Goal: Task Accomplishment & Management: Complete application form

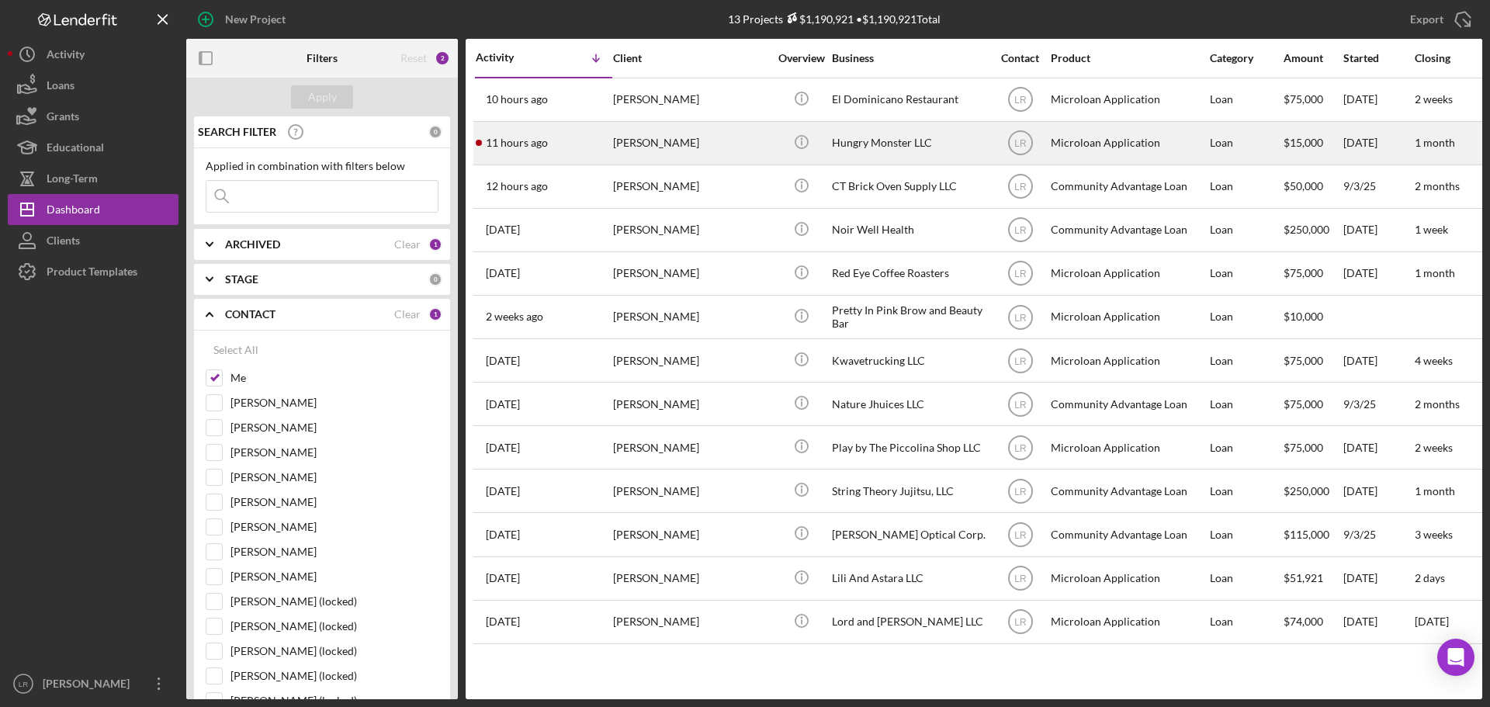
click at [640, 141] on div "[PERSON_NAME]" at bounding box center [690, 143] width 155 height 41
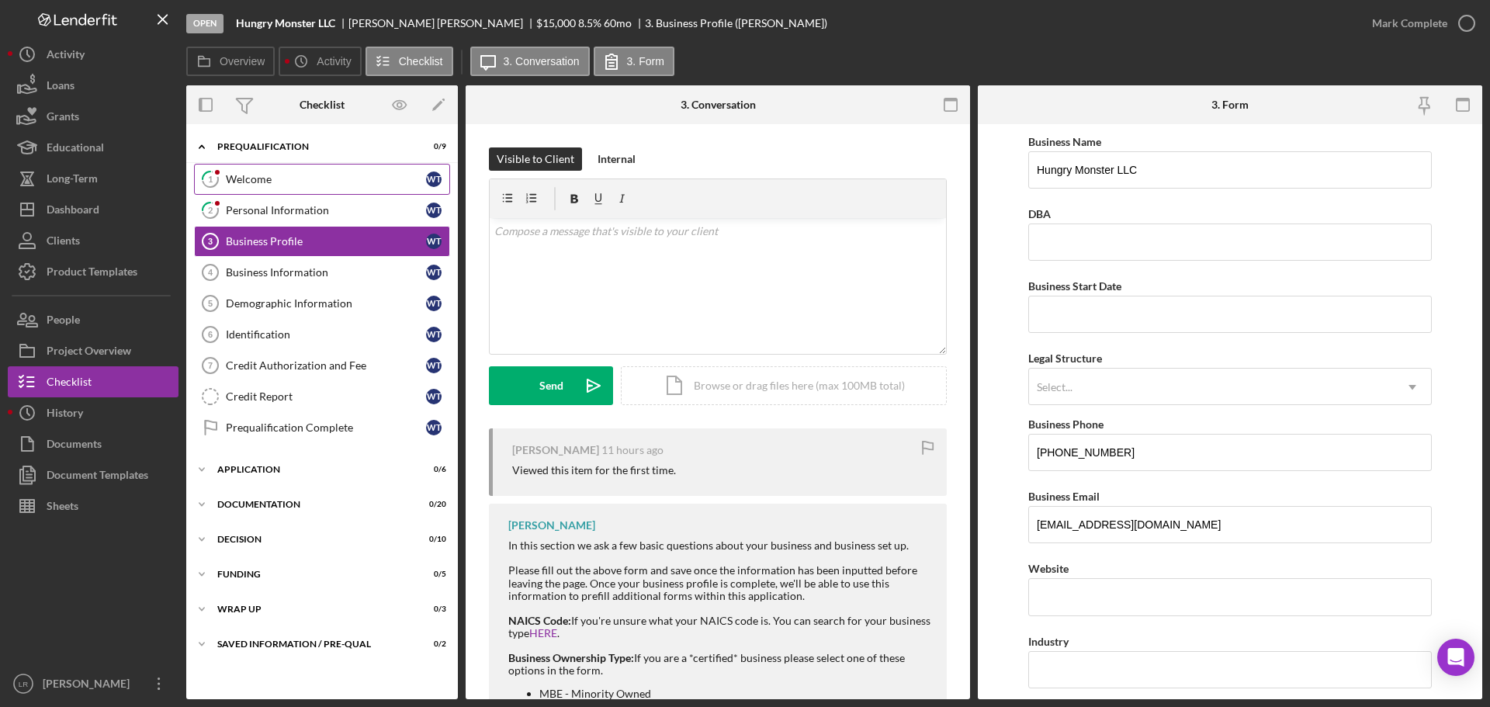
click at [310, 184] on div "Welcome" at bounding box center [326, 179] width 200 height 12
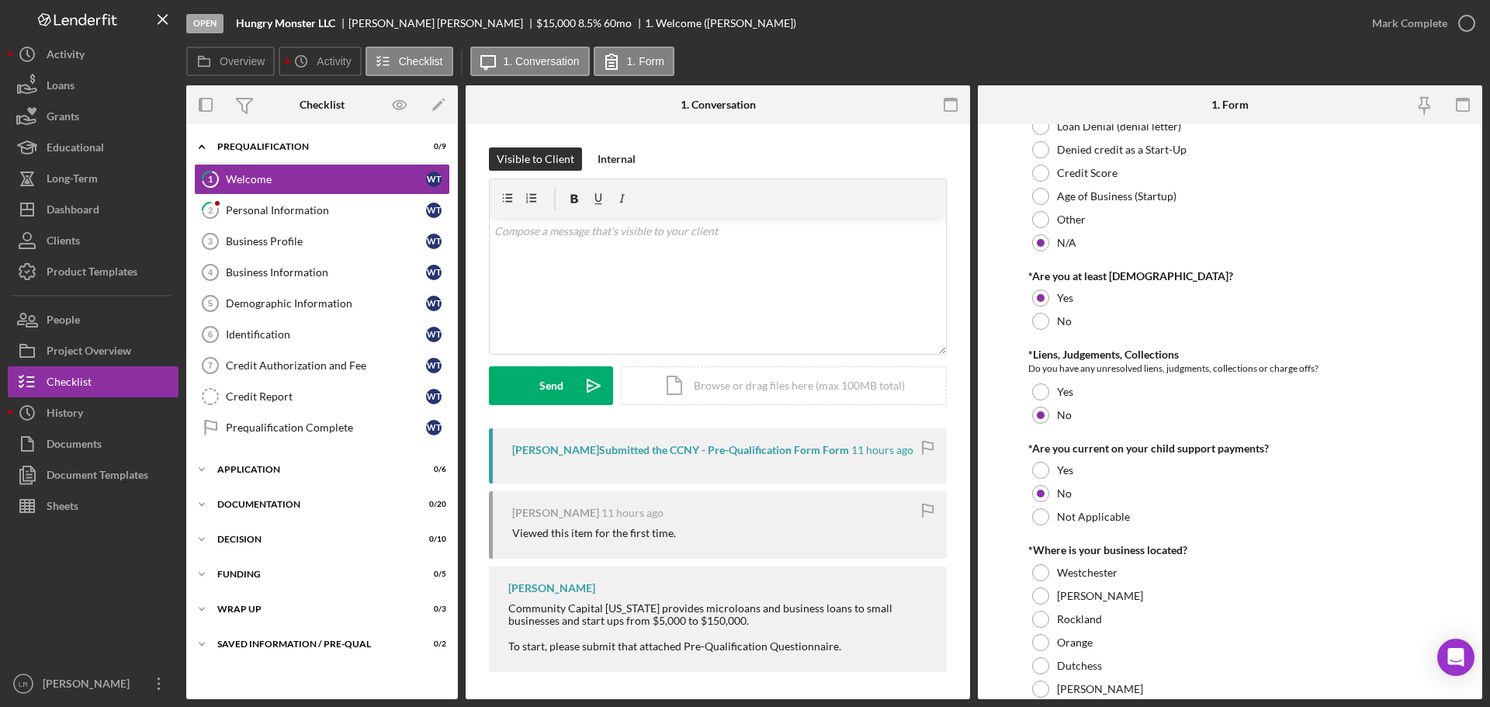
scroll to position [233, 0]
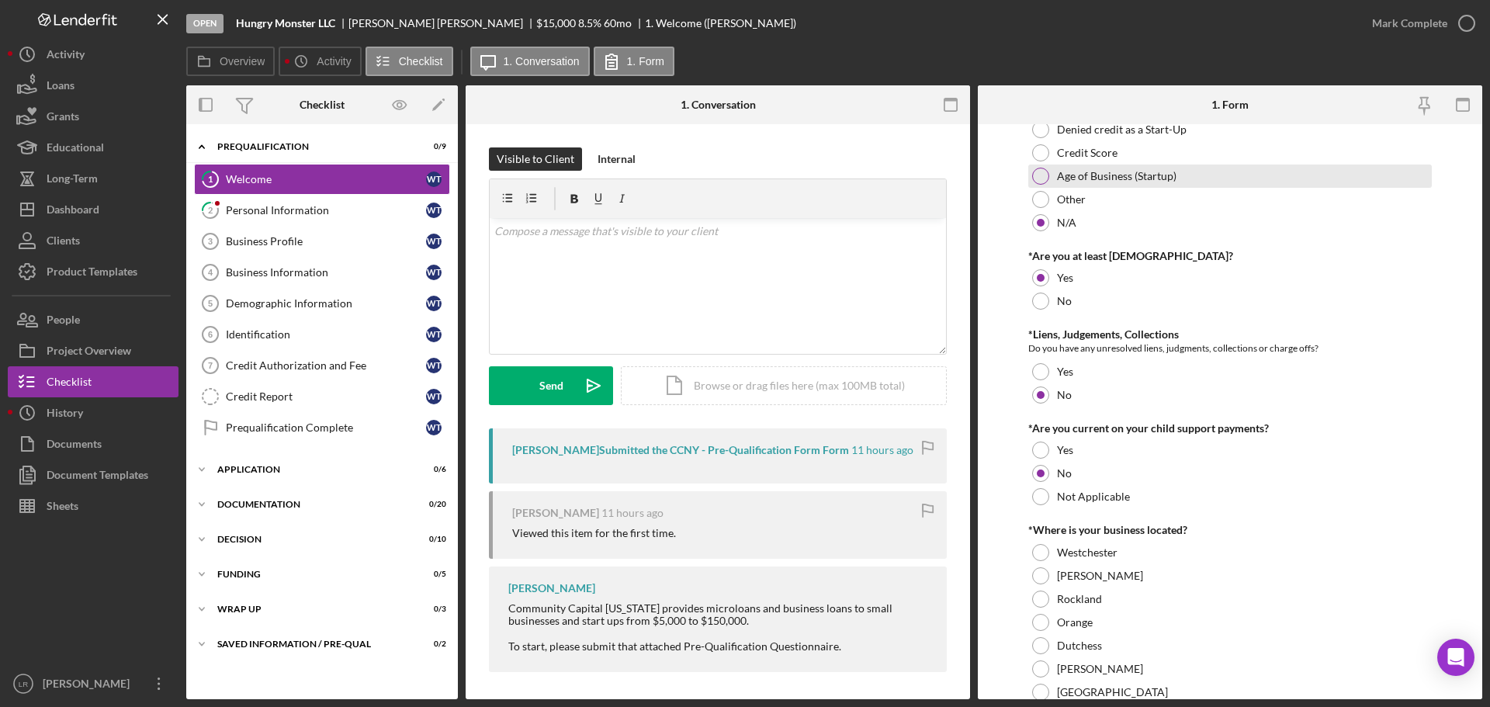
click at [1100, 177] on label "Age of Business (Startup)" at bounding box center [1117, 176] width 120 height 12
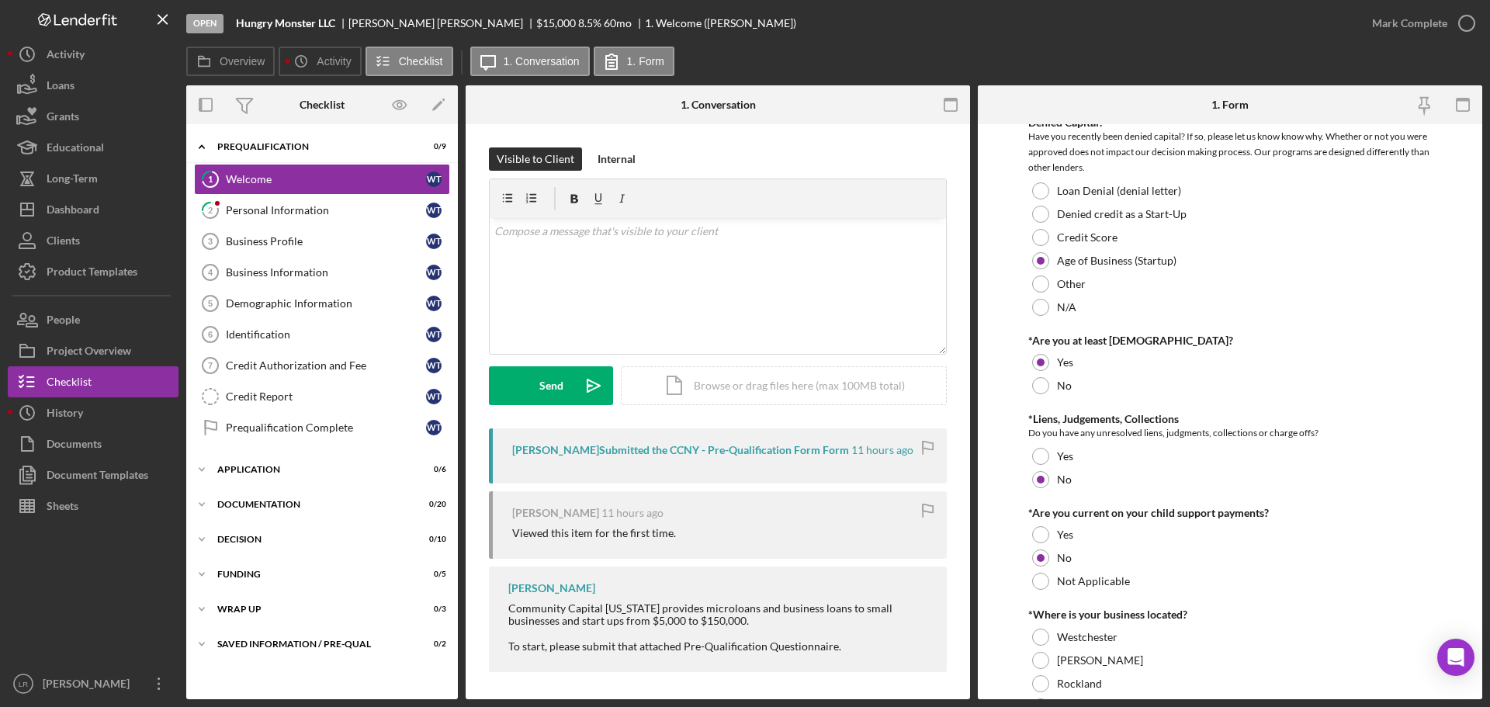
scroll to position [139, 0]
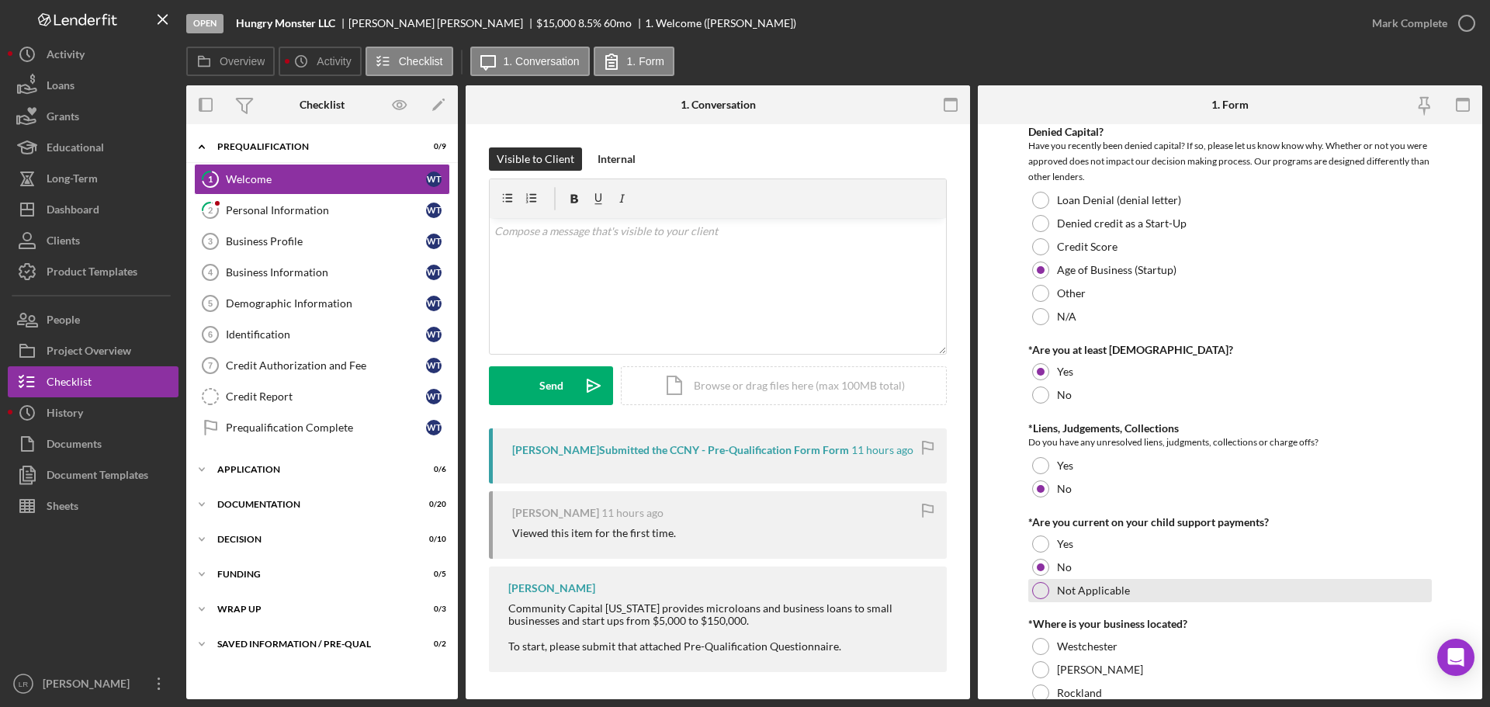
click at [1069, 588] on label "Not Applicable" at bounding box center [1093, 590] width 73 height 12
click at [1442, 27] on div "Mark Complete" at bounding box center [1409, 23] width 75 height 31
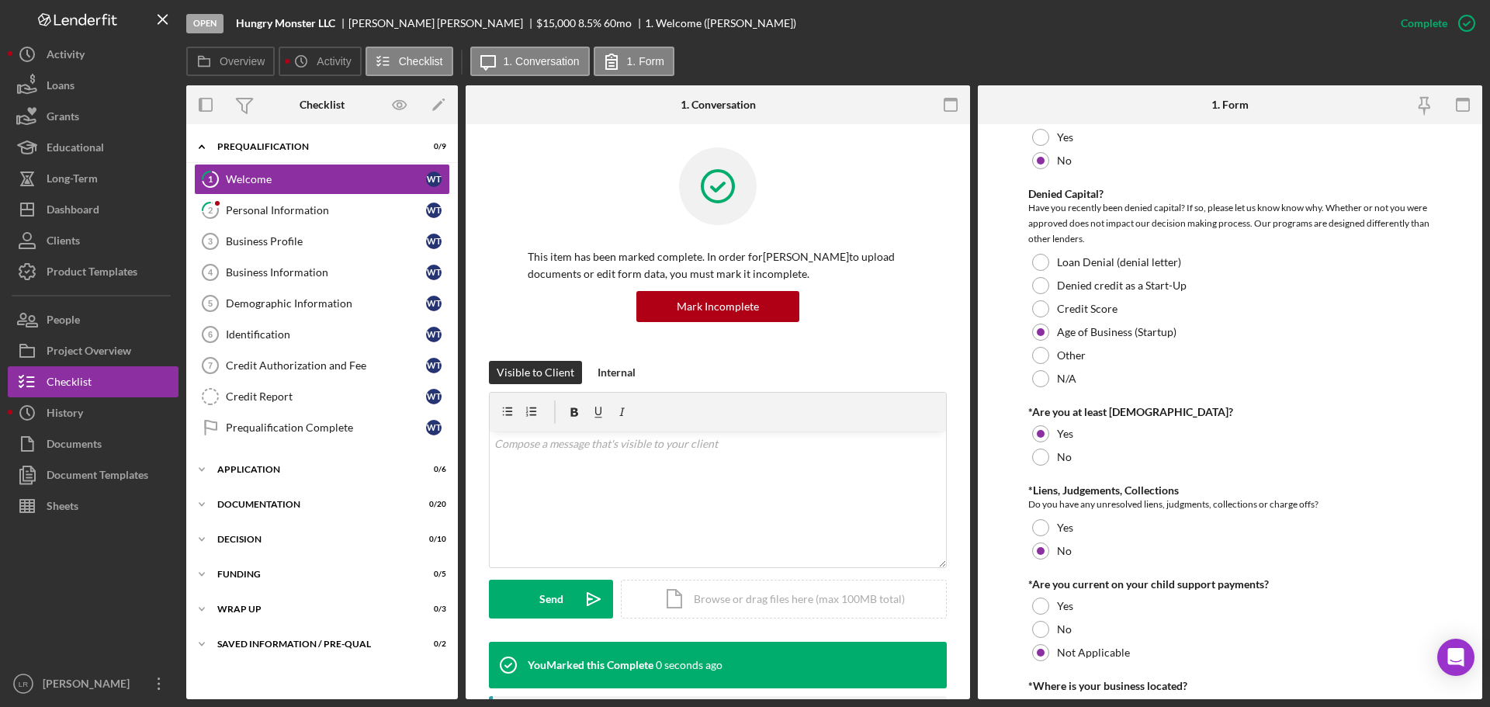
scroll to position [201, 0]
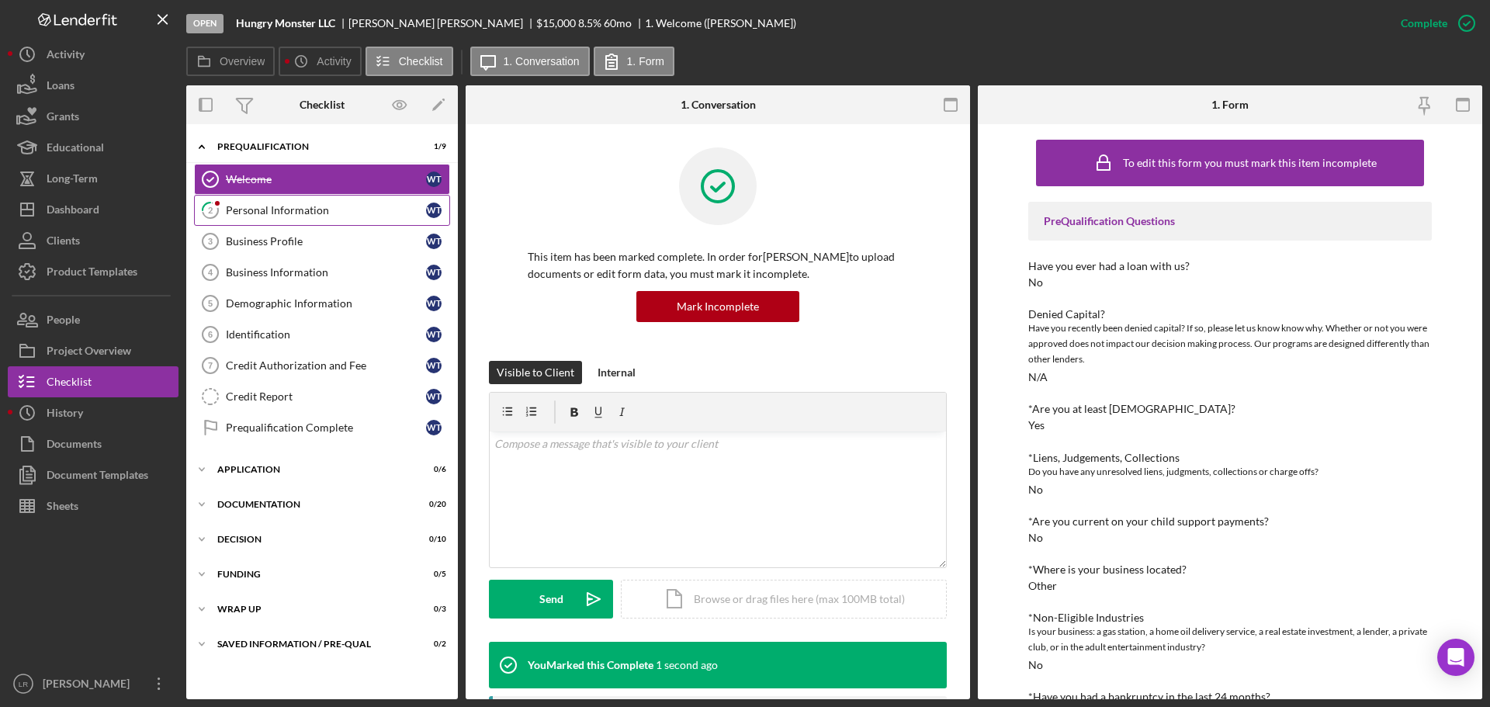
click at [312, 211] on div "Personal Information" at bounding box center [326, 210] width 200 height 12
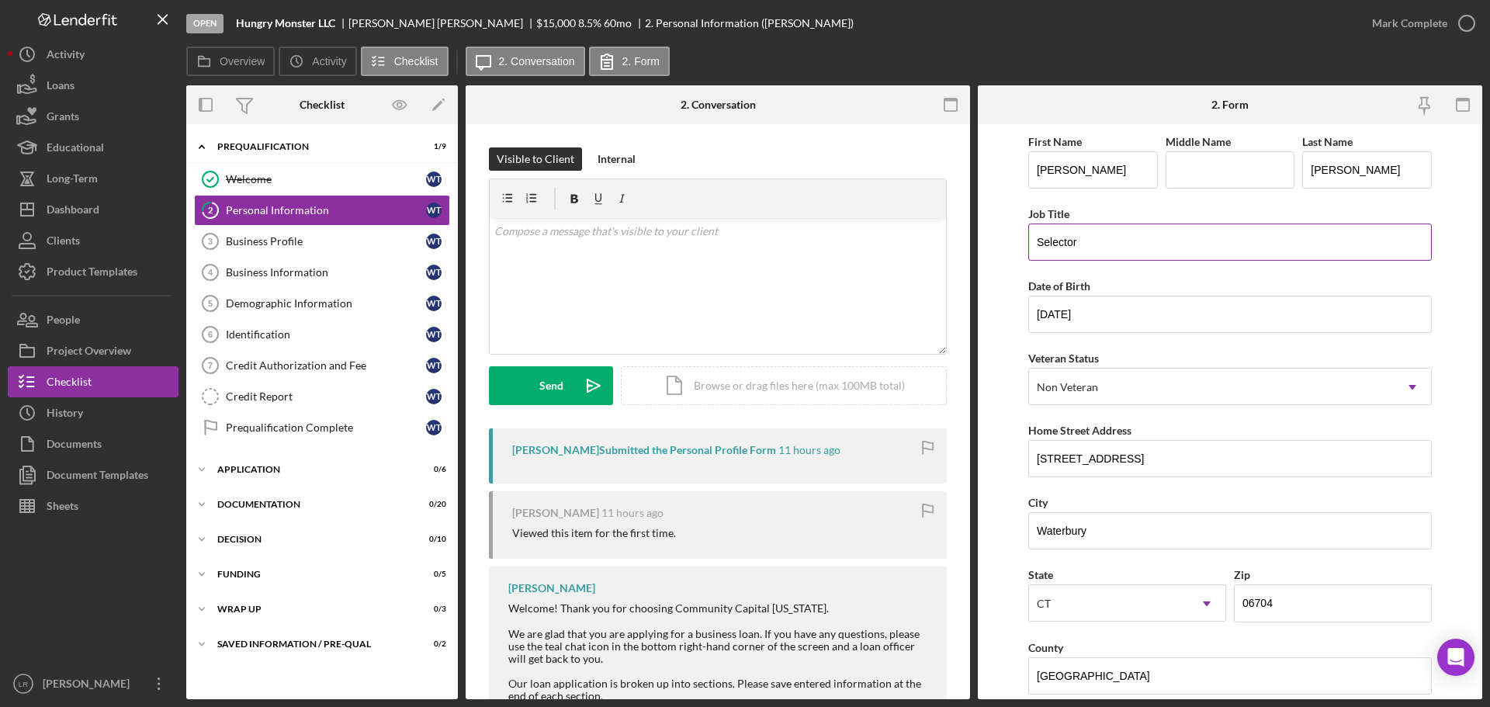
click at [1110, 241] on input "Selector" at bounding box center [1230, 242] width 404 height 37
type input "Selector/Owner"
click at [1110, 460] on input "[STREET_ADDRESS]" at bounding box center [1230, 458] width 404 height 37
click at [1055, 463] on input "[STREET_ADDRESS]" at bounding box center [1230, 458] width 404 height 37
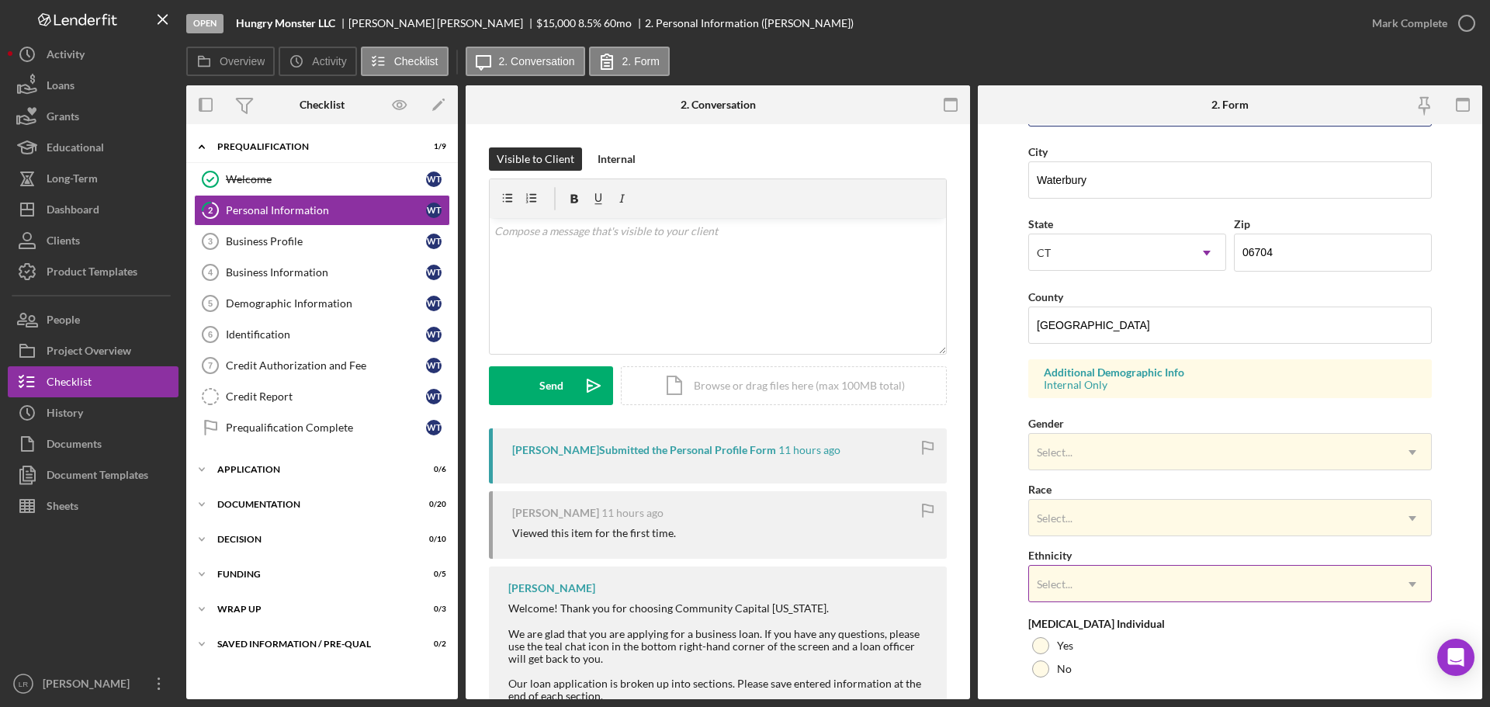
scroll to position [388, 0]
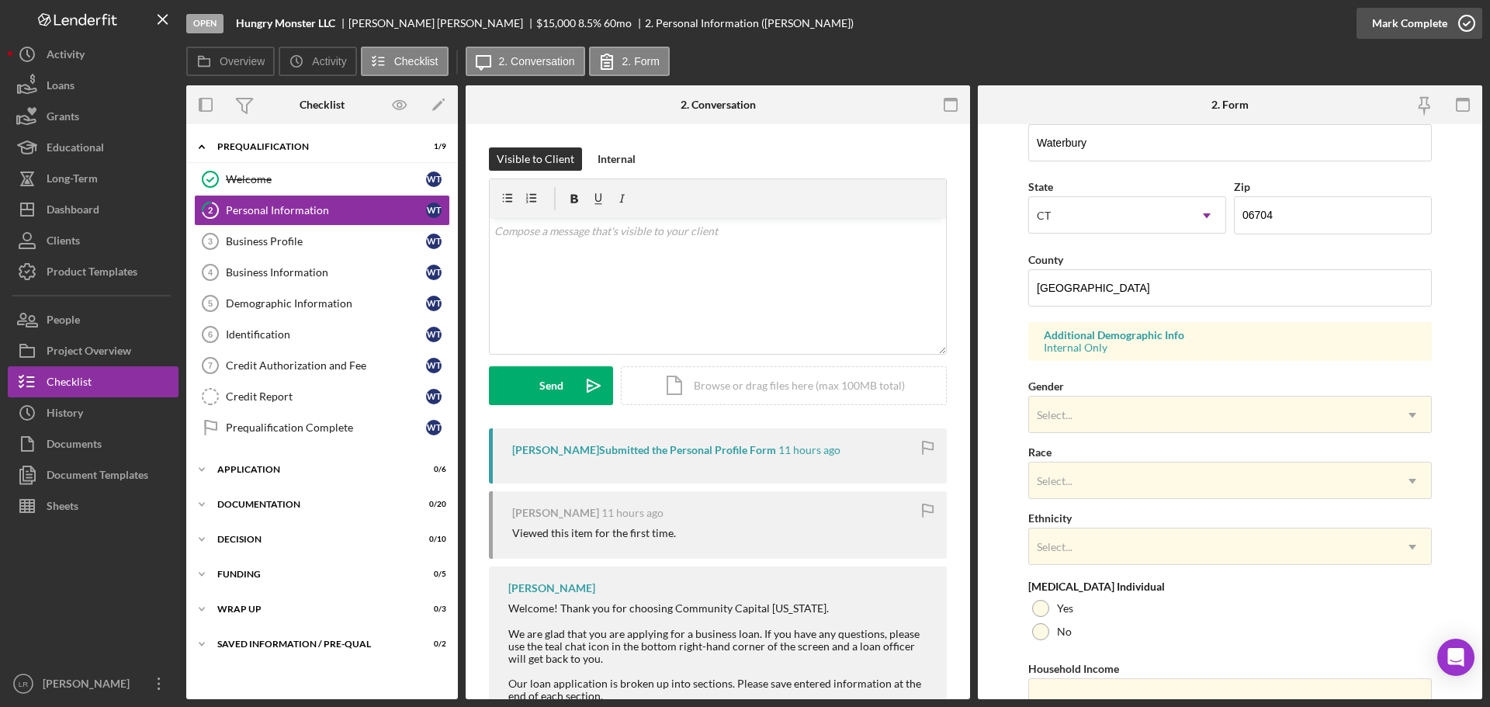
type input "[STREET_ADDRESS]"
click at [1421, 16] on div "Mark Complete" at bounding box center [1409, 23] width 75 height 31
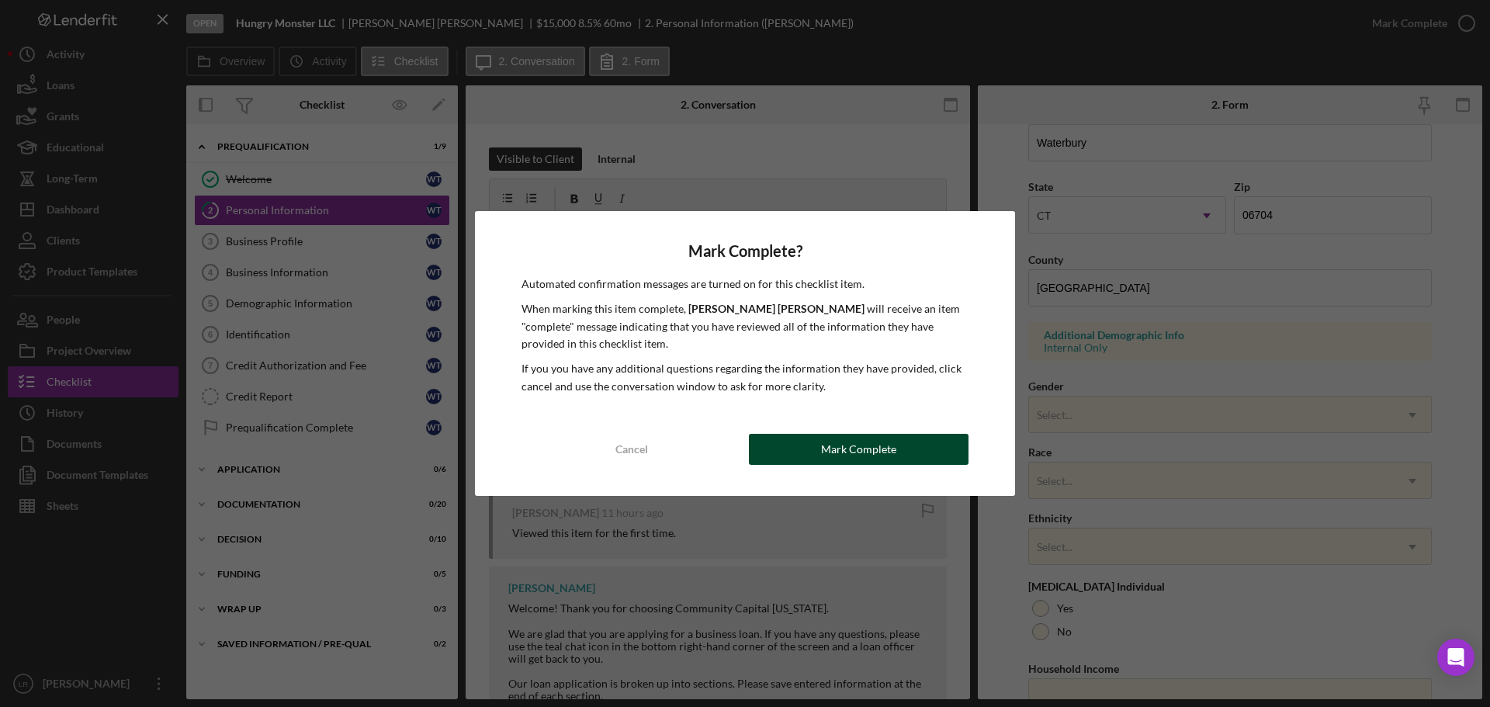
click at [860, 444] on div "Mark Complete" at bounding box center [858, 449] width 75 height 31
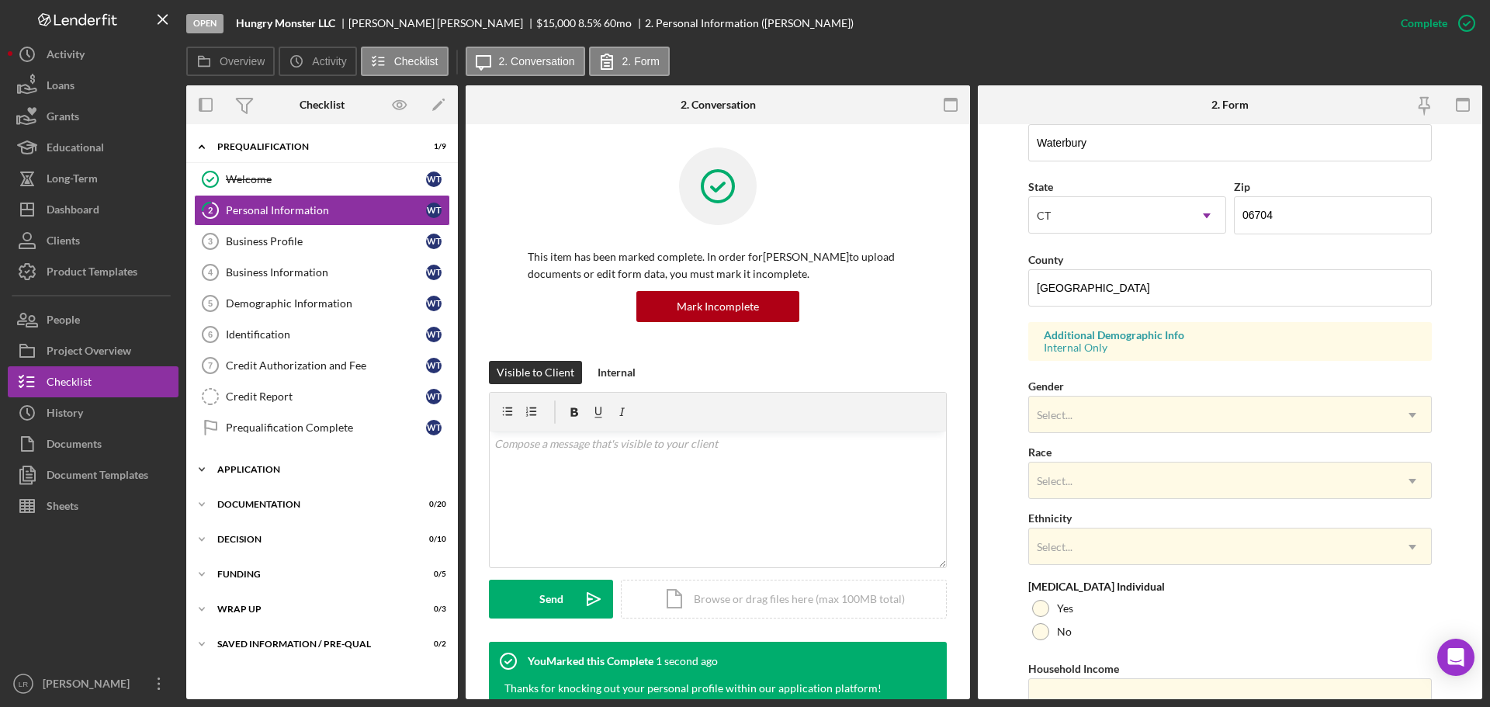
scroll to position [149, 0]
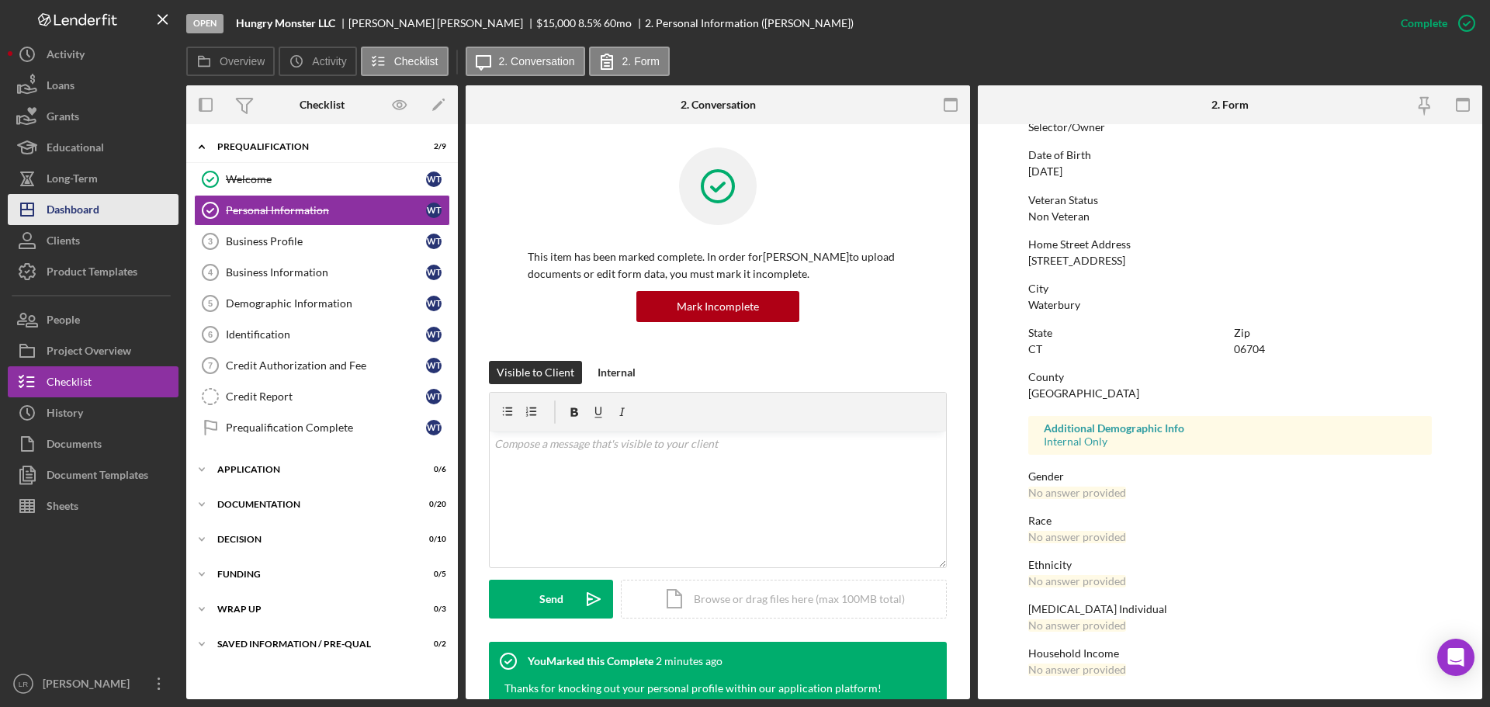
click at [107, 220] on button "Icon/Dashboard Dashboard" at bounding box center [93, 209] width 171 height 31
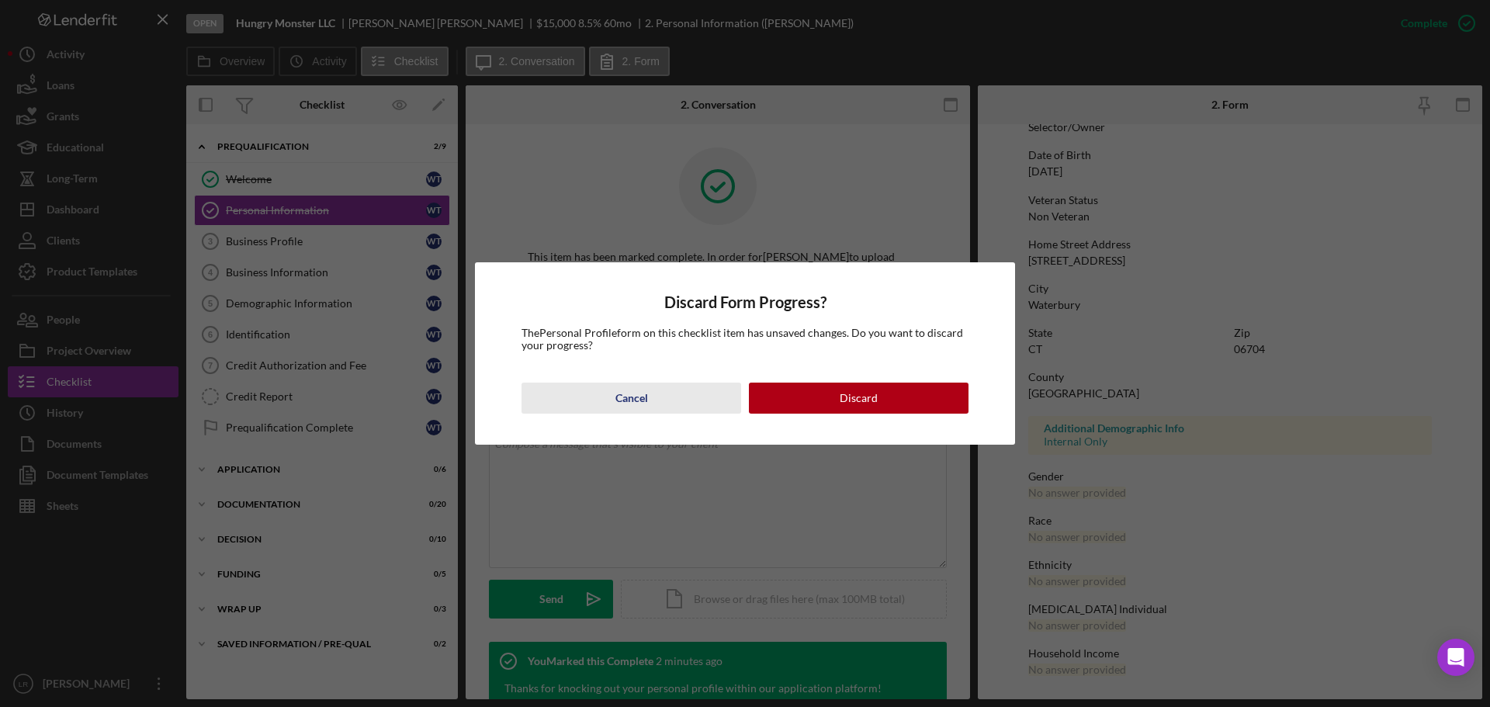
click at [642, 400] on div "Cancel" at bounding box center [632, 398] width 33 height 31
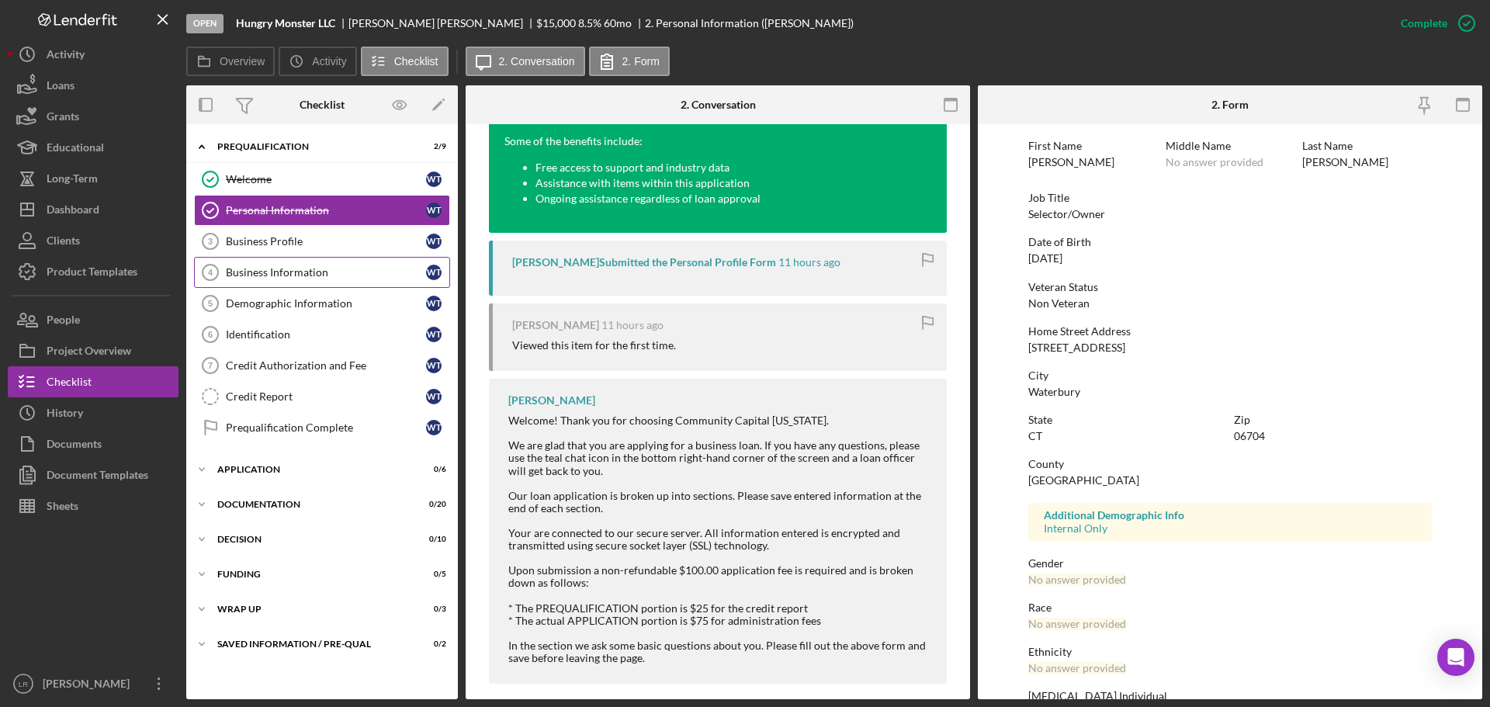
scroll to position [0, 0]
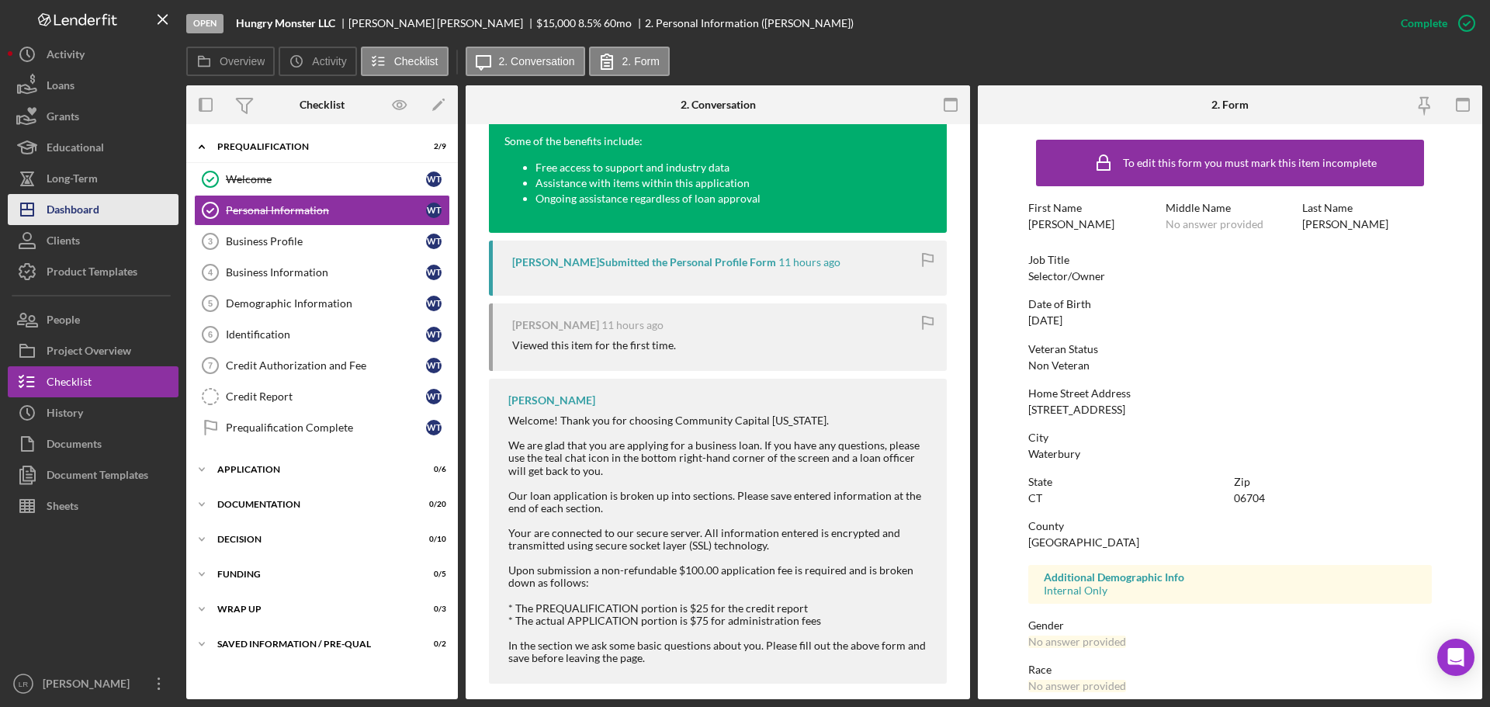
click at [119, 213] on button "Icon/Dashboard Dashboard" at bounding box center [93, 209] width 171 height 31
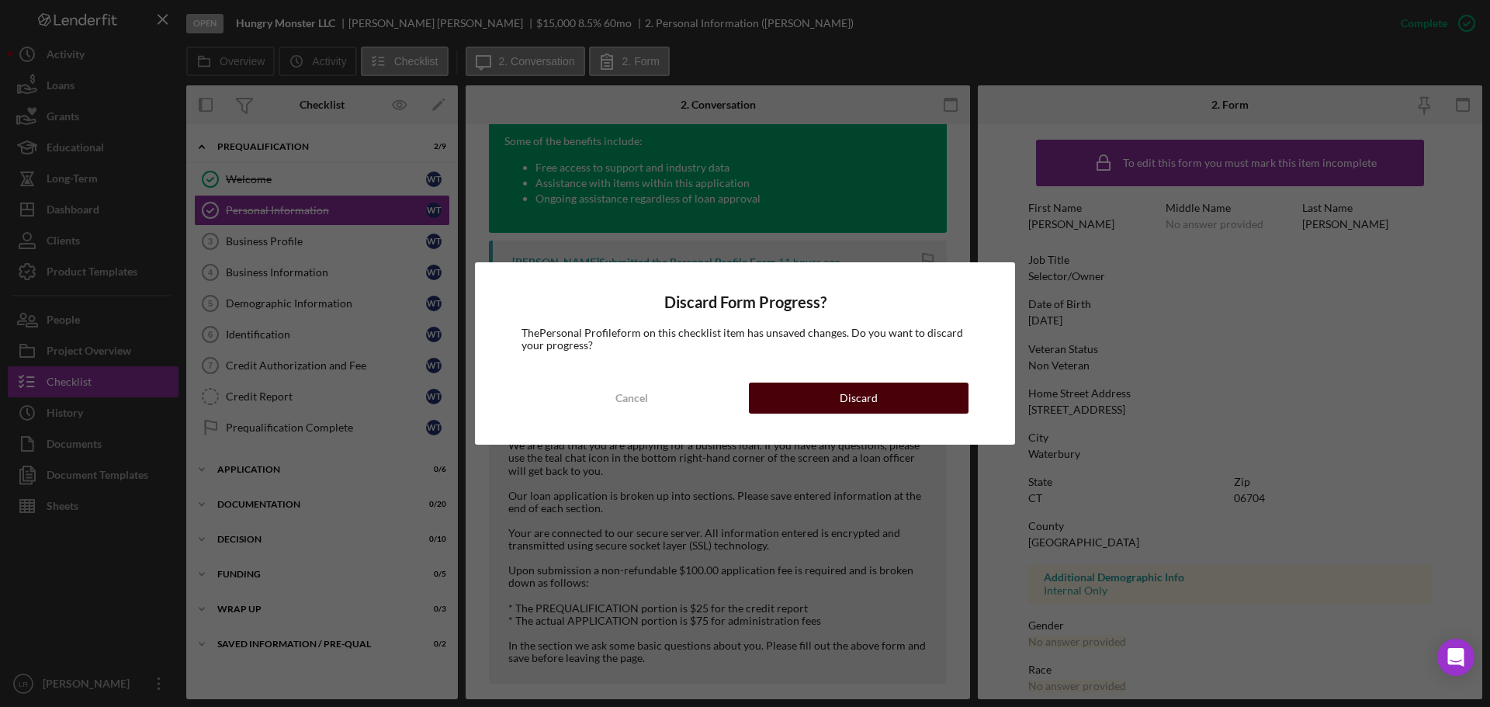
click at [893, 414] on div "Cancel Discard" at bounding box center [745, 398] width 447 height 31
click at [890, 399] on button "Discard" at bounding box center [859, 398] width 220 height 31
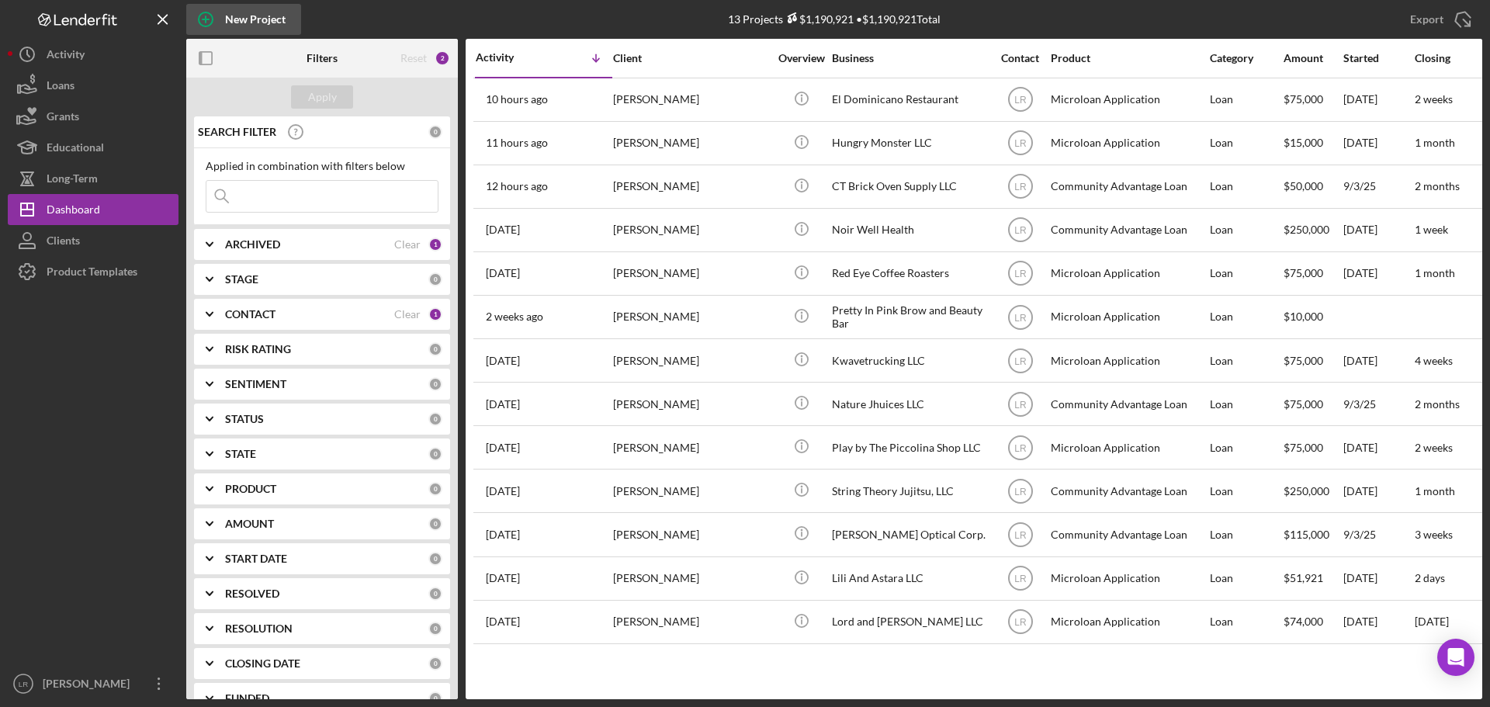
click at [265, 21] on div "New Project" at bounding box center [255, 19] width 61 height 31
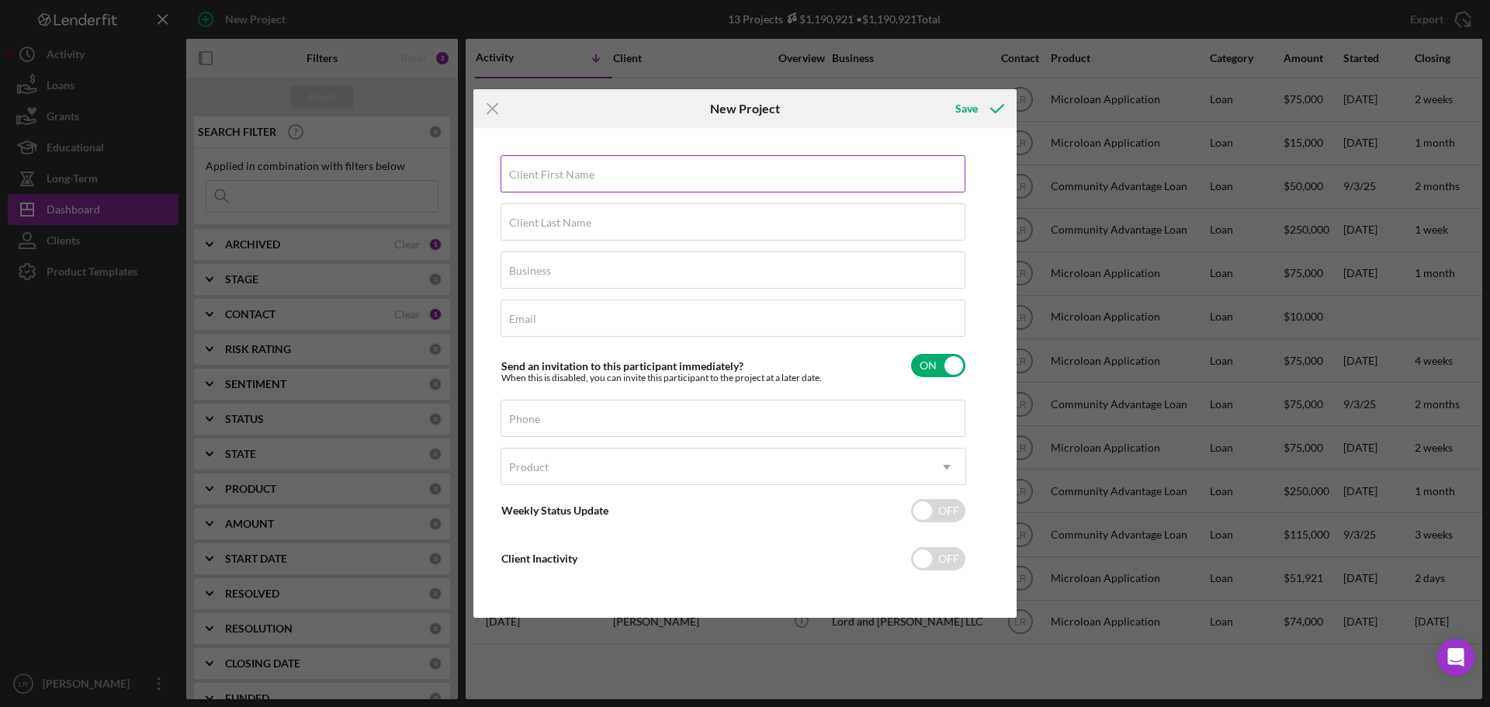
click at [614, 179] on input "Client First Name" at bounding box center [733, 173] width 465 height 37
type input "[PERSON_NAME]"
click at [574, 268] on div "Business Required" at bounding box center [734, 270] width 466 height 39
click at [579, 282] on input "Beach Hair Co LLC" at bounding box center [733, 269] width 465 height 37
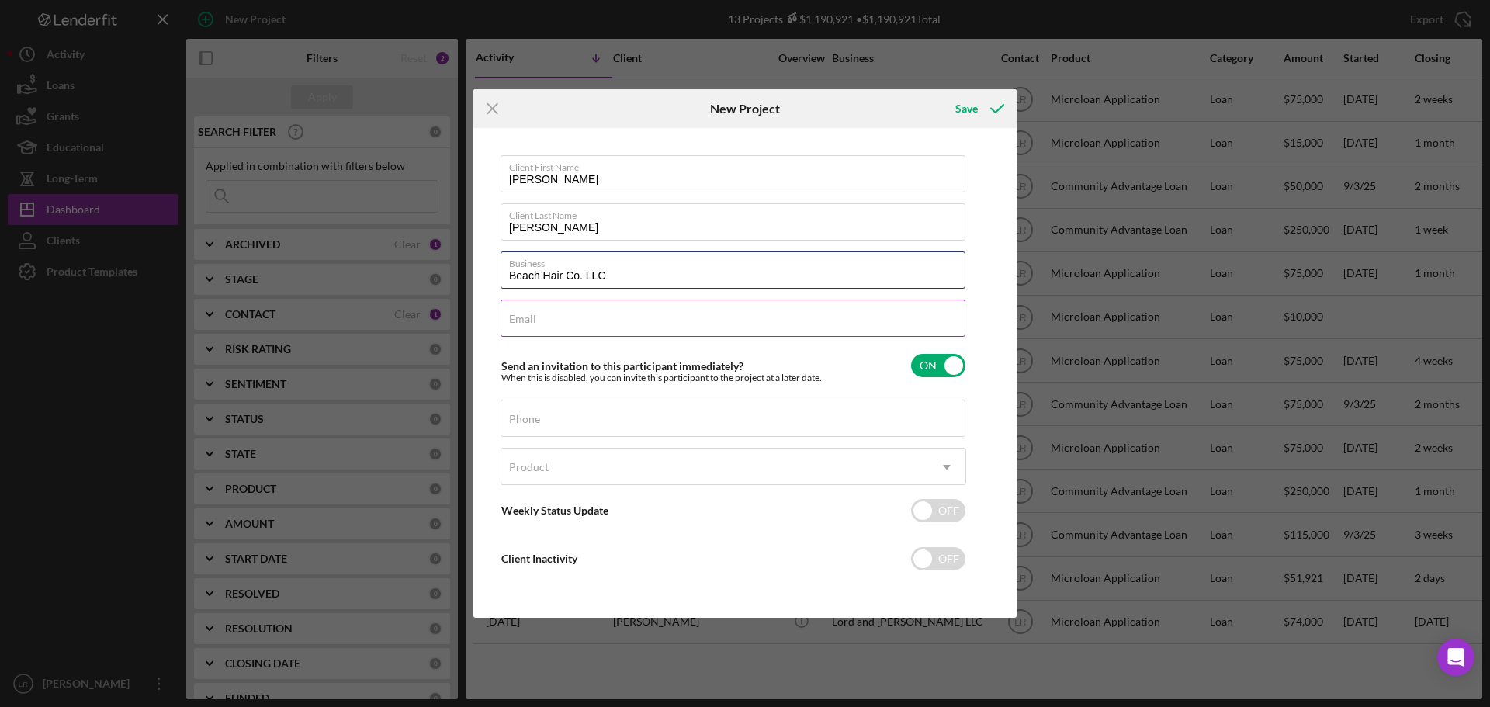
type input "Beach Hair Co. LLC"
click at [584, 318] on input "Email" at bounding box center [733, 318] width 465 height 37
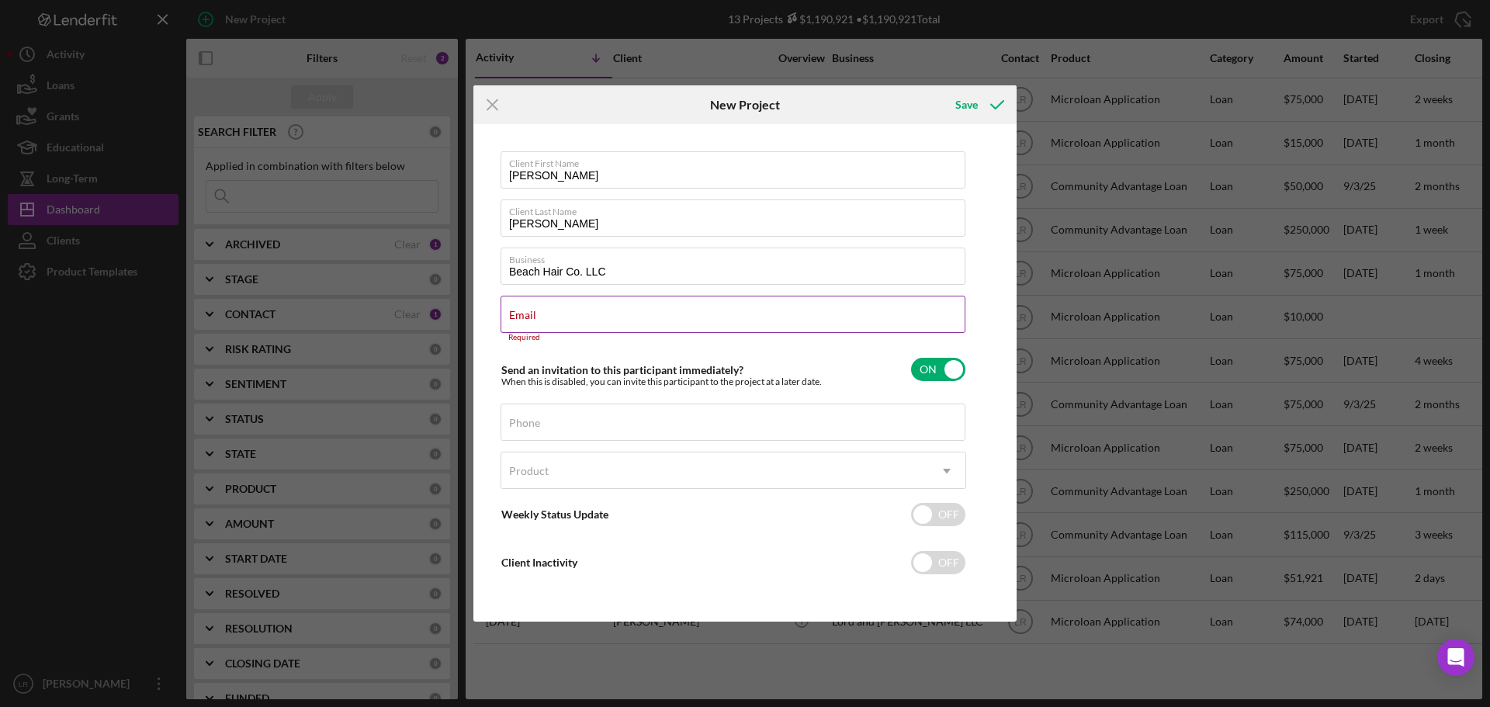
click at [563, 298] on div "Email Required" at bounding box center [734, 319] width 466 height 47
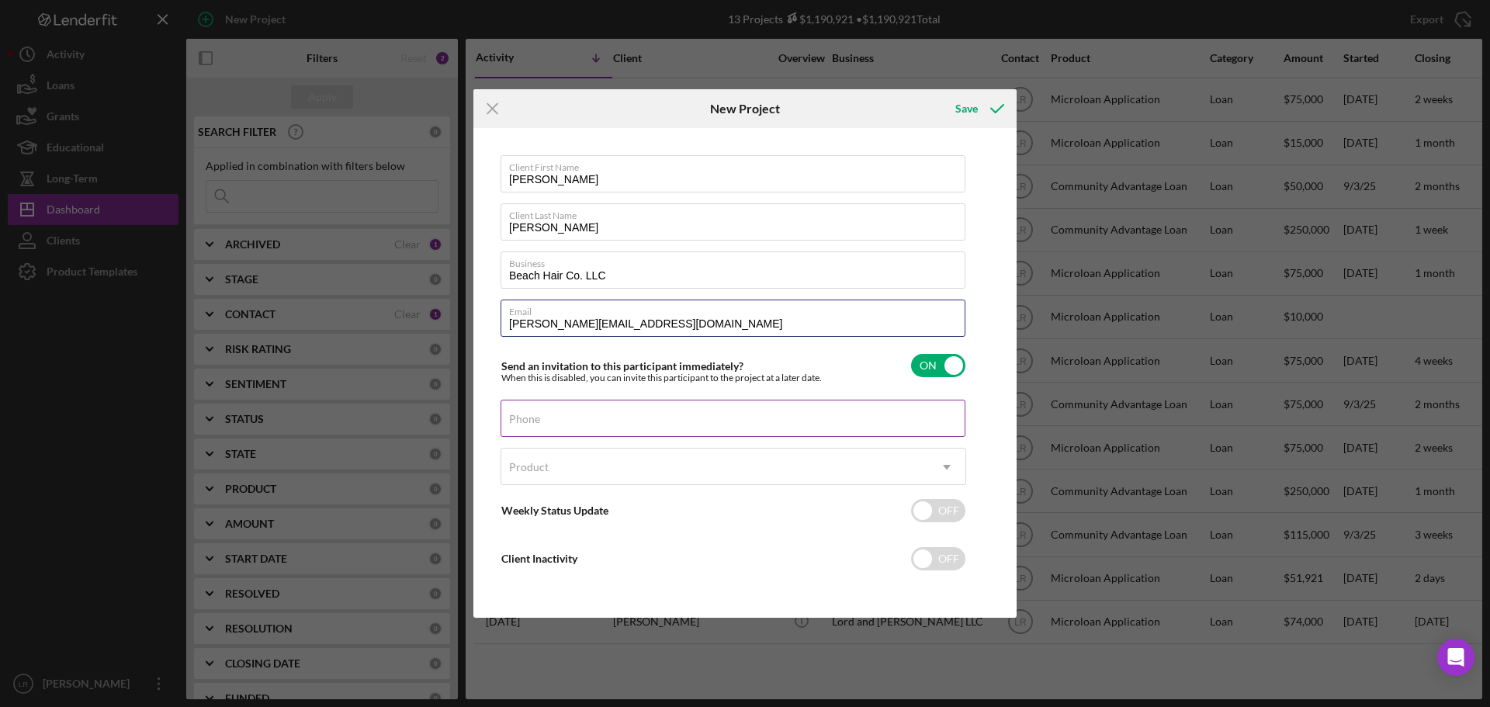
type input "[PERSON_NAME][EMAIL_ADDRESS][DOMAIN_NAME]"
click at [556, 412] on div "Phone" at bounding box center [734, 419] width 466 height 39
click at [539, 473] on div "Product" at bounding box center [529, 467] width 40 height 12
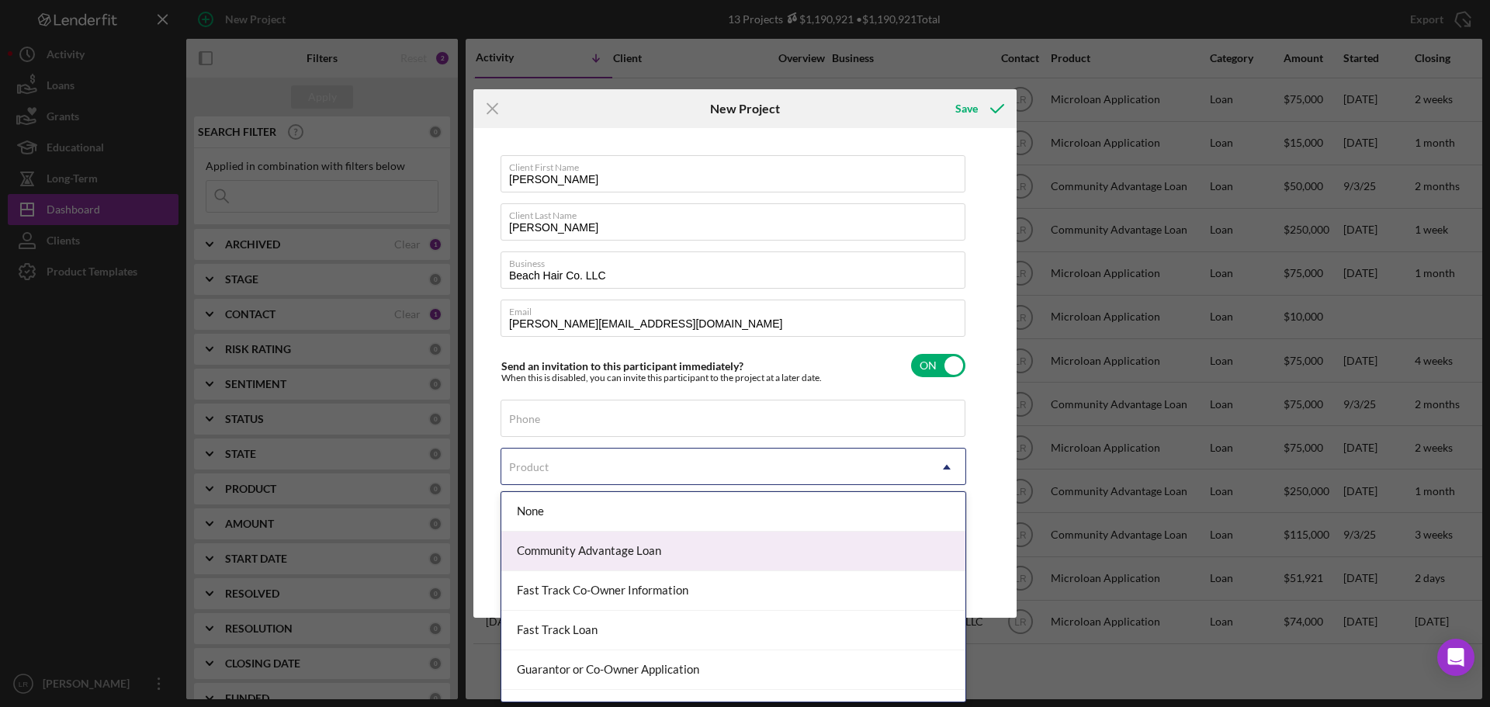
click at [622, 545] on div "Community Advantage Loan" at bounding box center [733, 552] width 464 height 40
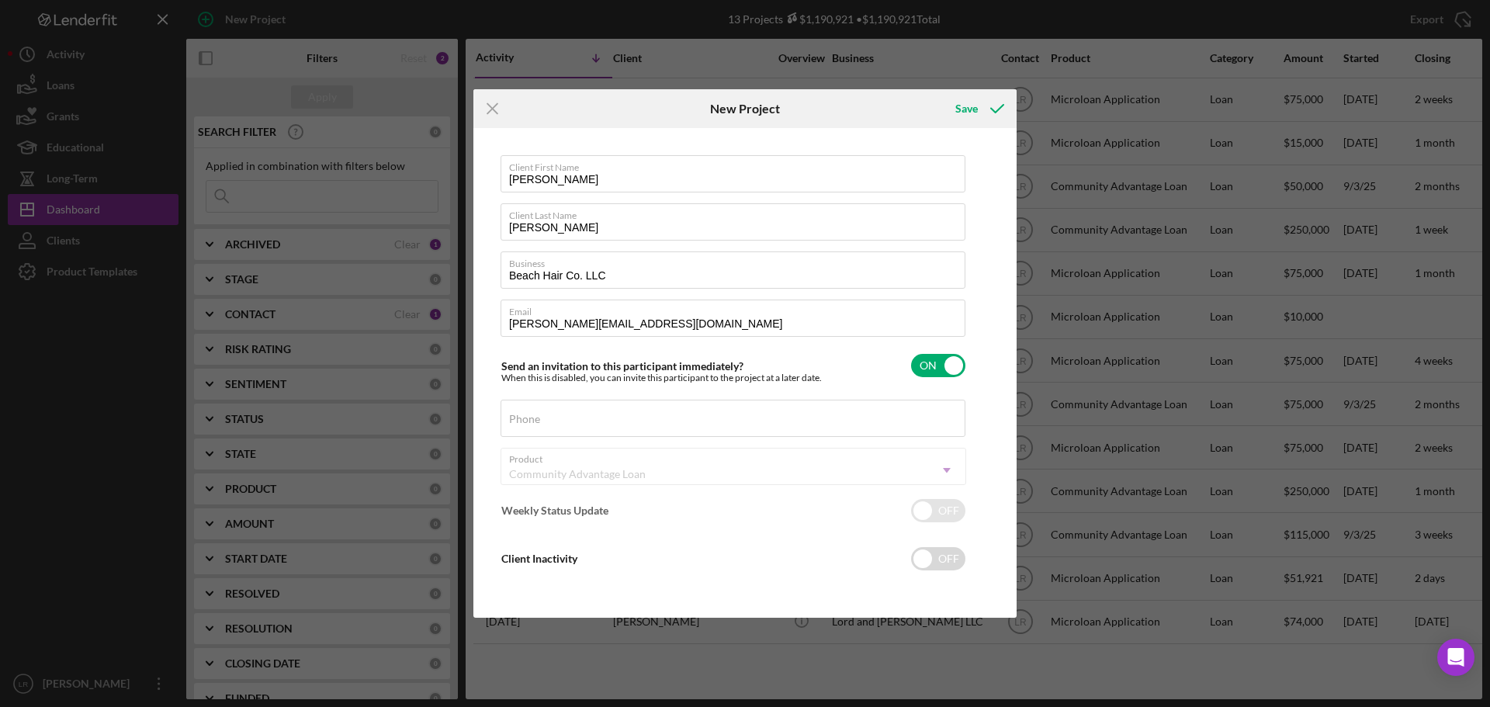
checkbox input "true"
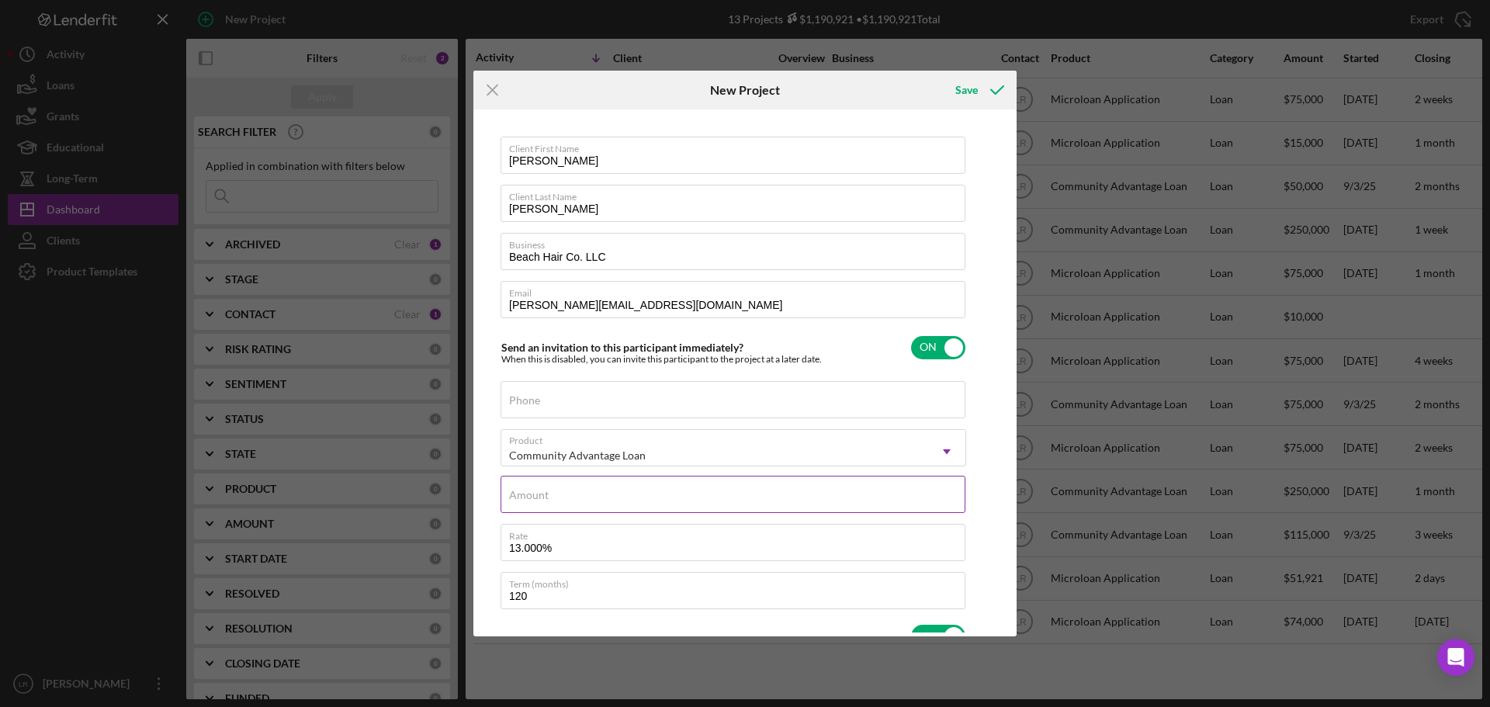
click at [539, 492] on label "Amount" at bounding box center [529, 495] width 40 height 12
click at [539, 492] on input "Amount" at bounding box center [733, 494] width 465 height 37
type input "$1"
type textarea "Here's a snapshot of information that has been fully approved, as well as the i…"
type input "$15"
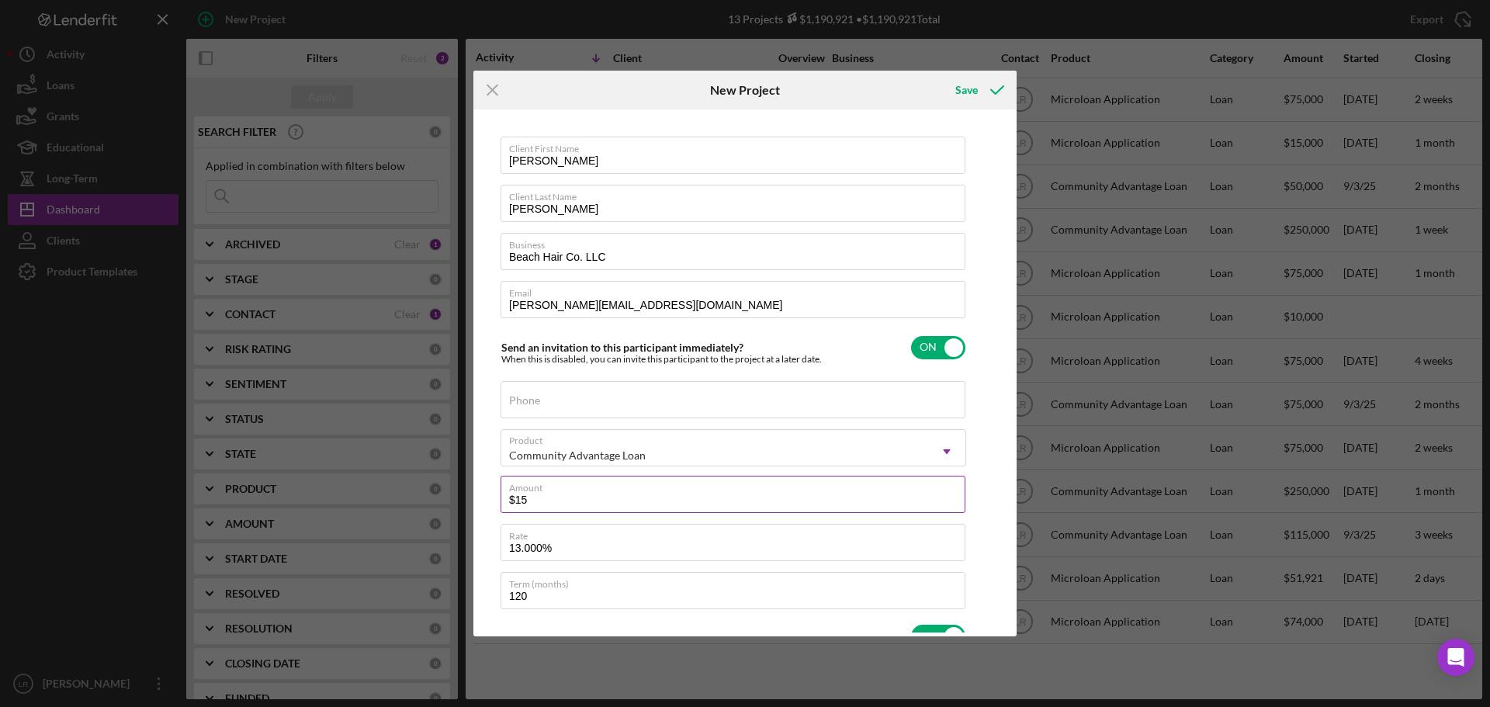
type textarea "Here's a snapshot of information that has been fully approved, as well as the i…"
type input "$150"
type textarea "Here's a snapshot of information that has been fully approved, as well as the i…"
type input "$1,500"
type textarea "Here's a snapshot of information that has been fully approved, as well as the i…"
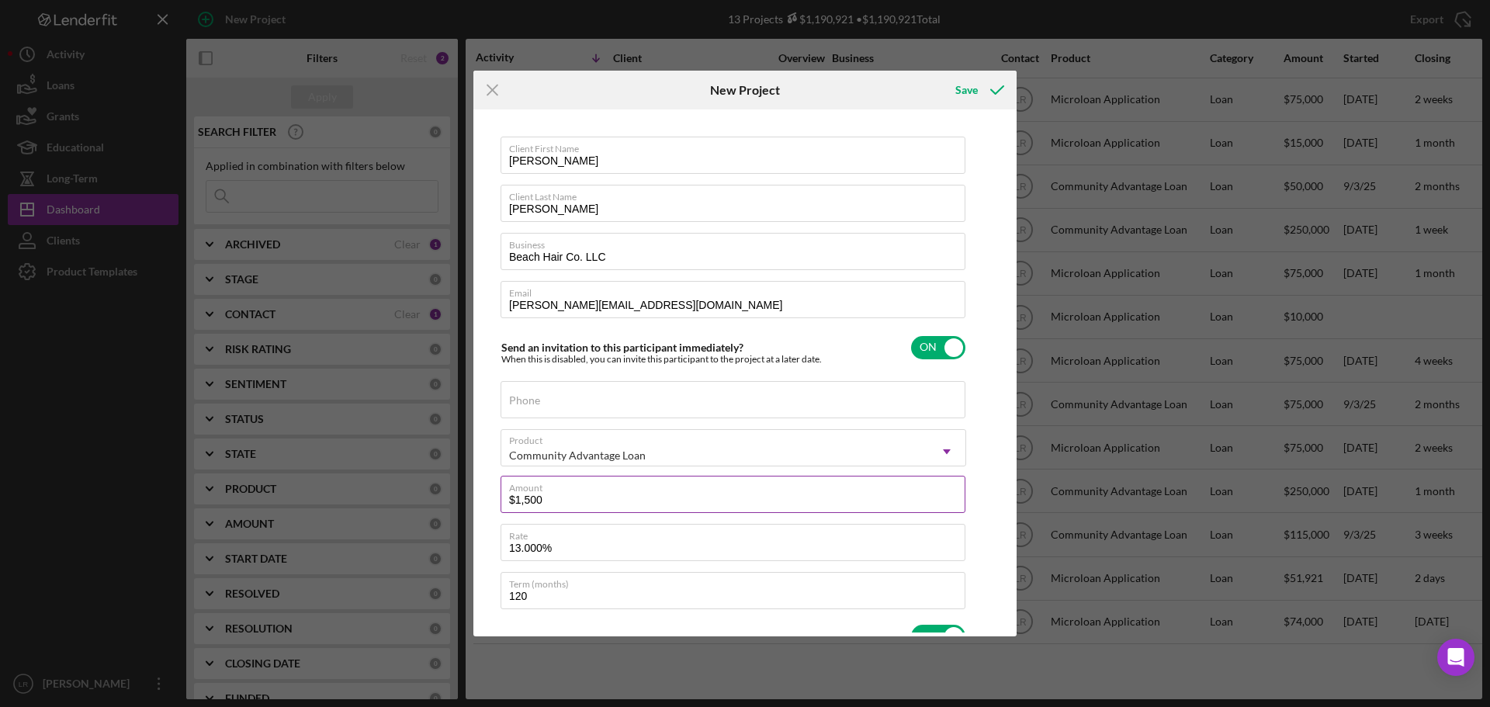
type input "$15,000"
type textarea "Here's a snapshot of information that has been fully approved, as well as the i…"
type input "$150,000"
type textarea "Here's a snapshot of information that has been fully approved, as well as the i…"
type input "$150,000"
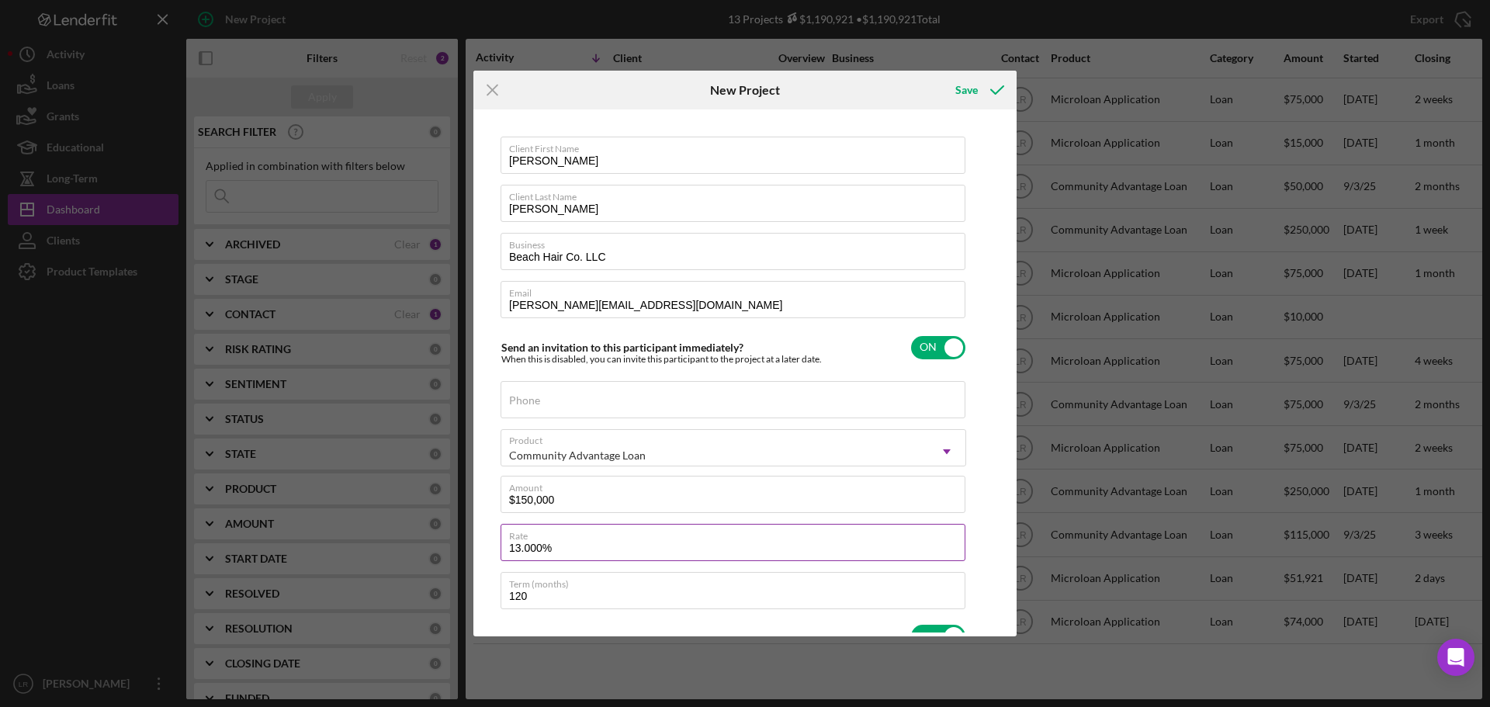
type textarea "Here's a snapshot of information that has been fully approved, as well as the i…"
click at [522, 549] on input "13.000%" at bounding box center [733, 542] width 465 height 37
type input "13.00%"
type textarea "Here's a snapshot of information that has been fully approved, as well as the i…"
type input "13.0%"
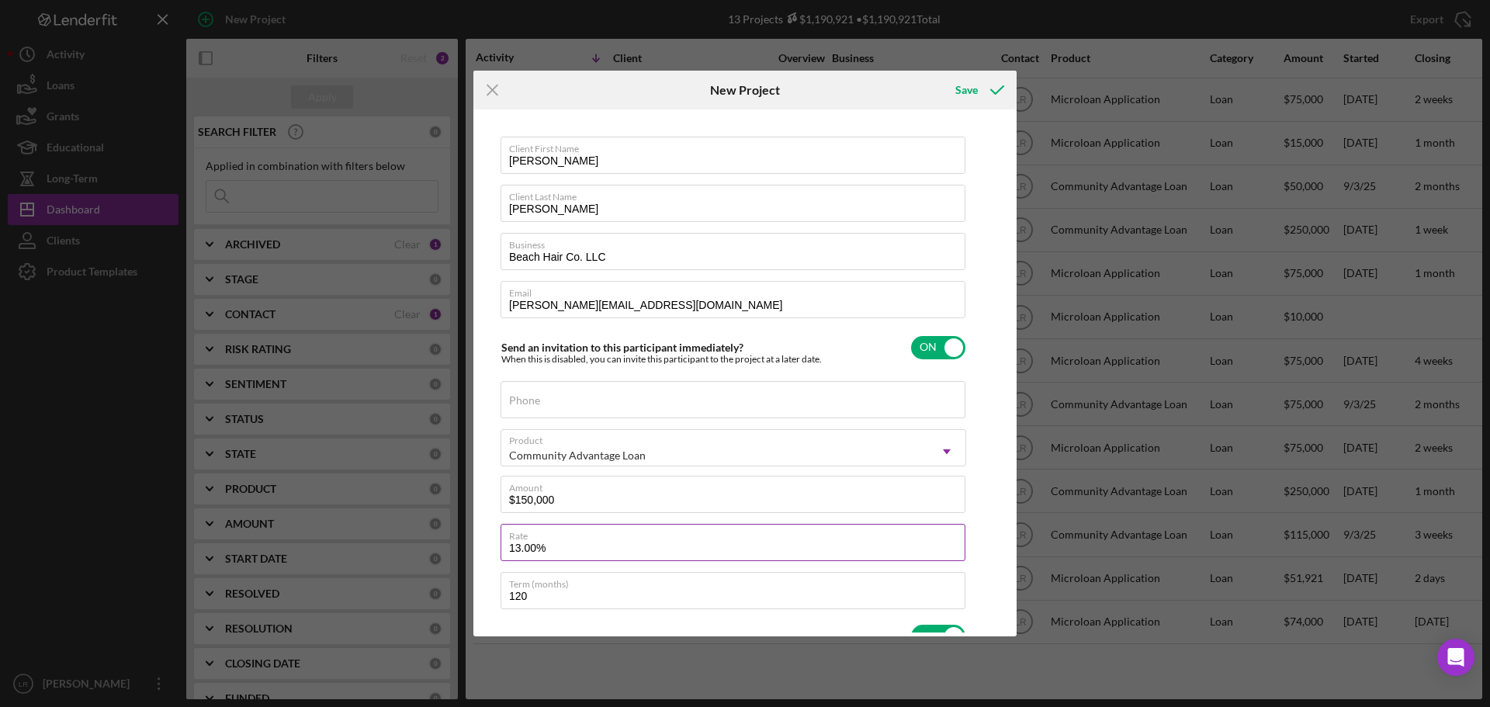
type textarea "Here's a snapshot of information that has been fully approved, as well as the i…"
type input "13.20%"
type textarea "Here's a snapshot of information that has been fully approved, as well as the i…"
type input "13.250%"
type textarea "Here's a snapshot of information that has been fully approved, as well as the i…"
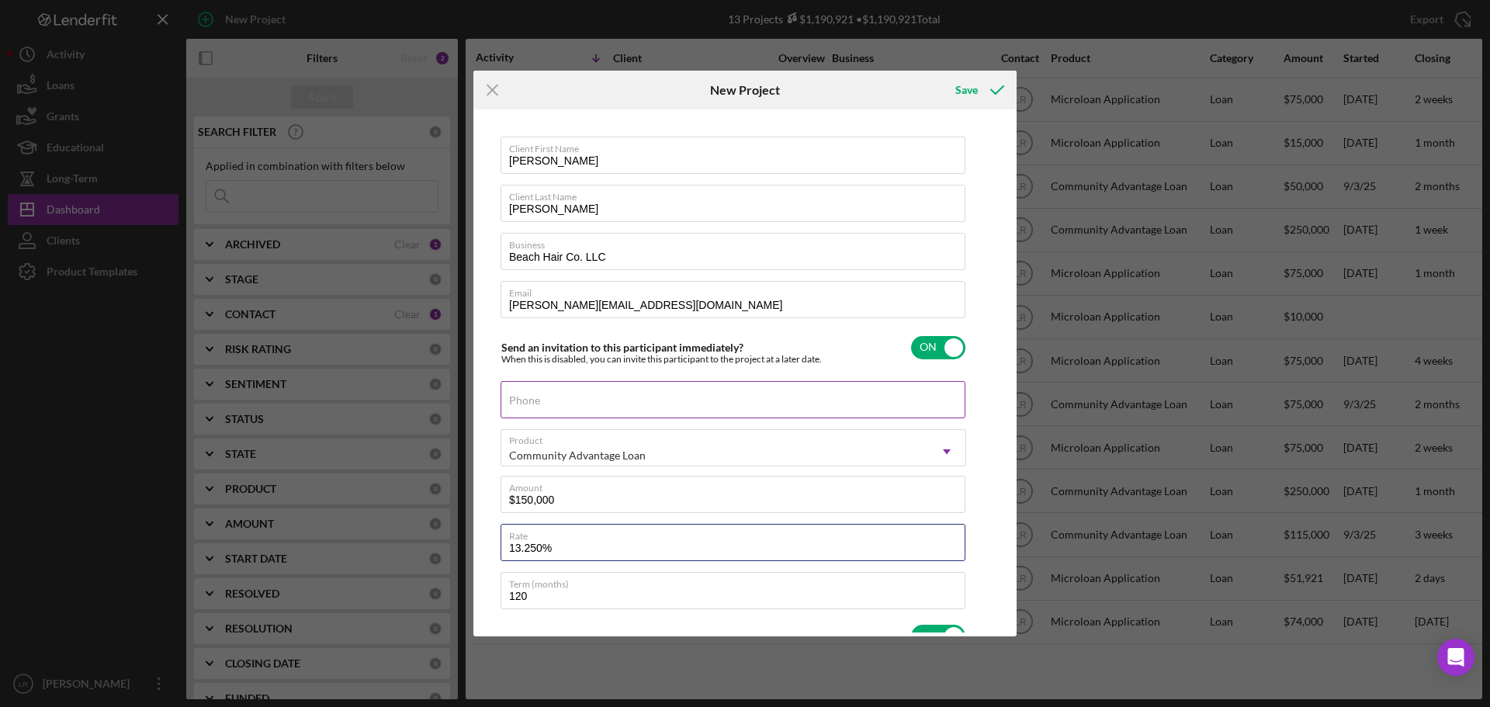
type input "13.250%"
click at [564, 393] on div "Phone" at bounding box center [734, 400] width 466 height 39
type textarea "Here's a snapshot of information that has been fully approved, as well as the i…"
click at [609, 392] on div "Phone" at bounding box center [734, 400] width 466 height 39
paste input "[PHONE_NUMBER]"
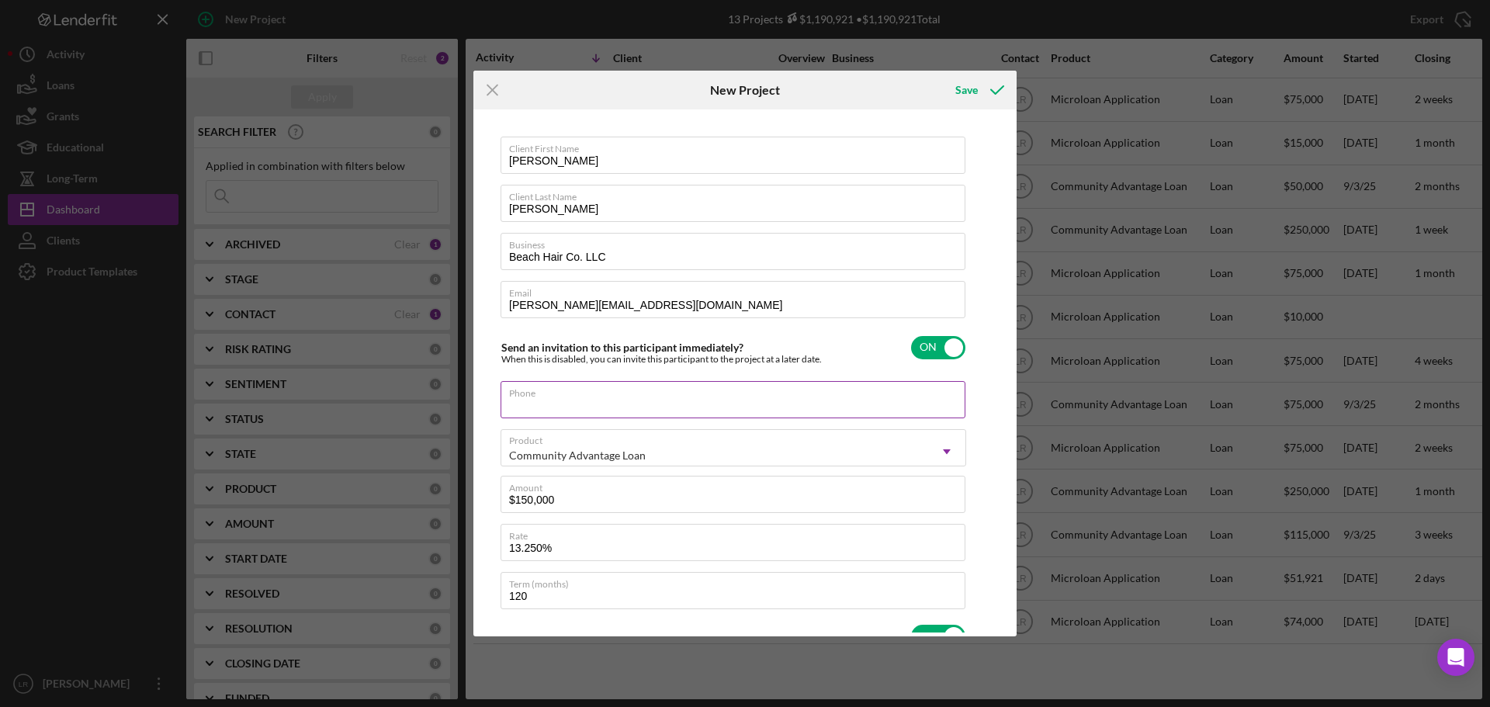
type input "[PHONE_NUMBER]"
type textarea "Here's a snapshot of information that has been fully approved, as well as the i…"
type input "[PHONE_NUMBER]"
click at [985, 88] on icon "submit" at bounding box center [997, 90] width 39 height 39
type textarea "Here's a snapshot of information that has been fully approved, as well as the i…"
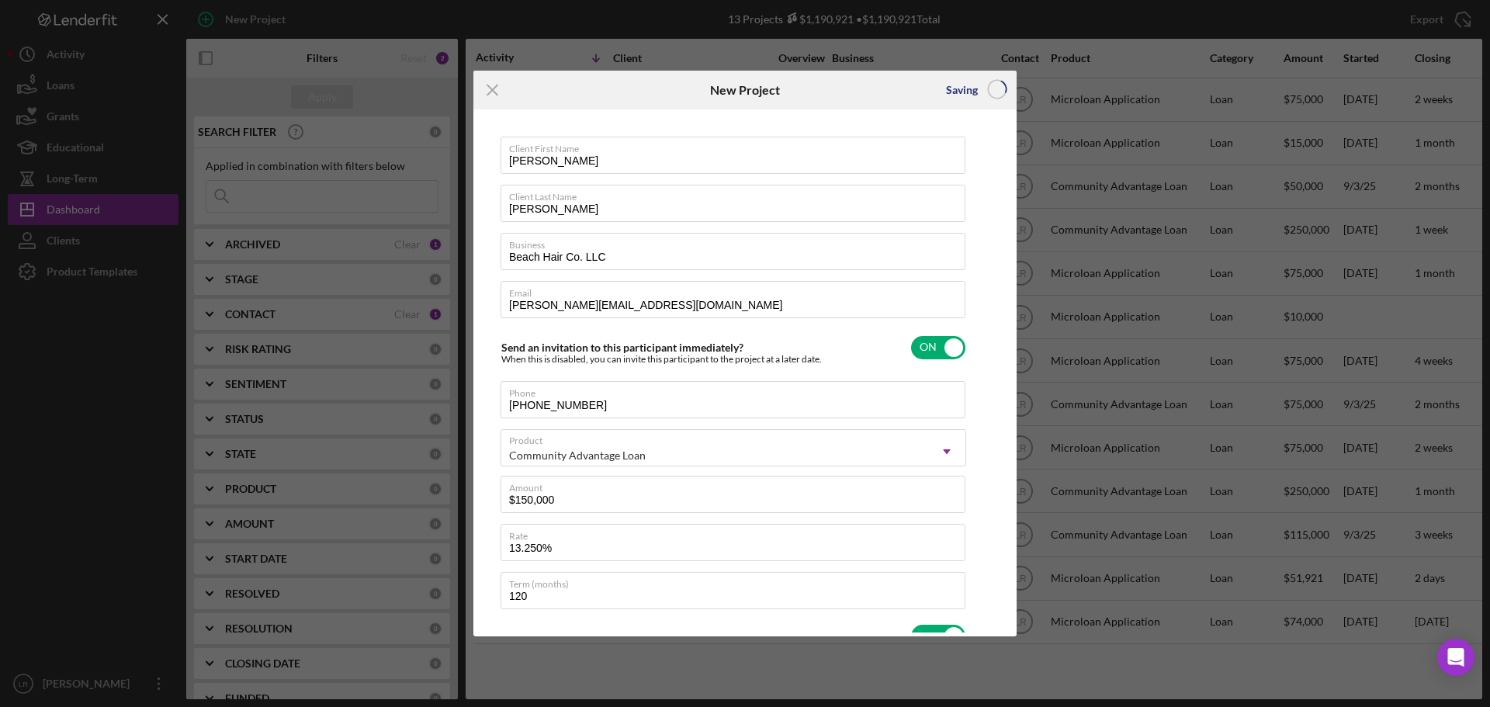
checkbox input "false"
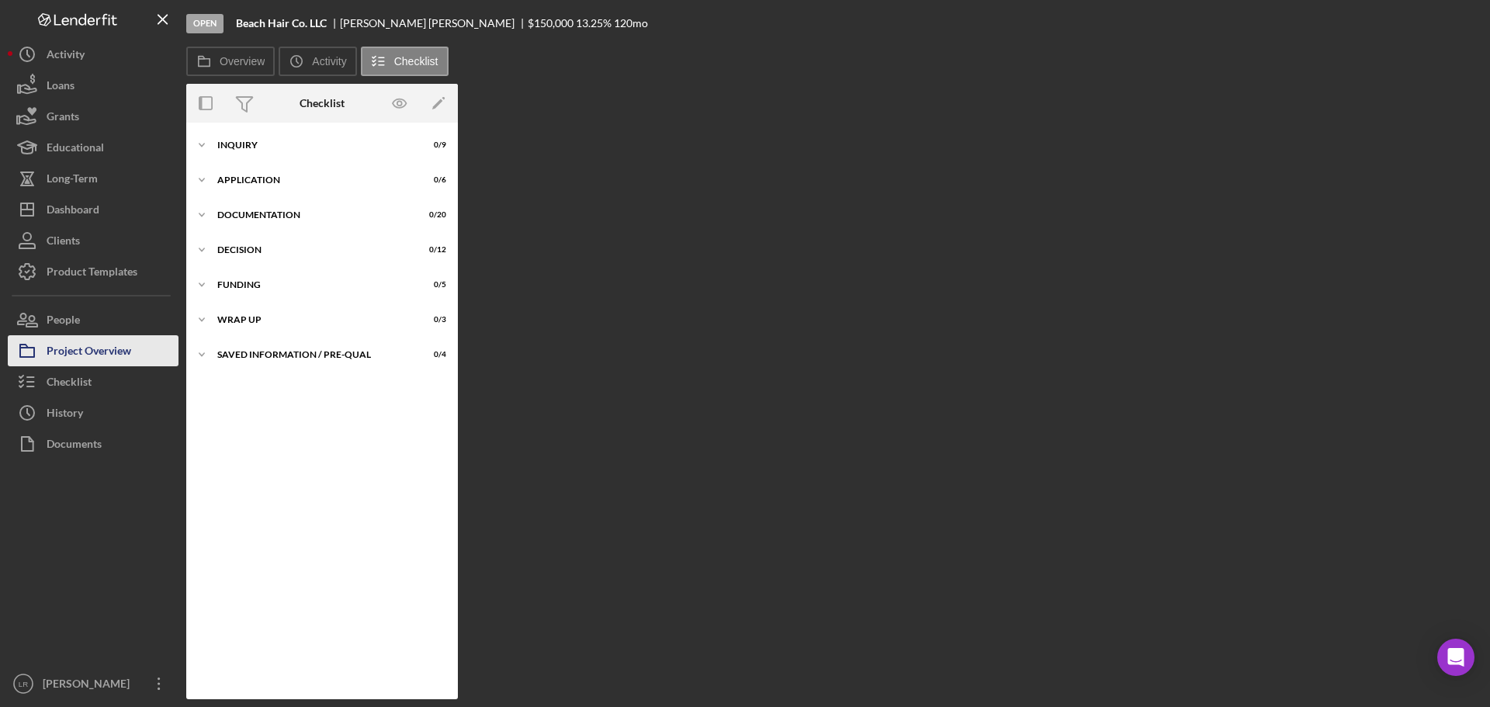
click at [123, 340] on div "Project Overview" at bounding box center [89, 352] width 85 height 35
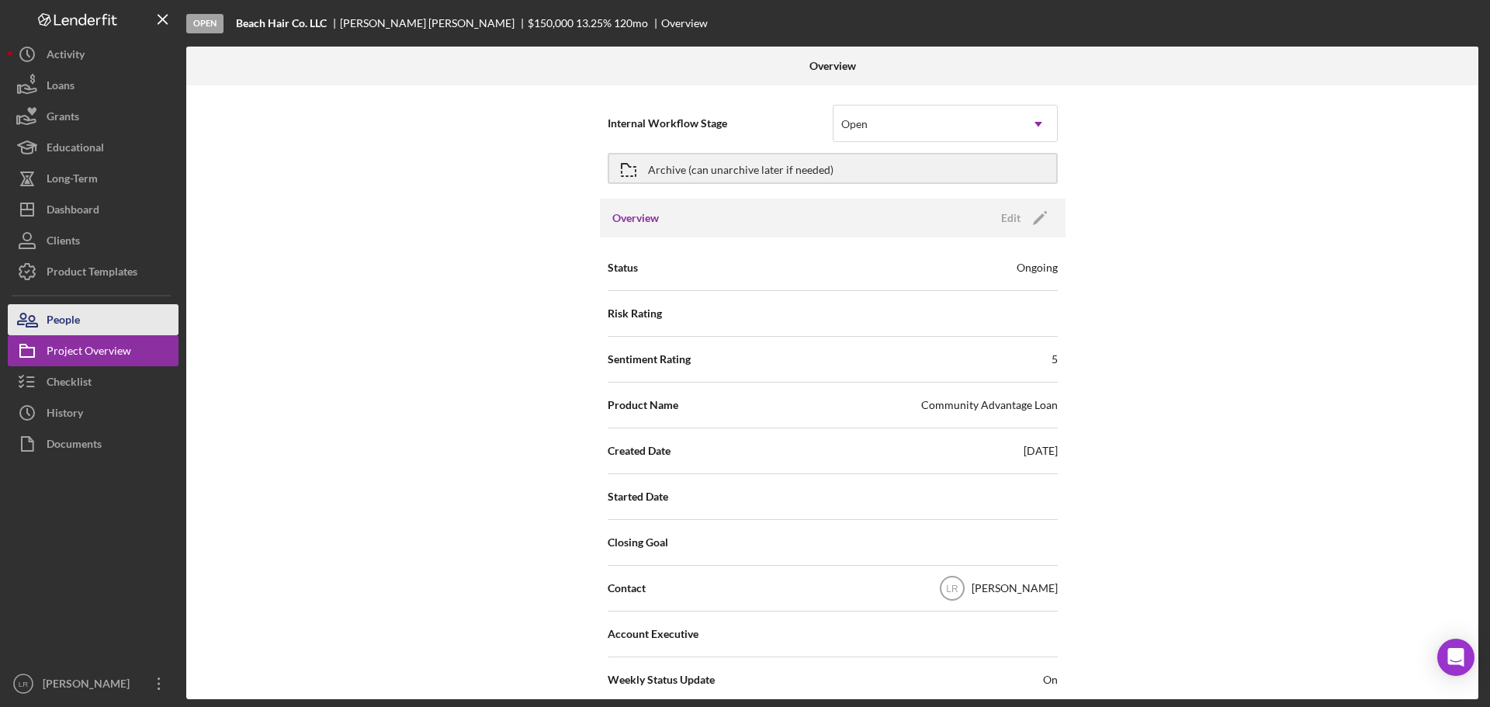
click at [71, 317] on div "People" at bounding box center [63, 321] width 33 height 35
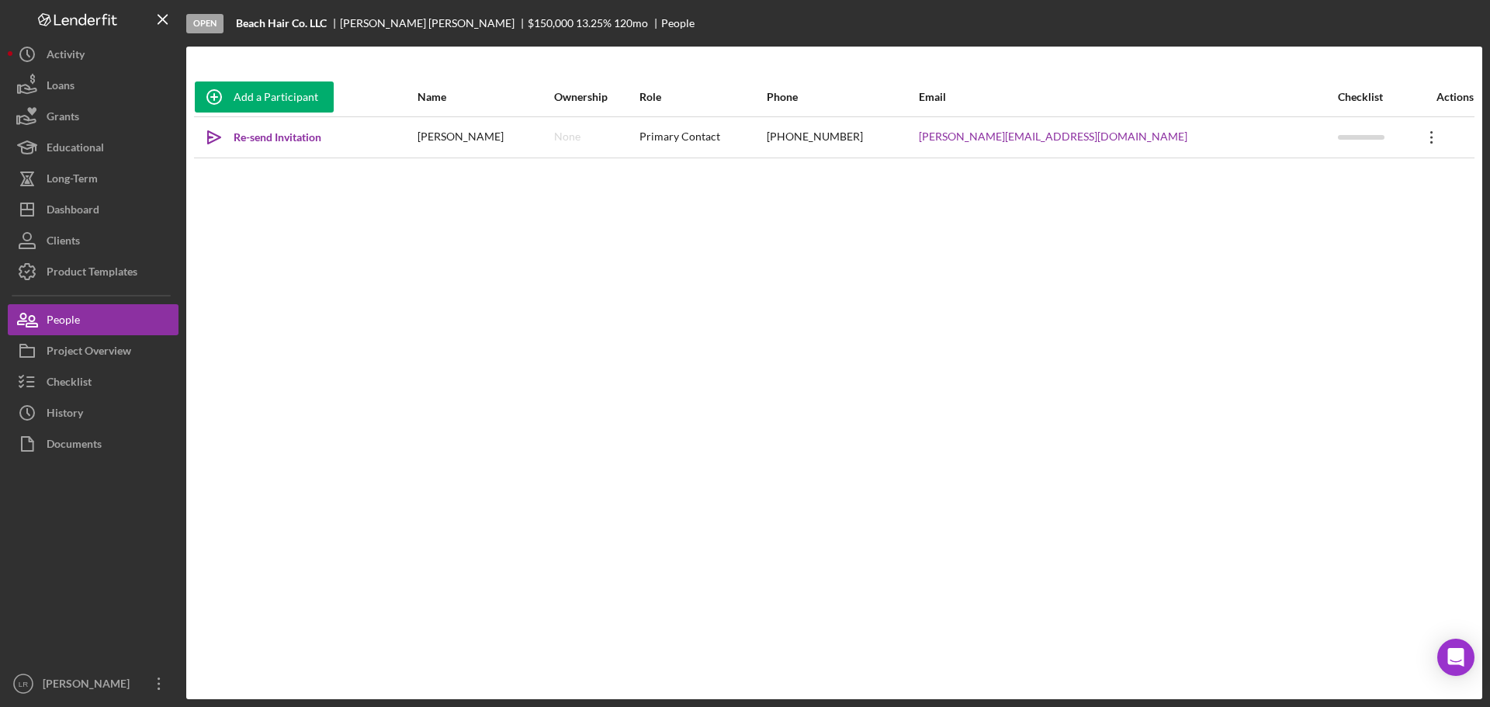
click at [1421, 134] on icon "Icon/Overflow" at bounding box center [1432, 137] width 39 height 39
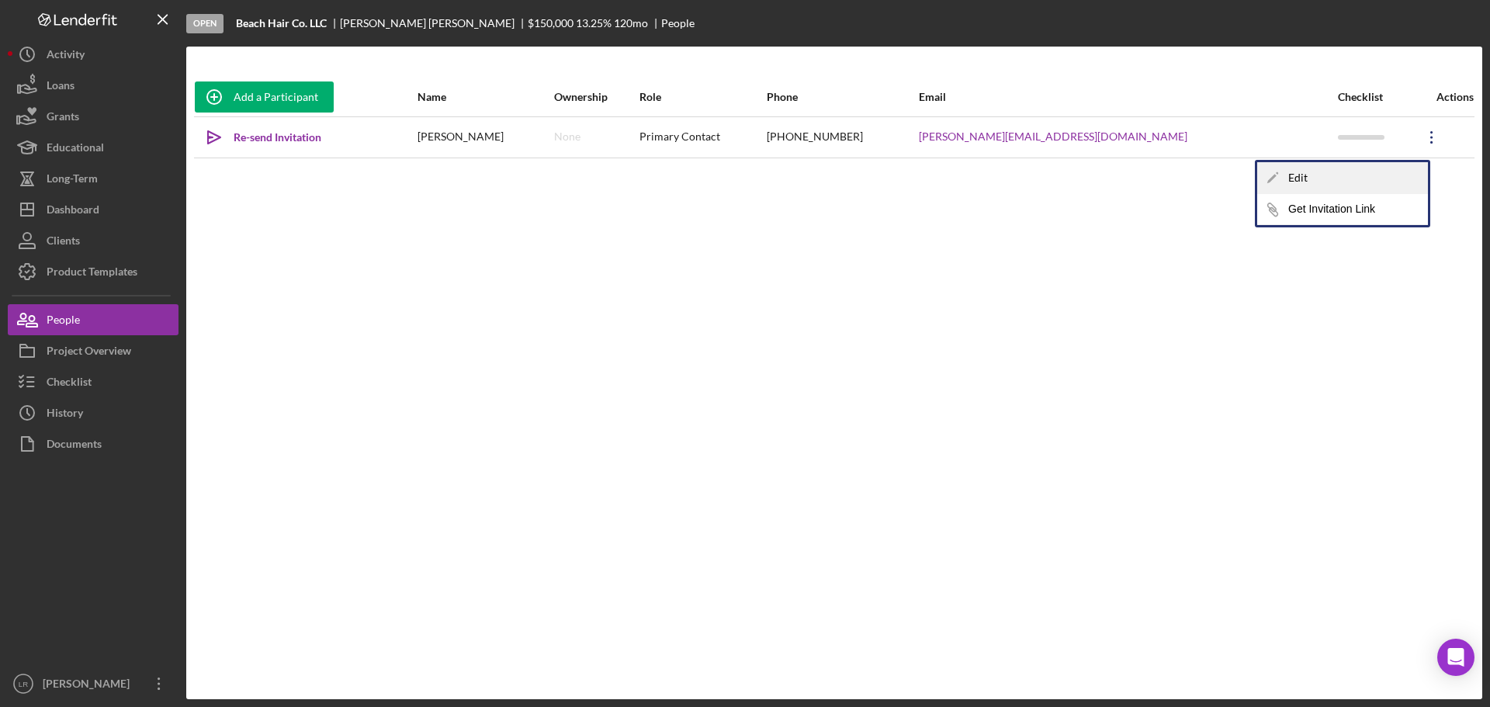
click at [1336, 179] on div "Icon/Edit Edit" at bounding box center [1342, 178] width 171 height 32
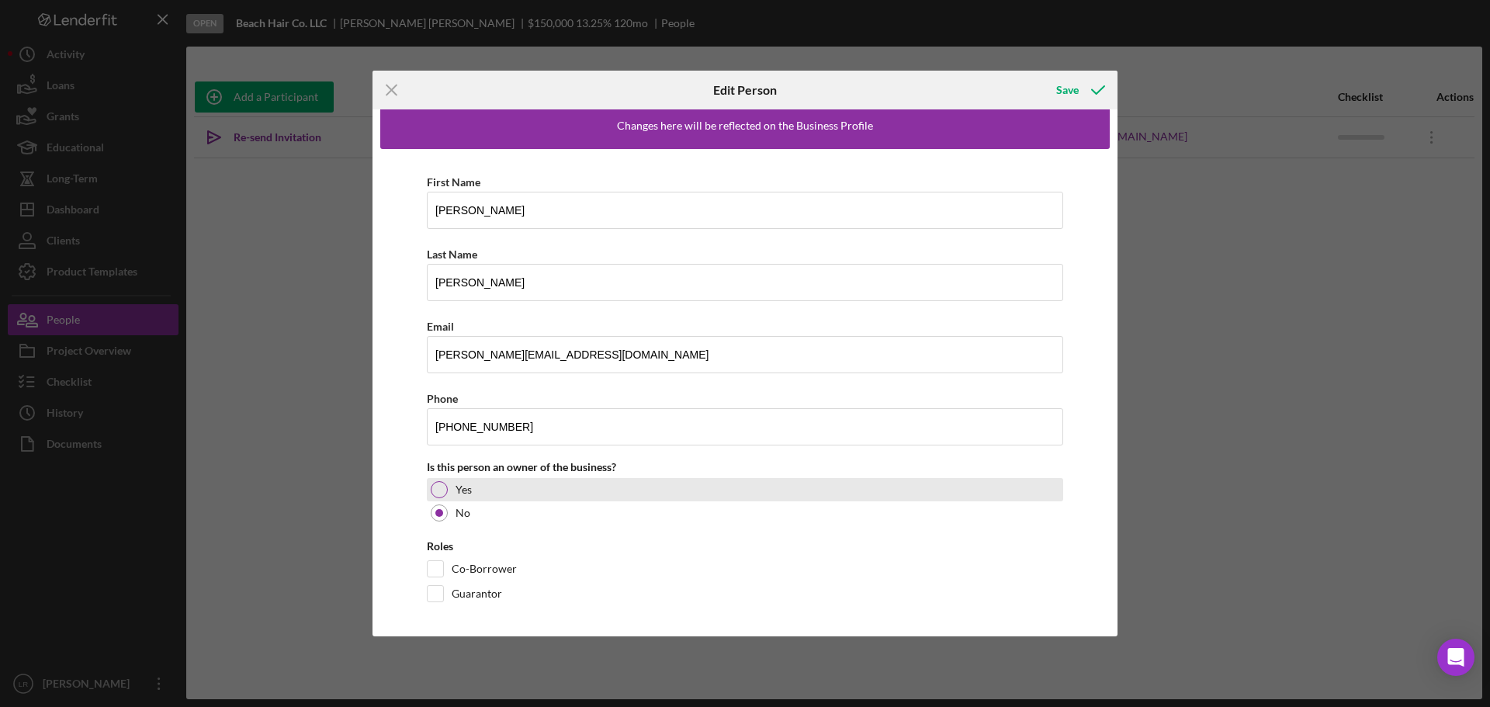
scroll to position [19, 0]
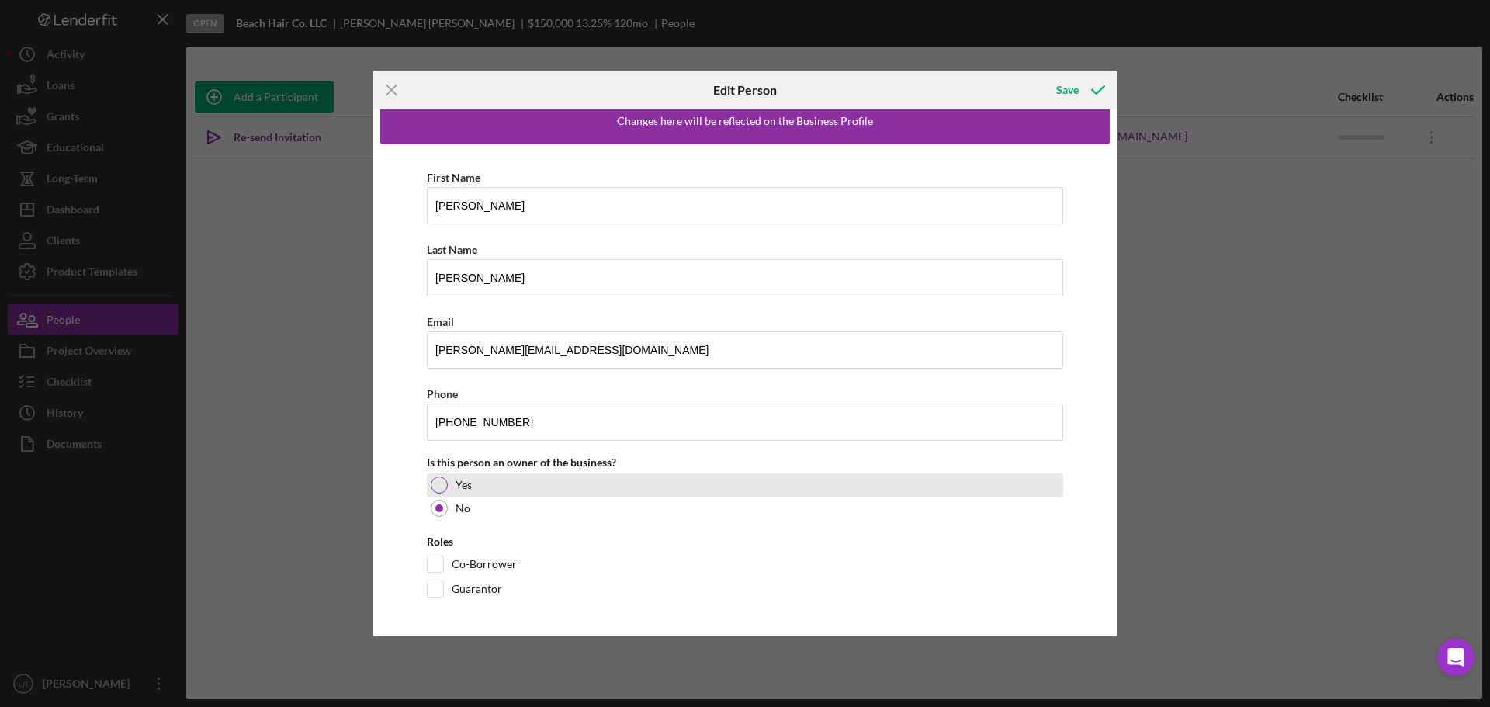
click at [442, 487] on div at bounding box center [439, 485] width 17 height 17
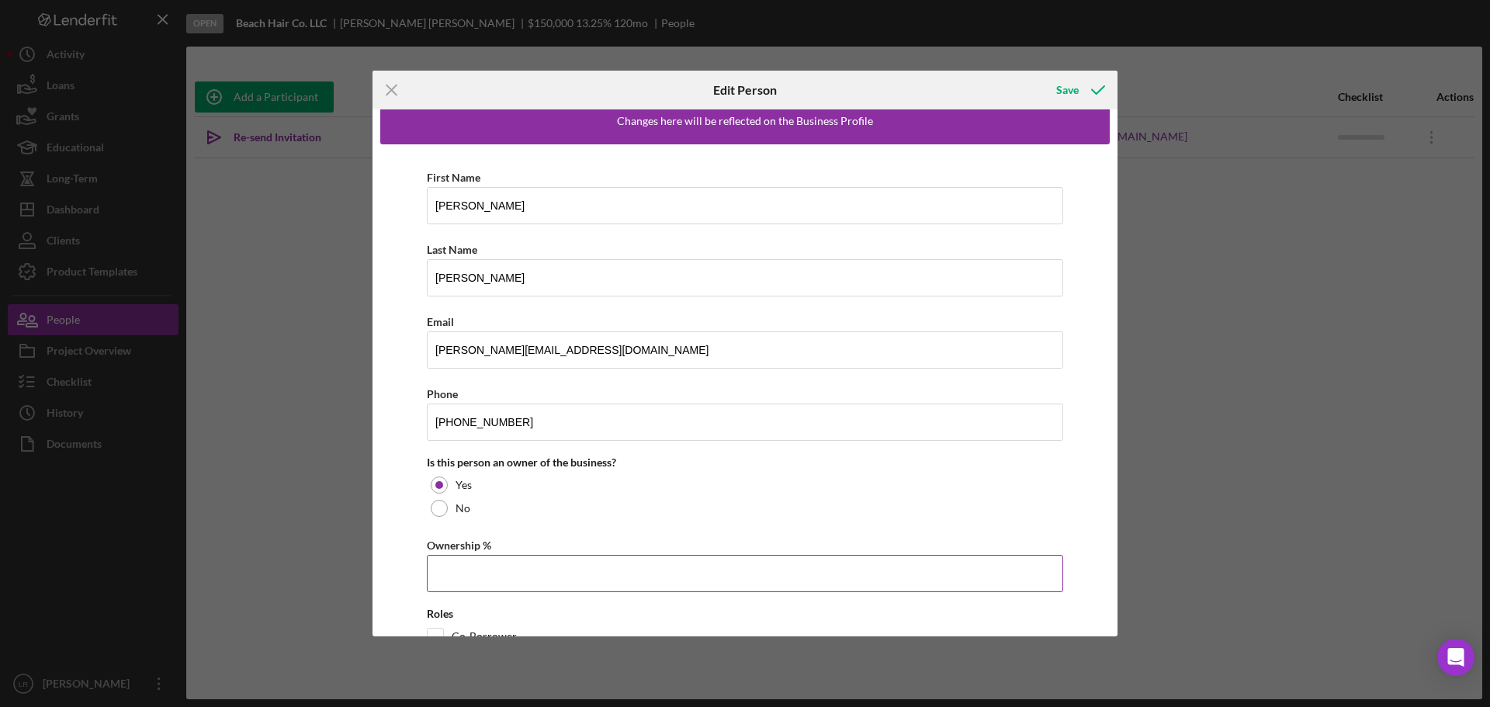
click at [557, 563] on input "Ownership %" at bounding box center [745, 573] width 636 height 37
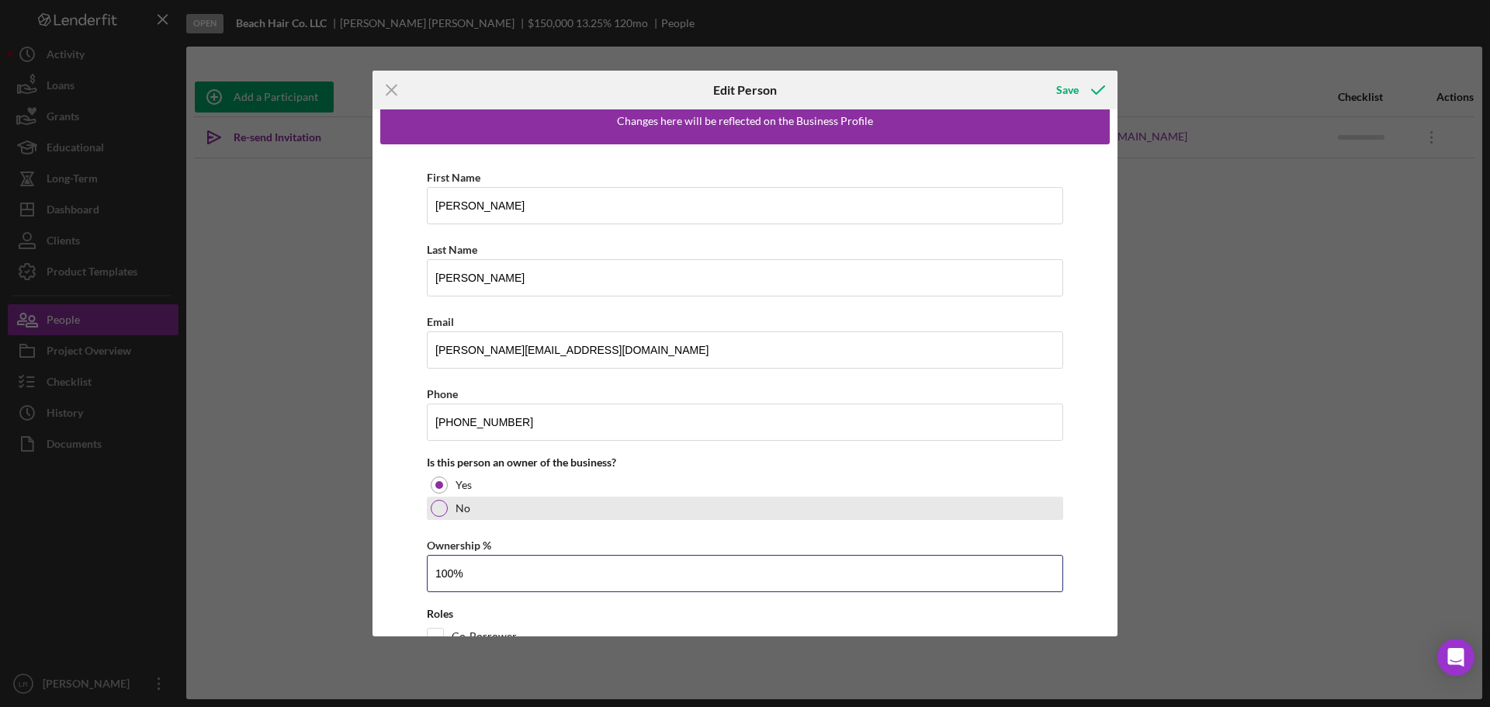
scroll to position [92, 0]
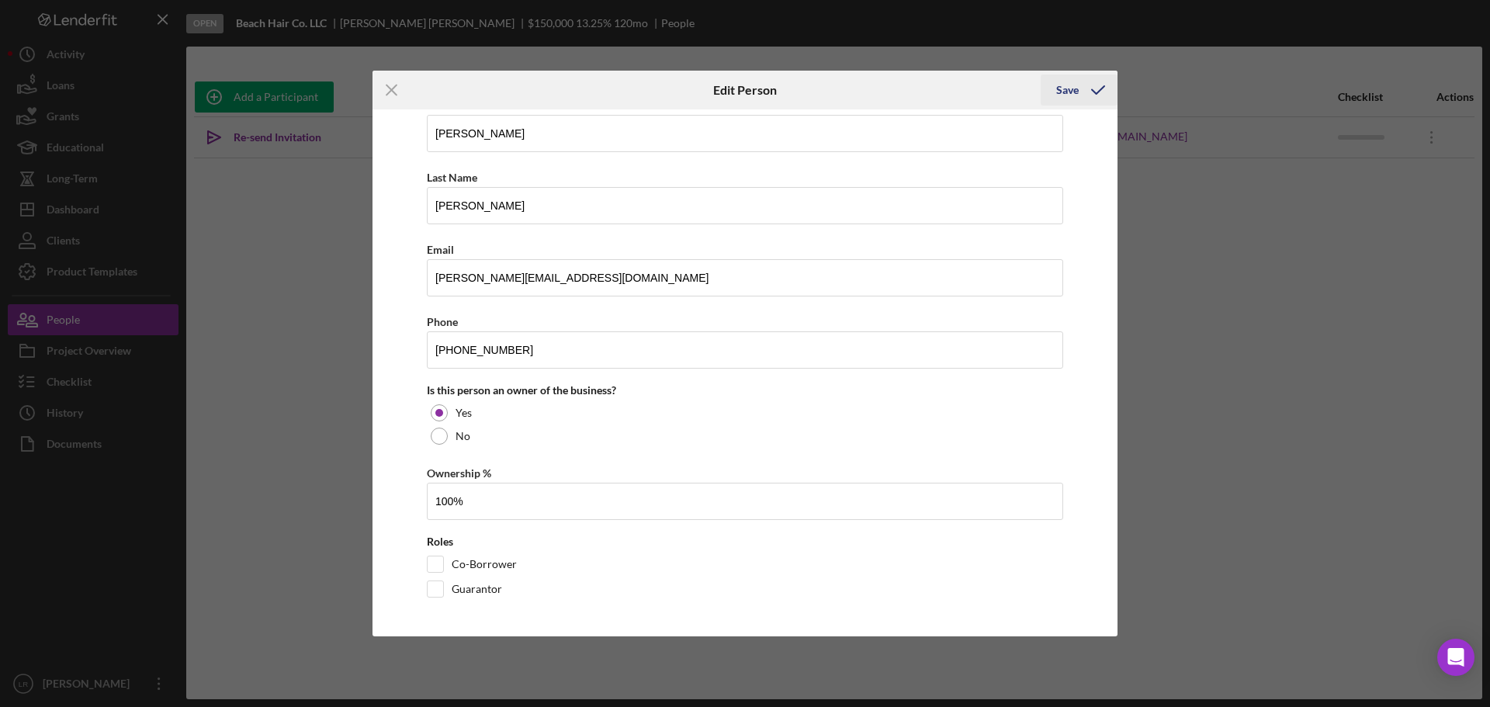
type input "100.00%"
click at [1086, 91] on icon "button" at bounding box center [1098, 90] width 39 height 39
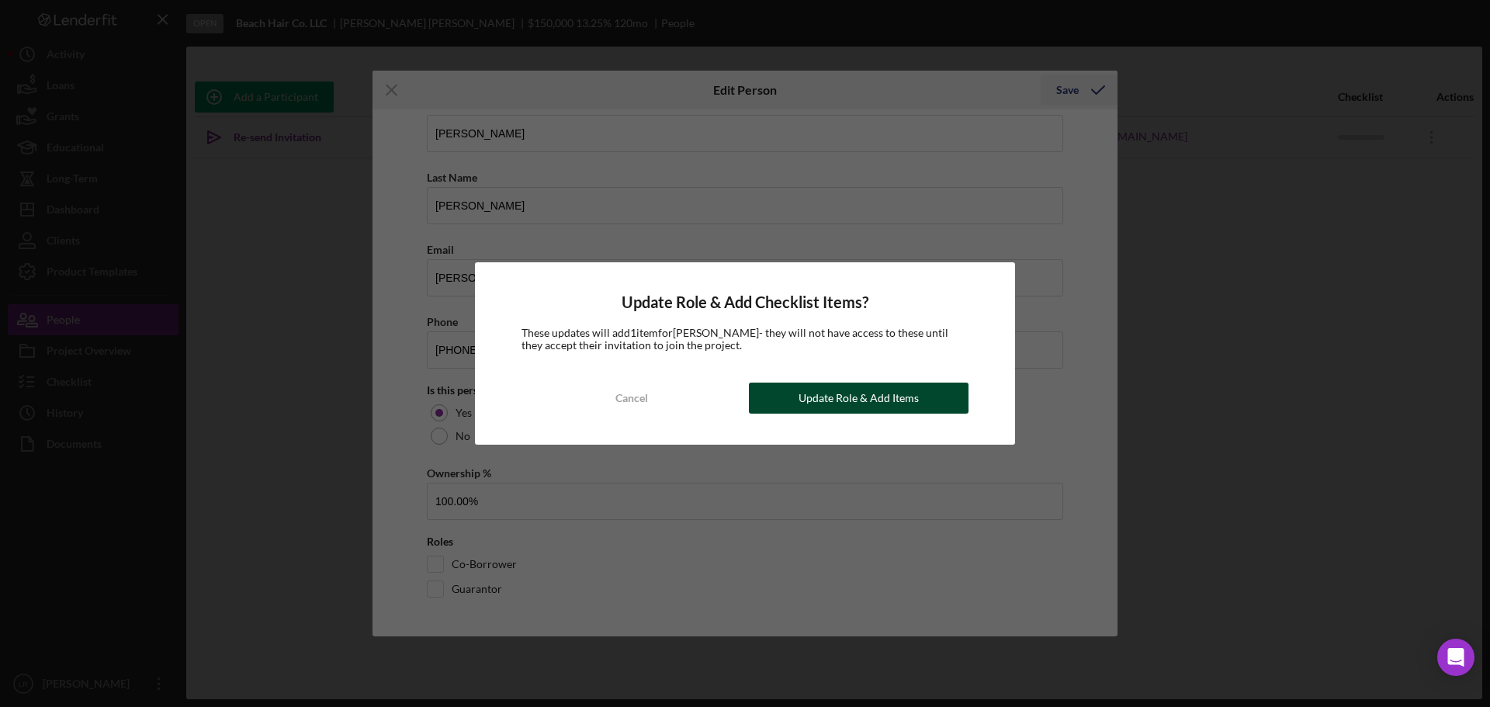
click at [902, 394] on div "Update Role & Add Items" at bounding box center [859, 398] width 120 height 31
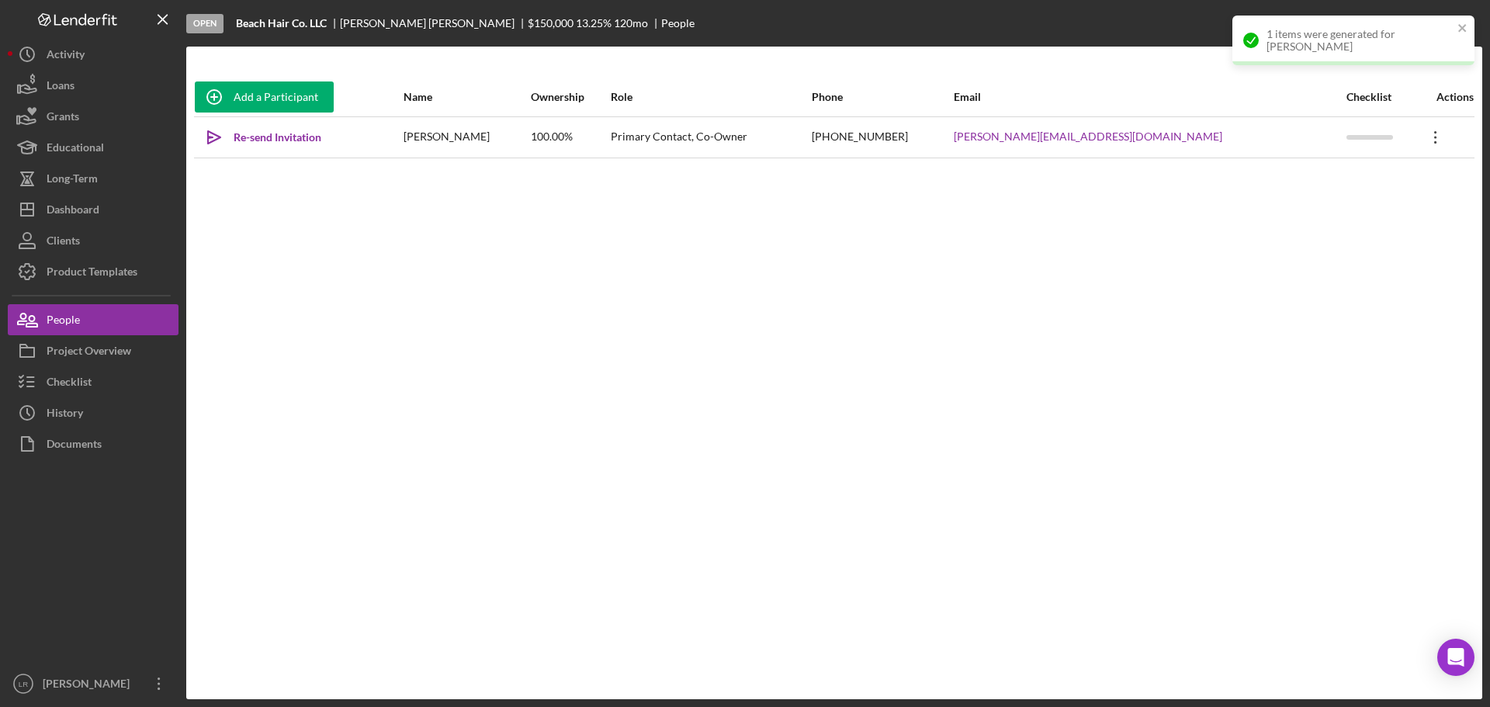
click at [1423, 133] on icon "Icon/Overflow" at bounding box center [1436, 137] width 39 height 39
click at [1350, 217] on button "Icon/Link Get Invitation Link" at bounding box center [1342, 209] width 171 height 31
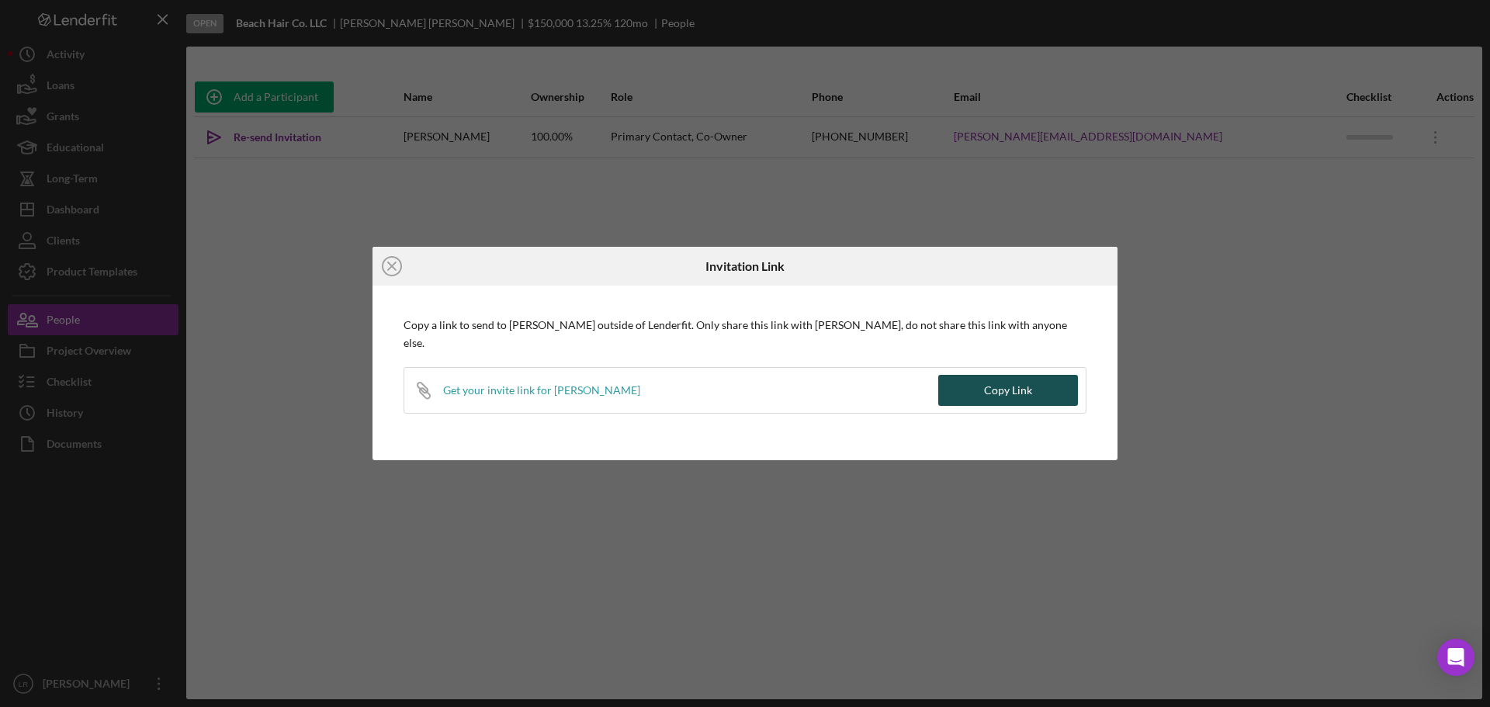
click at [986, 380] on div "Copy Link" at bounding box center [1008, 390] width 48 height 31
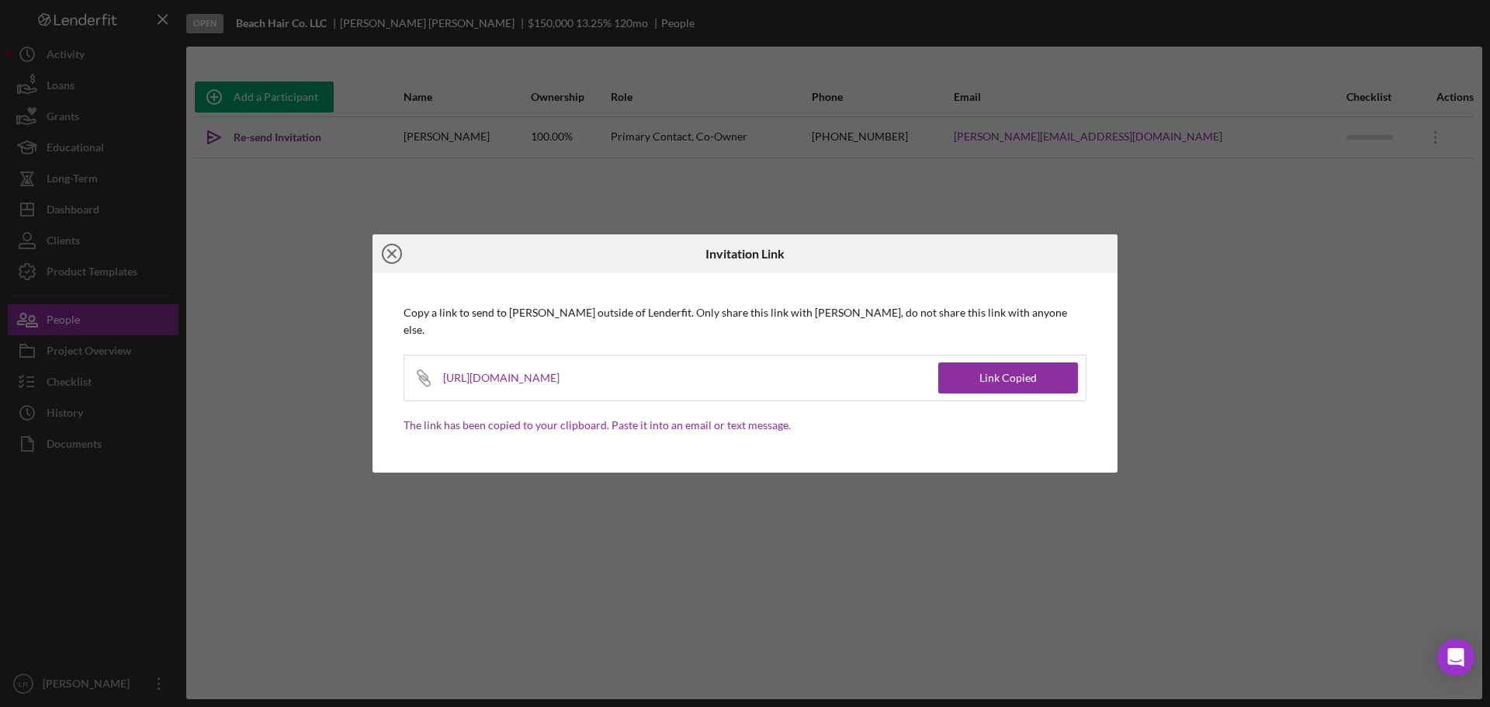
click at [391, 265] on icon "Icon/Close" at bounding box center [392, 253] width 39 height 39
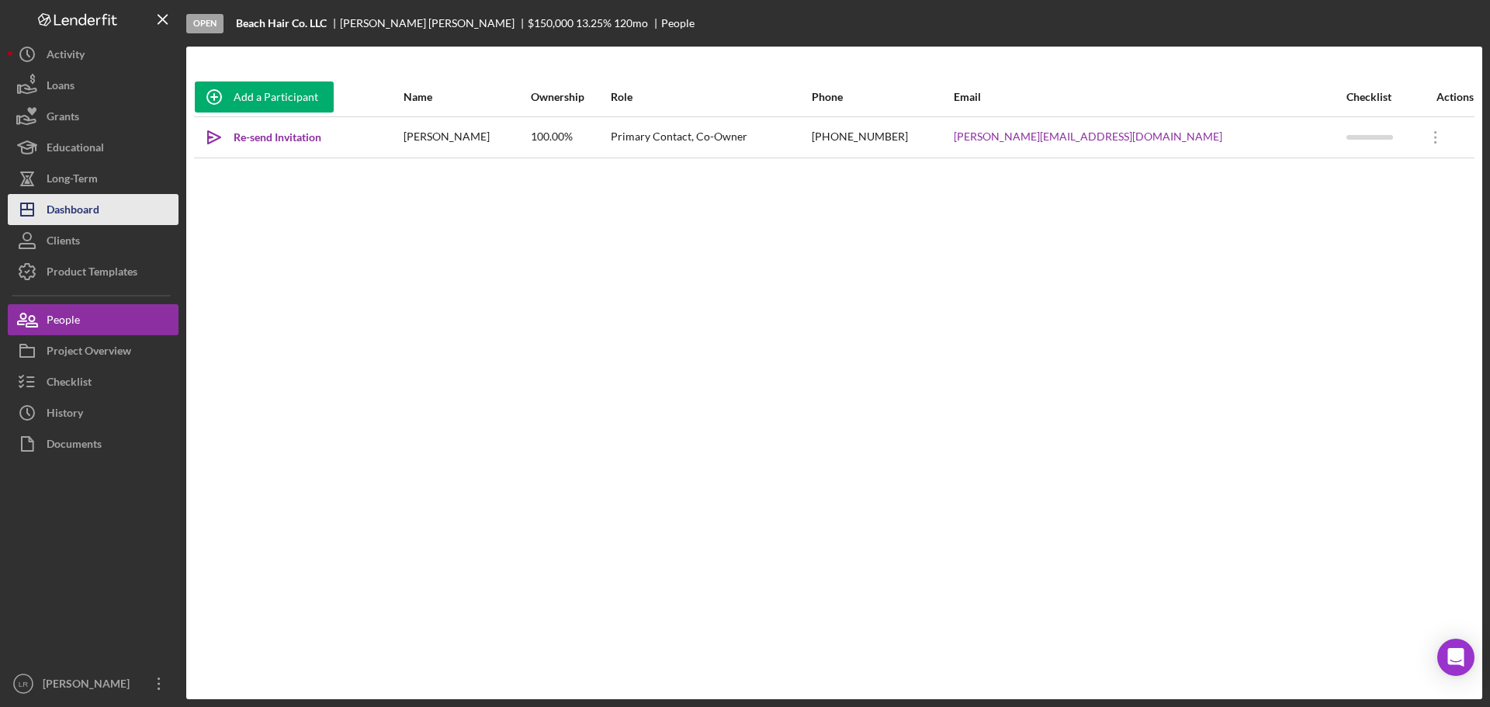
click at [101, 202] on button "Icon/Dashboard Dashboard" at bounding box center [93, 209] width 171 height 31
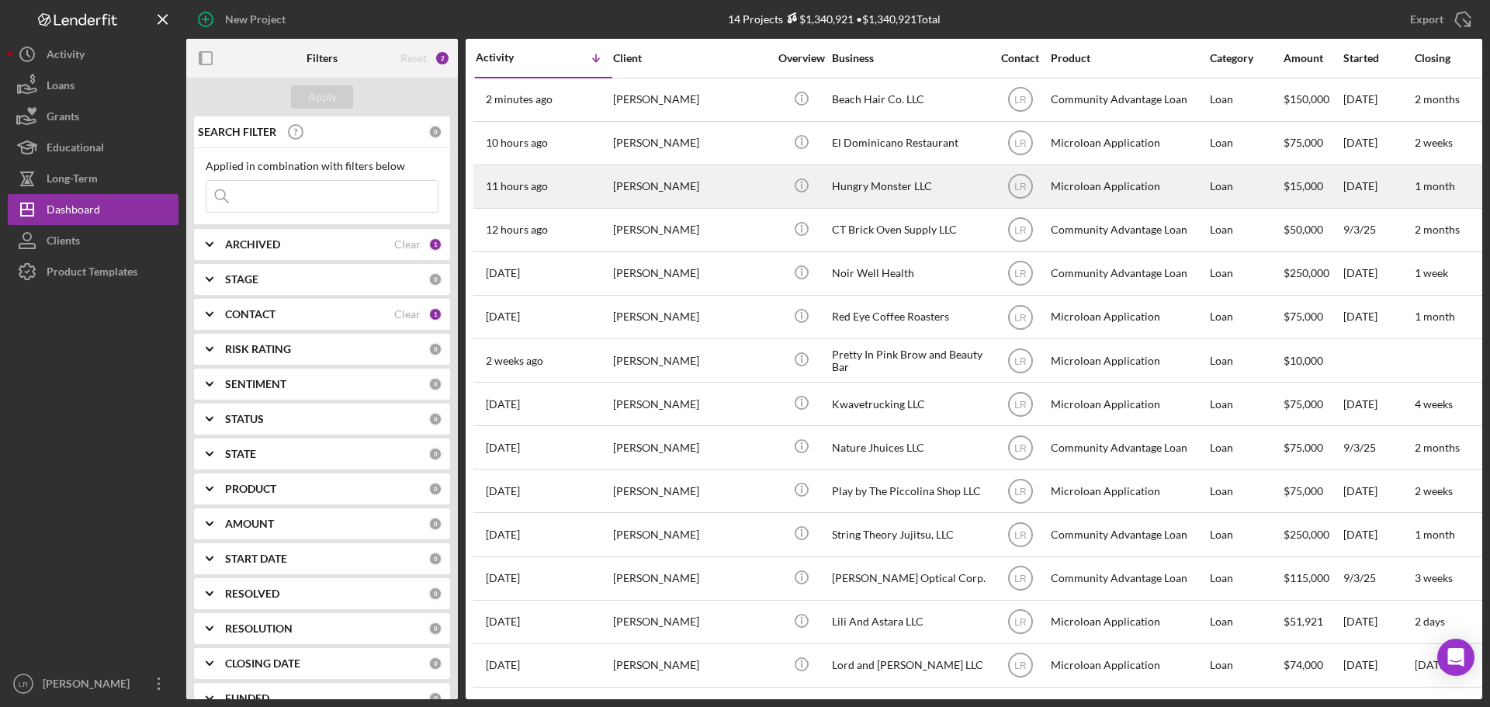
click at [638, 182] on div "[PERSON_NAME]" at bounding box center [690, 186] width 155 height 41
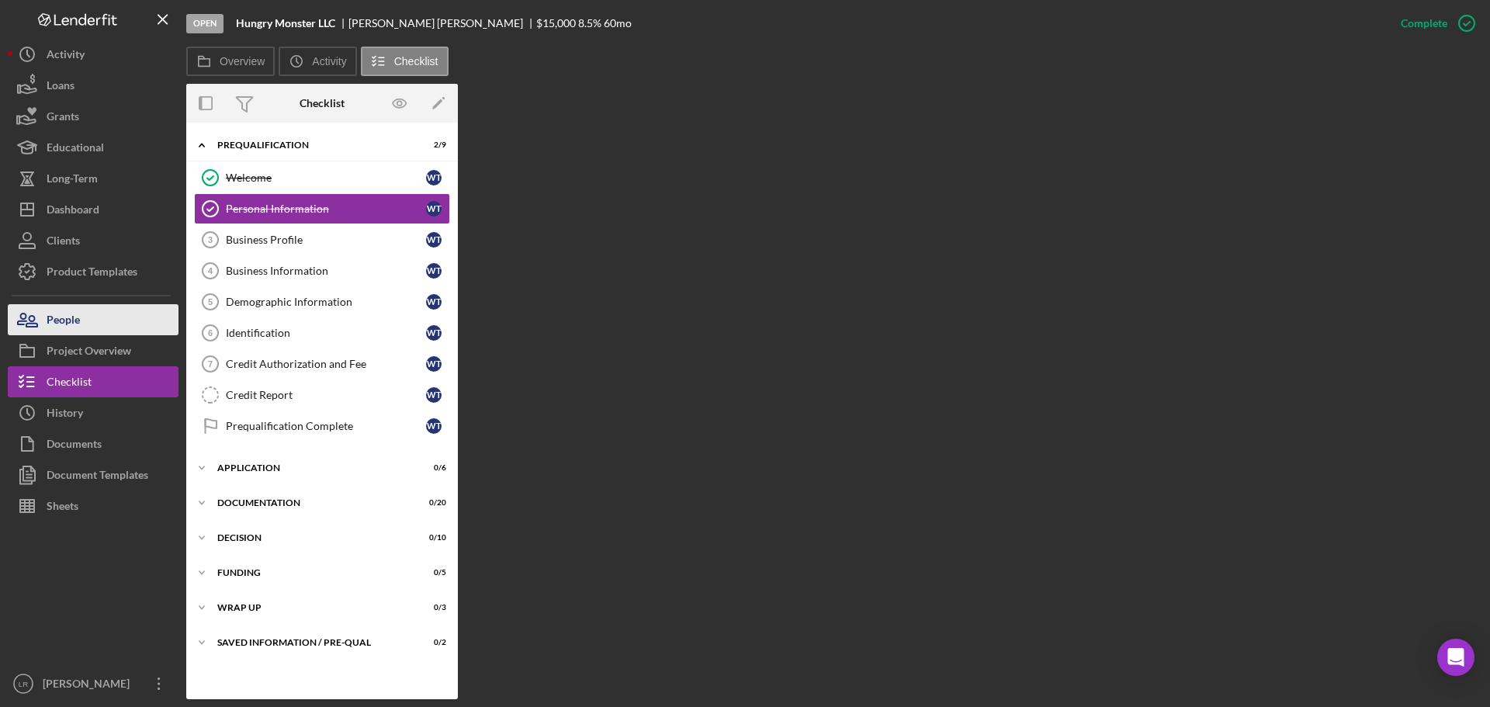
click at [79, 319] on div "People" at bounding box center [63, 321] width 33 height 35
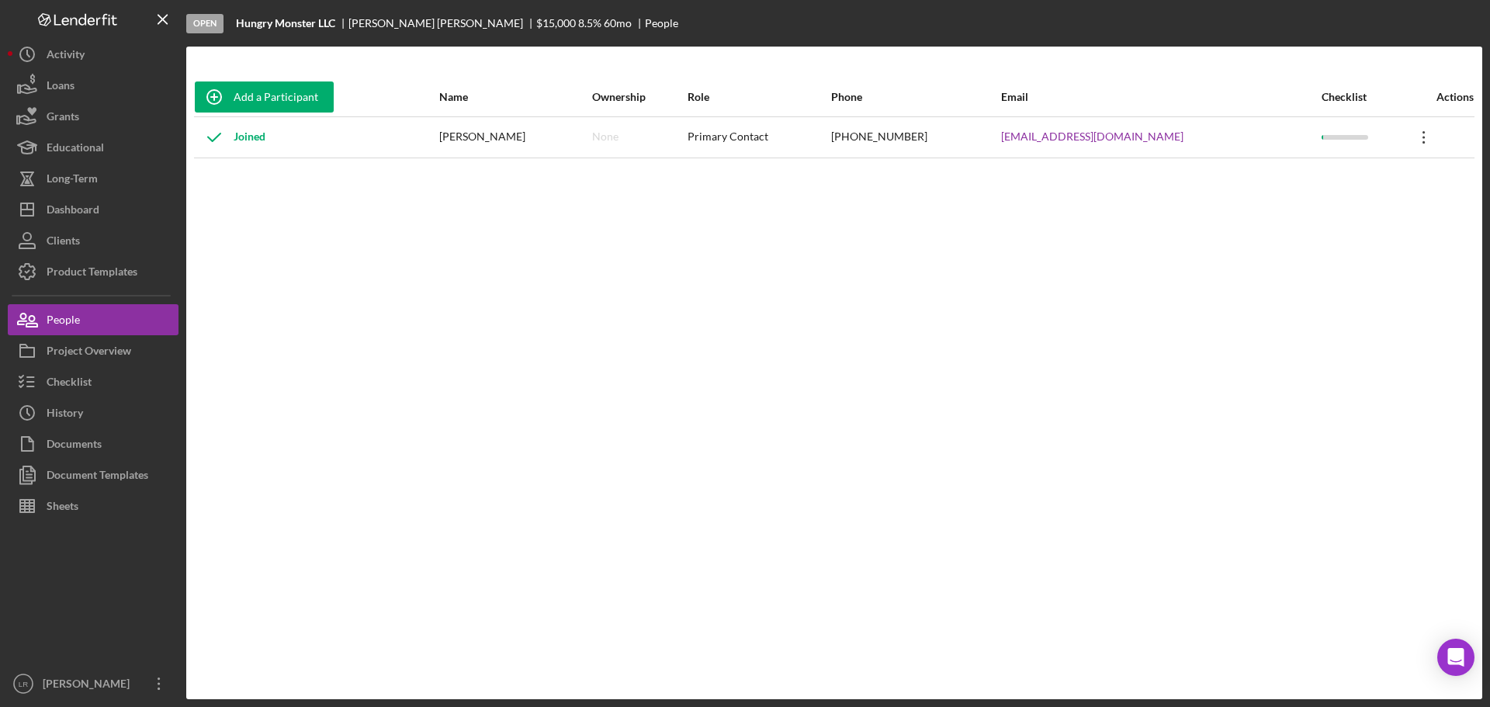
click at [1416, 140] on icon "Icon/Overflow" at bounding box center [1424, 137] width 39 height 39
click at [1336, 187] on div "Icon/Edit Edit" at bounding box center [1346, 178] width 171 height 32
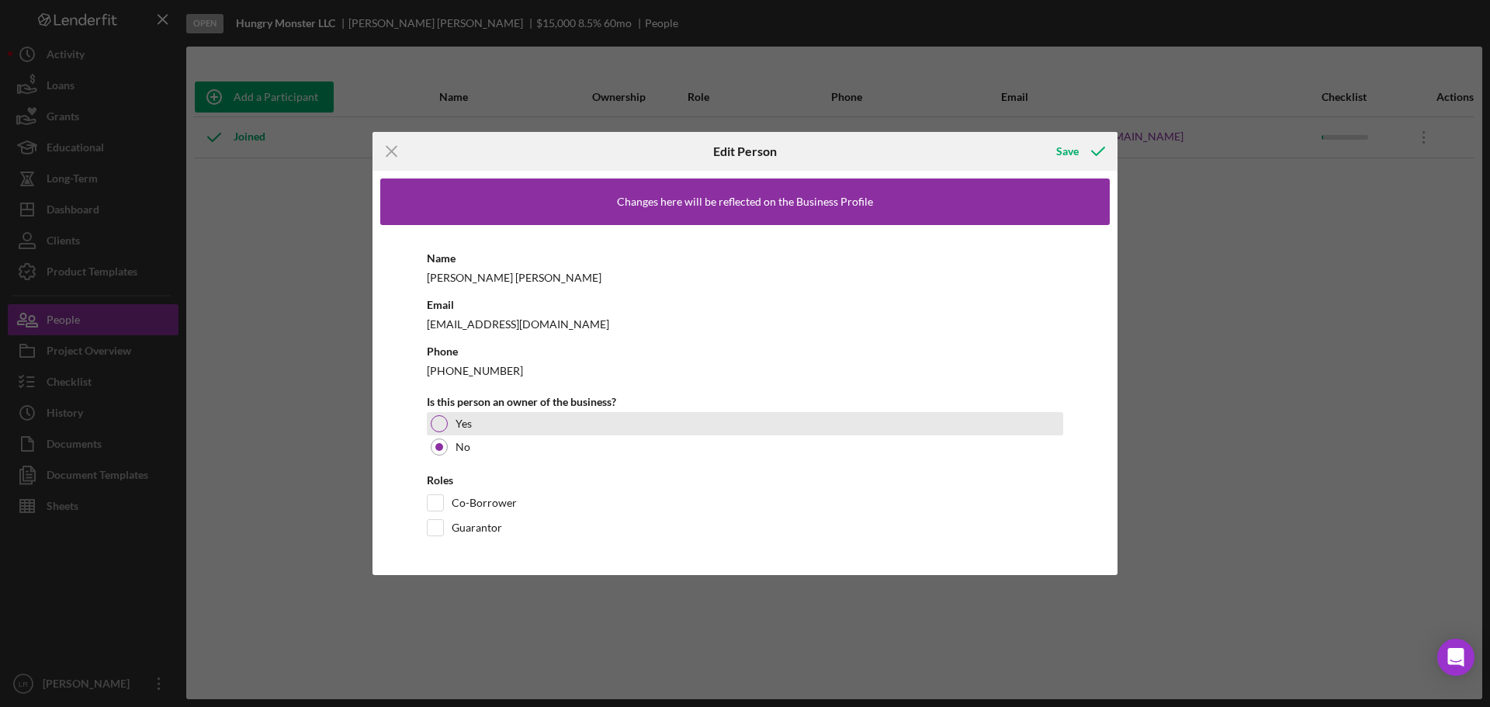
click at [438, 425] on div at bounding box center [439, 423] width 17 height 17
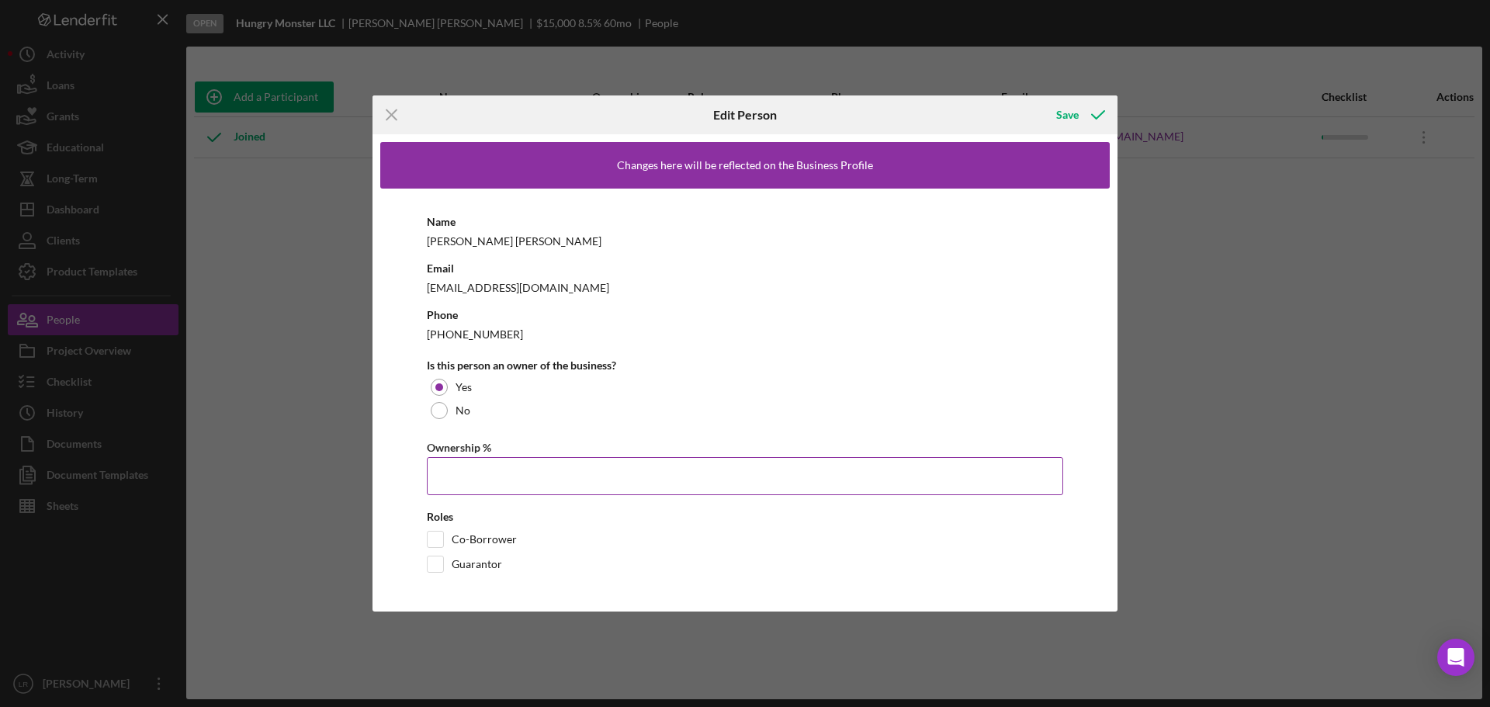
click at [453, 476] on input "Ownership %" at bounding box center [745, 475] width 636 height 37
type input "100.00%"
click at [1057, 123] on div "Save" at bounding box center [1067, 114] width 23 height 31
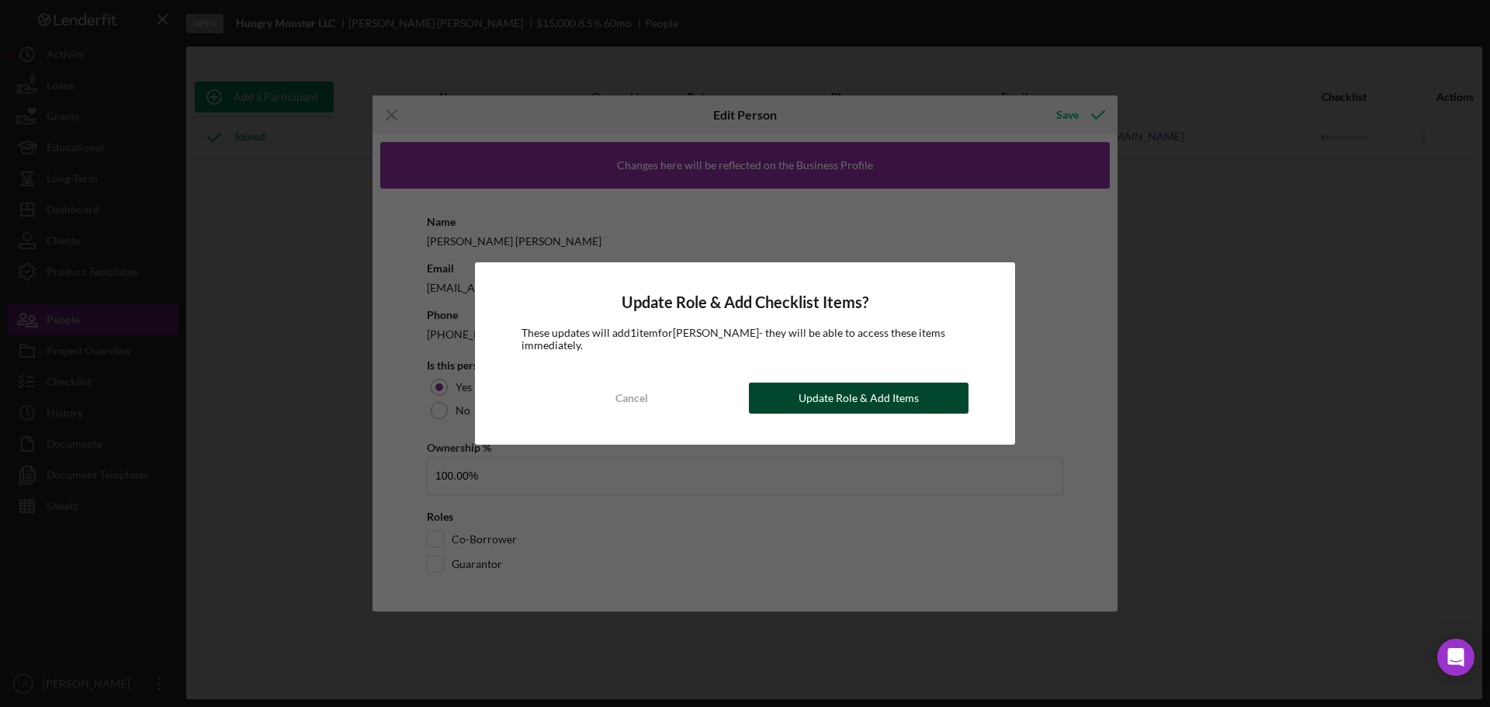
drag, startPoint x: 921, startPoint y: 392, endPoint x: 900, endPoint y: 391, distance: 21.7
click at [921, 392] on button "Update Role & Add Items" at bounding box center [859, 398] width 220 height 31
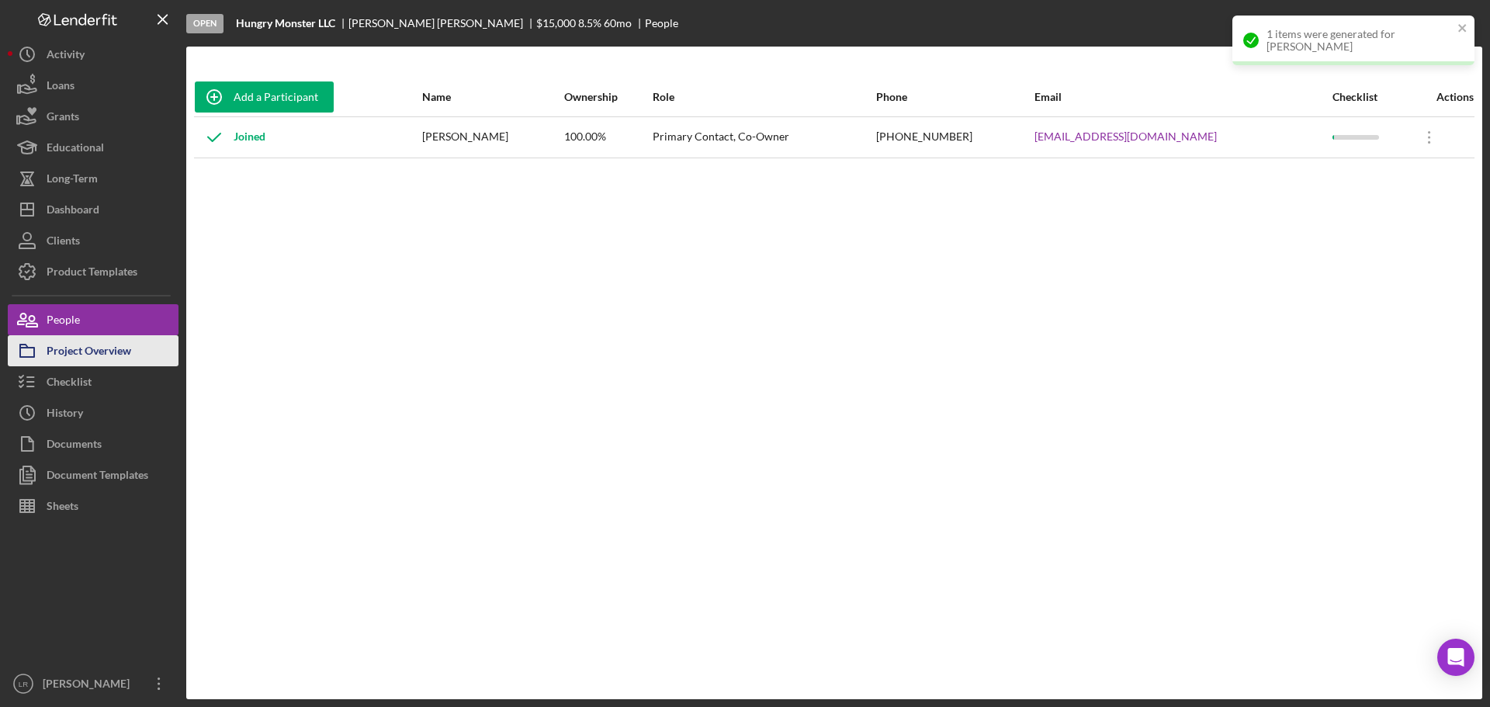
click at [102, 351] on div "Project Overview" at bounding box center [89, 352] width 85 height 35
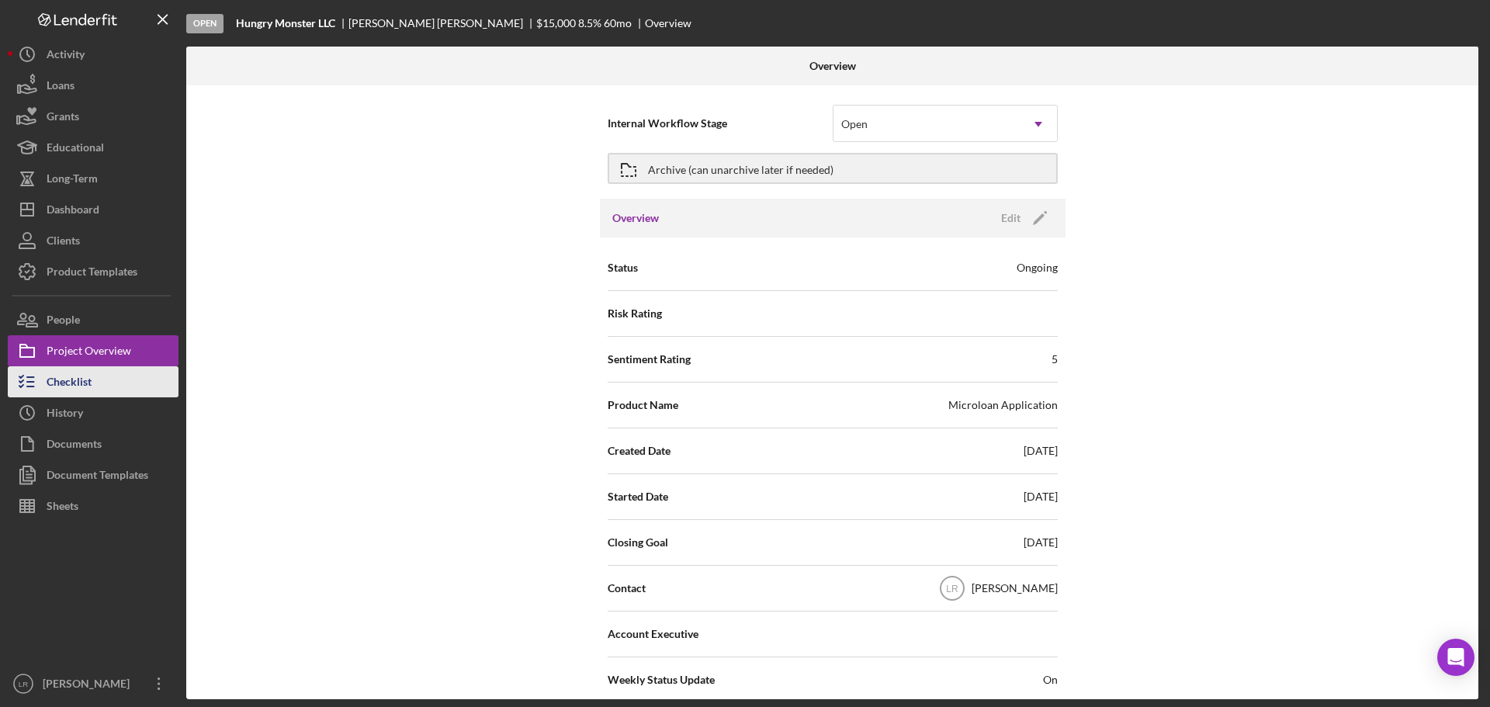
click at [82, 374] on div "Checklist" at bounding box center [69, 383] width 45 height 35
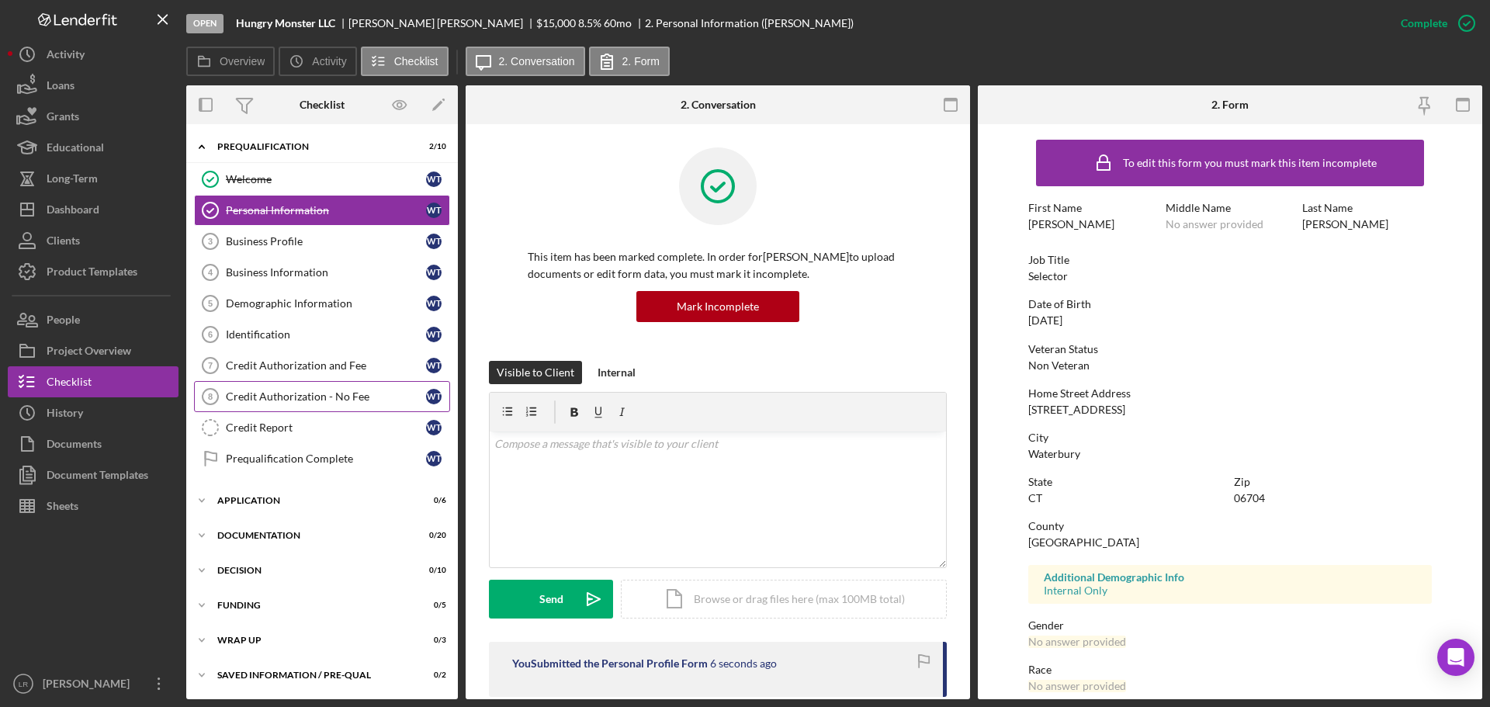
click at [328, 398] on div "Credit Authorization - No Fee" at bounding box center [326, 396] width 200 height 12
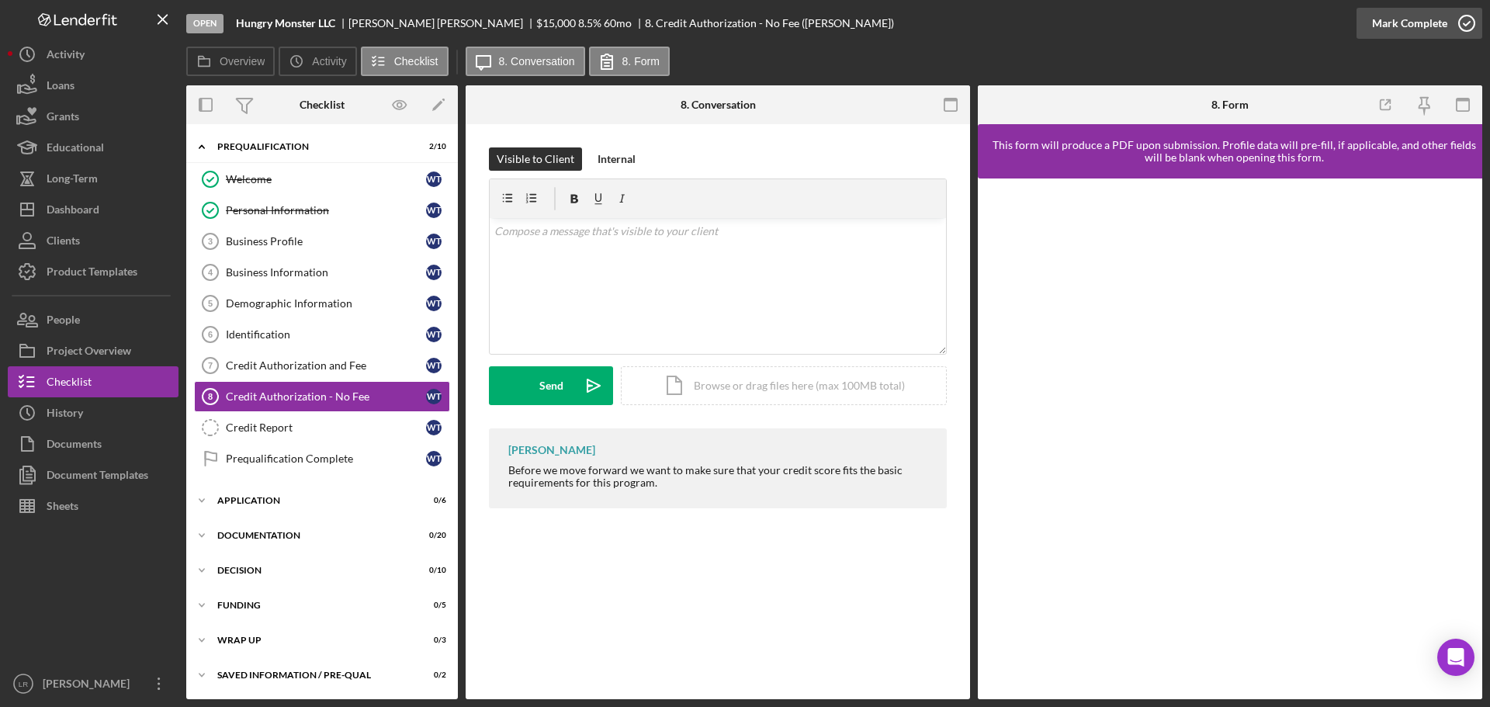
click at [1465, 25] on polyline "button" at bounding box center [1467, 24] width 6 height 4
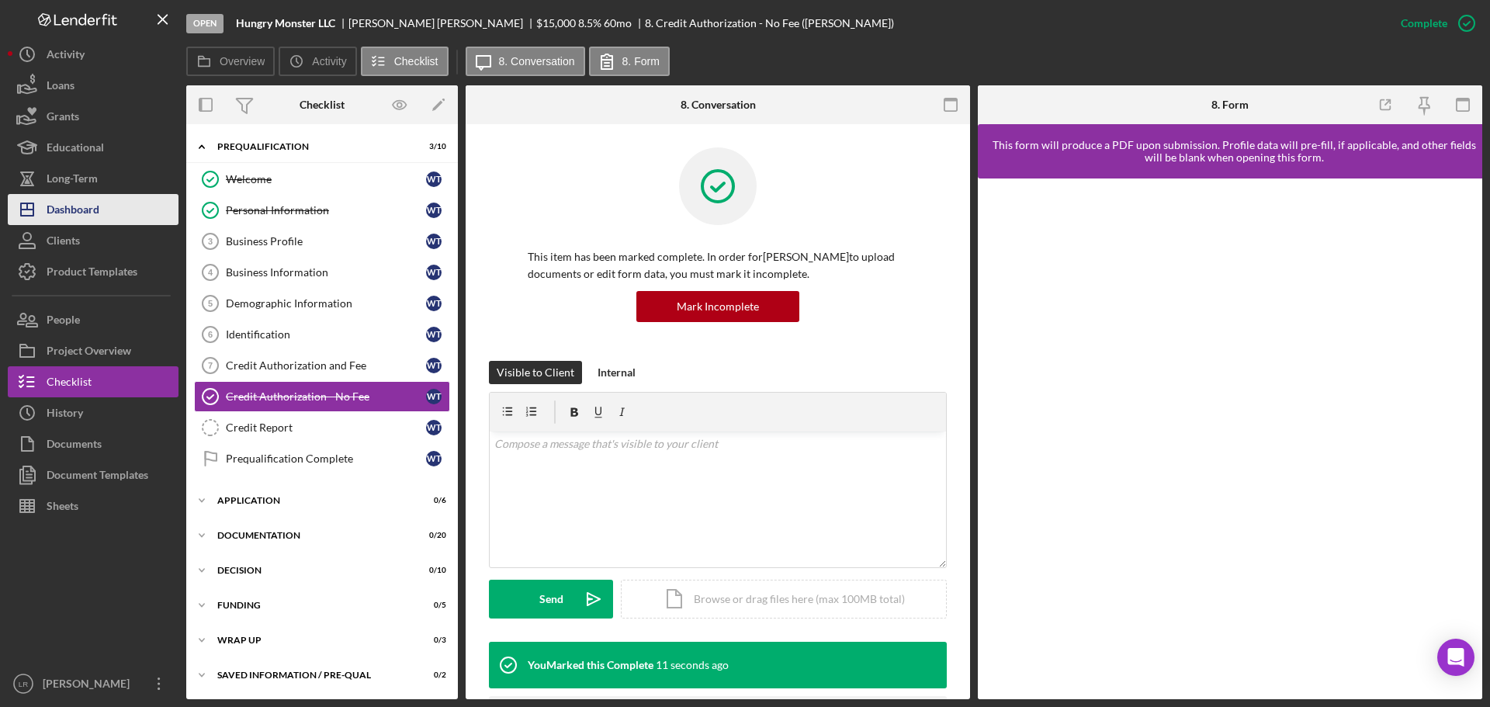
click at [118, 210] on button "Icon/Dashboard Dashboard" at bounding box center [93, 209] width 171 height 31
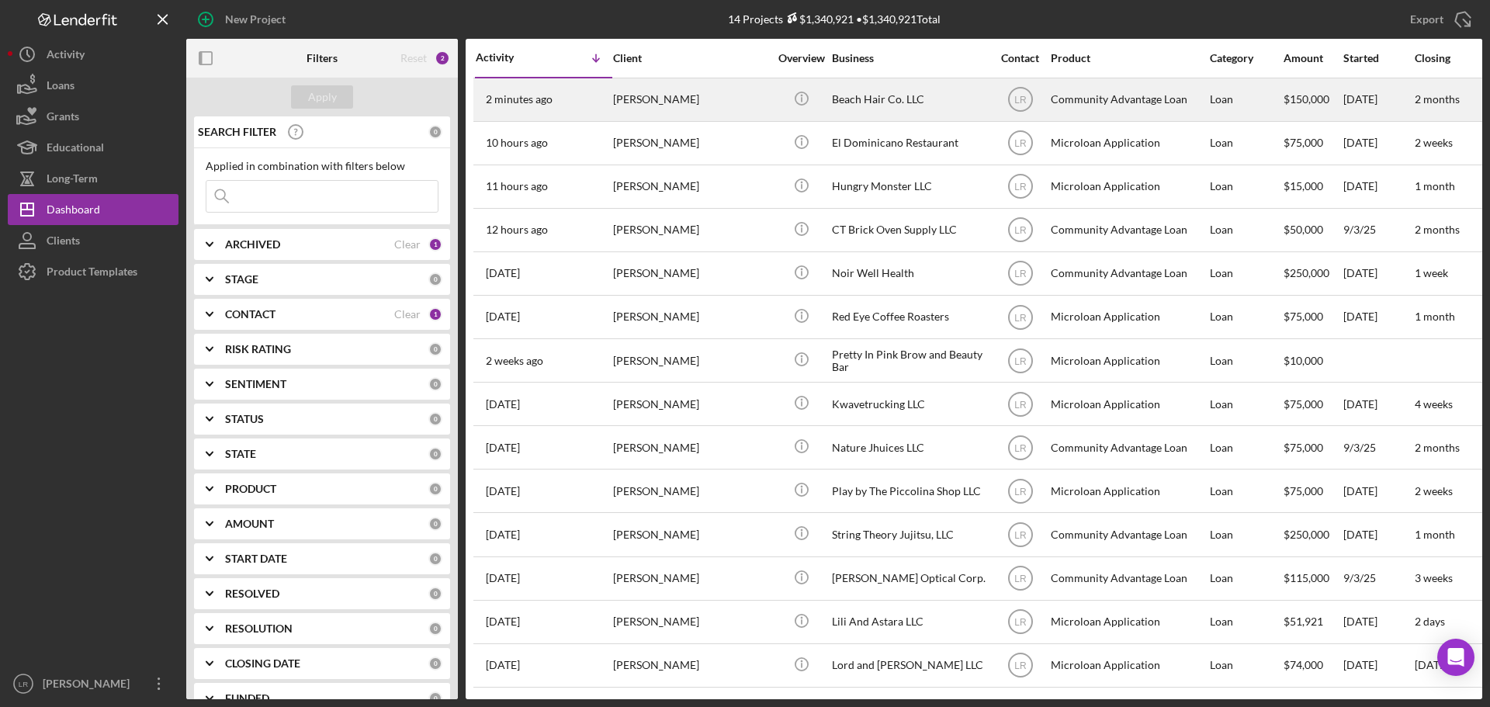
click at [671, 97] on div "[PERSON_NAME]" at bounding box center [690, 99] width 155 height 41
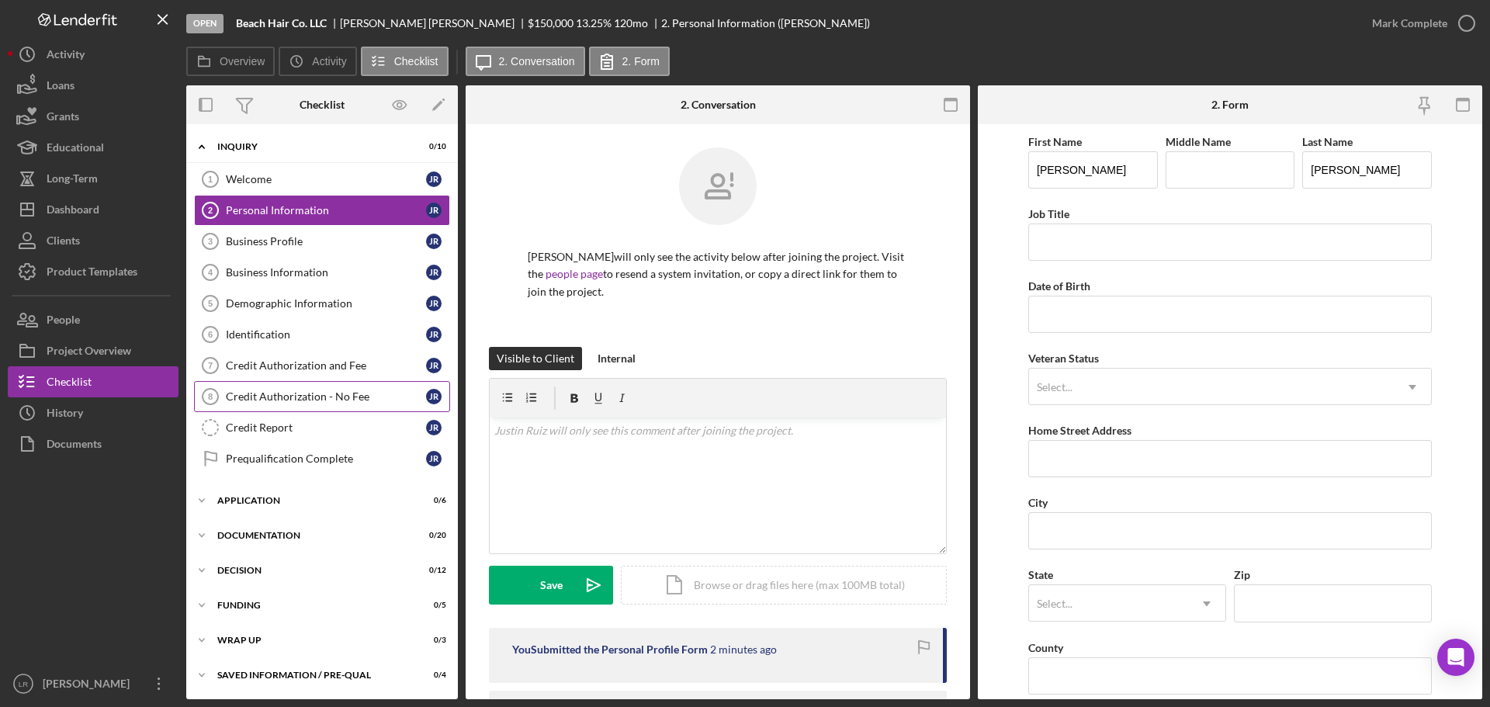
click at [317, 394] on div "Credit Authorization - No Fee" at bounding box center [326, 396] width 200 height 12
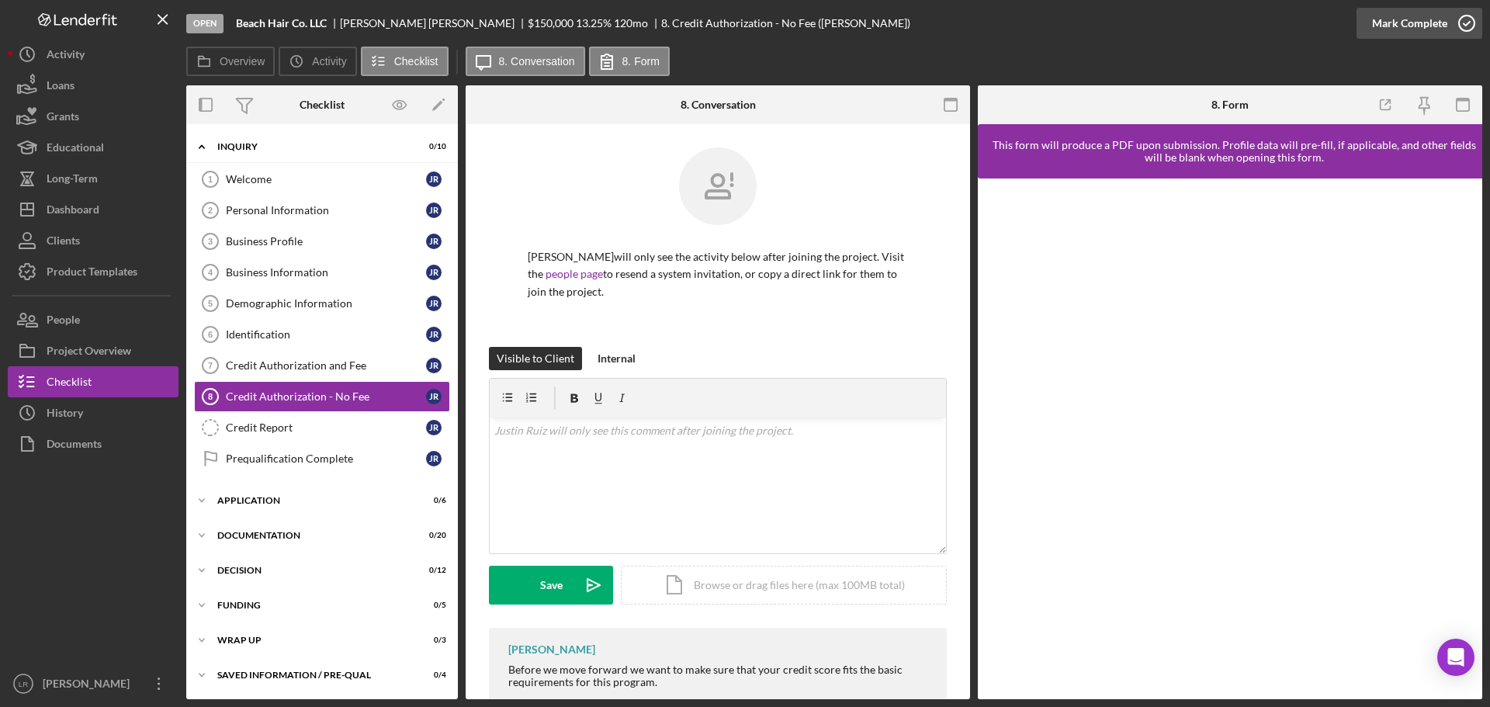
click at [1427, 29] on div "Mark Complete" at bounding box center [1409, 23] width 75 height 31
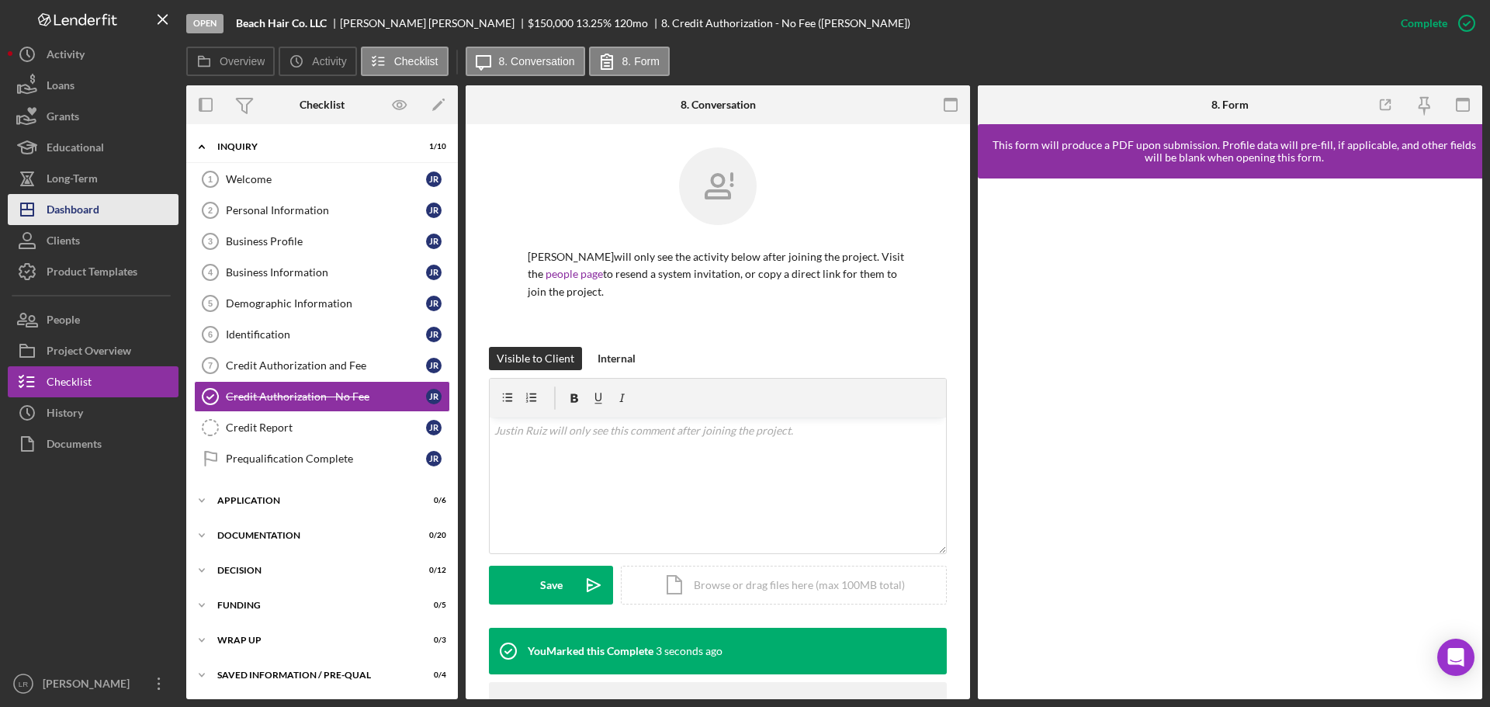
click at [106, 209] on button "Icon/Dashboard Dashboard" at bounding box center [93, 209] width 171 height 31
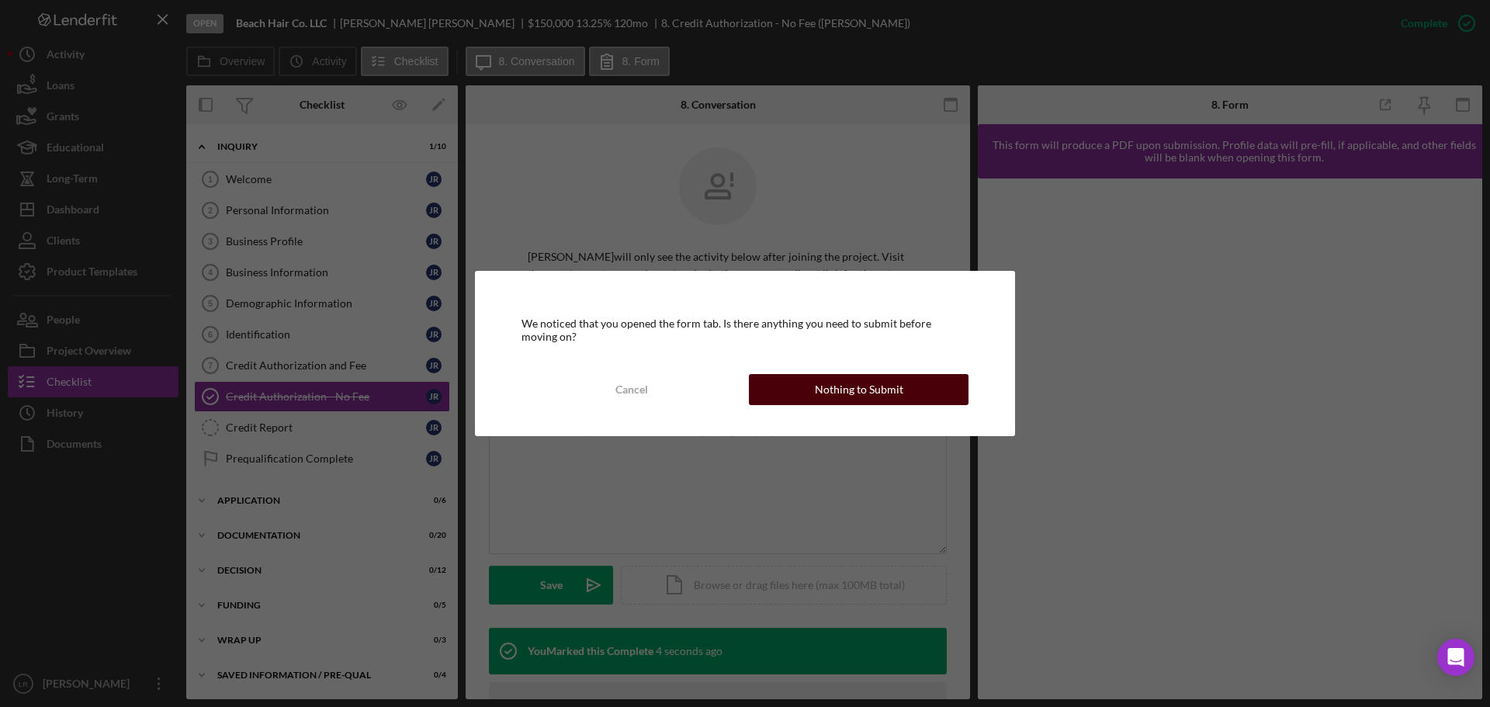
click at [856, 390] on div "Nothing to Submit" at bounding box center [859, 389] width 88 height 31
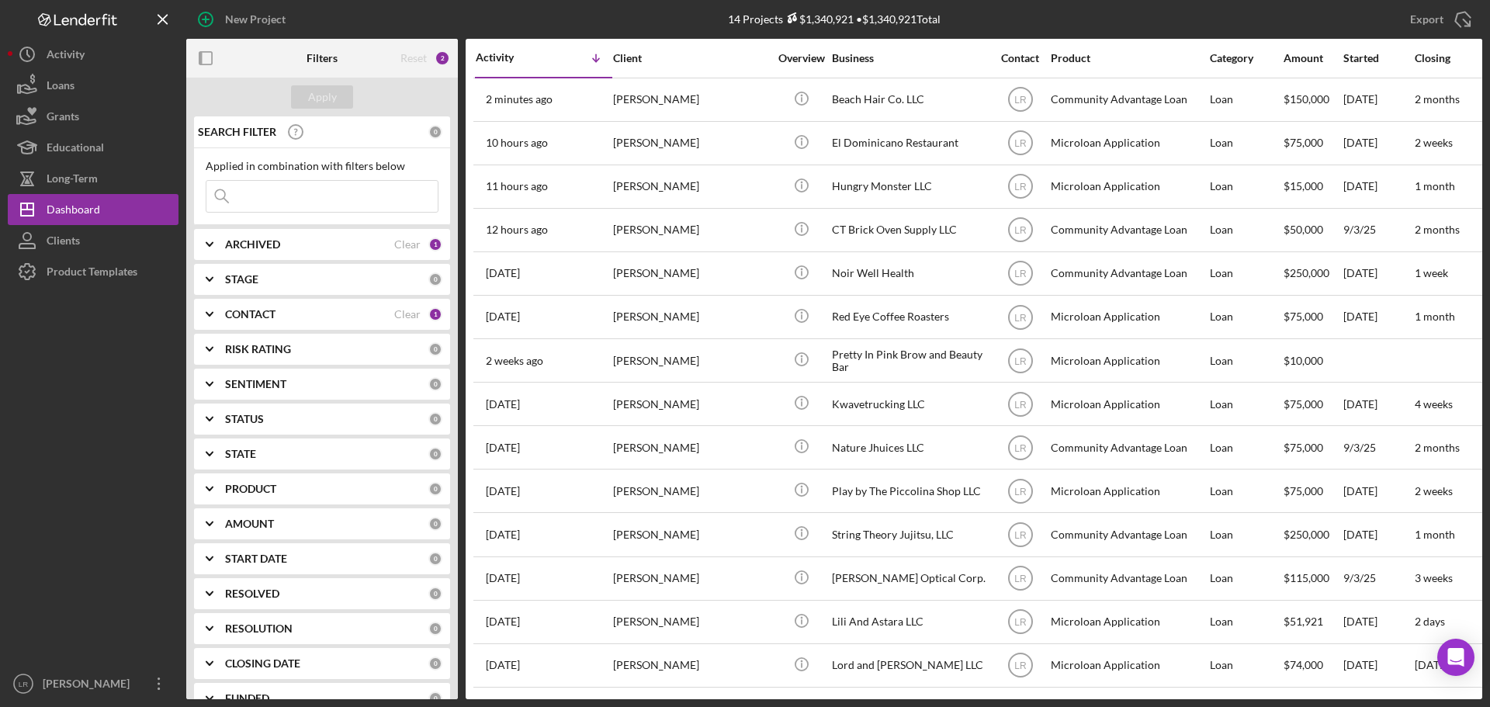
click at [1435, 57] on div "Closing" at bounding box center [1473, 58] width 116 height 12
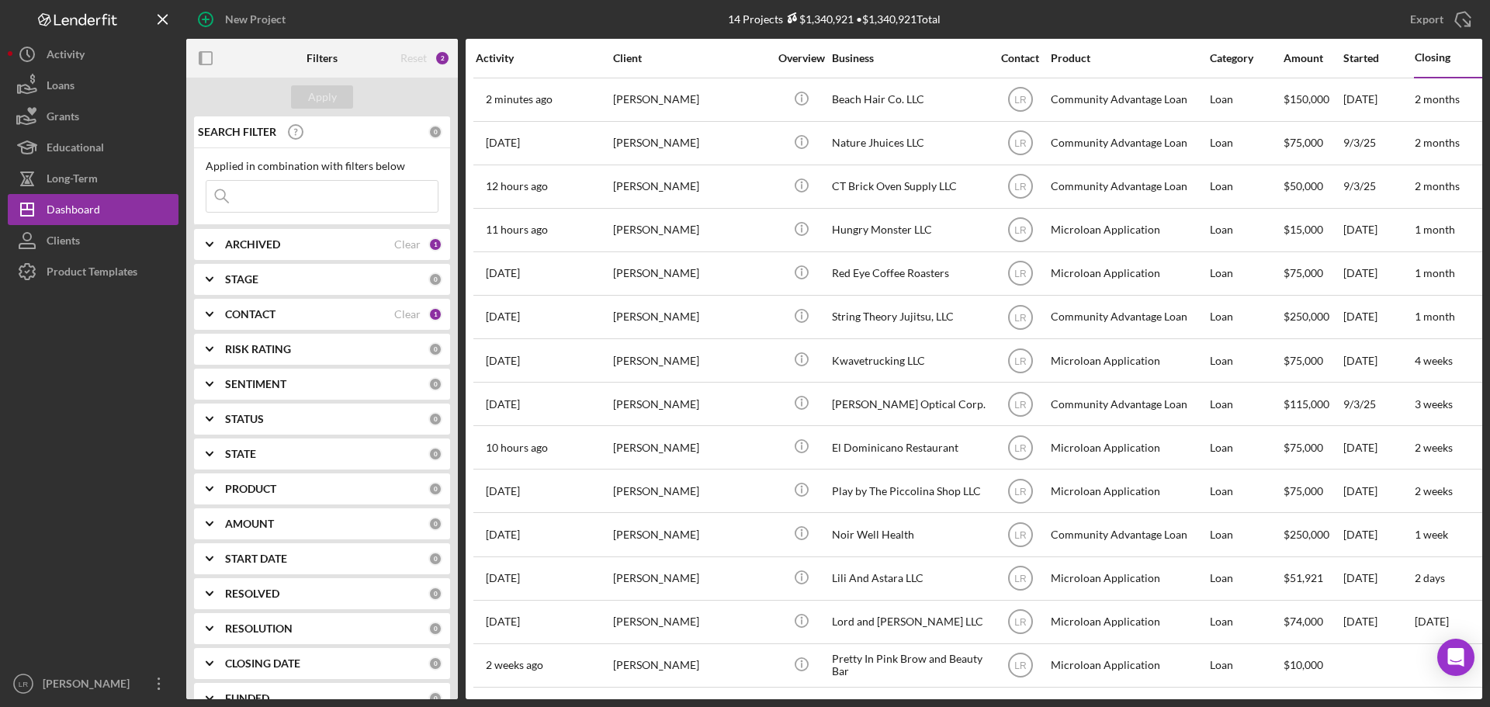
click at [505, 56] on div "Activity" at bounding box center [544, 58] width 136 height 12
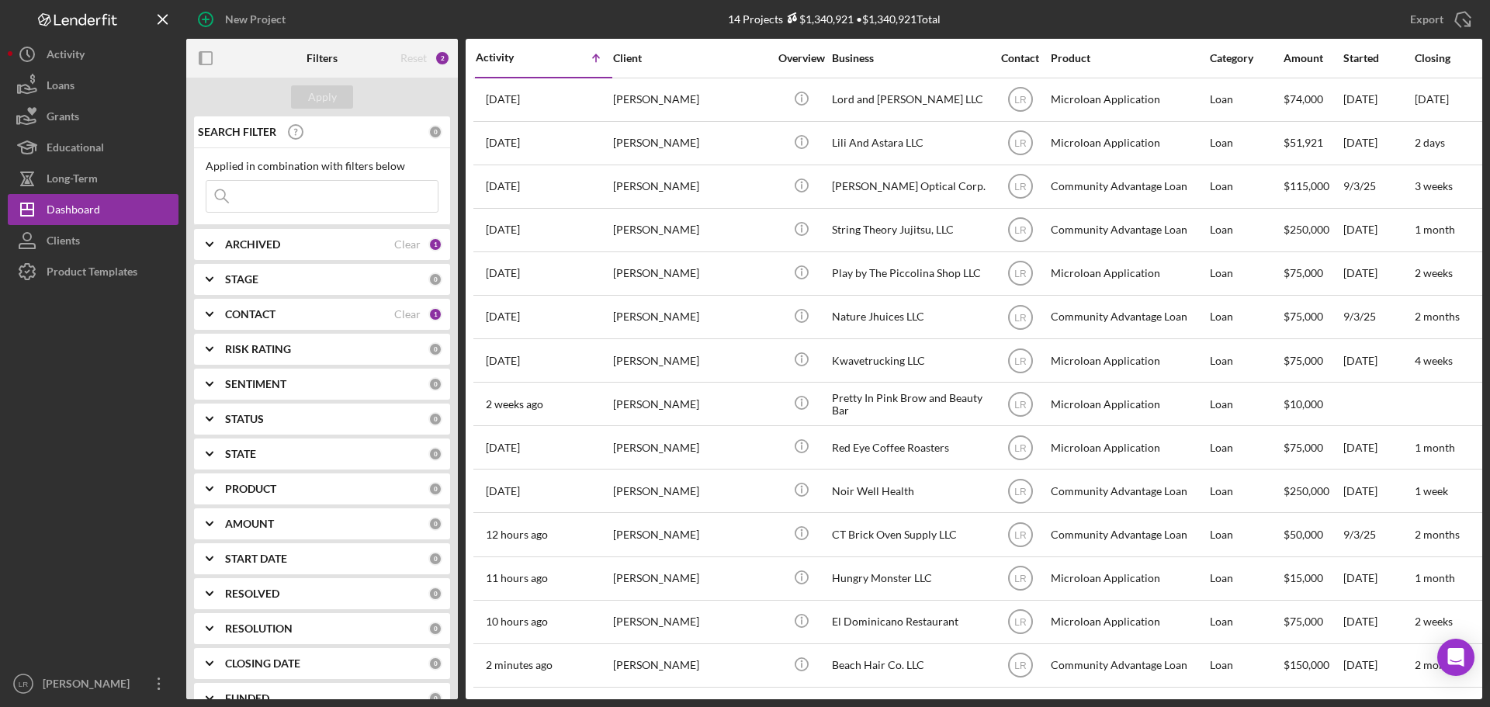
click at [492, 54] on div "Activity" at bounding box center [510, 57] width 68 height 12
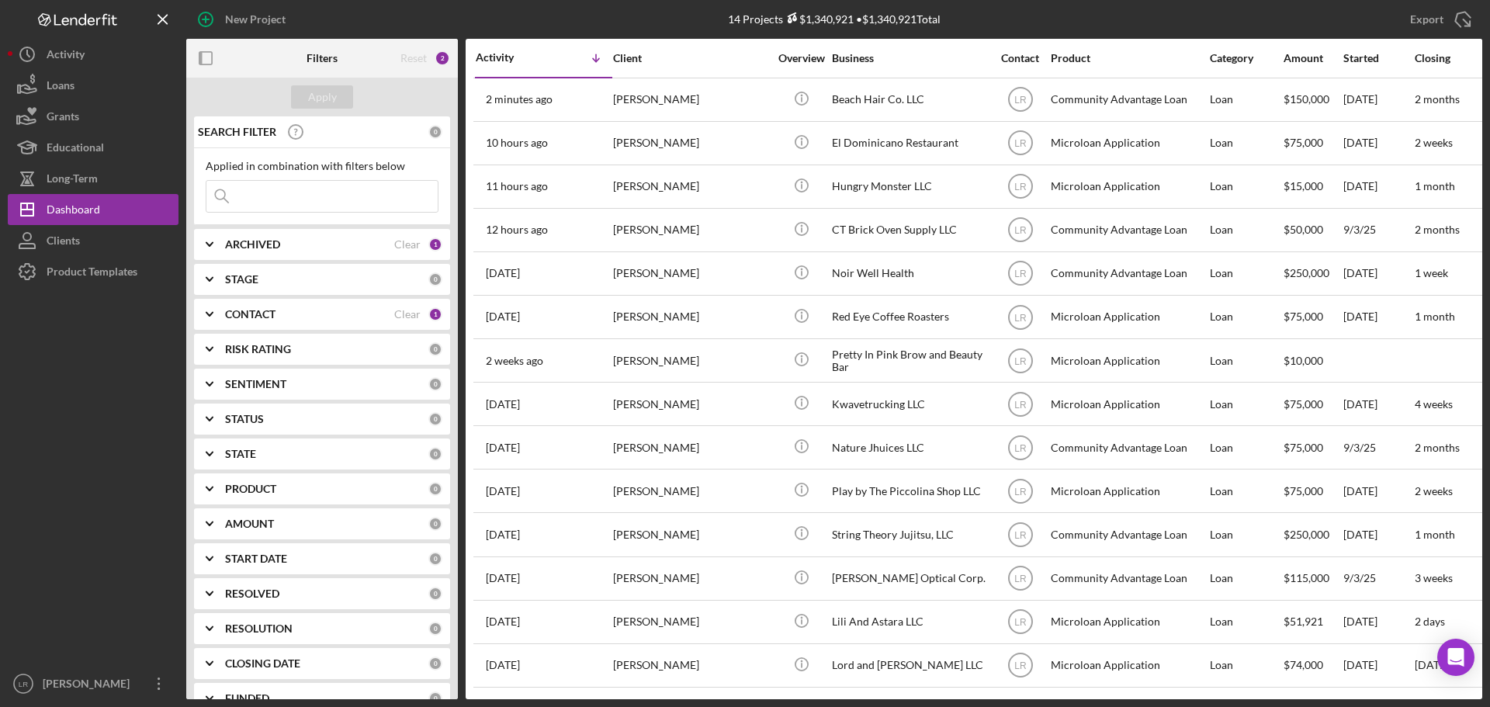
drag, startPoint x: 1424, startPoint y: 63, endPoint x: 1289, endPoint y: 25, distance: 140.3
click at [1289, 25] on div "Export Icon/Export" at bounding box center [1266, 19] width 432 height 39
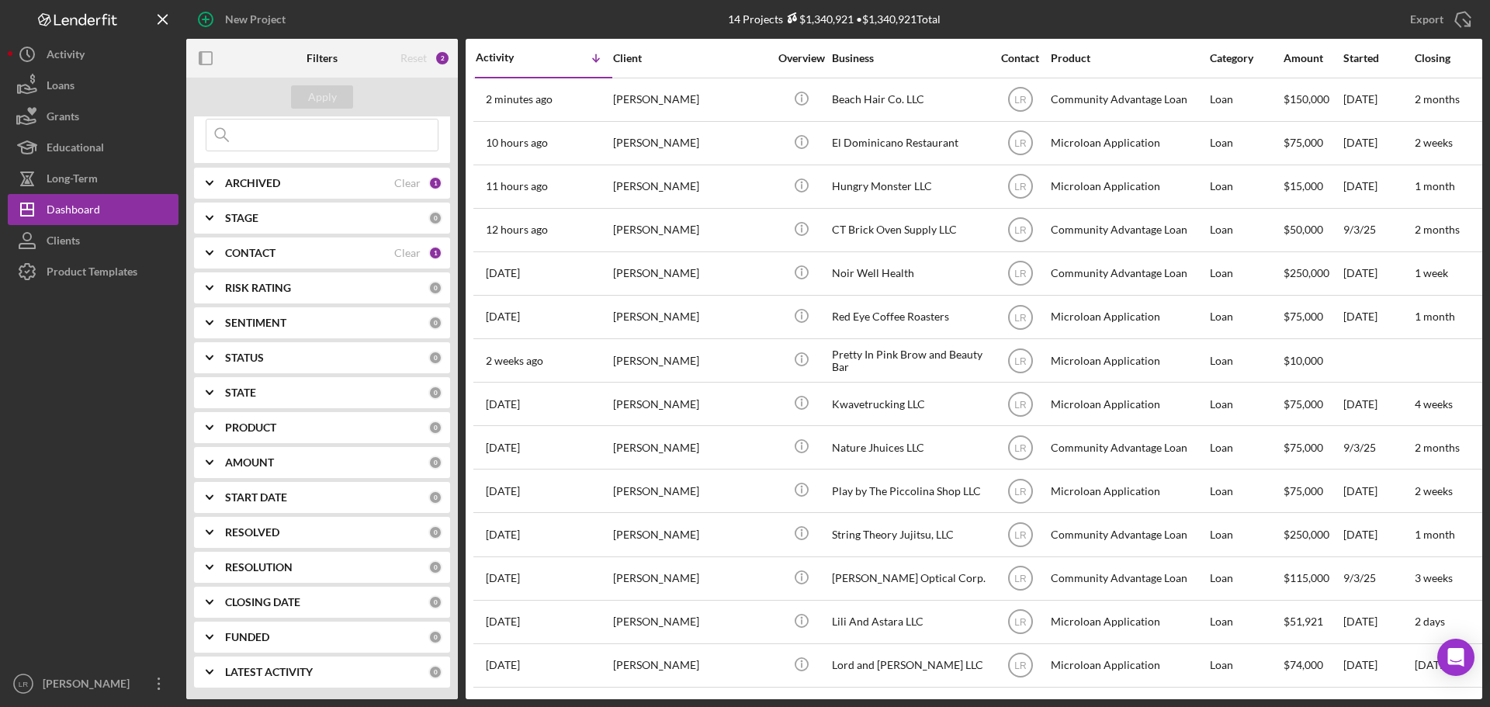
click at [304, 602] on div "CLOSING DATE" at bounding box center [326, 602] width 203 height 12
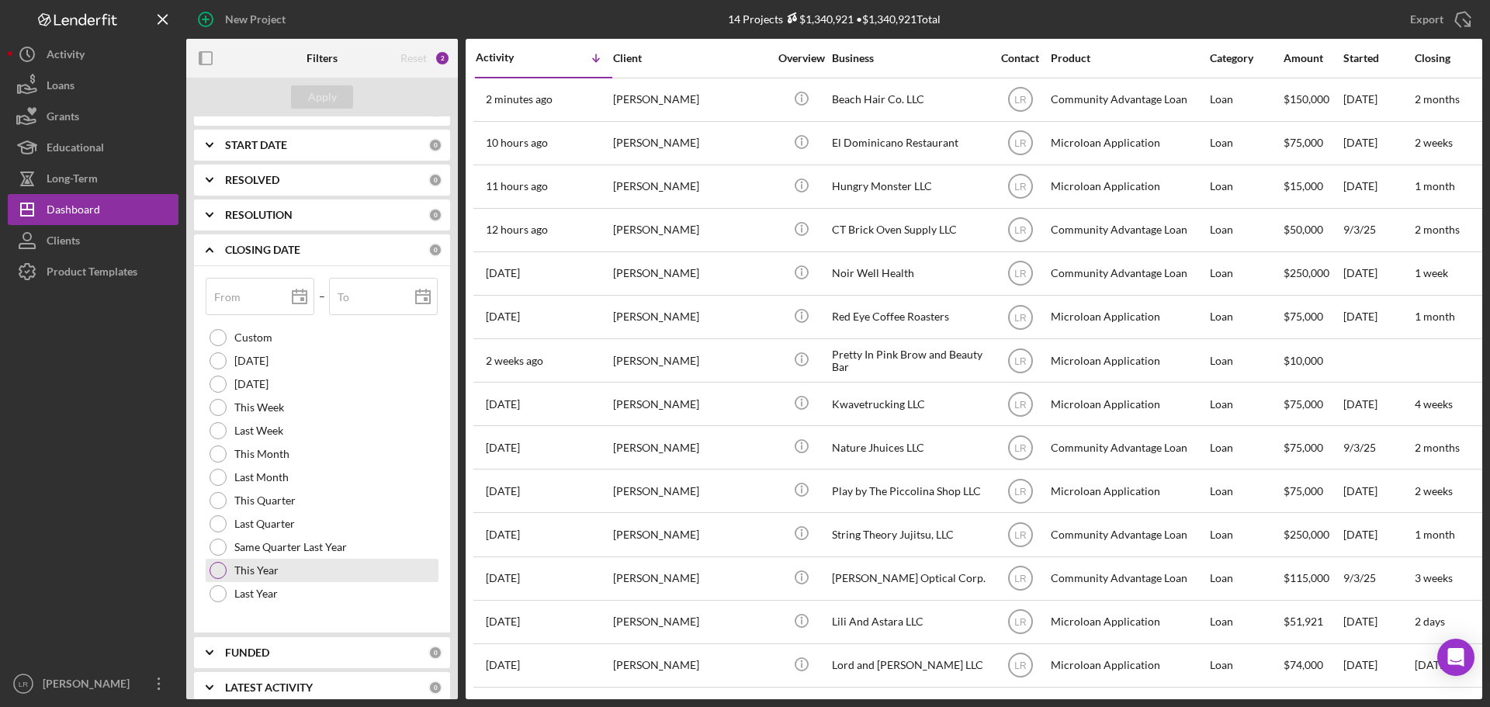
scroll to position [429, 0]
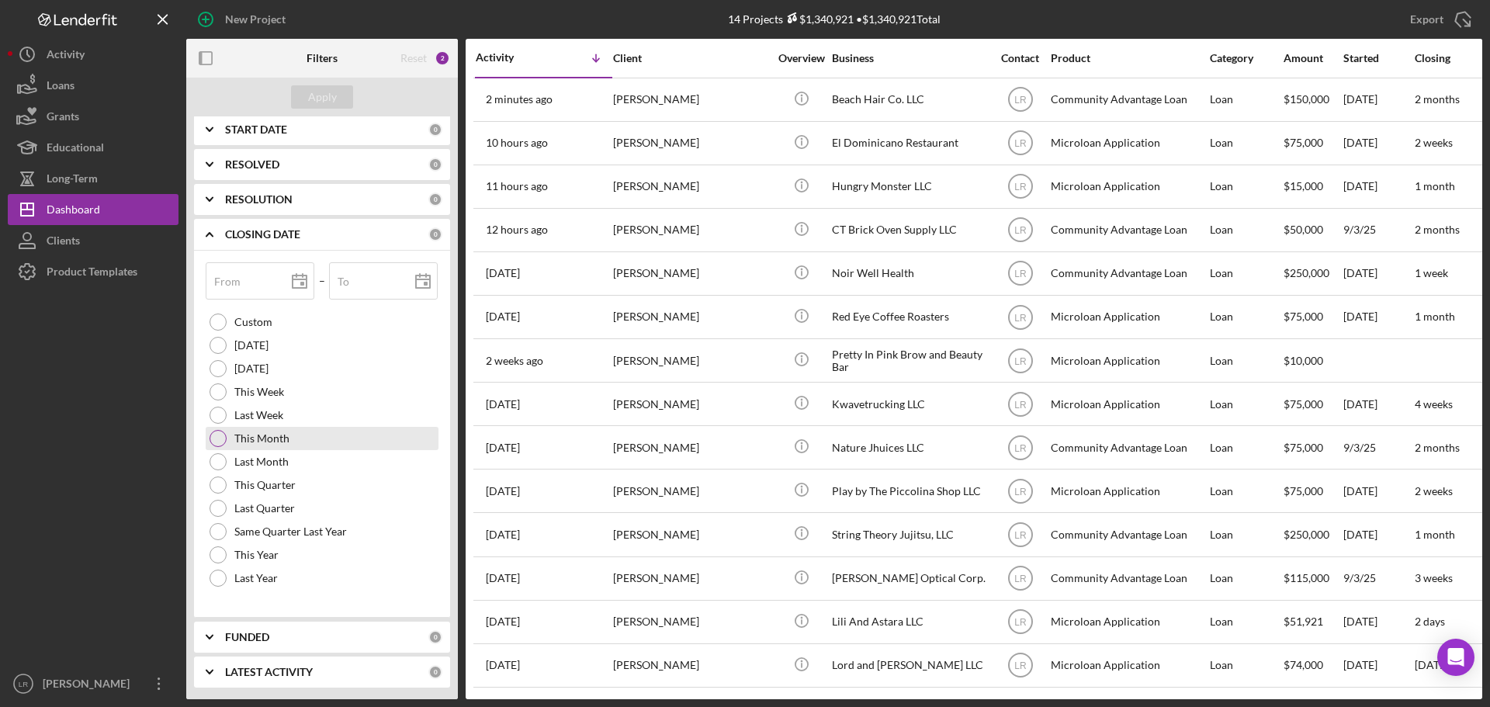
click at [275, 438] on label "This Month" at bounding box center [261, 438] width 55 height 12
type input "[DATE]"
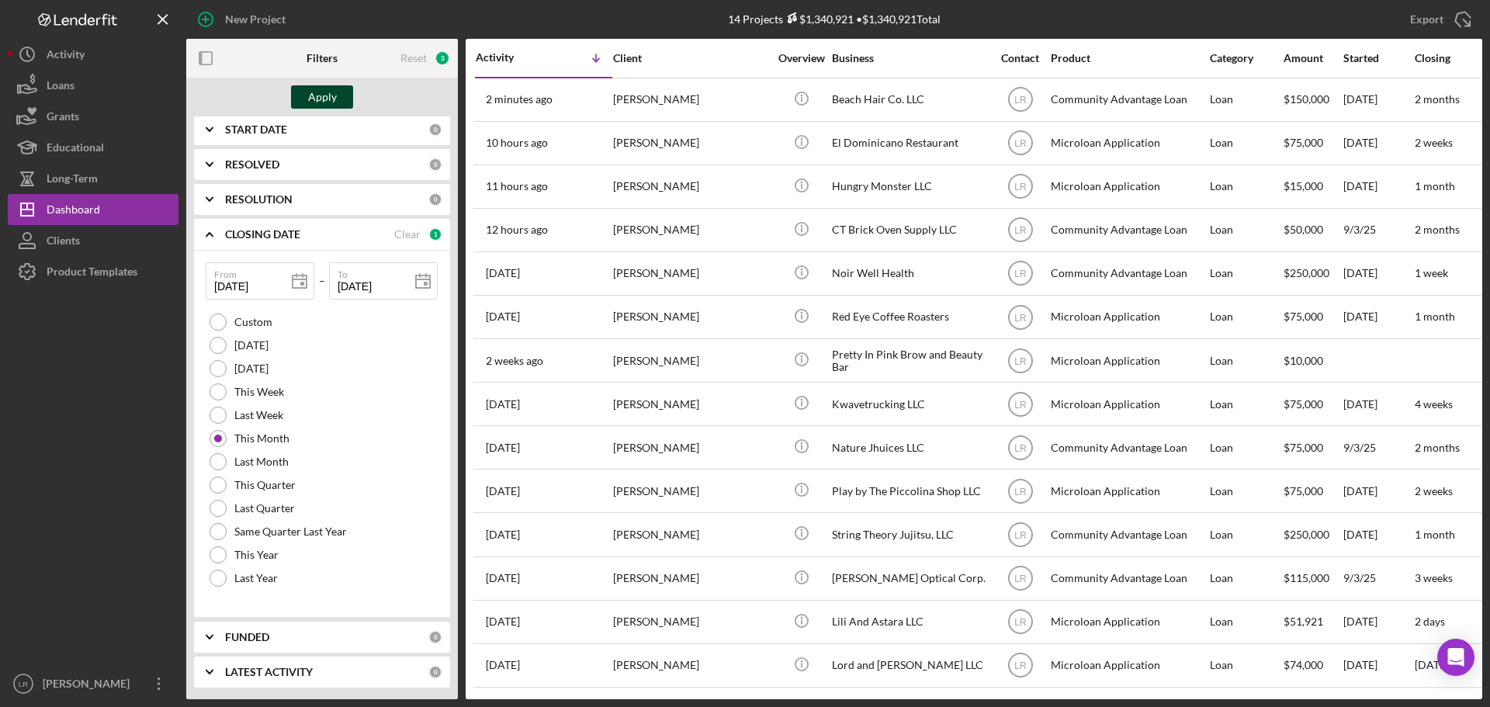
click at [313, 102] on div "Apply" at bounding box center [322, 96] width 29 height 23
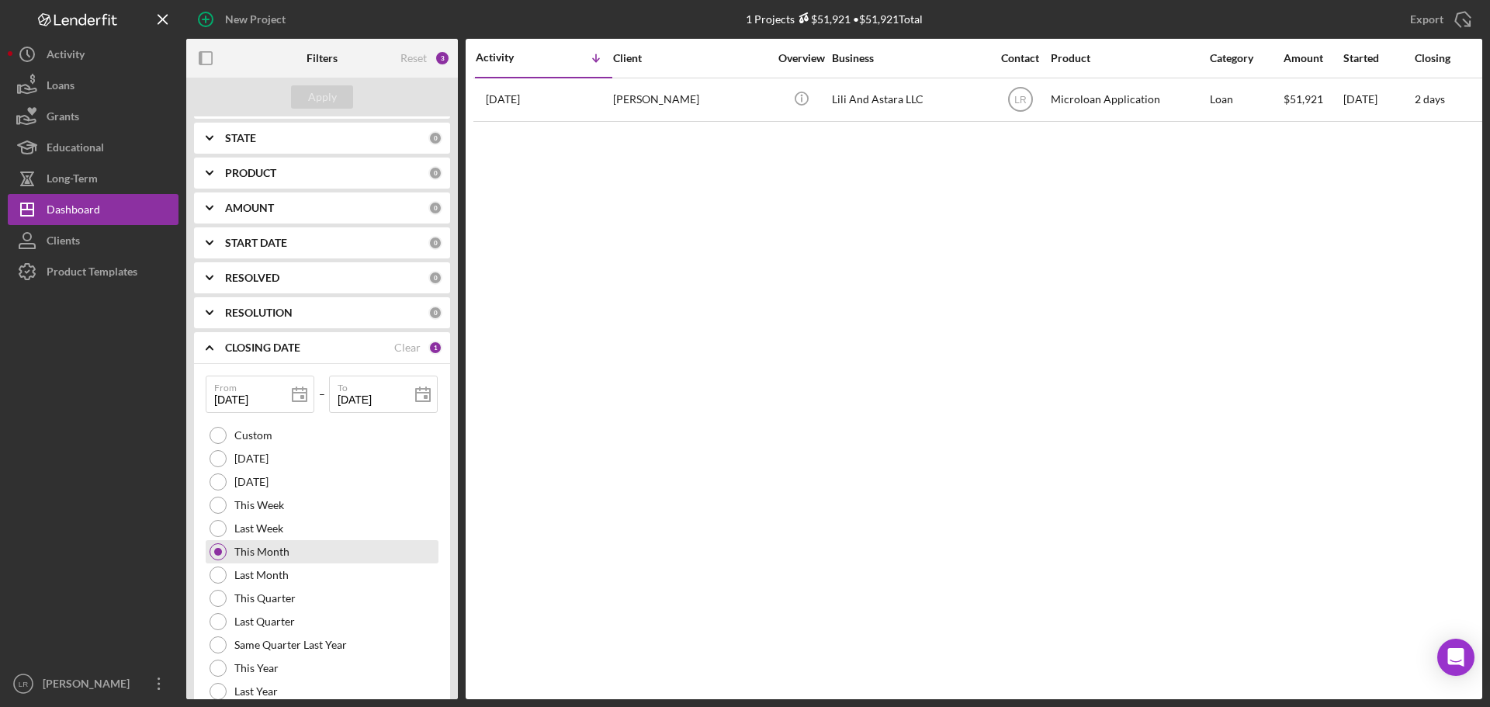
scroll to position [352, 0]
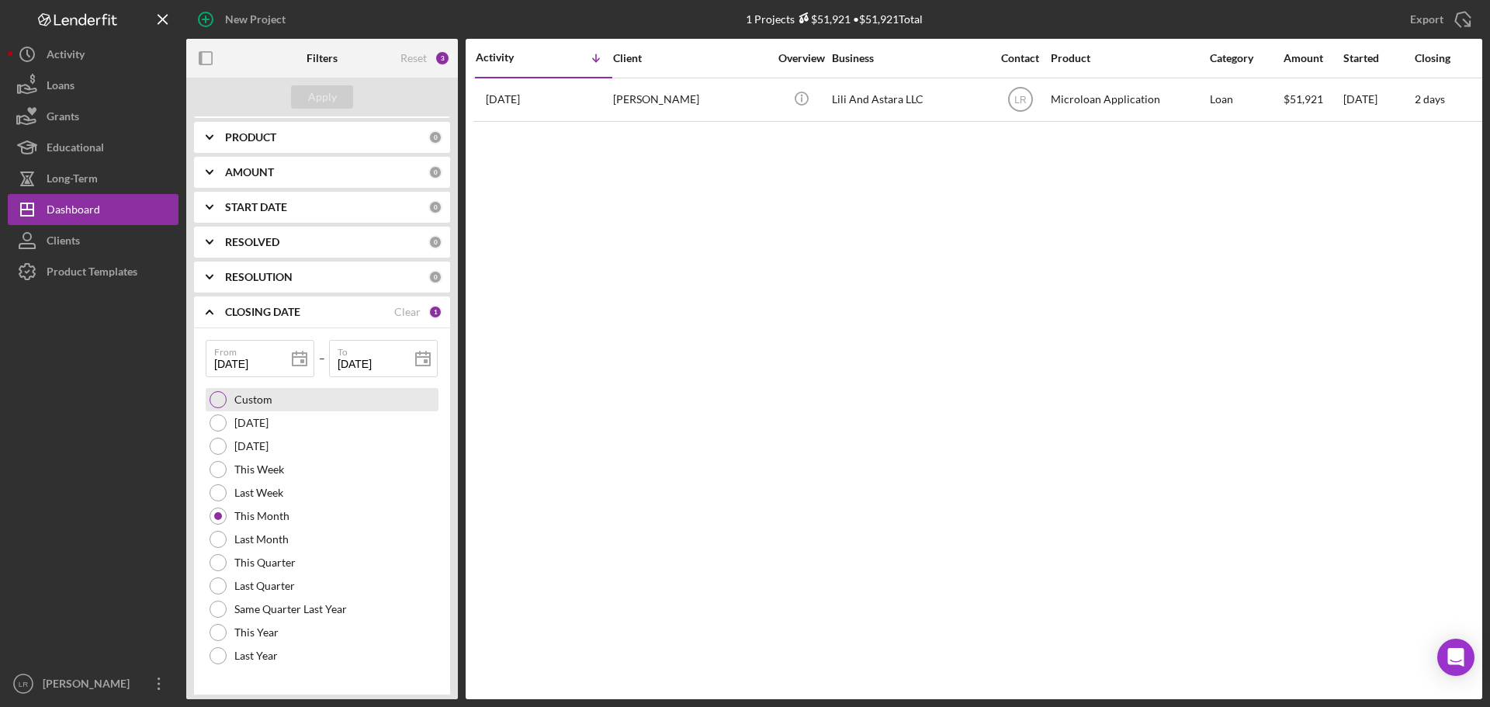
click at [266, 396] on label "Custom" at bounding box center [253, 400] width 38 height 12
drag, startPoint x: 268, startPoint y: 362, endPoint x: 138, endPoint y: 363, distance: 129.6
click at [138, 363] on div "New Project 1 Projects $51,921 • $51,921 Total Export Icon/Export Filters Reset…" at bounding box center [745, 349] width 1475 height 699
drag, startPoint x: 338, startPoint y: 362, endPoint x: 536, endPoint y: 376, distance: 199.2
click at [537, 376] on div "Filters Reset 3 Apply SEARCH FILTER 0 Applied in combination with filters below…" at bounding box center [834, 369] width 1296 height 661
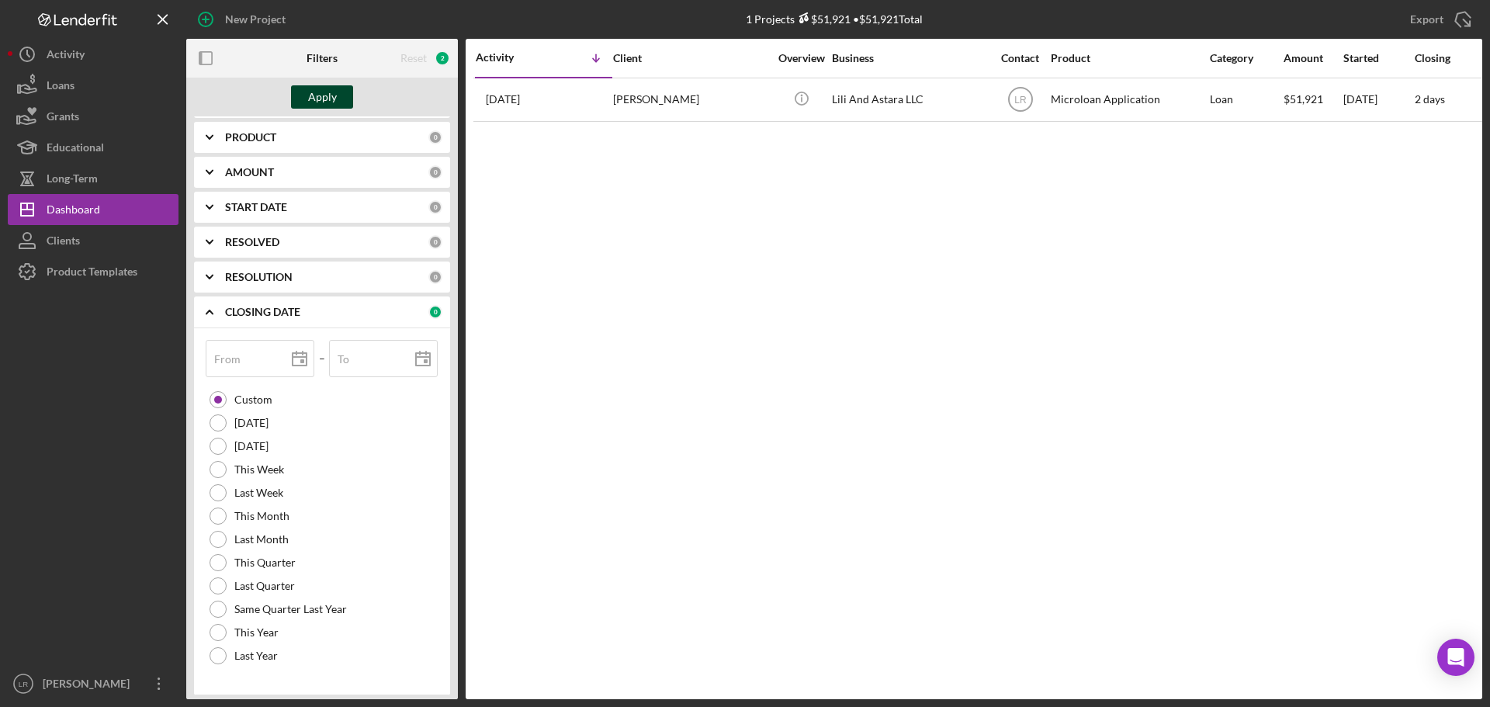
click at [341, 98] on button "Apply" at bounding box center [322, 96] width 62 height 23
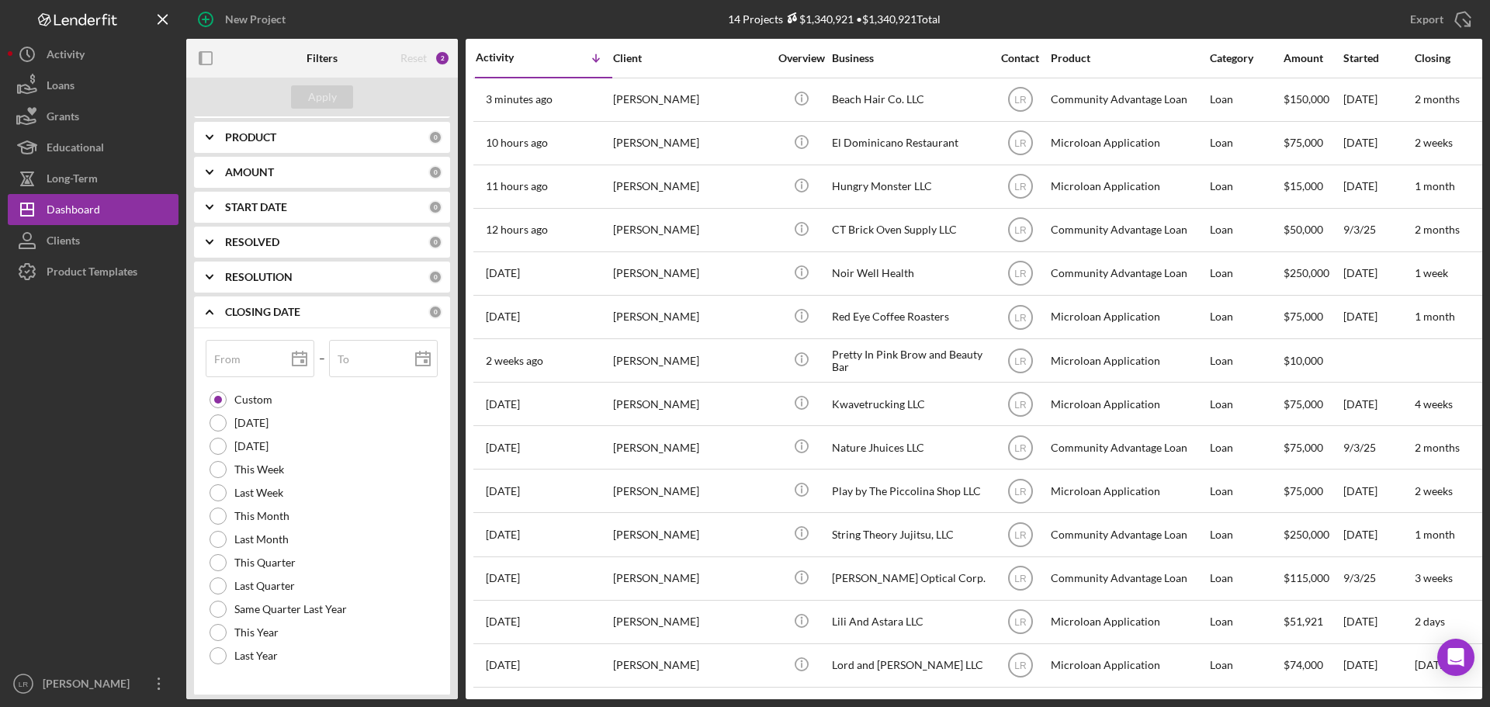
click at [324, 318] on div "CLOSING DATE" at bounding box center [326, 312] width 203 height 12
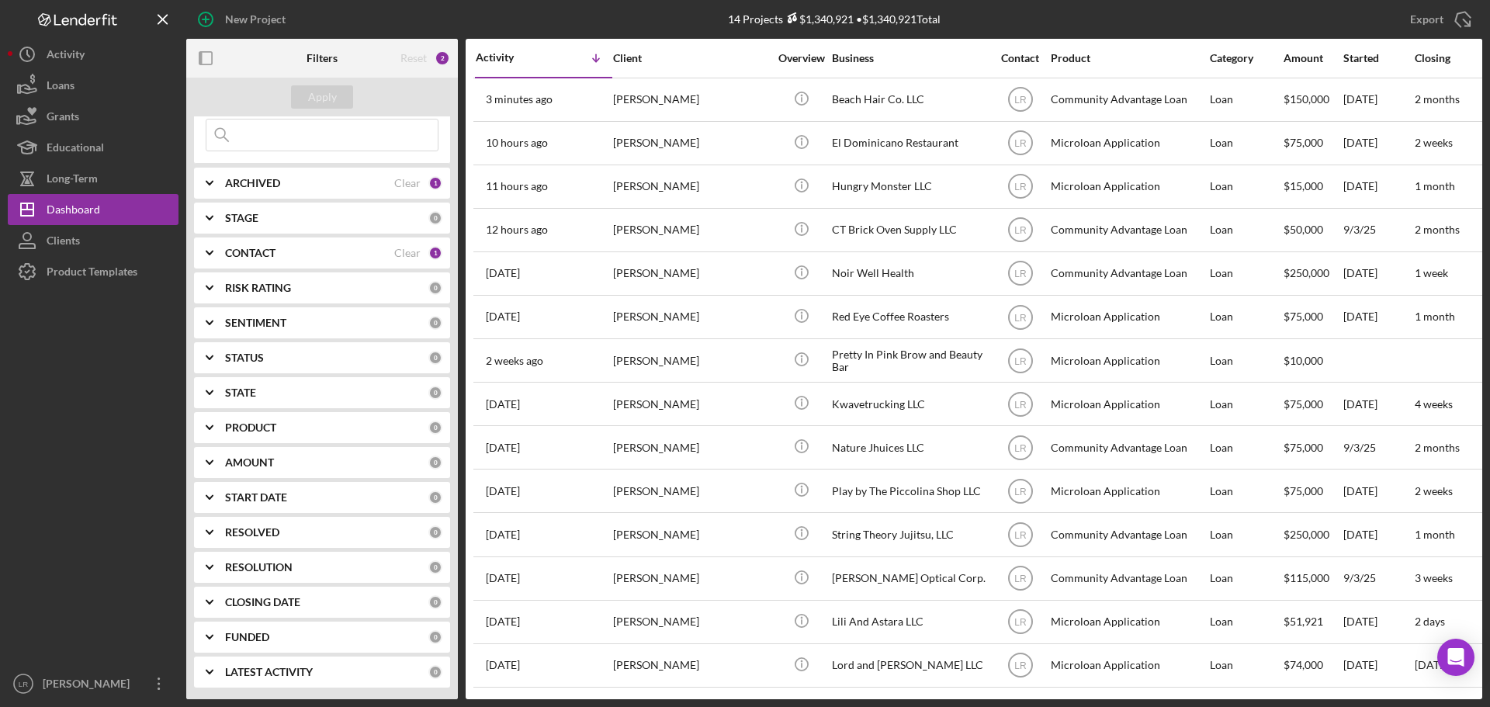
click at [287, 352] on div "STATUS" at bounding box center [326, 358] width 203 height 12
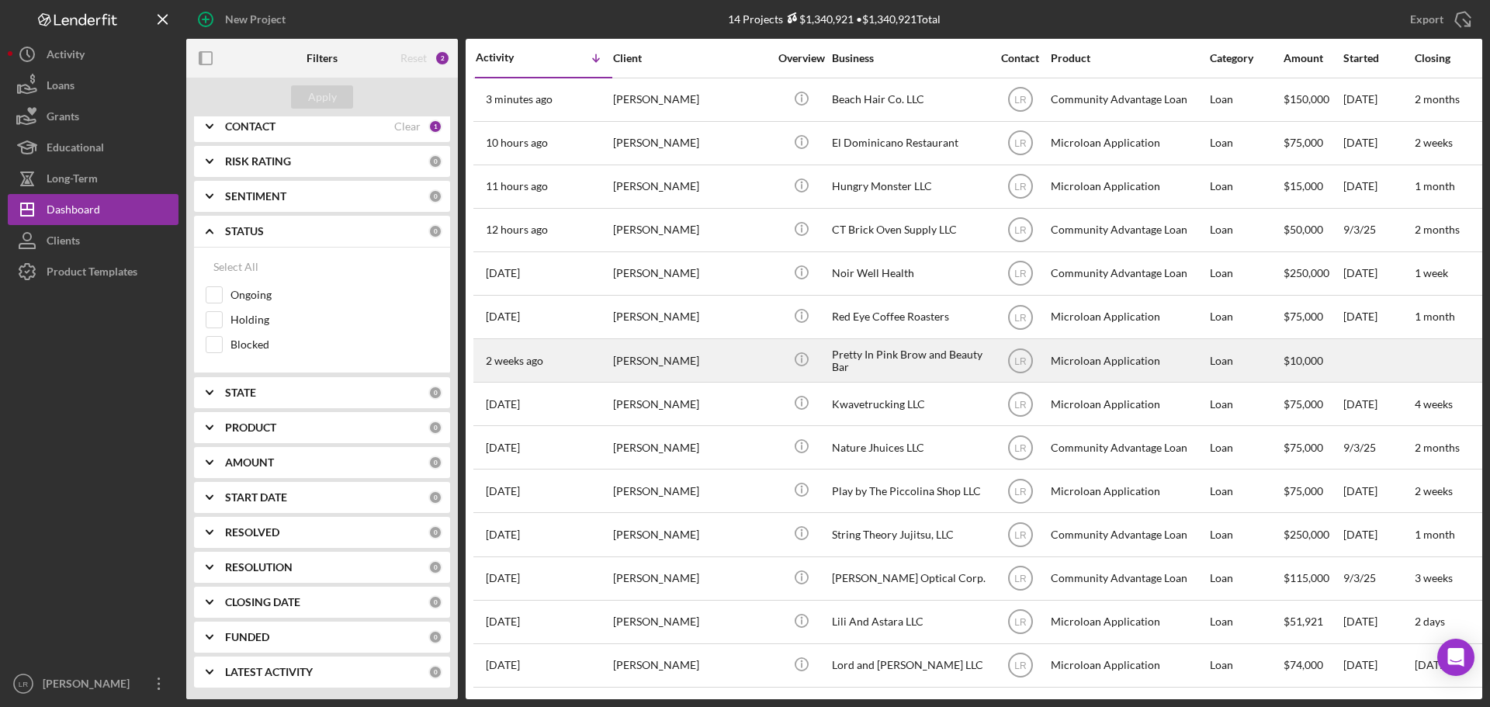
click at [740, 370] on div "[PERSON_NAME]" at bounding box center [690, 360] width 155 height 41
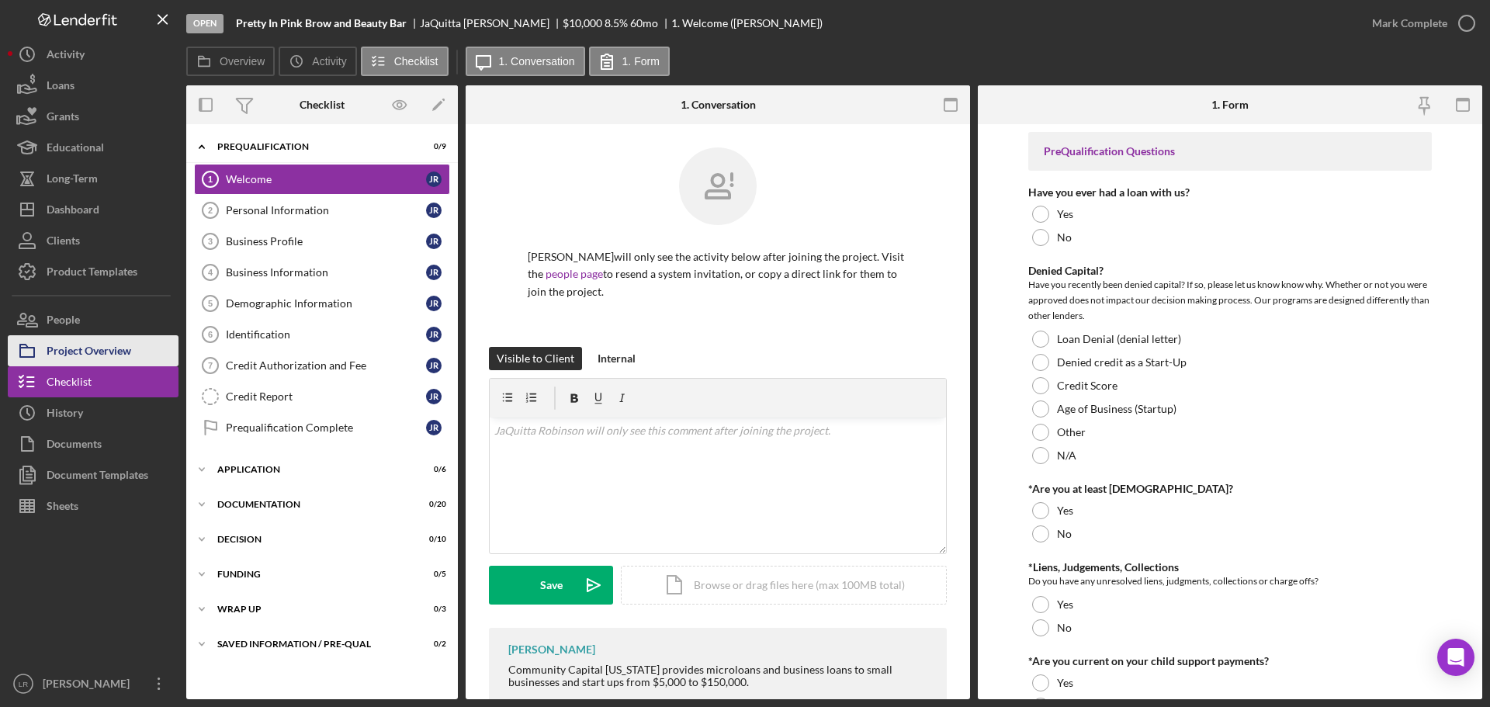
click at [134, 343] on button "Project Overview" at bounding box center [93, 350] width 171 height 31
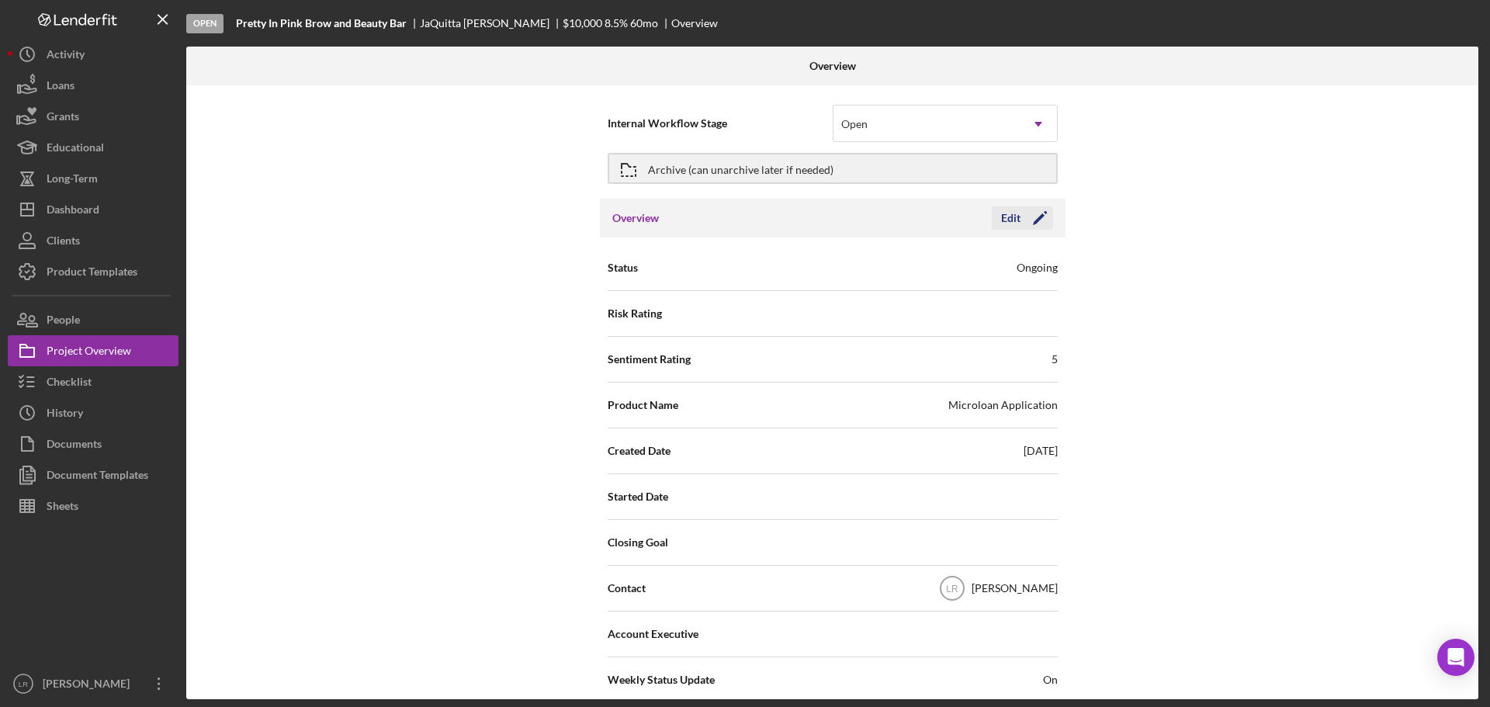
click at [1049, 221] on div "Edit Icon/Edit" at bounding box center [1022, 217] width 61 height 23
click at [1025, 218] on icon "Icon/Edit" at bounding box center [1040, 218] width 39 height 39
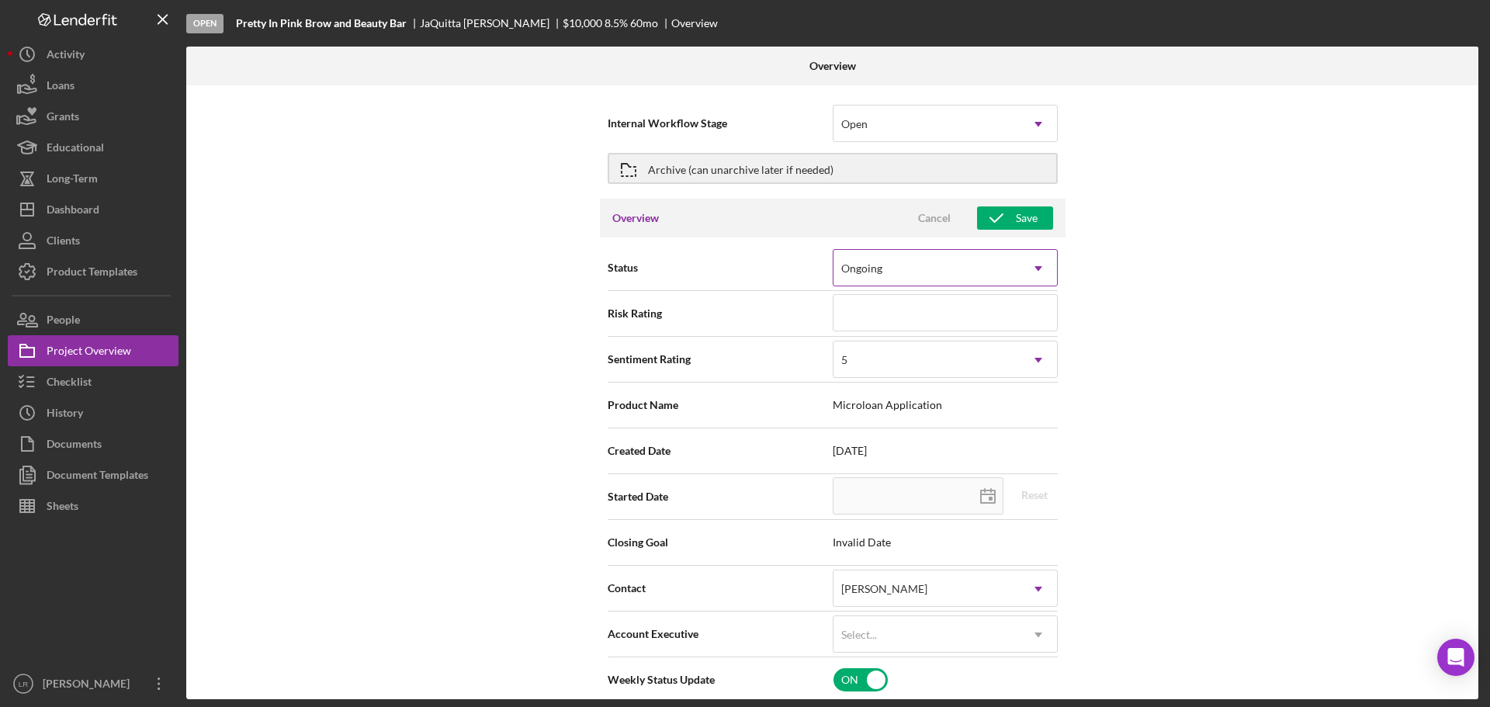
click at [923, 269] on div "Ongoing" at bounding box center [927, 269] width 186 height 36
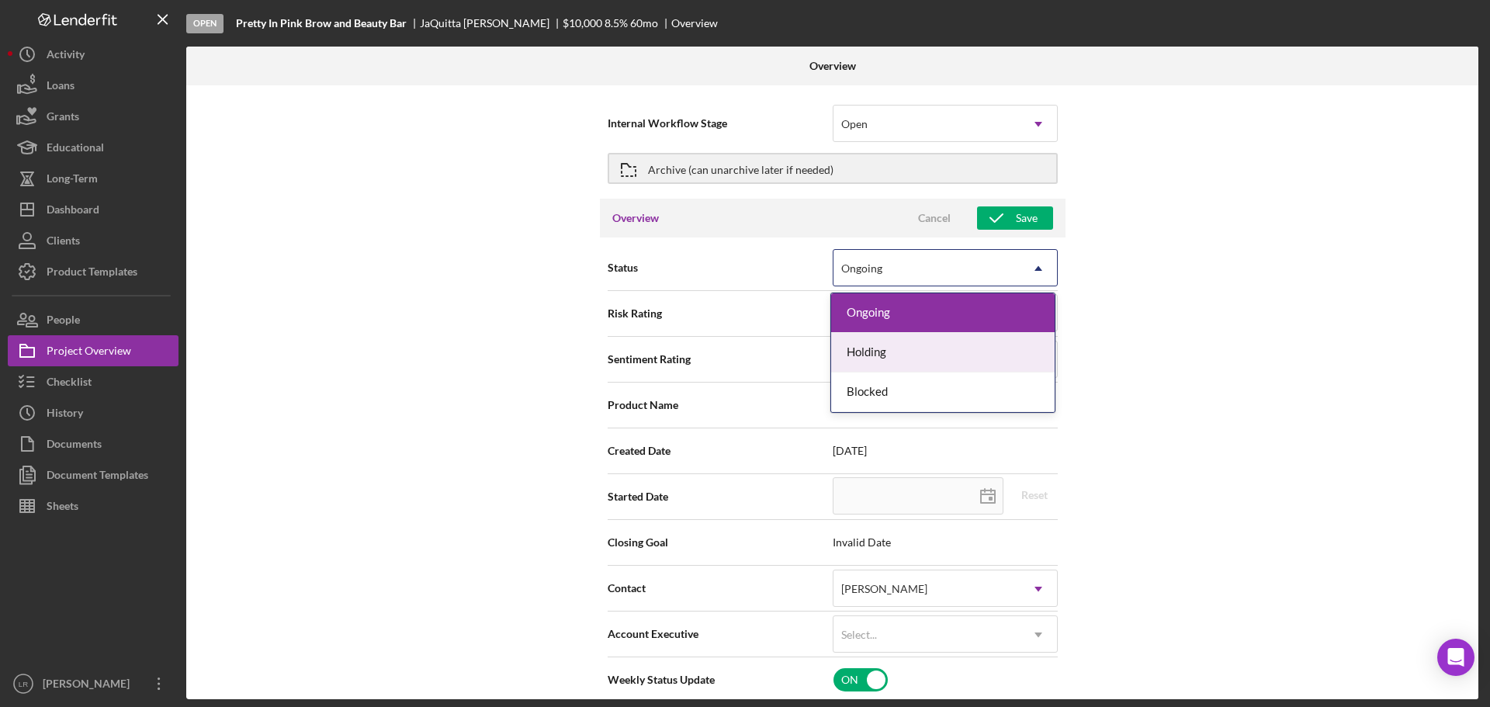
click at [897, 352] on div "Holding" at bounding box center [943, 353] width 224 height 40
type textarea "Here's a snapshot of information that has been fully approved, as well as the i…"
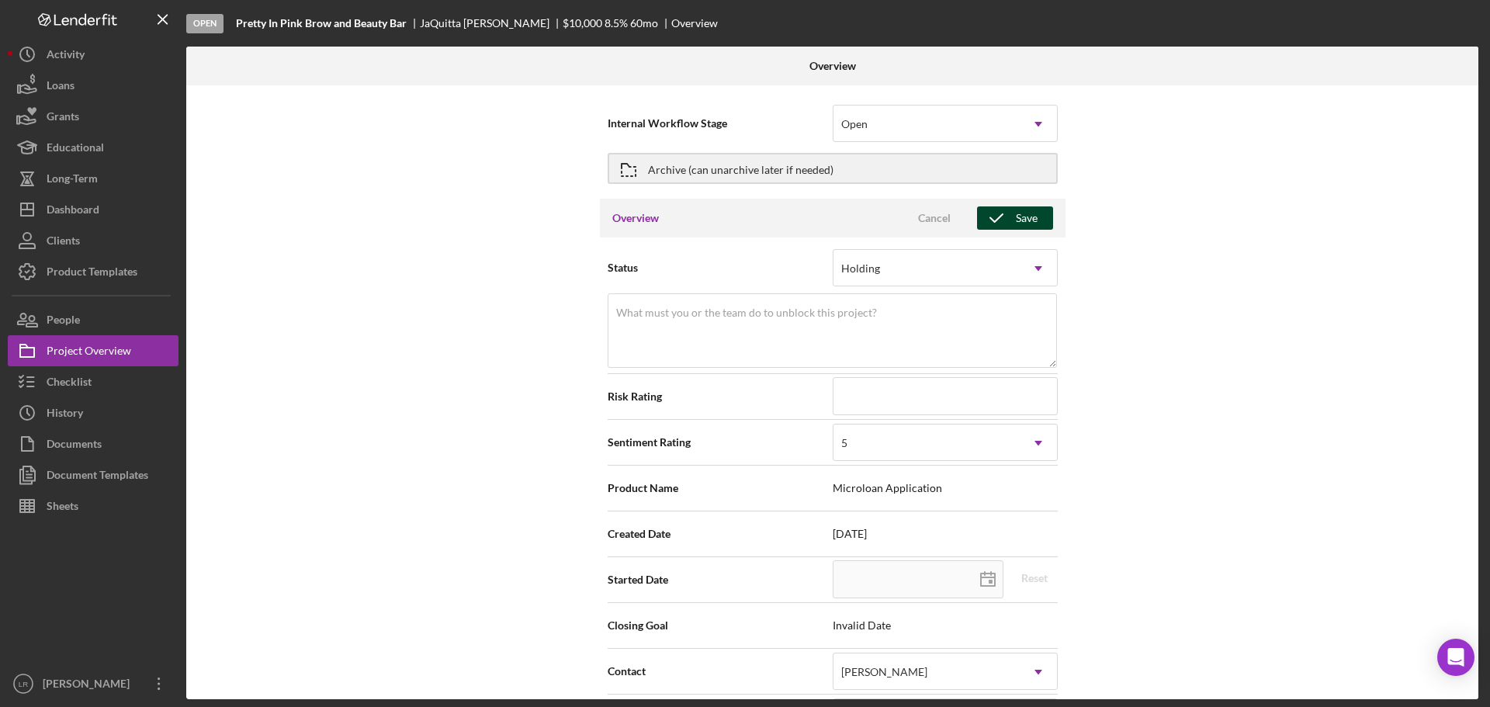
click at [1006, 220] on icon "button" at bounding box center [996, 218] width 39 height 39
type textarea "Here's a snapshot of information that has been fully approved, as well as the i…"
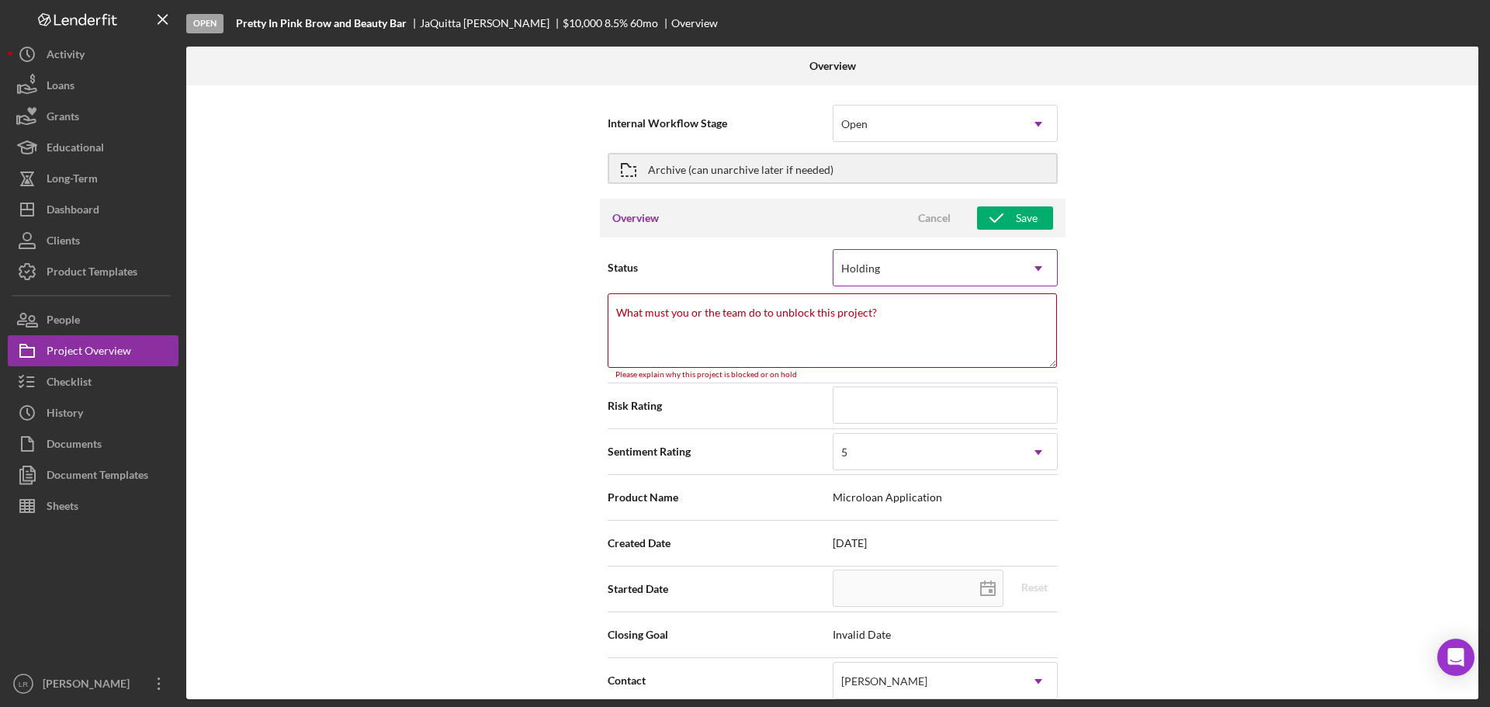
click at [917, 277] on div "Holding" at bounding box center [927, 269] width 186 height 36
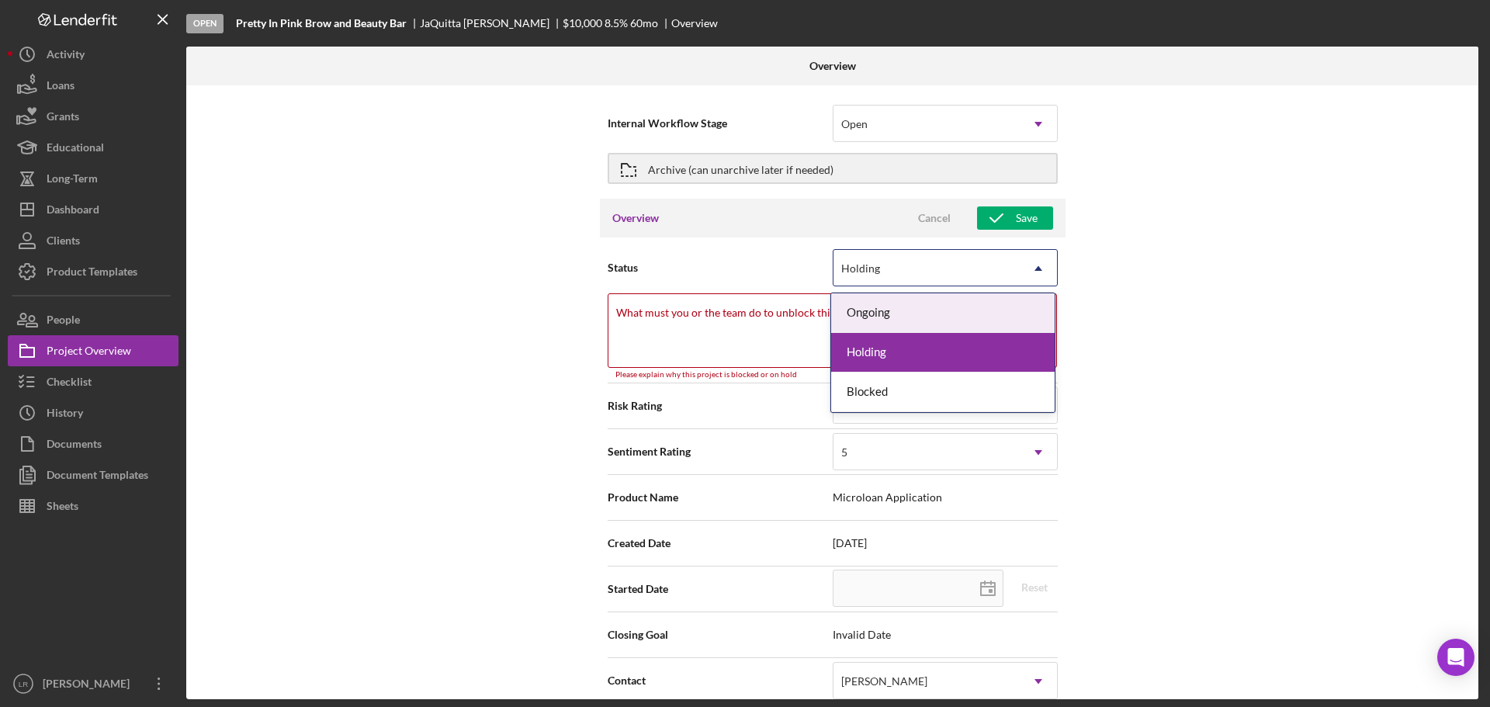
click at [900, 314] on div "Ongoing" at bounding box center [943, 313] width 224 height 40
type textarea "Here's a snapshot of information that has been fully approved, as well as the i…"
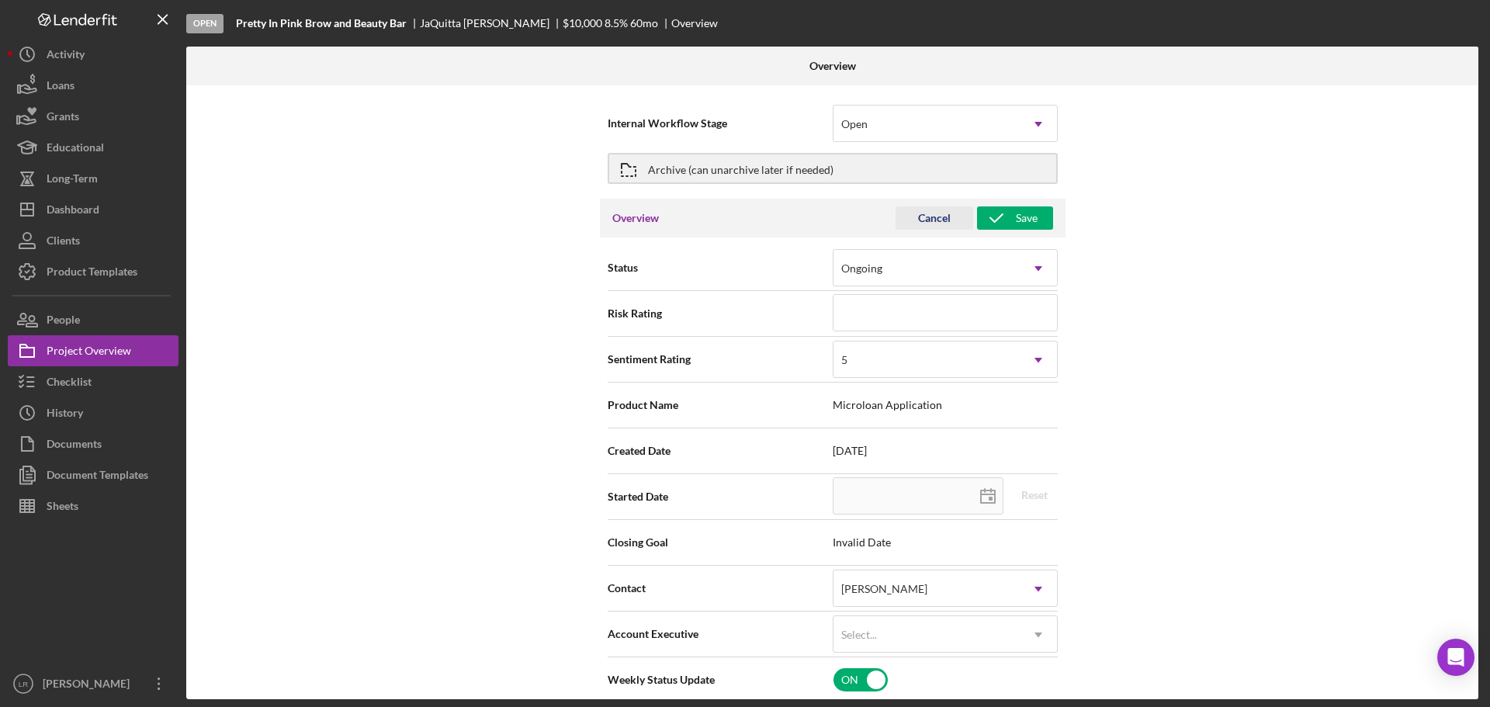
click at [934, 222] on div "Cancel" at bounding box center [934, 217] width 33 height 23
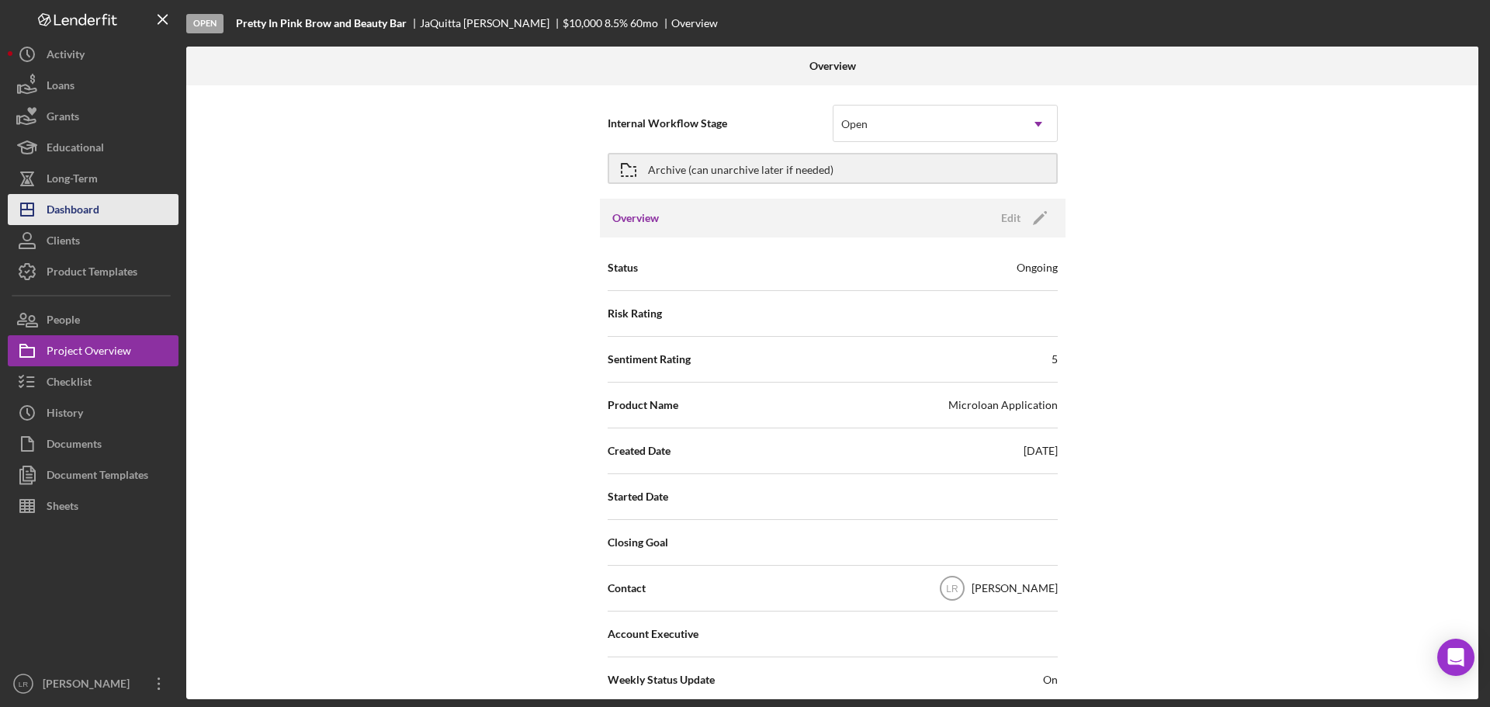
click at [109, 204] on button "Icon/Dashboard Dashboard" at bounding box center [93, 209] width 171 height 31
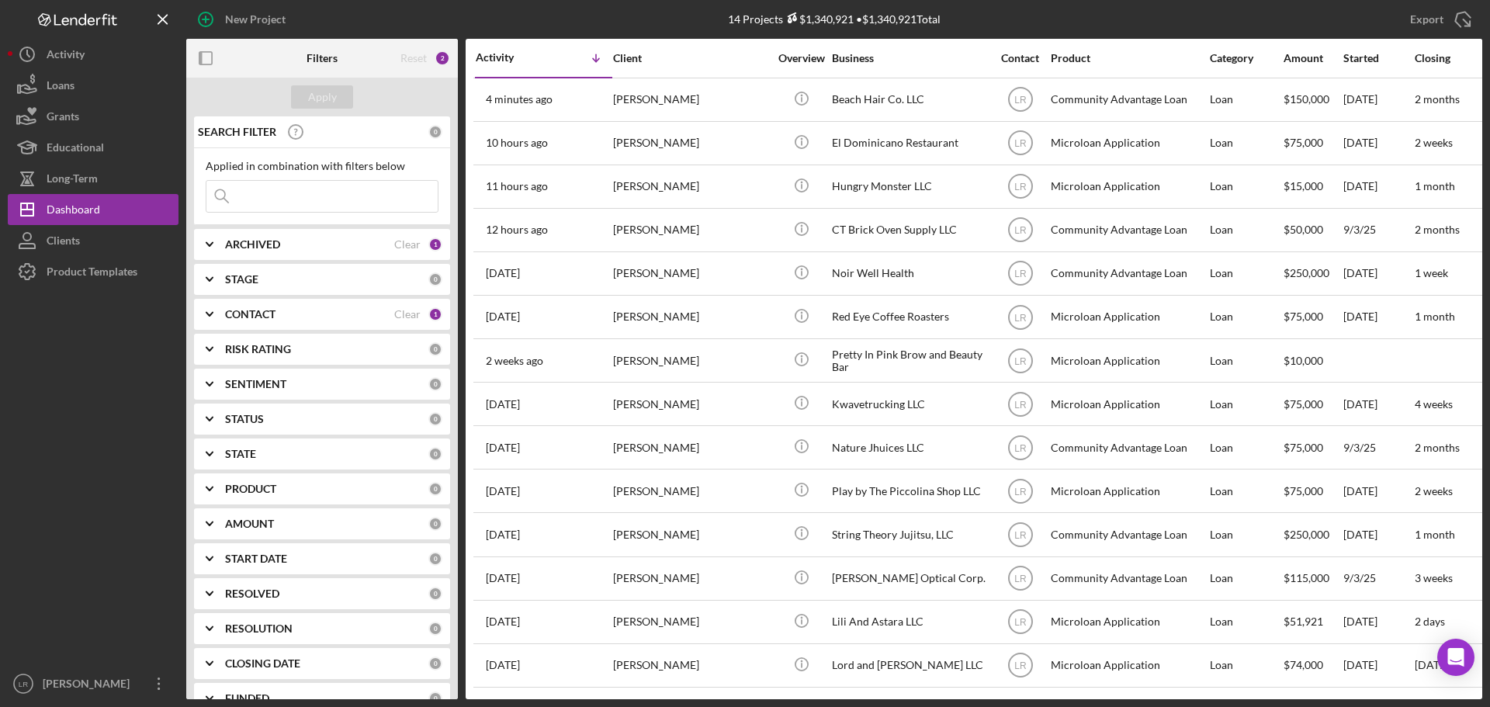
click at [312, 567] on div "START DATE 0" at bounding box center [333, 558] width 217 height 31
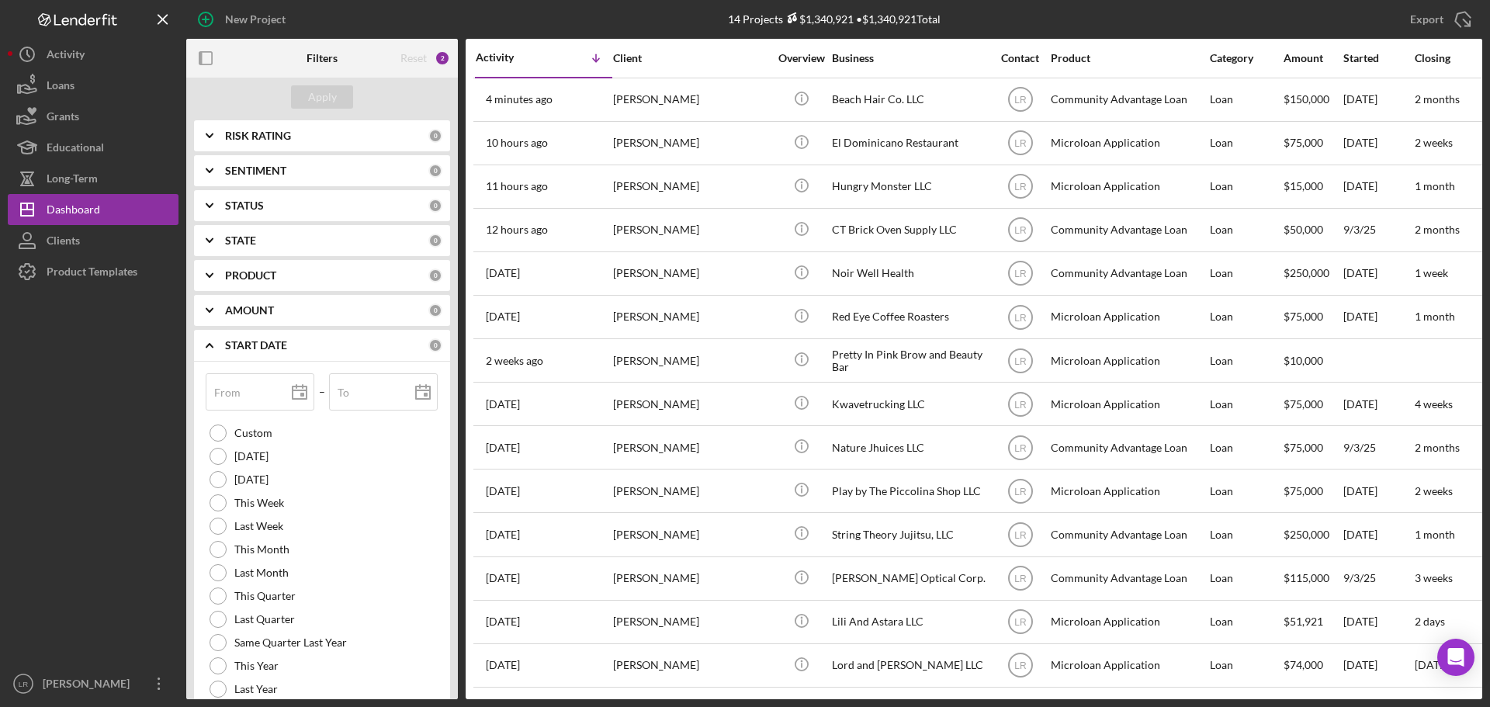
scroll to position [233, 0]
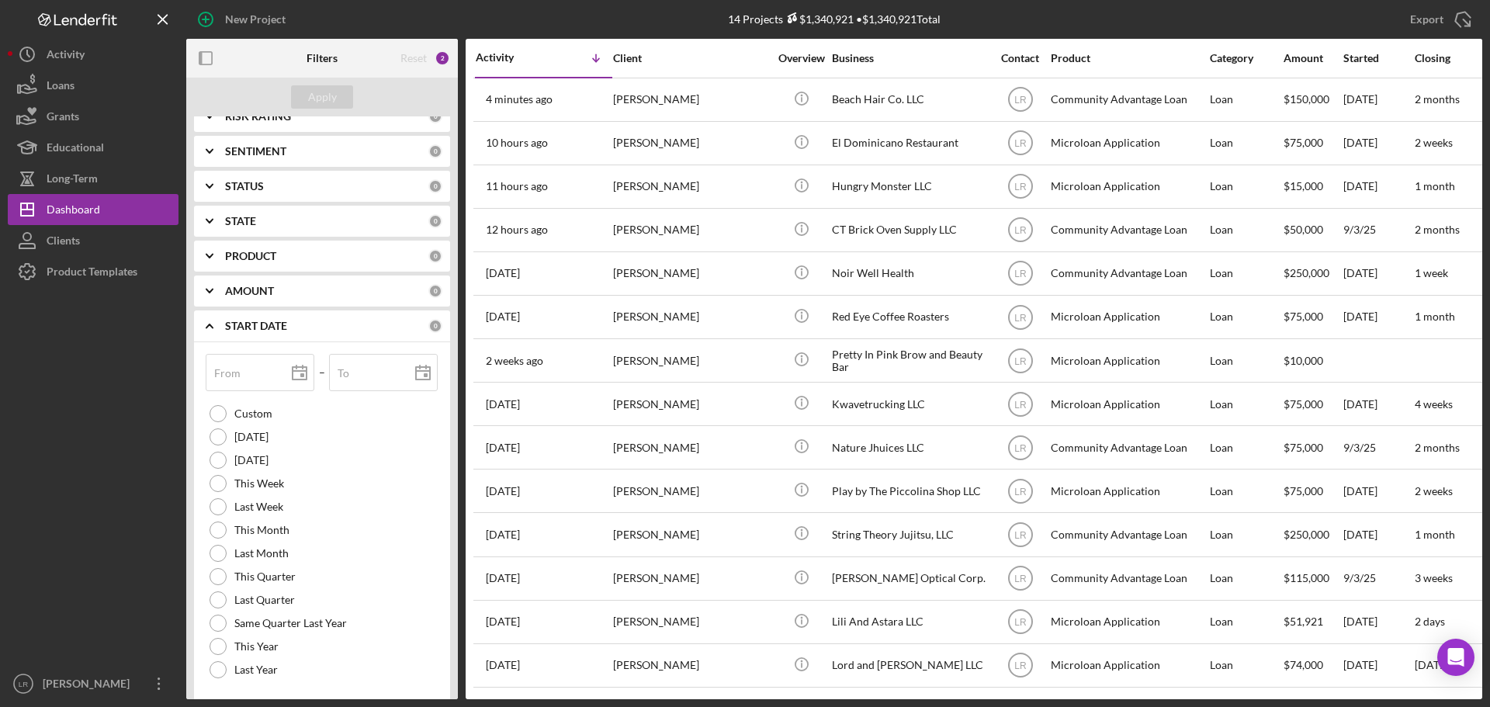
click at [279, 330] on b "START DATE" at bounding box center [256, 326] width 62 height 12
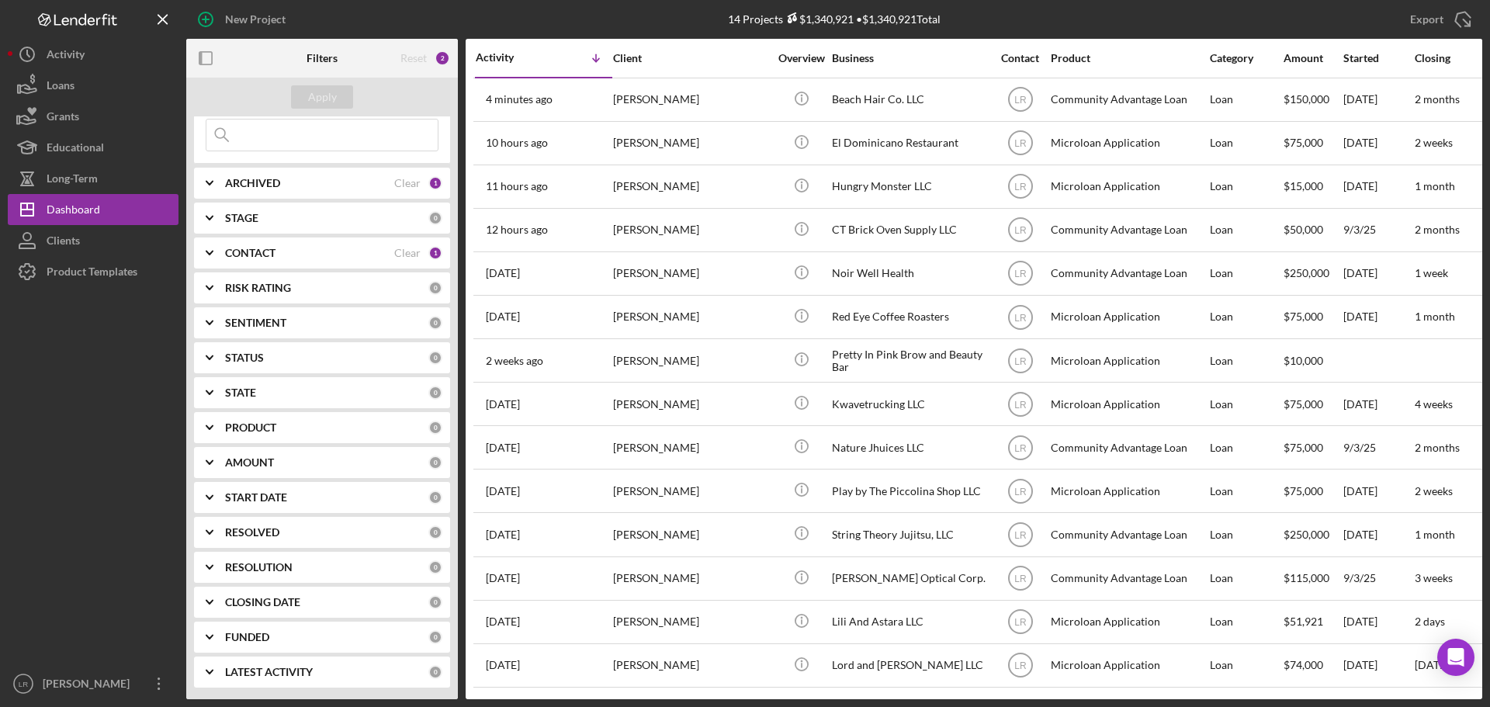
click at [325, 669] on div "LATEST ACTIVITY" at bounding box center [326, 672] width 203 height 12
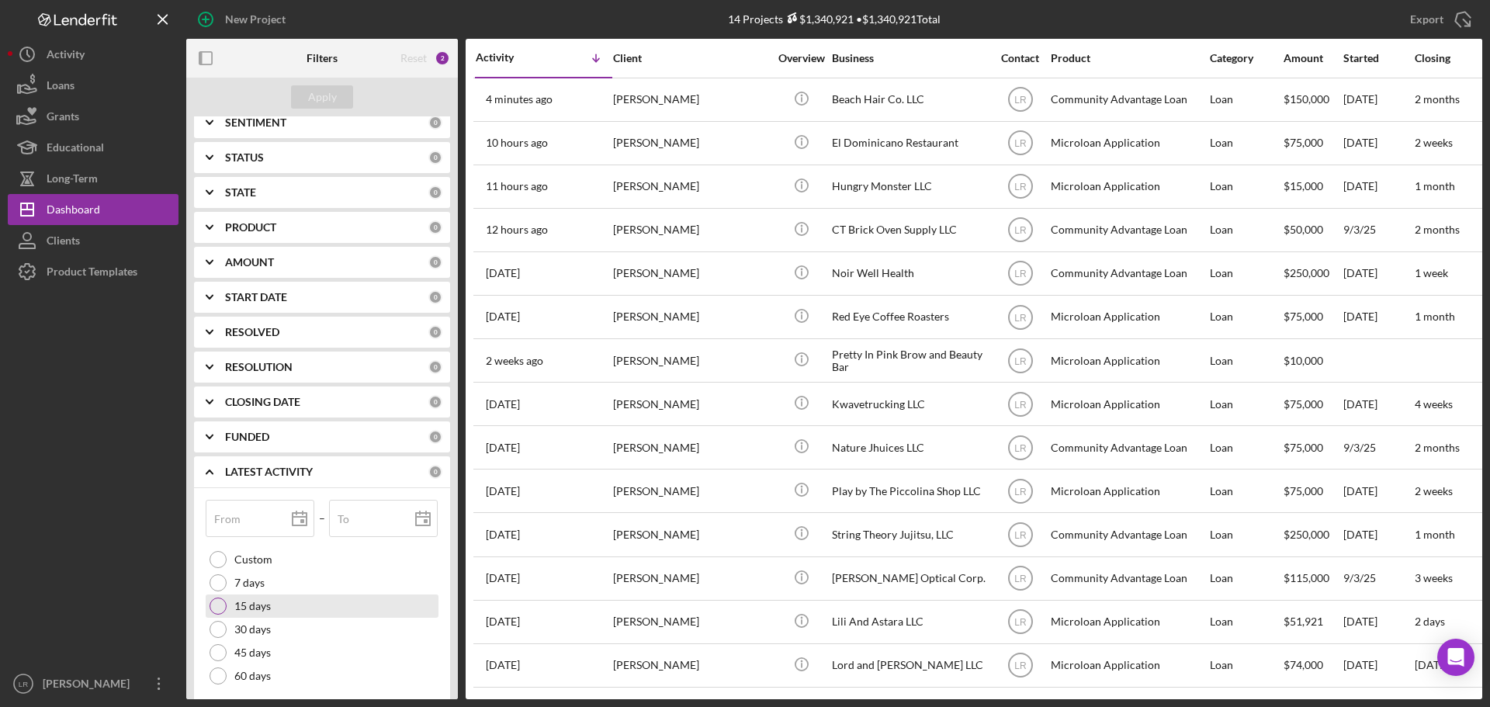
scroll to position [290, 0]
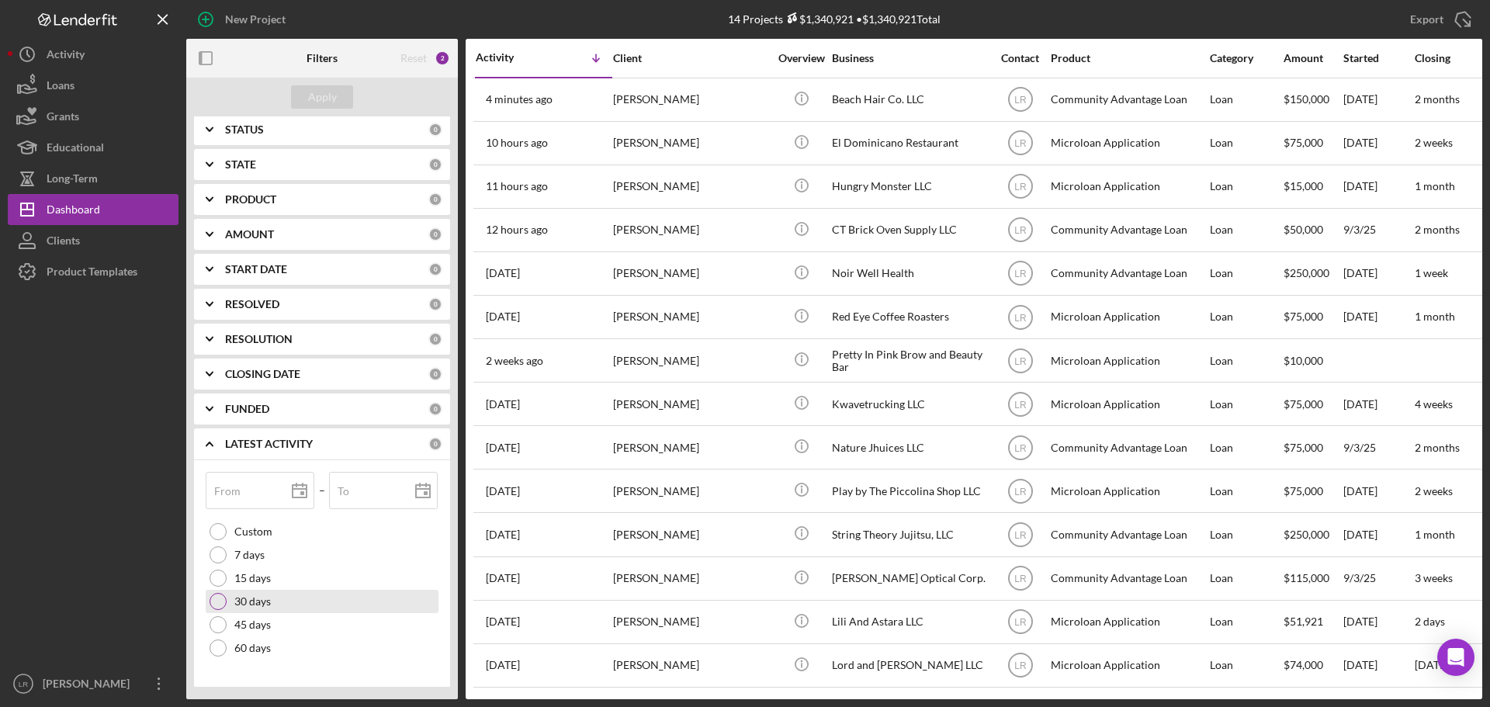
click at [258, 603] on label "30 days" at bounding box center [252, 601] width 36 height 12
type input "[DATE]"
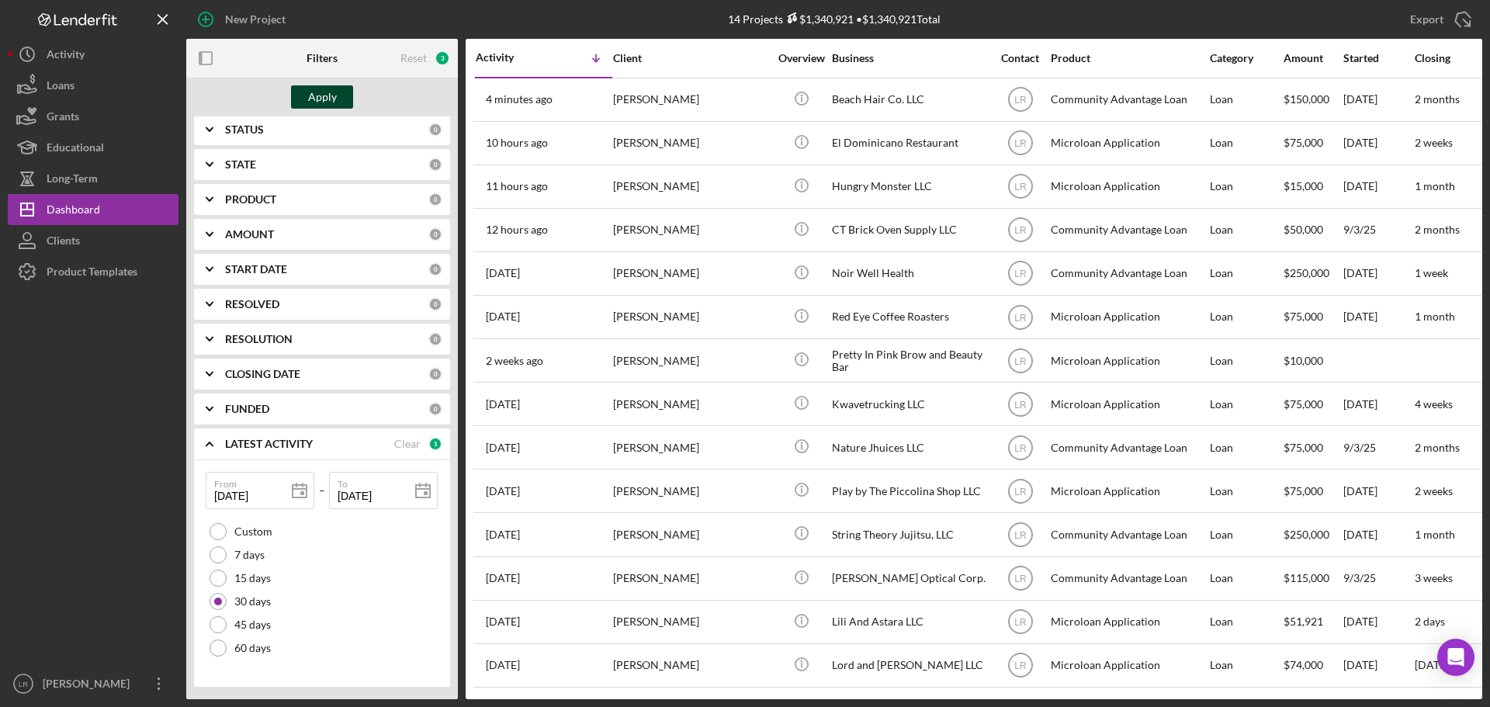
click at [338, 102] on button "Apply" at bounding box center [322, 96] width 62 height 23
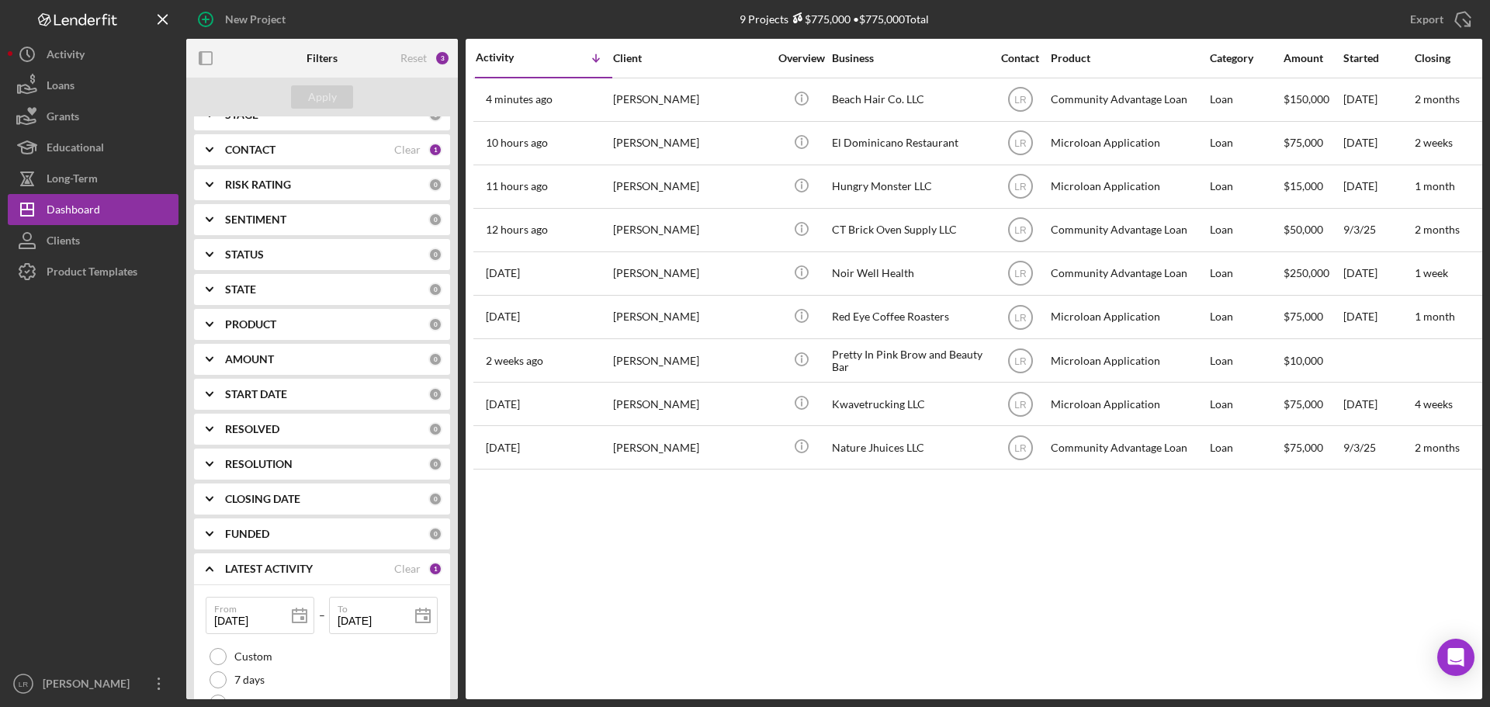
scroll to position [0, 0]
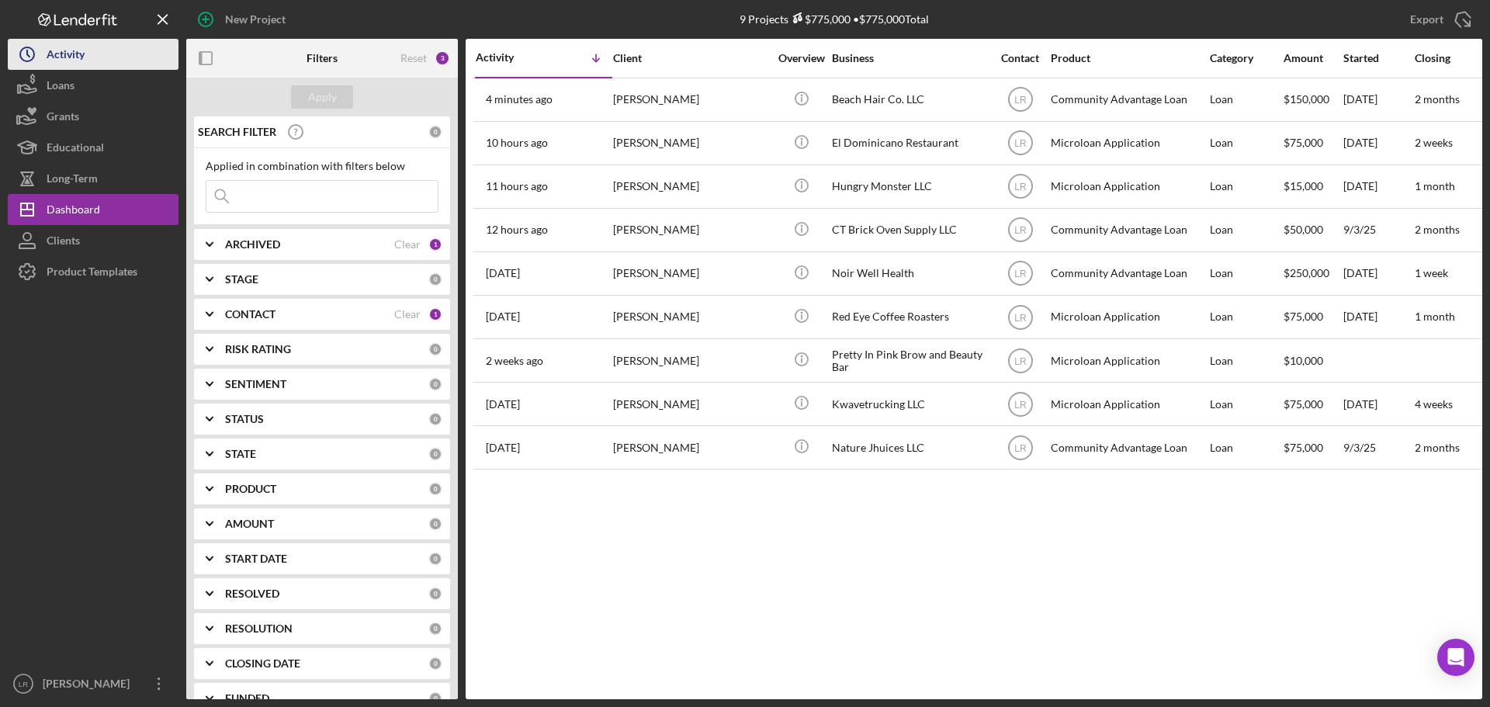
click at [73, 42] on div "Activity" at bounding box center [66, 56] width 38 height 35
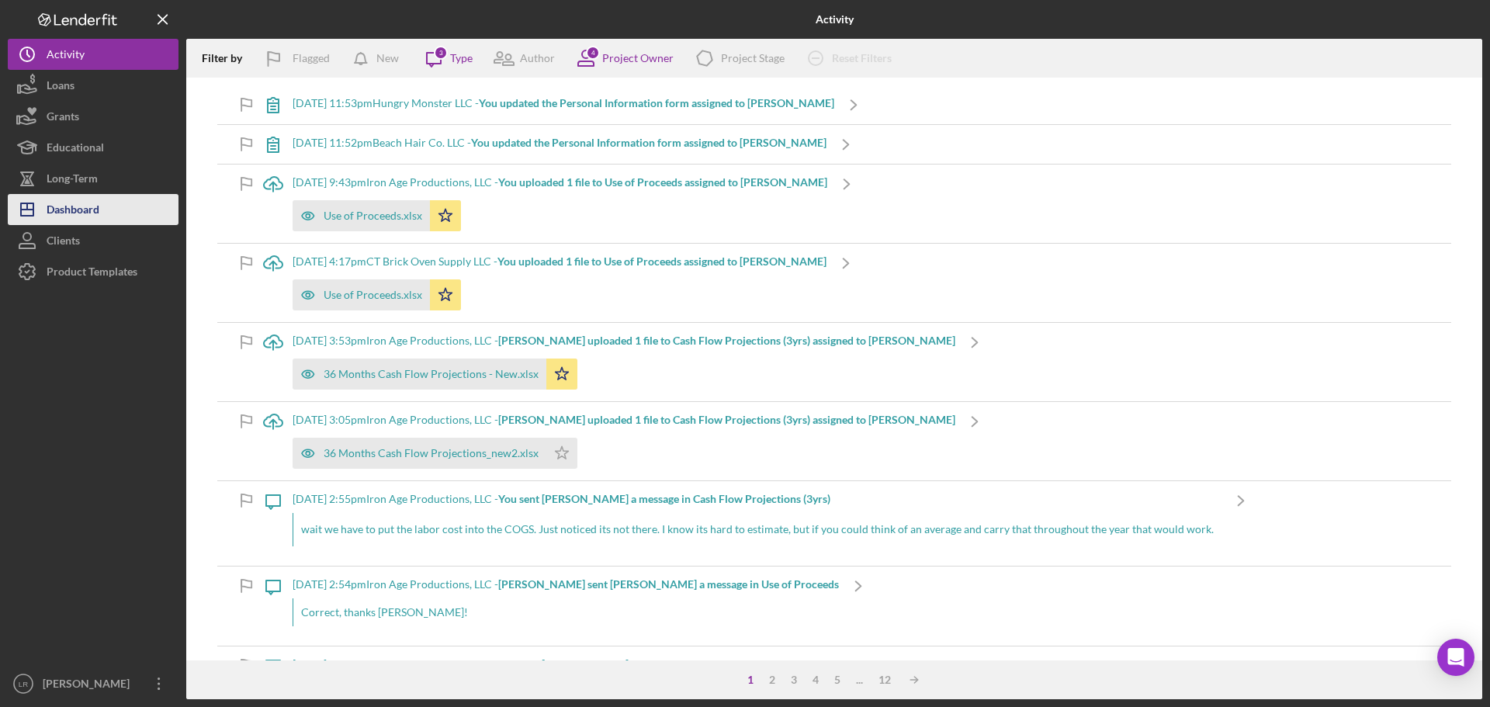
click at [94, 207] on div "Dashboard" at bounding box center [73, 211] width 53 height 35
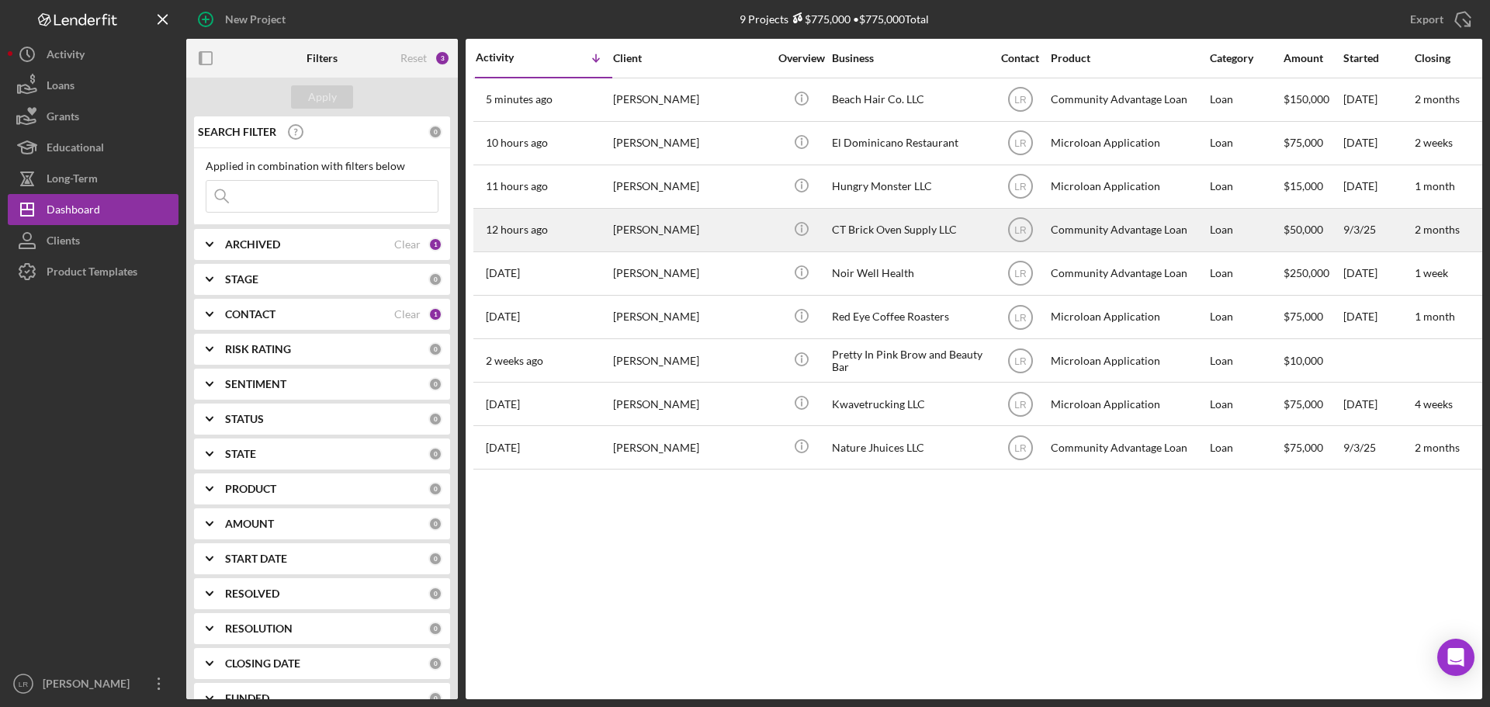
click at [654, 230] on div "[PERSON_NAME]" at bounding box center [690, 230] width 155 height 41
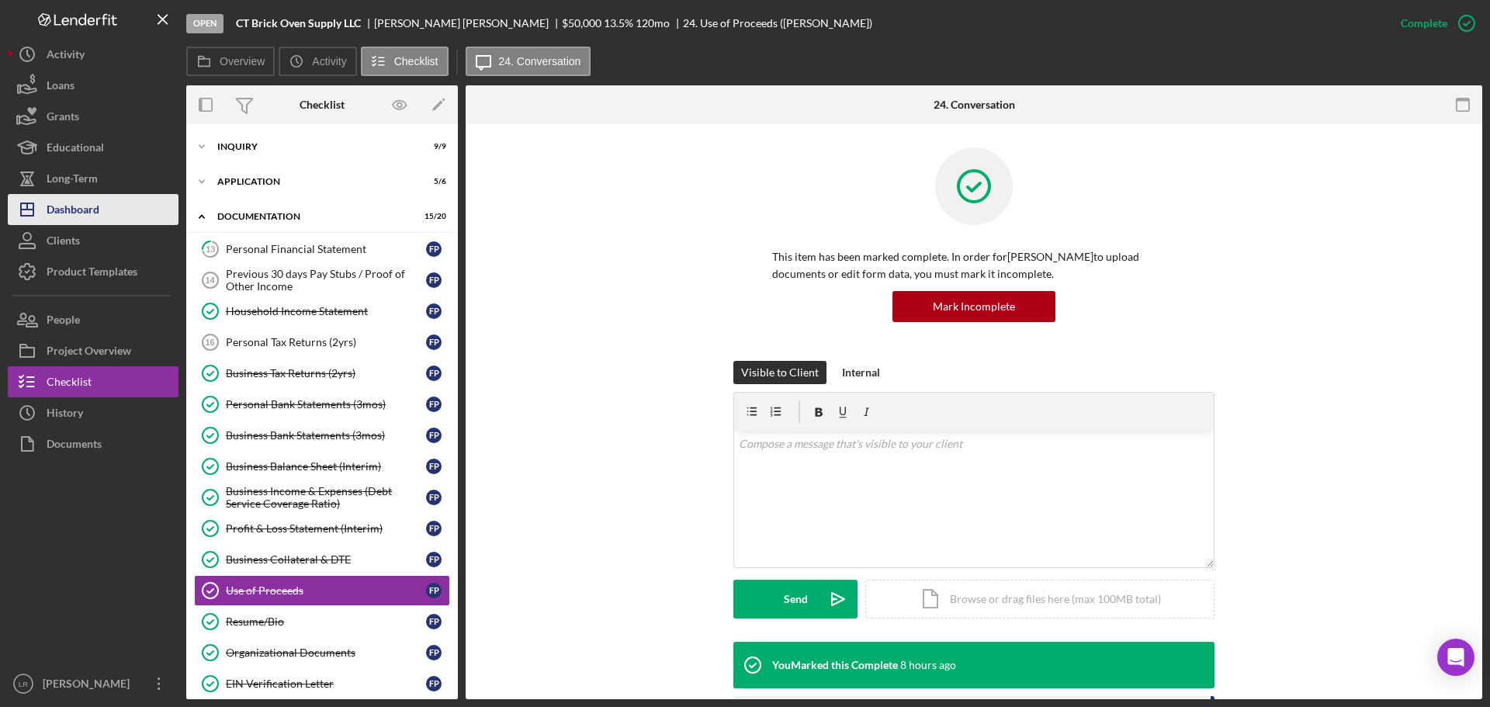
click at [111, 200] on button "Icon/Dashboard Dashboard" at bounding box center [93, 209] width 171 height 31
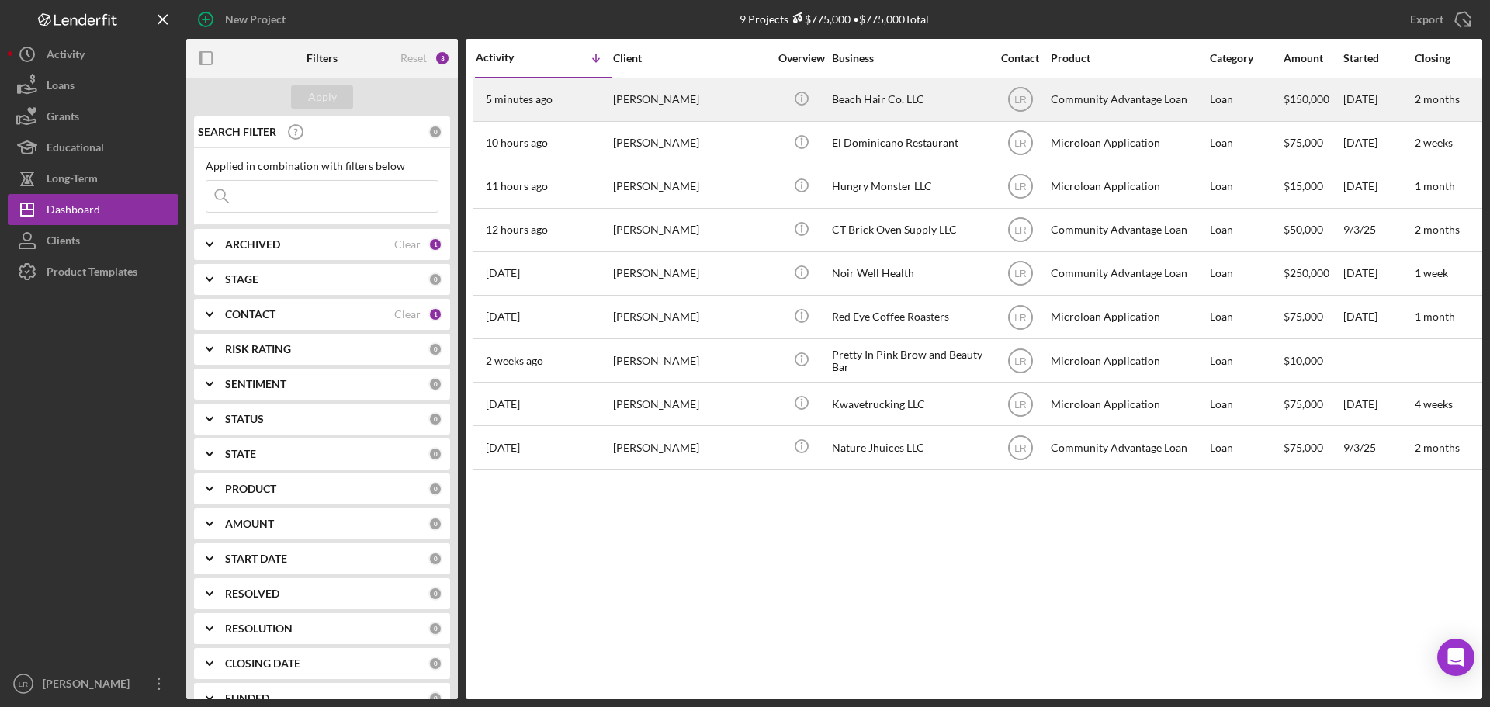
click at [640, 99] on div "[PERSON_NAME]" at bounding box center [690, 99] width 155 height 41
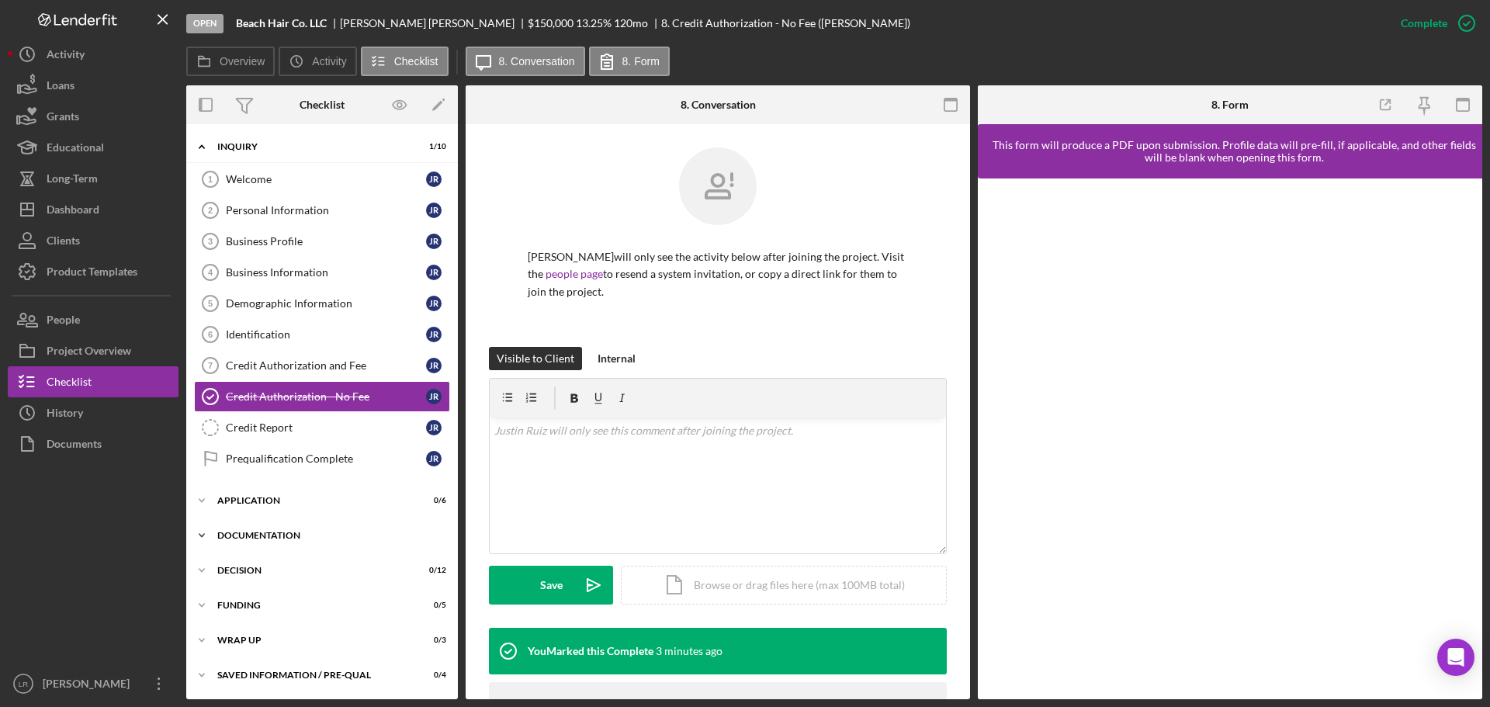
click at [257, 537] on div "Documentation" at bounding box center [327, 535] width 221 height 9
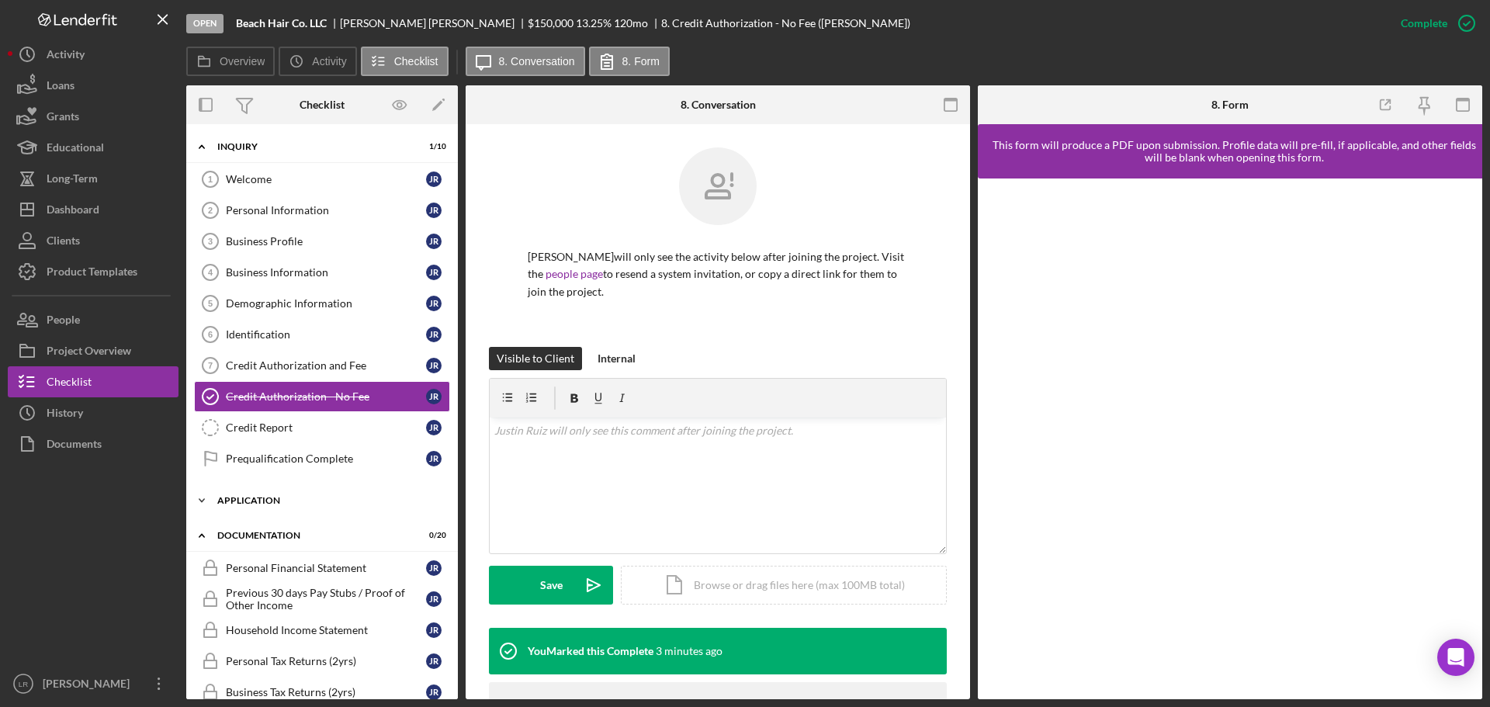
click at [265, 498] on div "Application" at bounding box center [327, 500] width 221 height 9
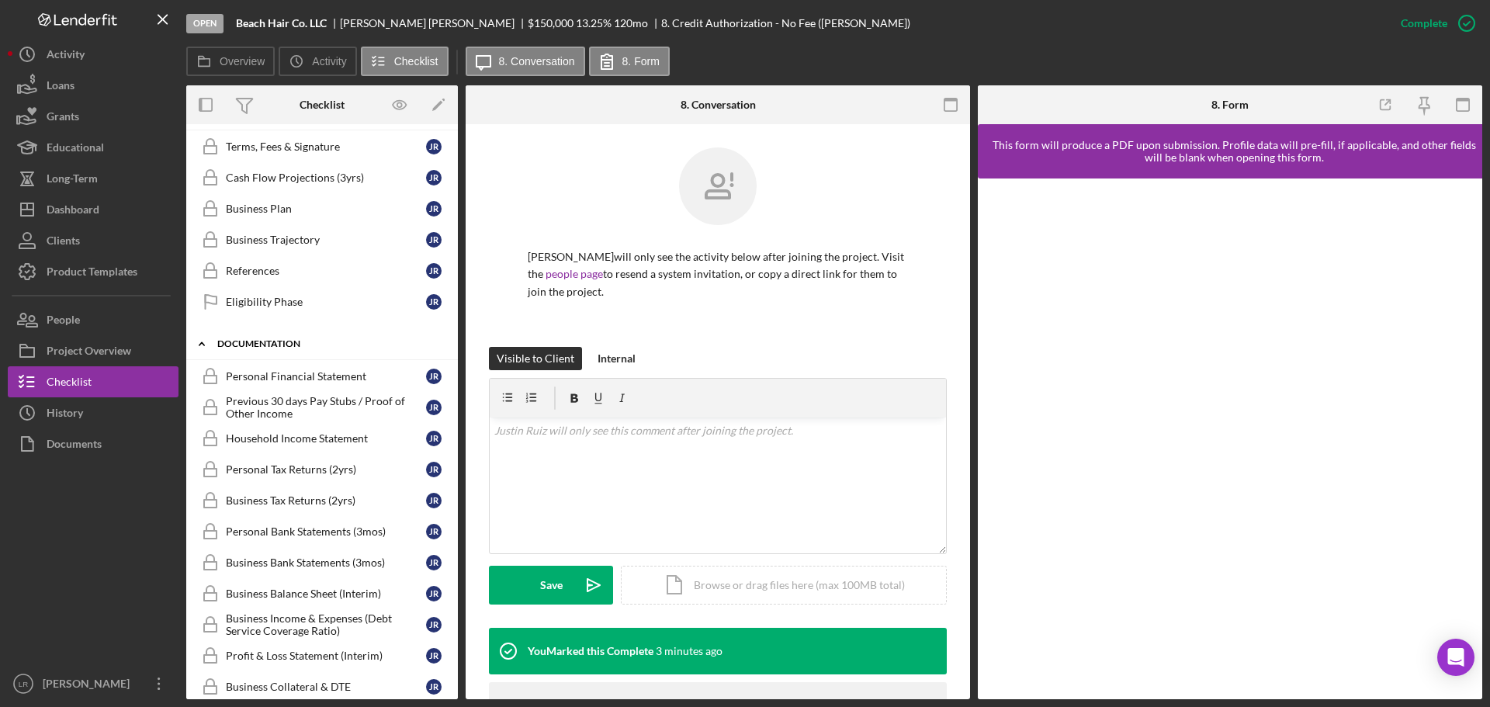
scroll to position [388, 0]
click at [289, 199] on link "Business Plan Business Plan J R" at bounding box center [322, 207] width 256 height 31
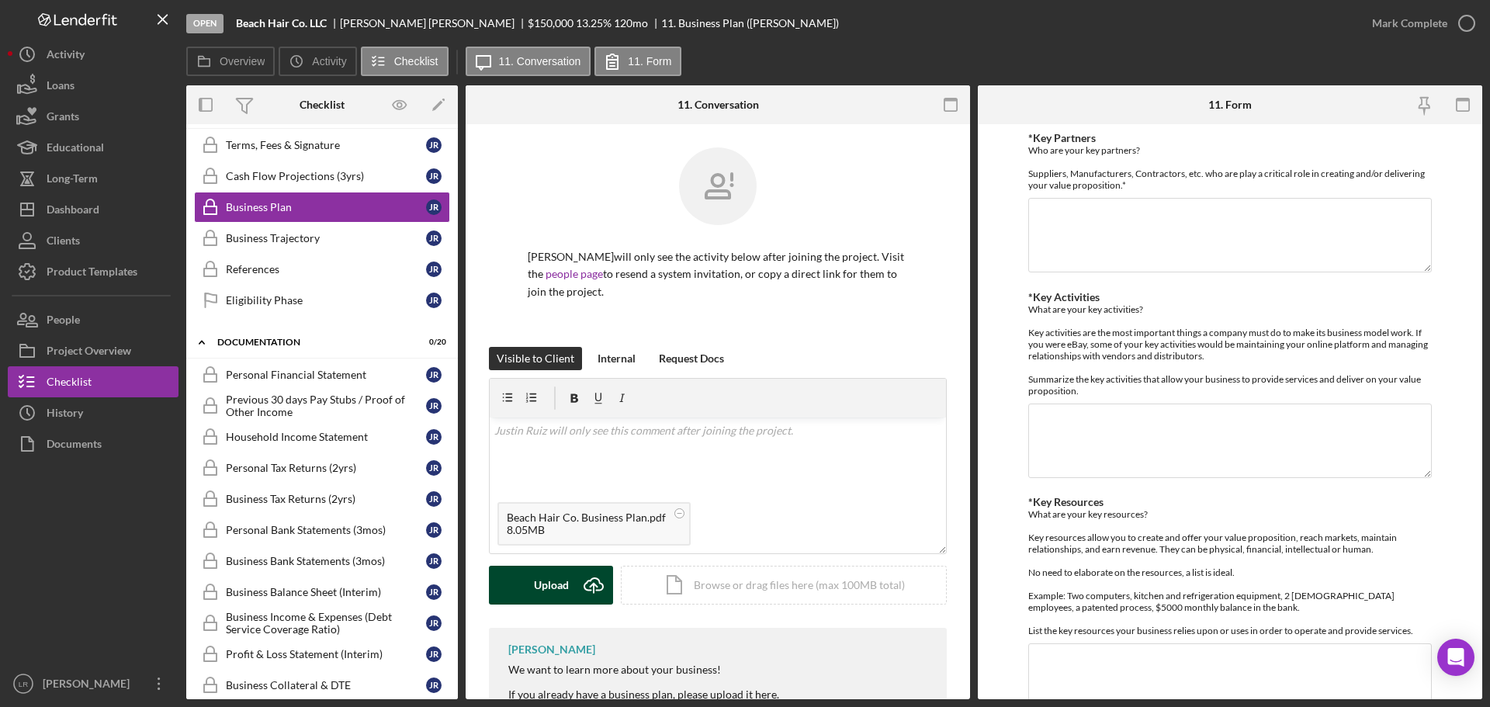
click at [553, 581] on div "Upload" at bounding box center [551, 585] width 35 height 39
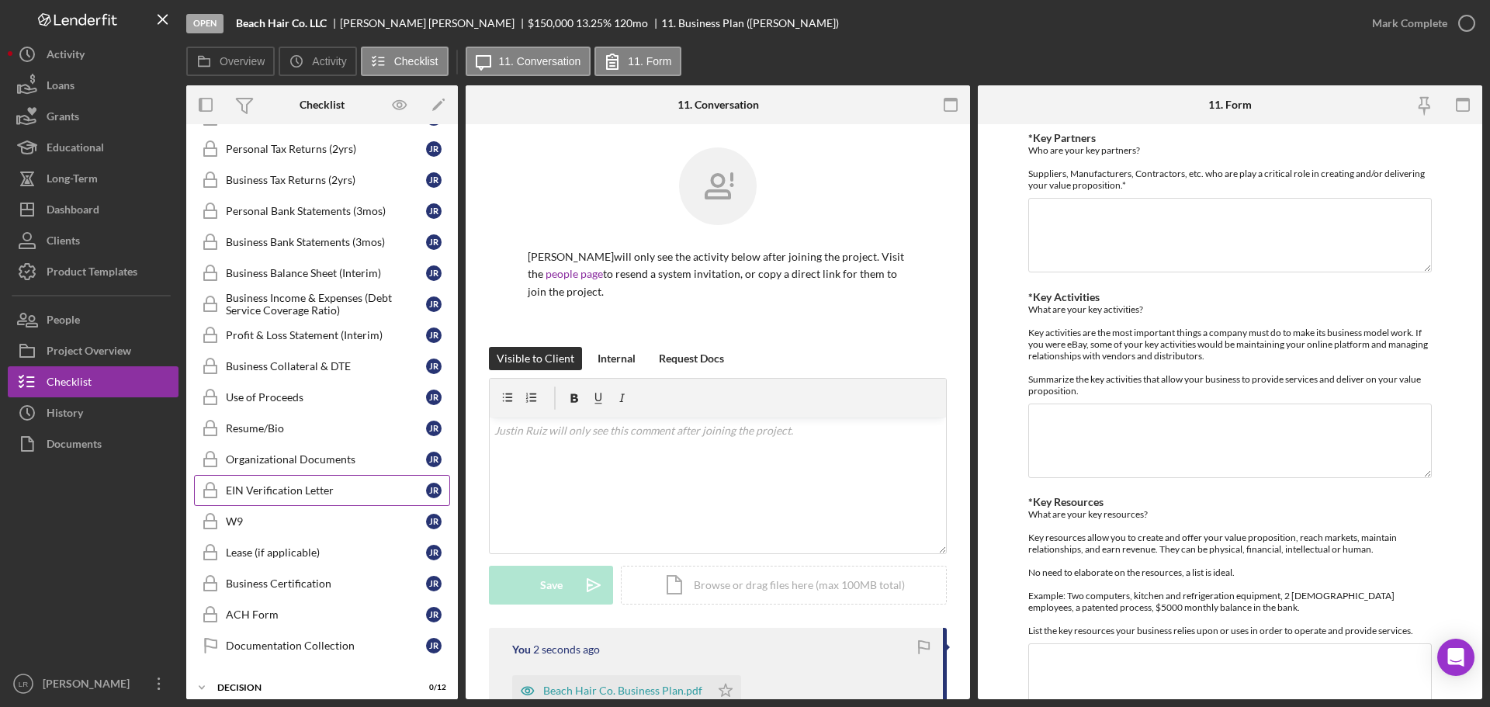
scroll to position [824, 0]
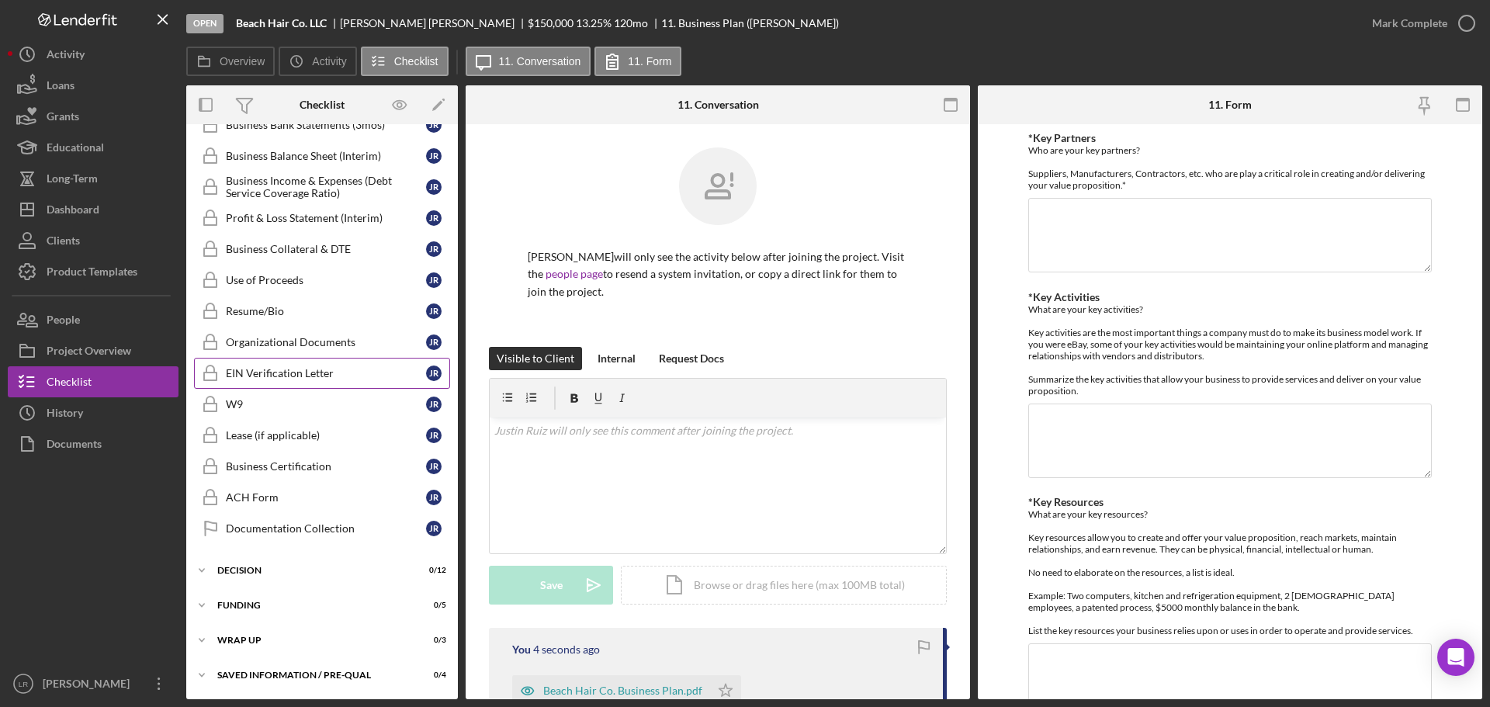
click at [303, 384] on link "EIN Verification Letter EIN Verification Letter J R" at bounding box center [322, 373] width 256 height 31
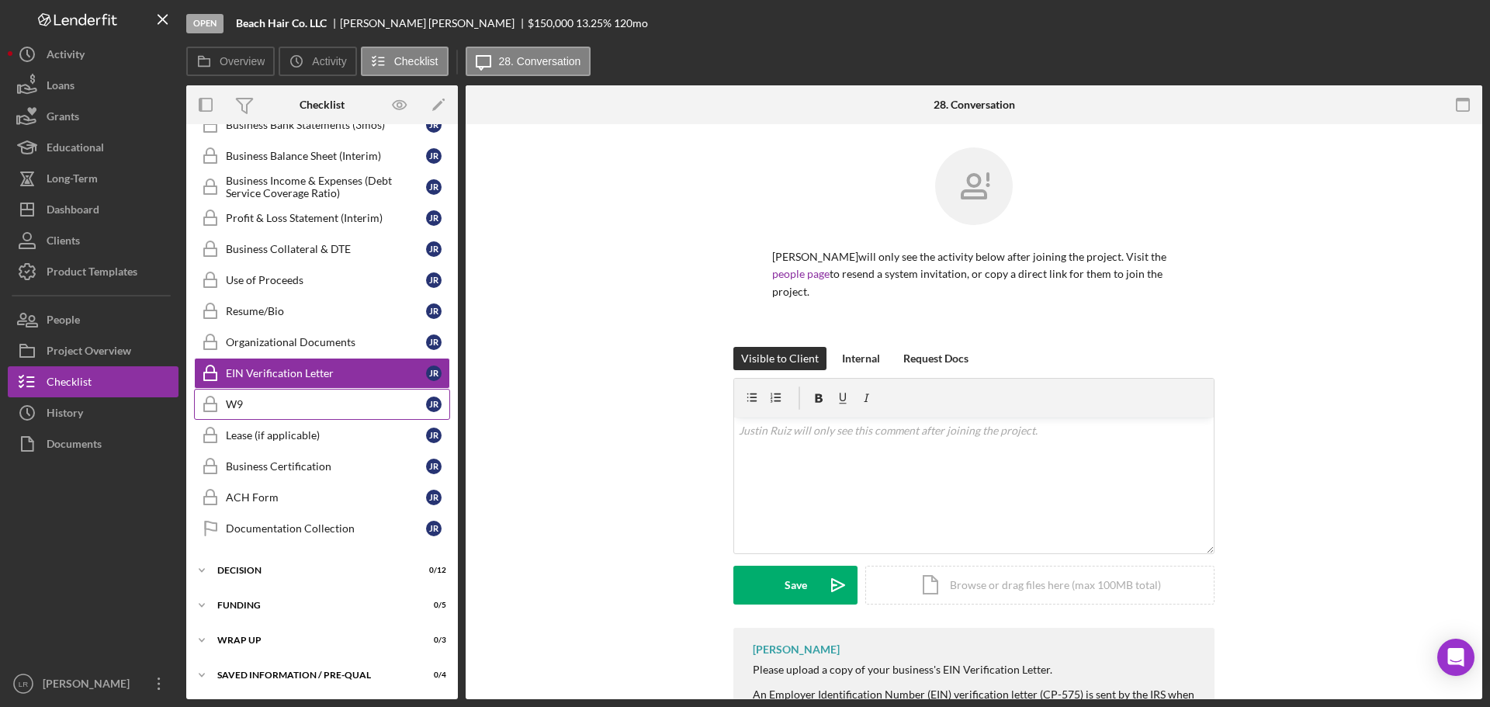
scroll to position [824, 0]
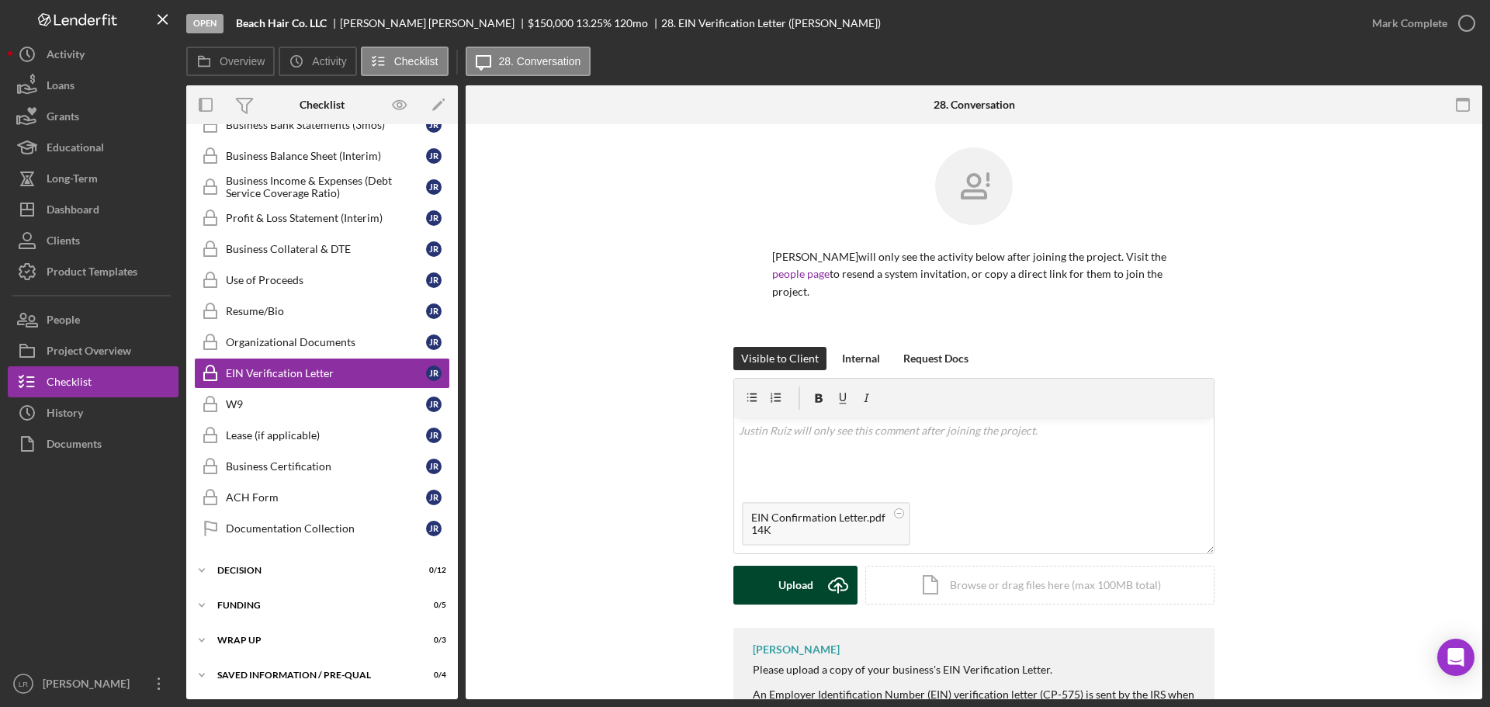
click at [815, 573] on button "Upload Icon/Upload" at bounding box center [796, 585] width 124 height 39
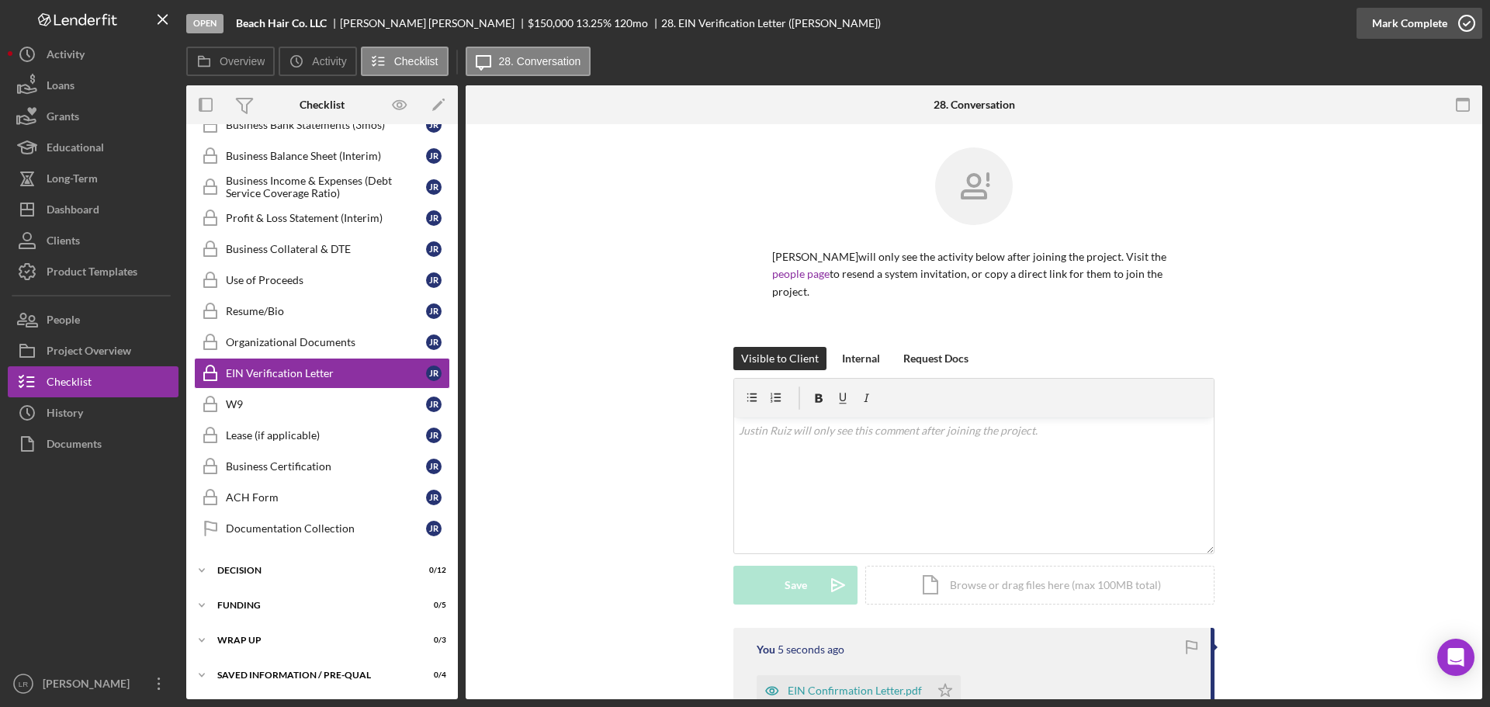
click at [1396, 28] on div "Mark Complete" at bounding box center [1409, 23] width 75 height 31
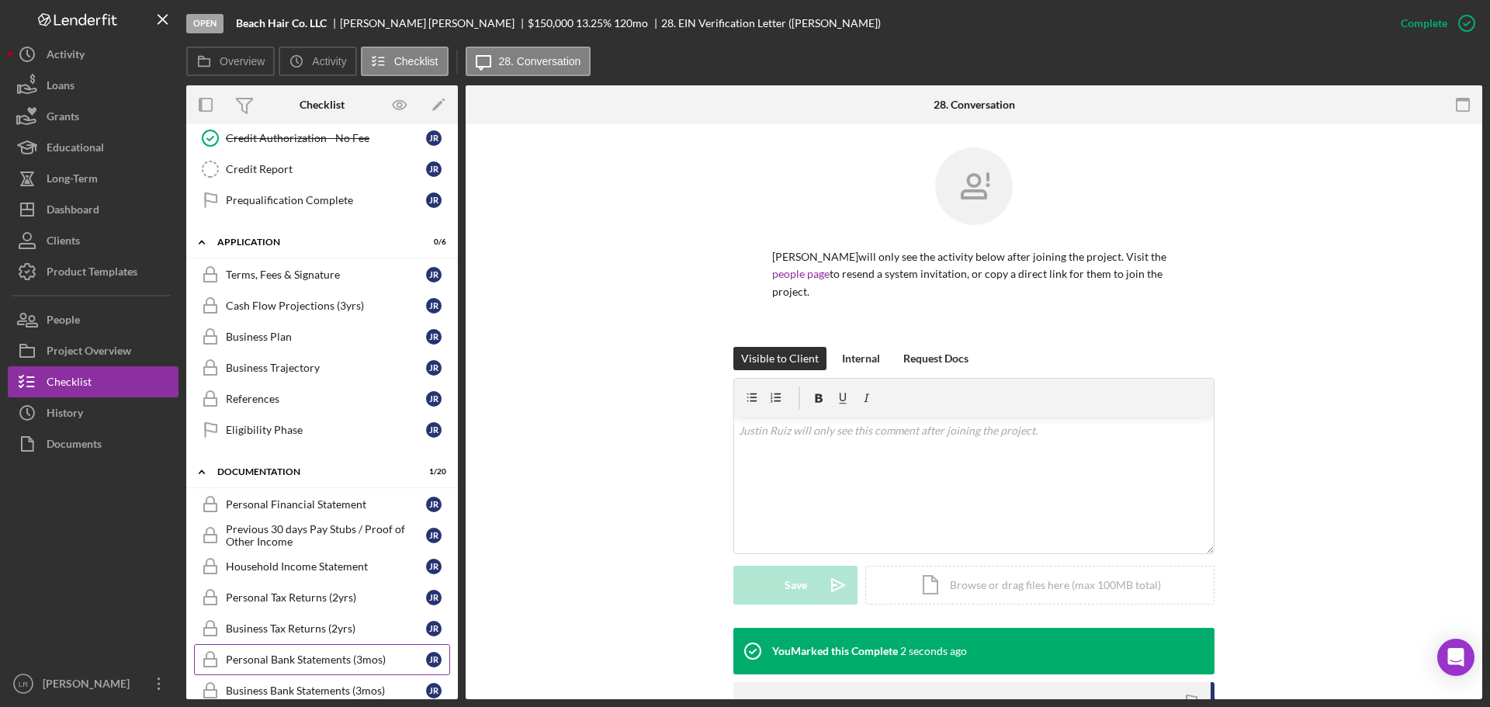
scroll to position [203, 0]
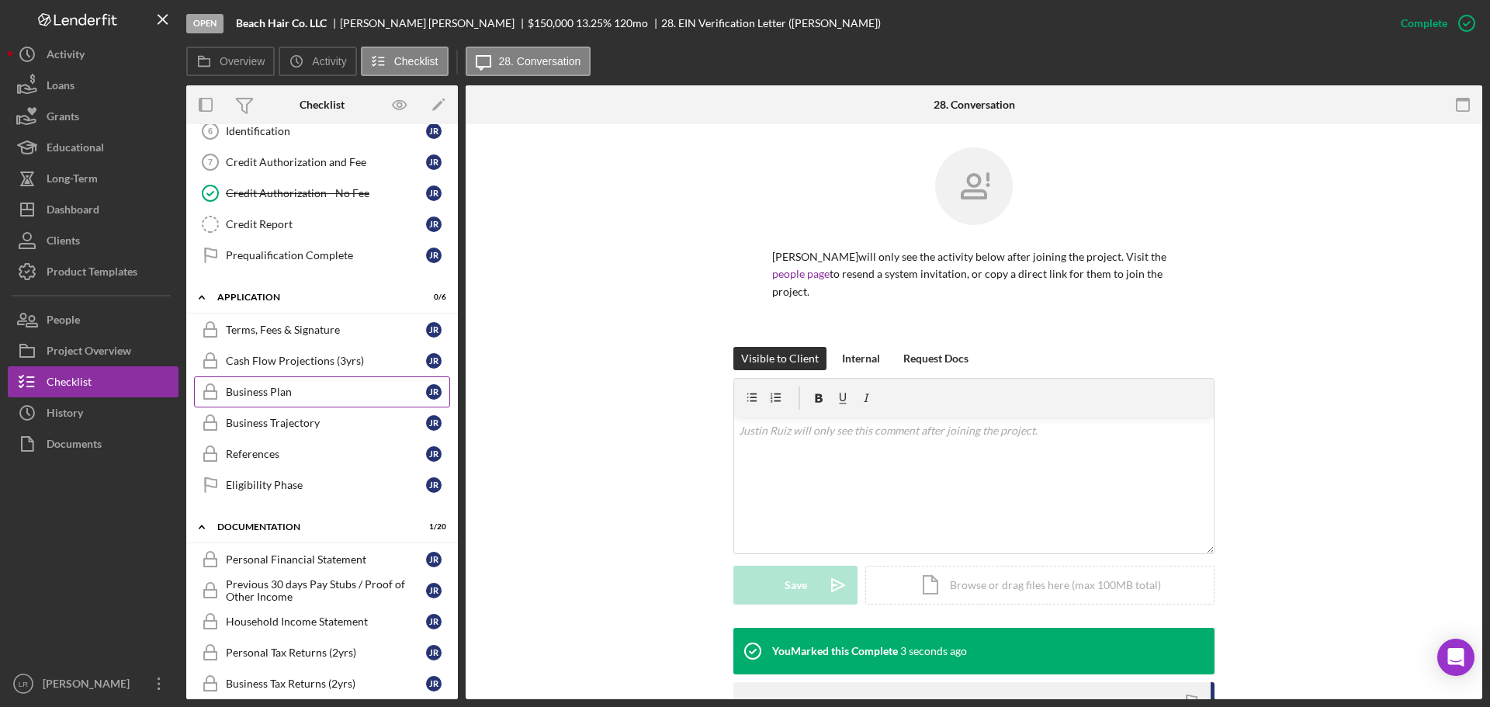
click at [303, 399] on link "Business Plan Business Plan J R" at bounding box center [322, 391] width 256 height 31
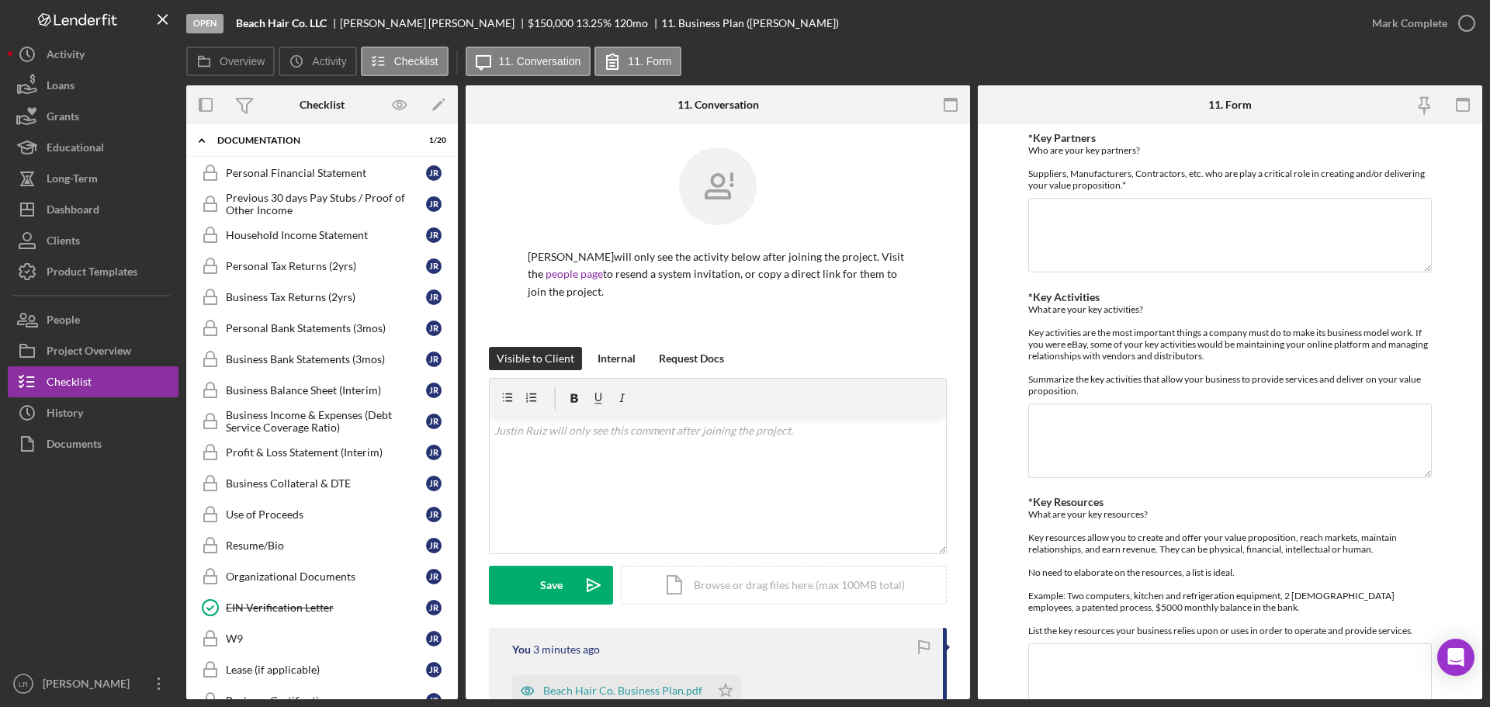
scroll to position [591, 0]
drag, startPoint x: 277, startPoint y: 262, endPoint x: 251, endPoint y: 263, distance: 26.4
click at [277, 262] on div "Personal Tax Returns (2yrs)" at bounding box center [326, 264] width 200 height 12
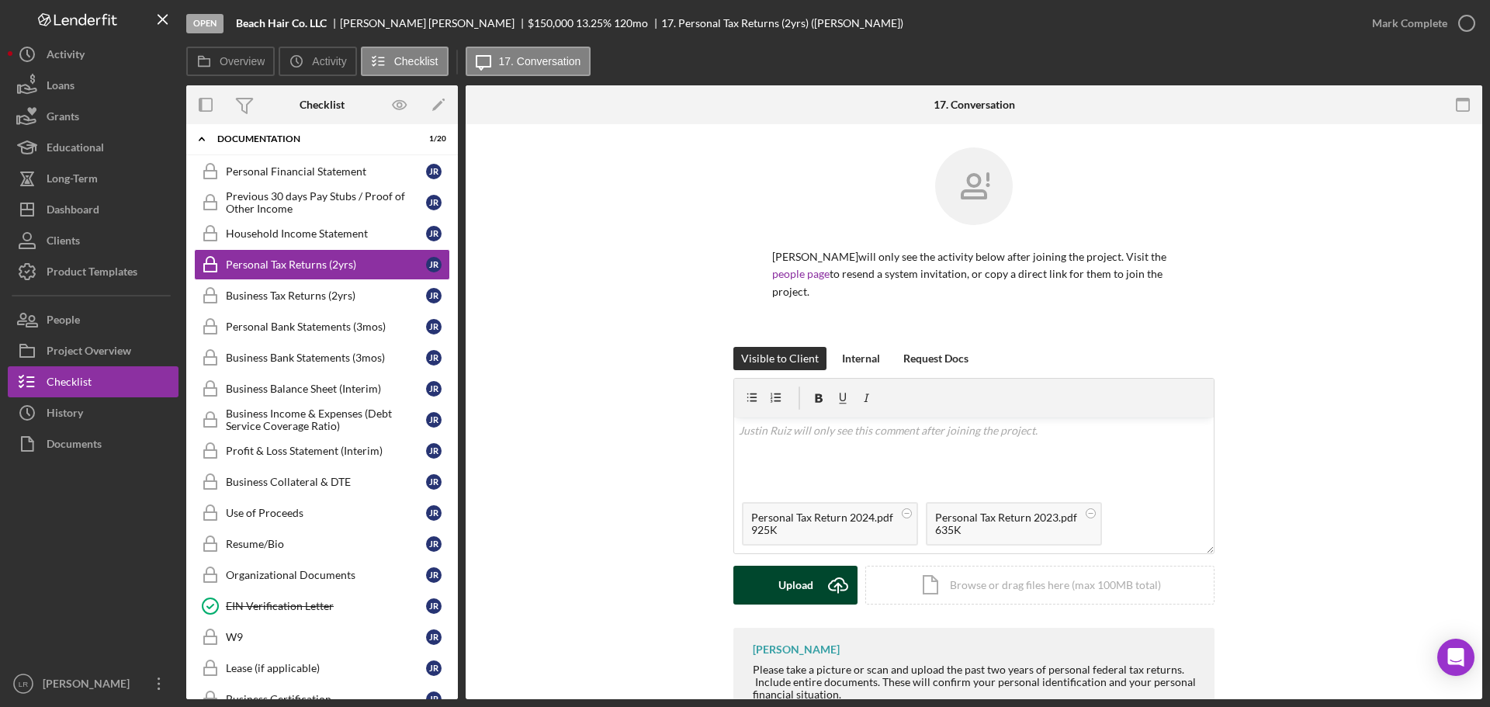
click at [779, 566] on div "Upload" at bounding box center [796, 585] width 35 height 39
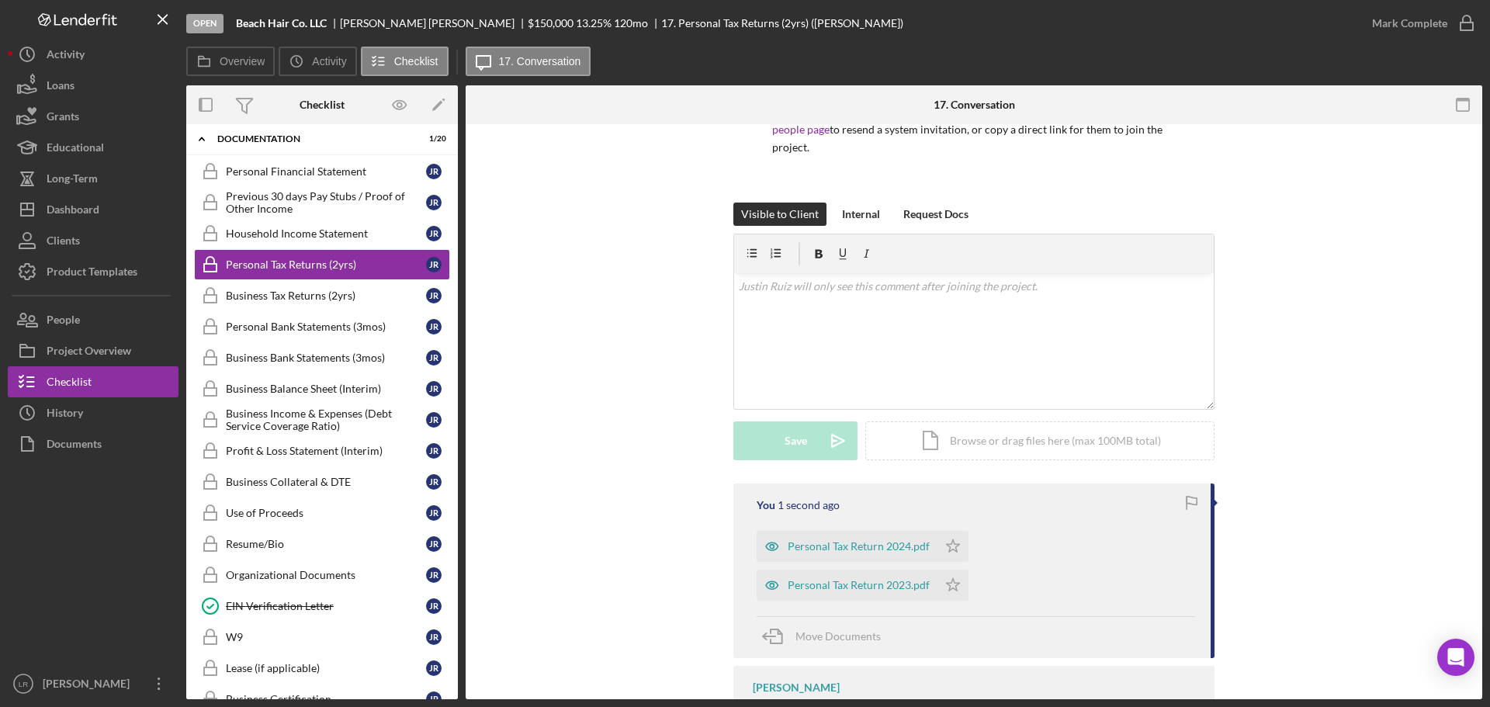
scroll to position [179, 0]
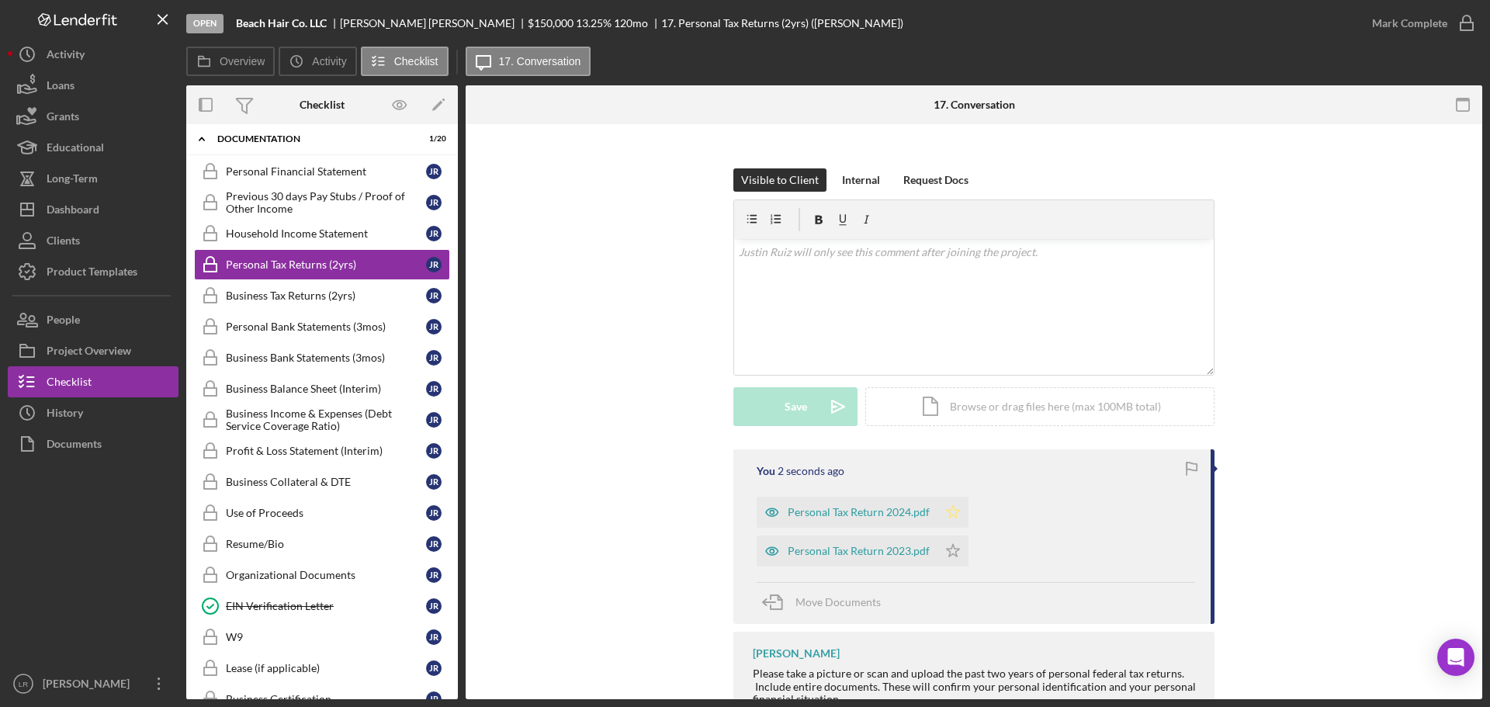
click at [954, 500] on icon "Icon/Star" at bounding box center [953, 512] width 31 height 31
click at [969, 536] on icon "Icon/Star" at bounding box center [953, 551] width 31 height 31
click at [1393, 28] on div "Mark Complete" at bounding box center [1409, 23] width 75 height 31
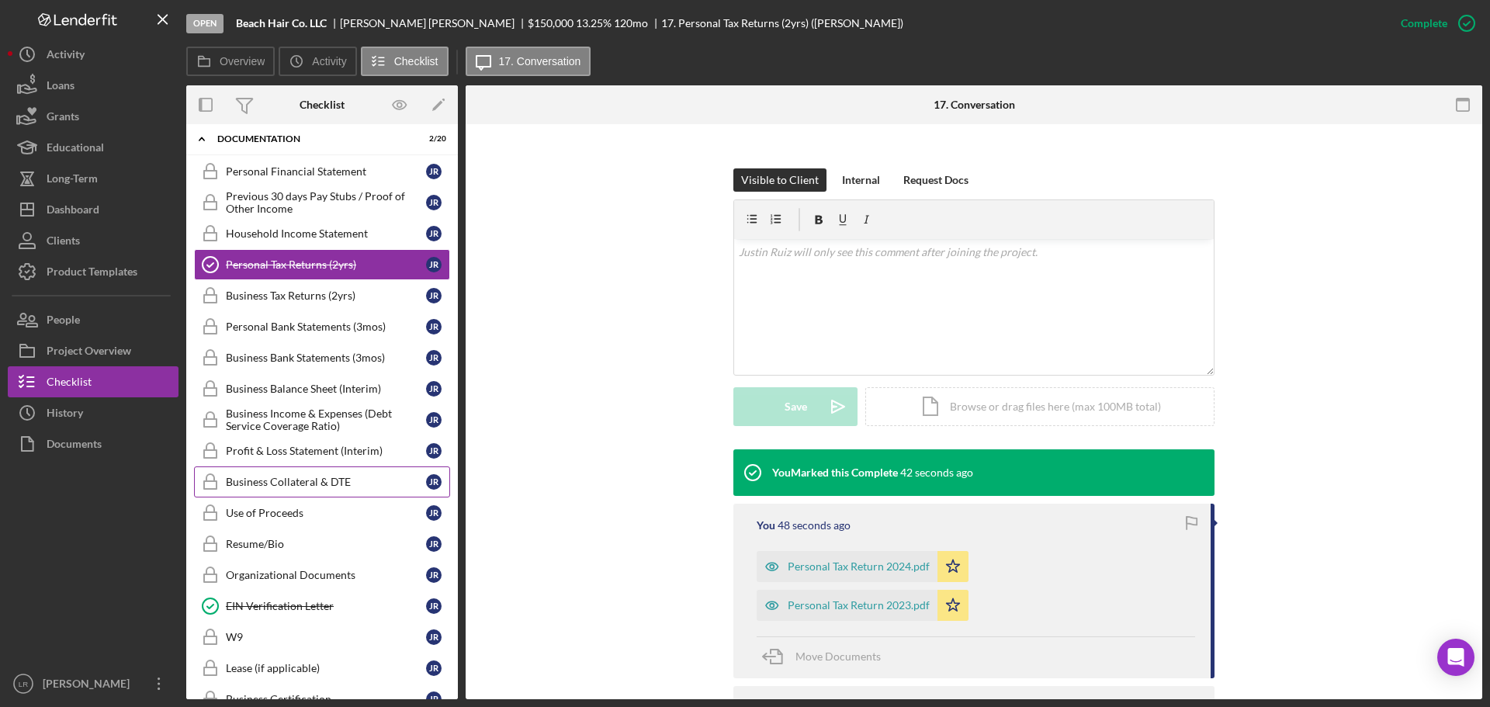
click at [339, 483] on div "Business Collateral & DTE" at bounding box center [326, 482] width 200 height 12
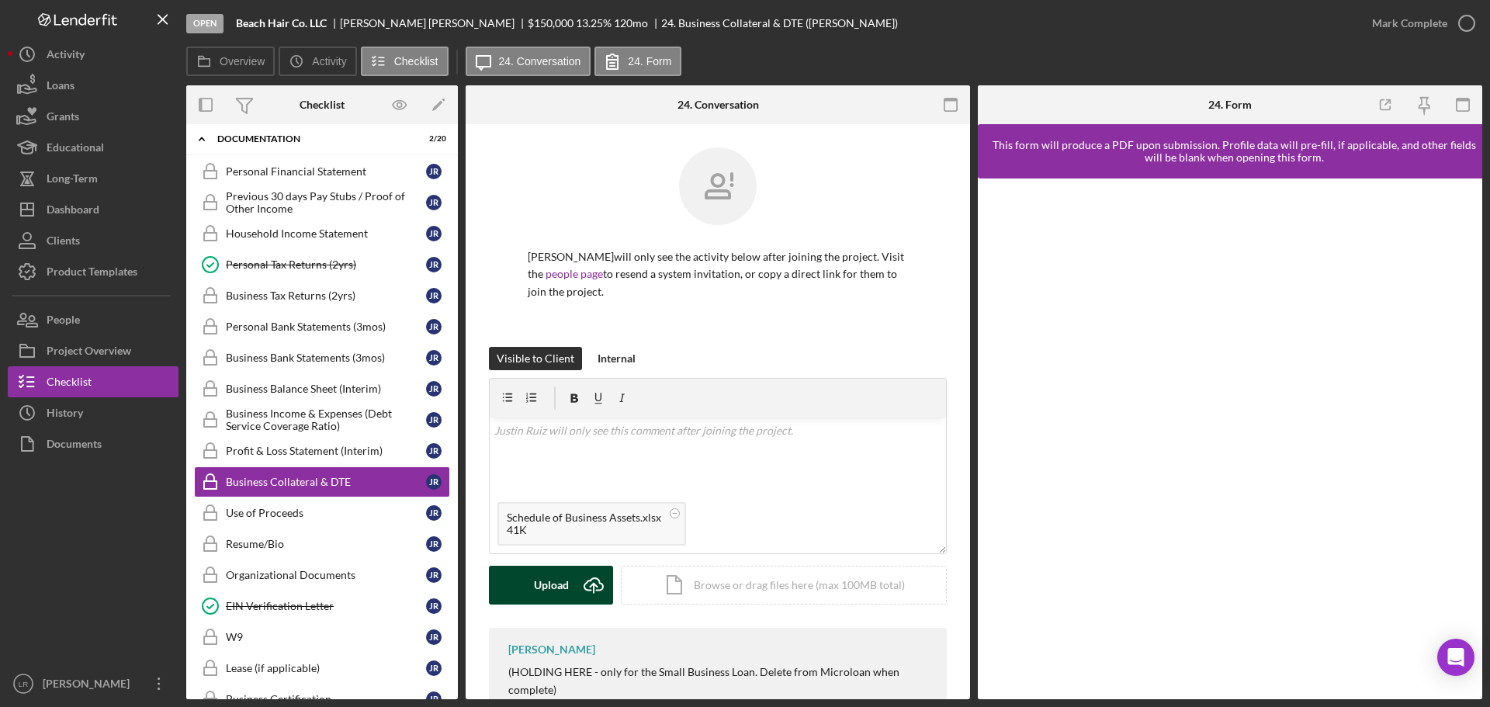
click at [564, 573] on div "Upload" at bounding box center [551, 585] width 35 height 39
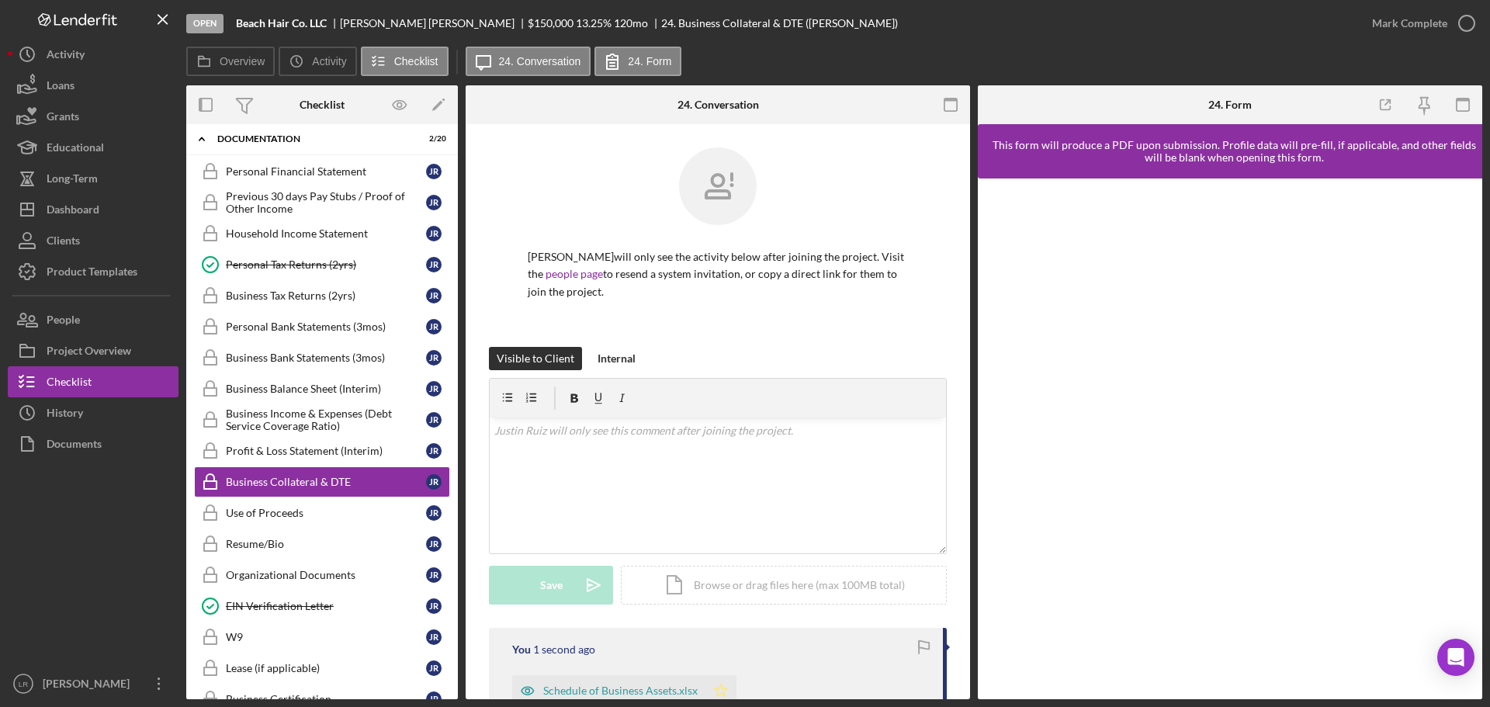
click at [726, 685] on icon "Icon/Star" at bounding box center [721, 690] width 31 height 31
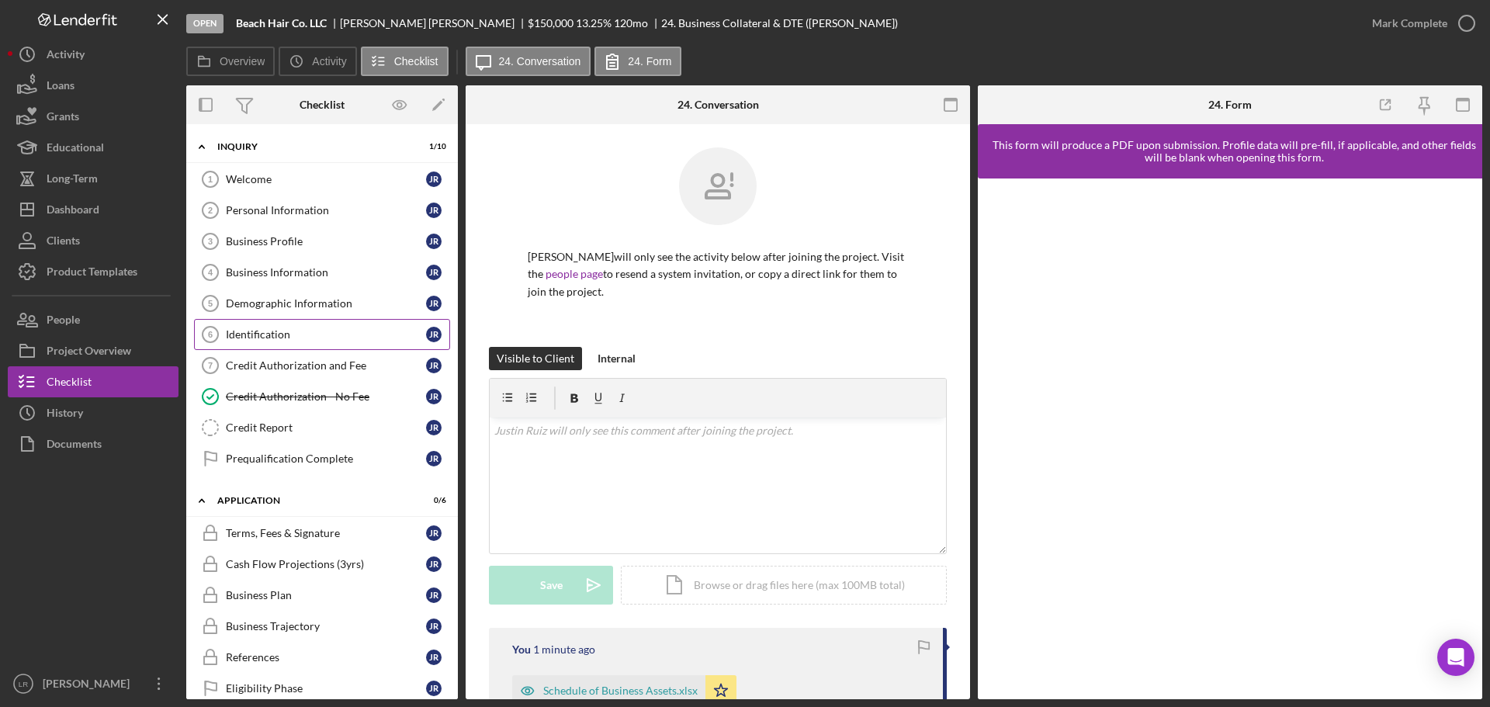
click at [277, 328] on div "Identification" at bounding box center [326, 334] width 200 height 12
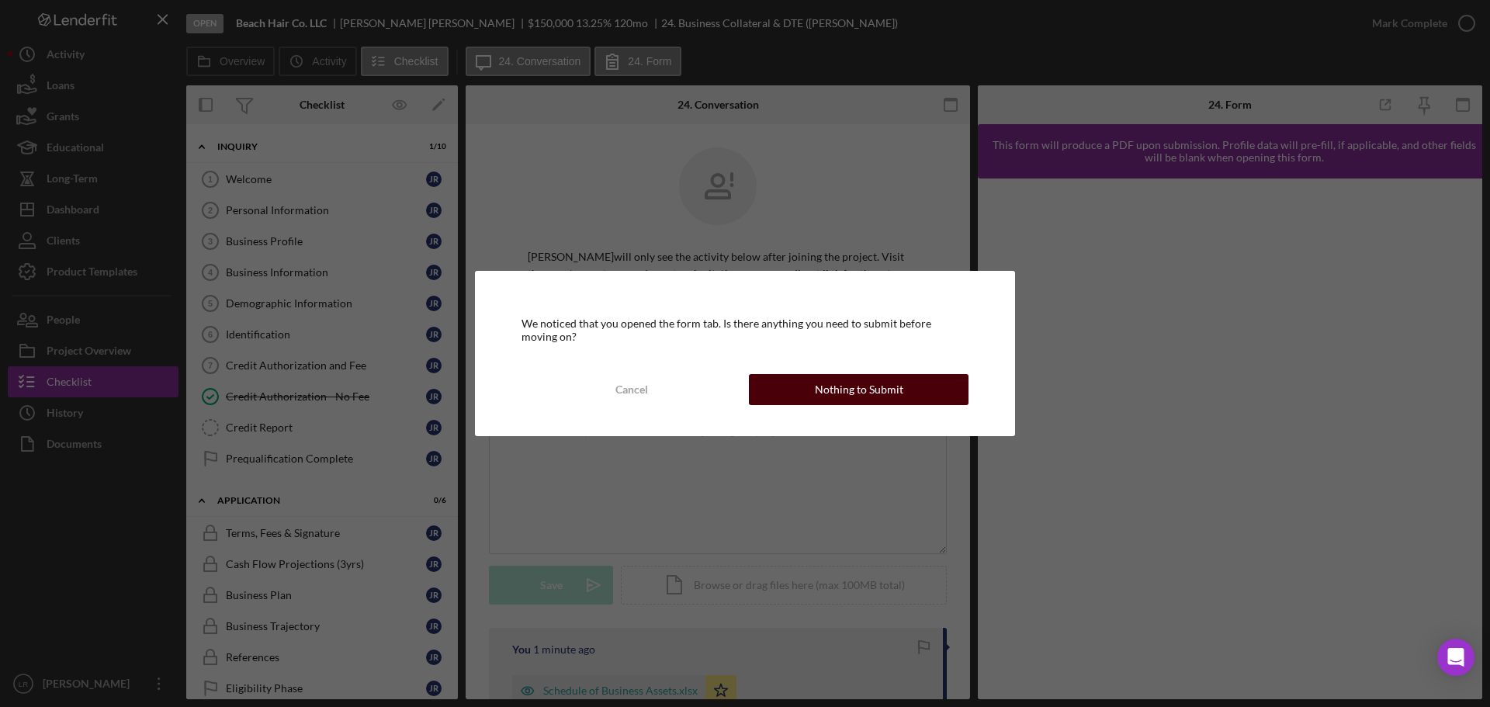
click at [864, 390] on div "Nothing to Submit" at bounding box center [859, 389] width 88 height 31
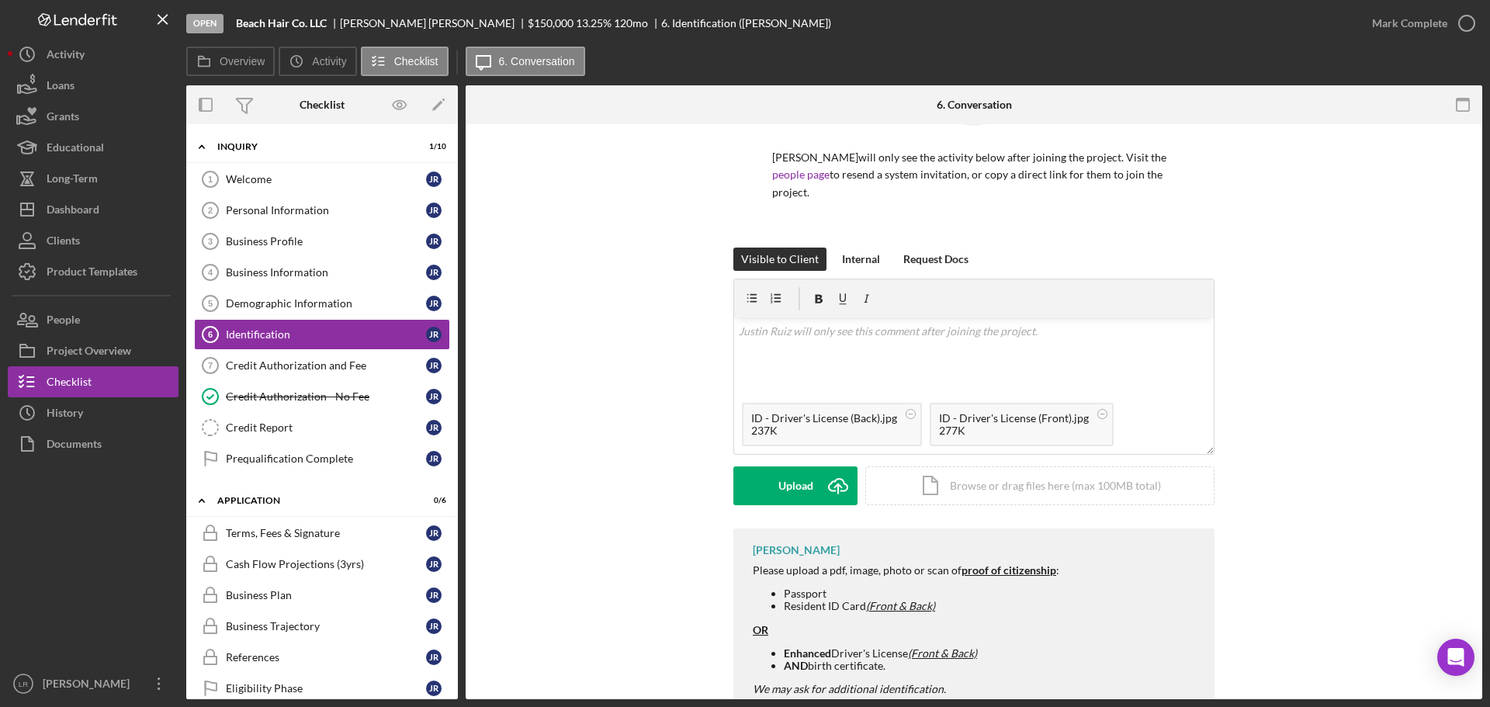
scroll to position [129, 0]
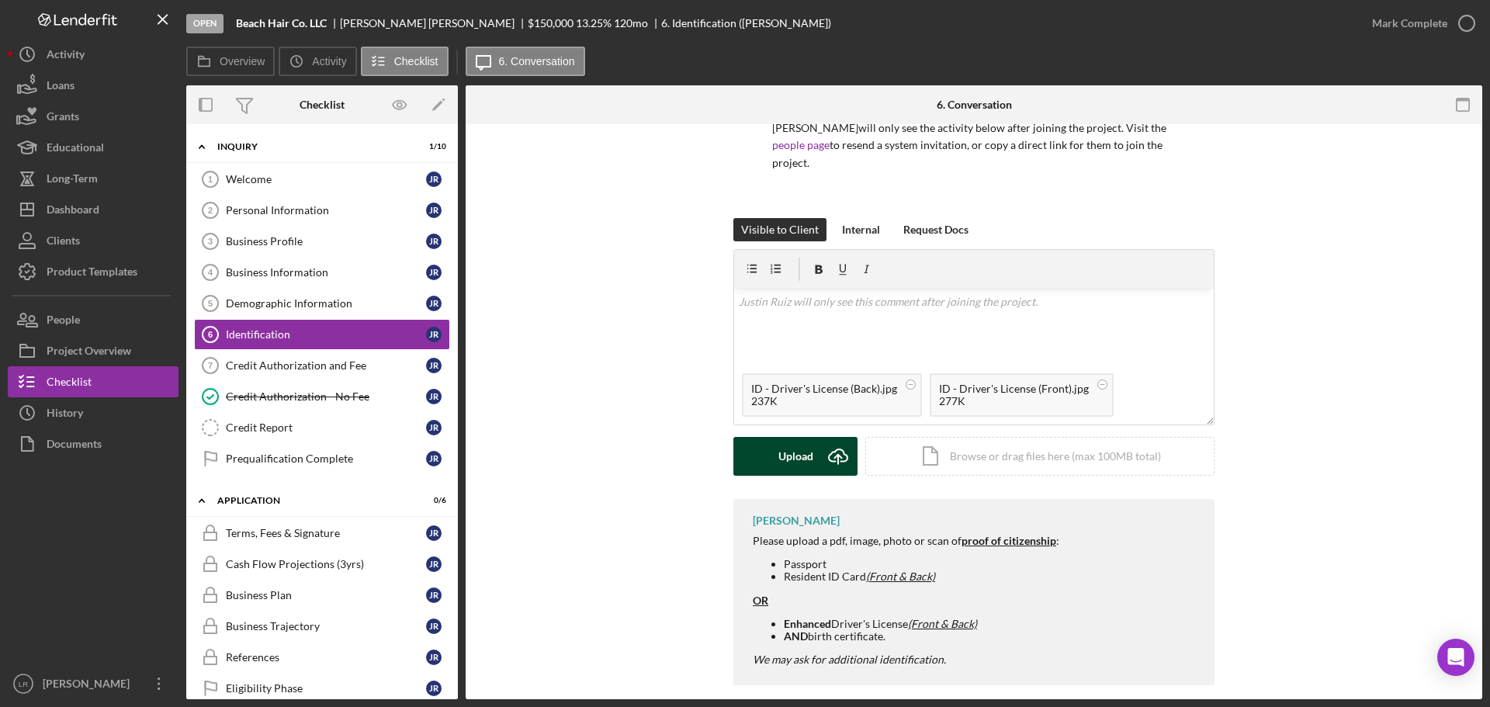
click at [799, 446] on div "Upload" at bounding box center [796, 456] width 35 height 39
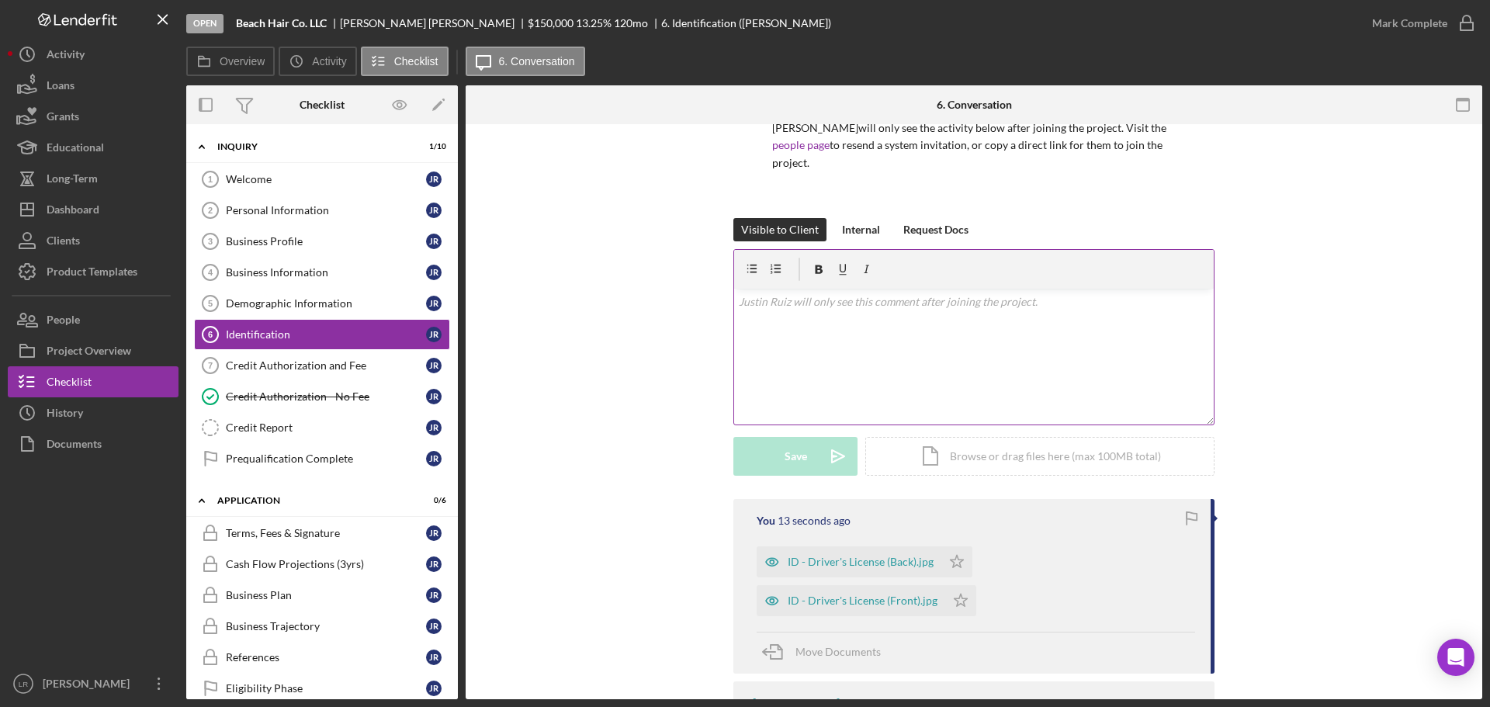
click at [869, 341] on div "v Color teal Color pink Remove color Add row above Add row below Add column bef…" at bounding box center [974, 357] width 480 height 136
click at [788, 446] on div "Save" at bounding box center [796, 456] width 23 height 39
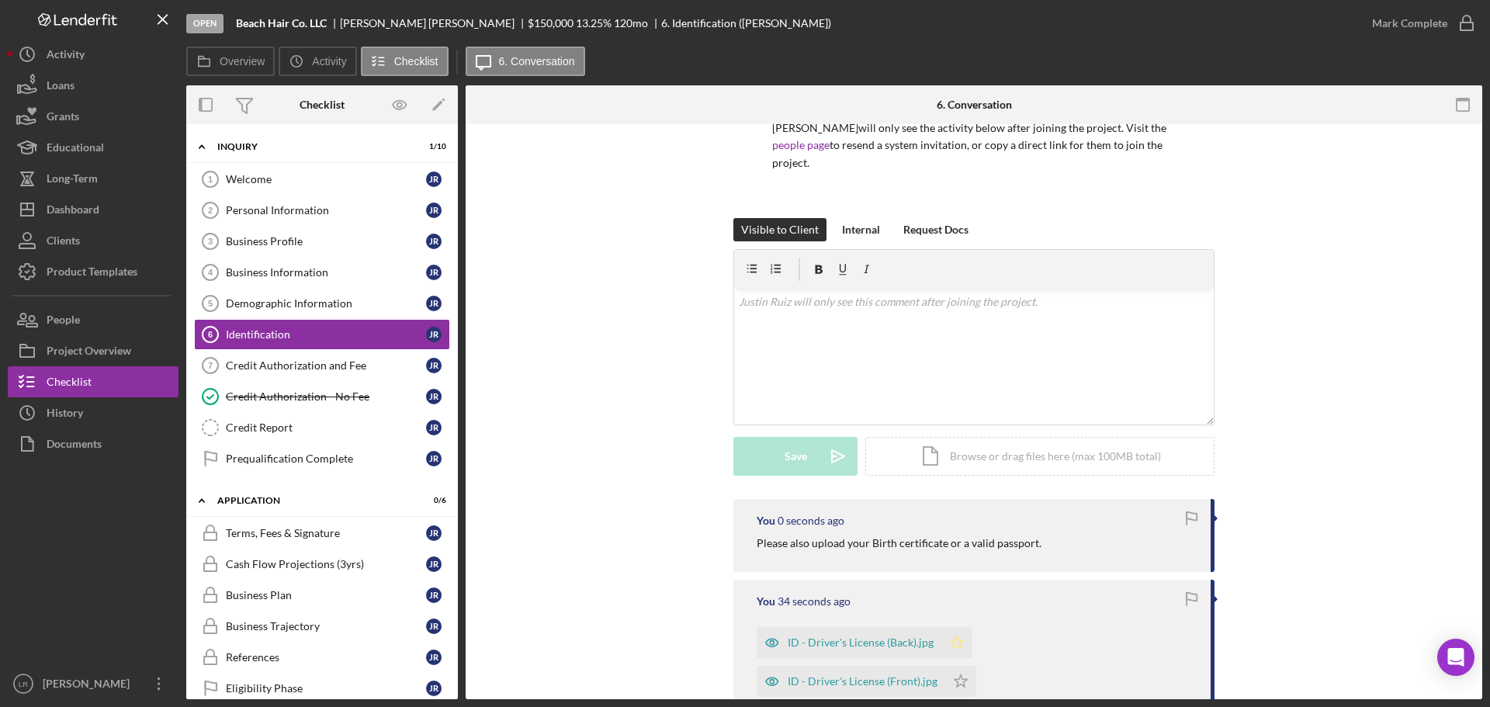
click at [955, 636] on polygon "button" at bounding box center [957, 642] width 13 height 12
click at [956, 675] on polygon "button" at bounding box center [961, 681] width 13 height 12
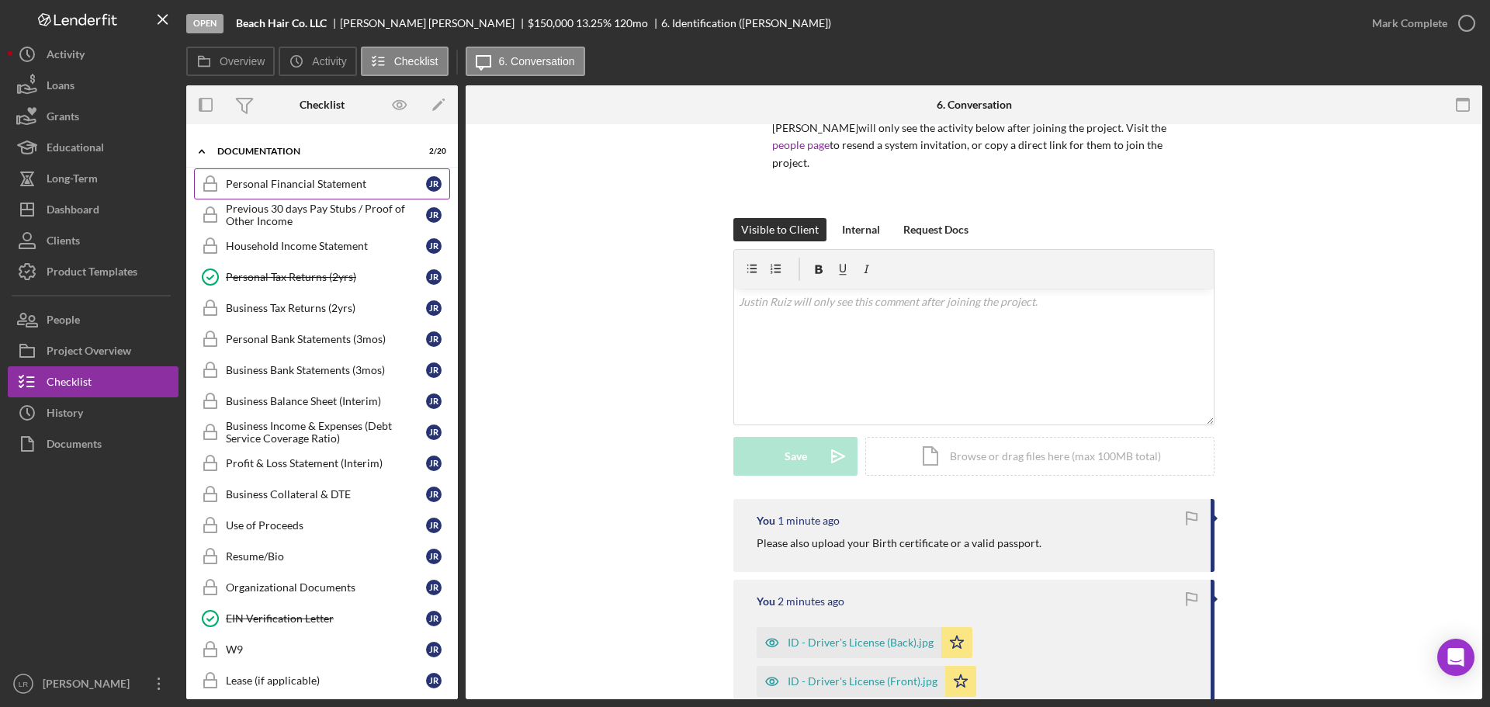
scroll to position [621, 0]
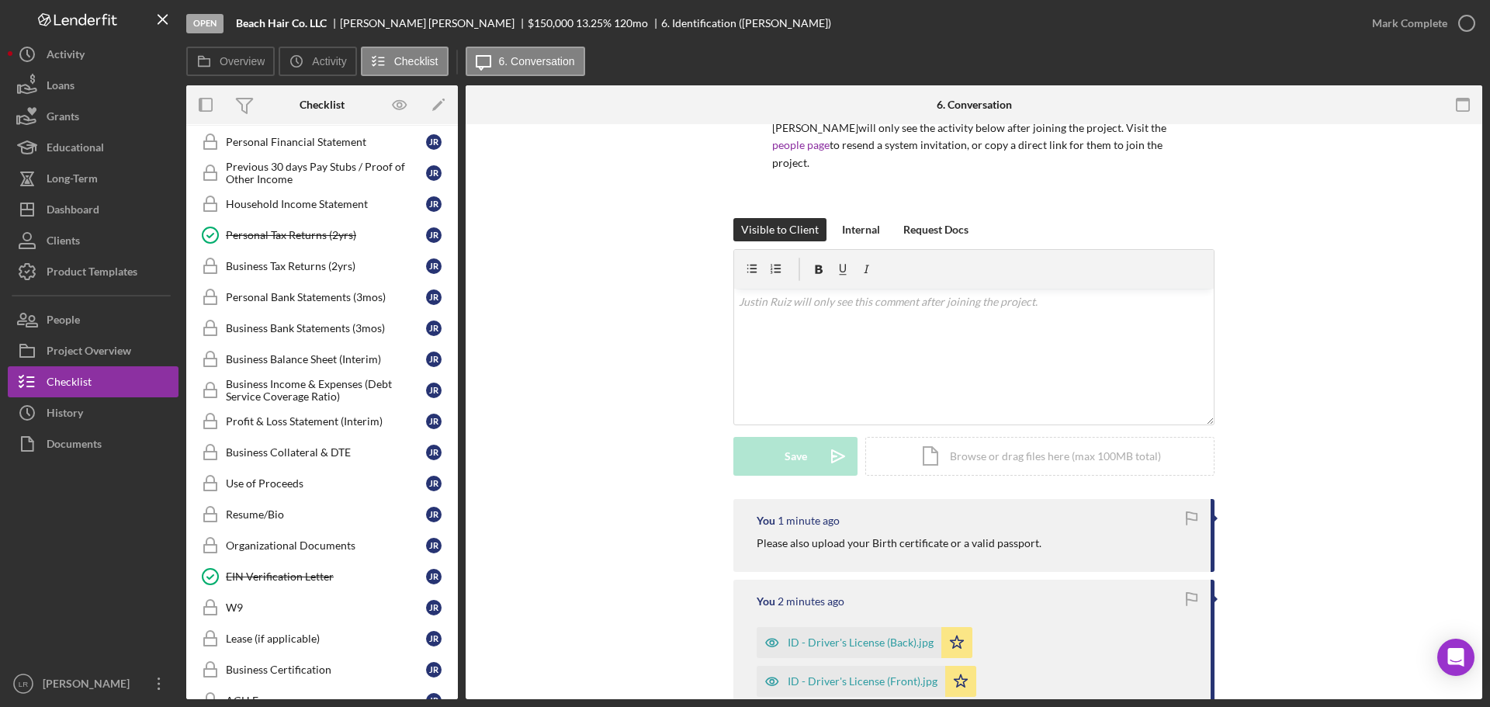
drag, startPoint x: 297, startPoint y: 546, endPoint x: 7, endPoint y: 491, distance: 295.6
click at [297, 546] on div "Organizational Documents" at bounding box center [326, 545] width 200 height 12
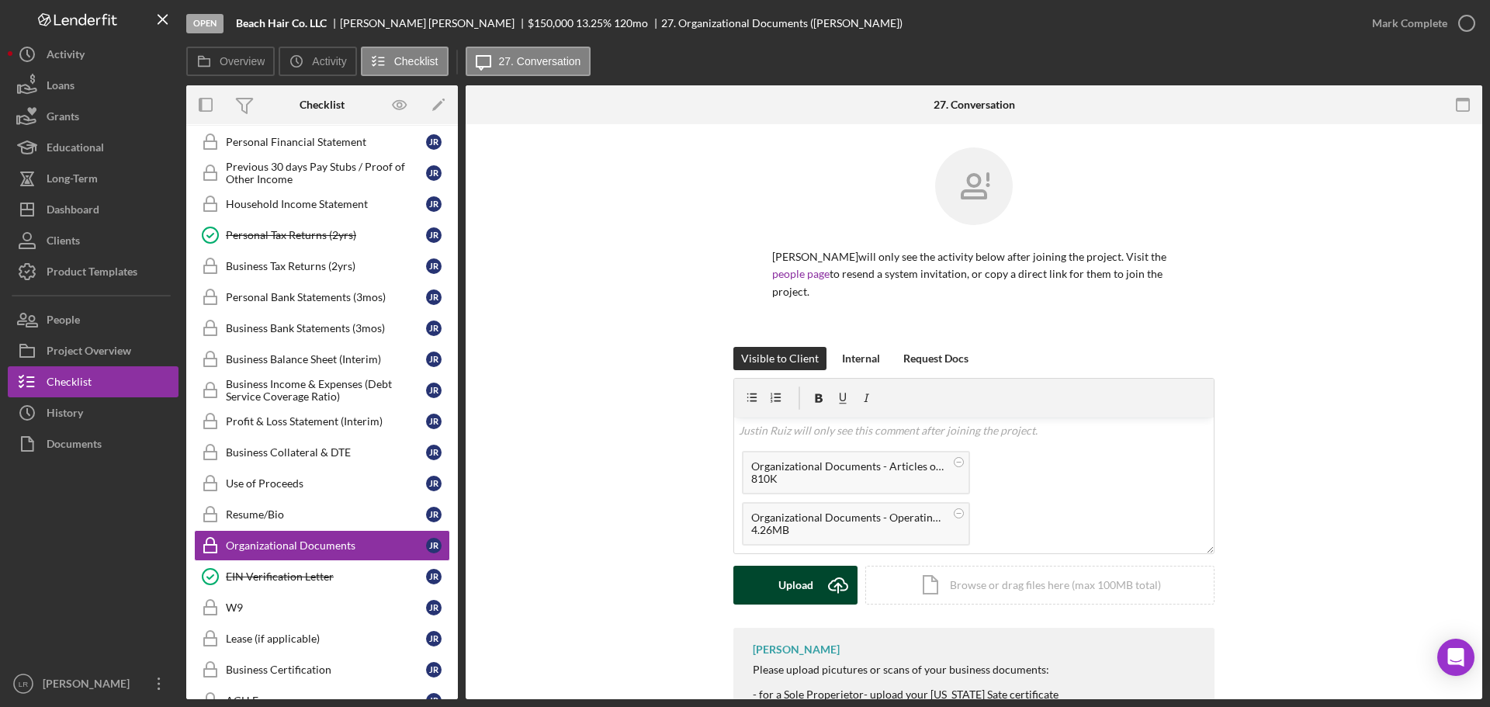
click at [789, 577] on div "Upload" at bounding box center [796, 585] width 35 height 39
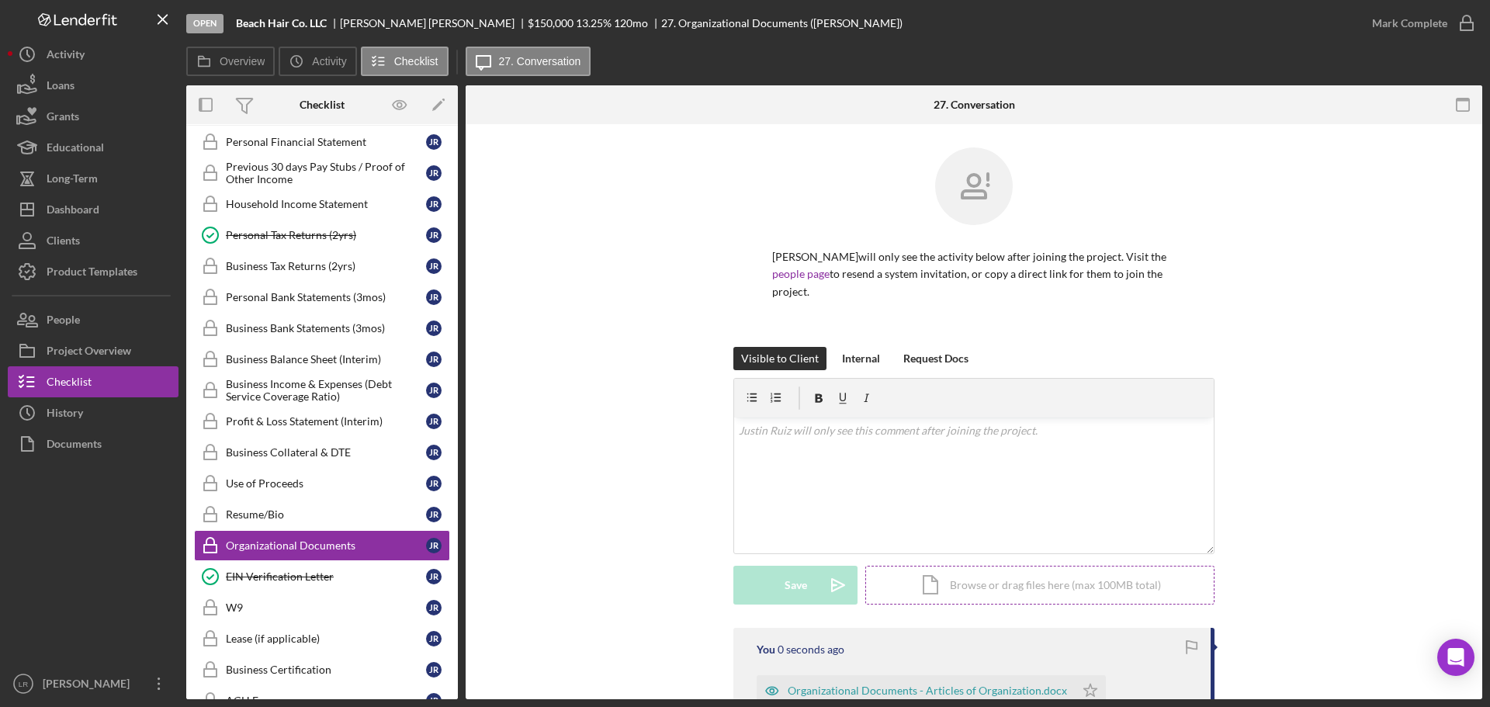
scroll to position [233, 0]
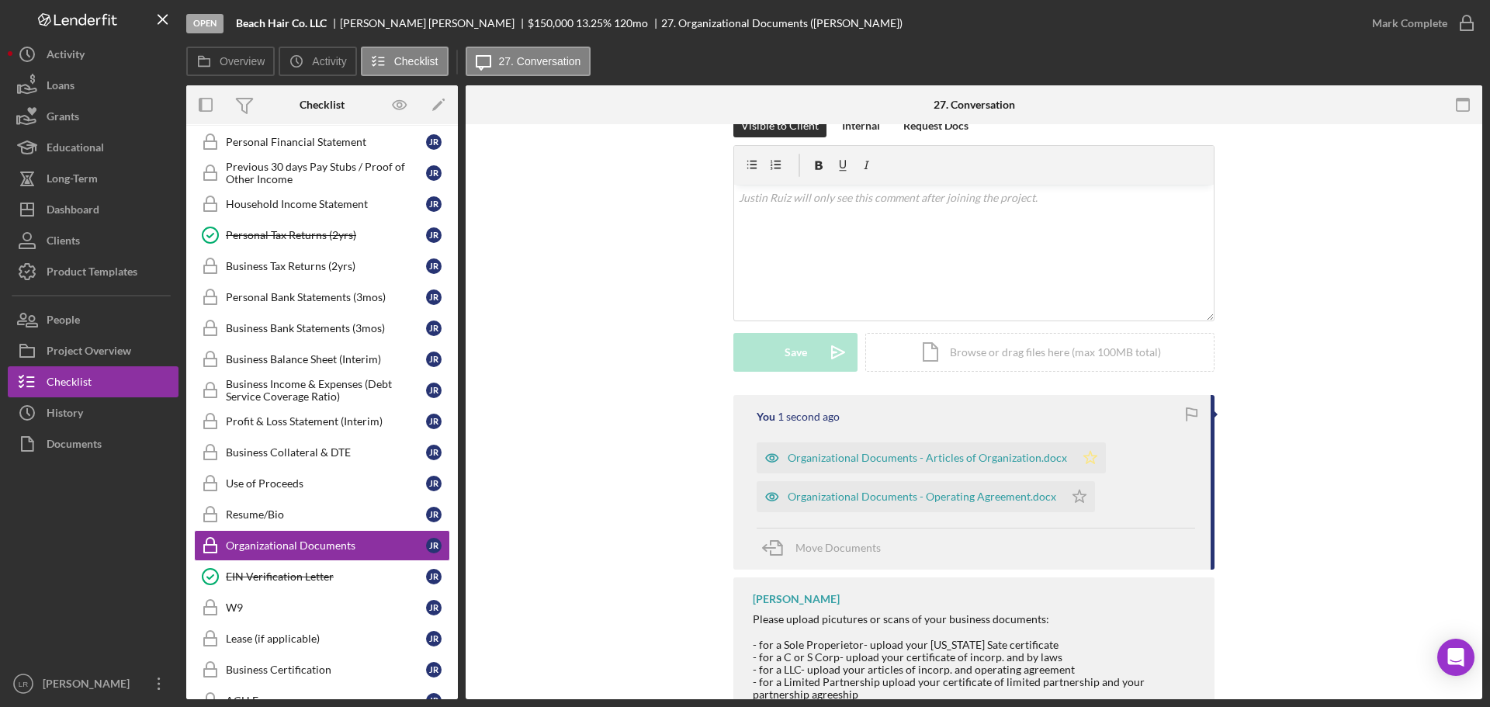
click at [1075, 442] on icon "Icon/Star" at bounding box center [1090, 457] width 31 height 31
click at [1077, 490] on polygon "button" at bounding box center [1079, 496] width 13 height 12
click at [1382, 23] on div "Mark Complete" at bounding box center [1409, 23] width 75 height 31
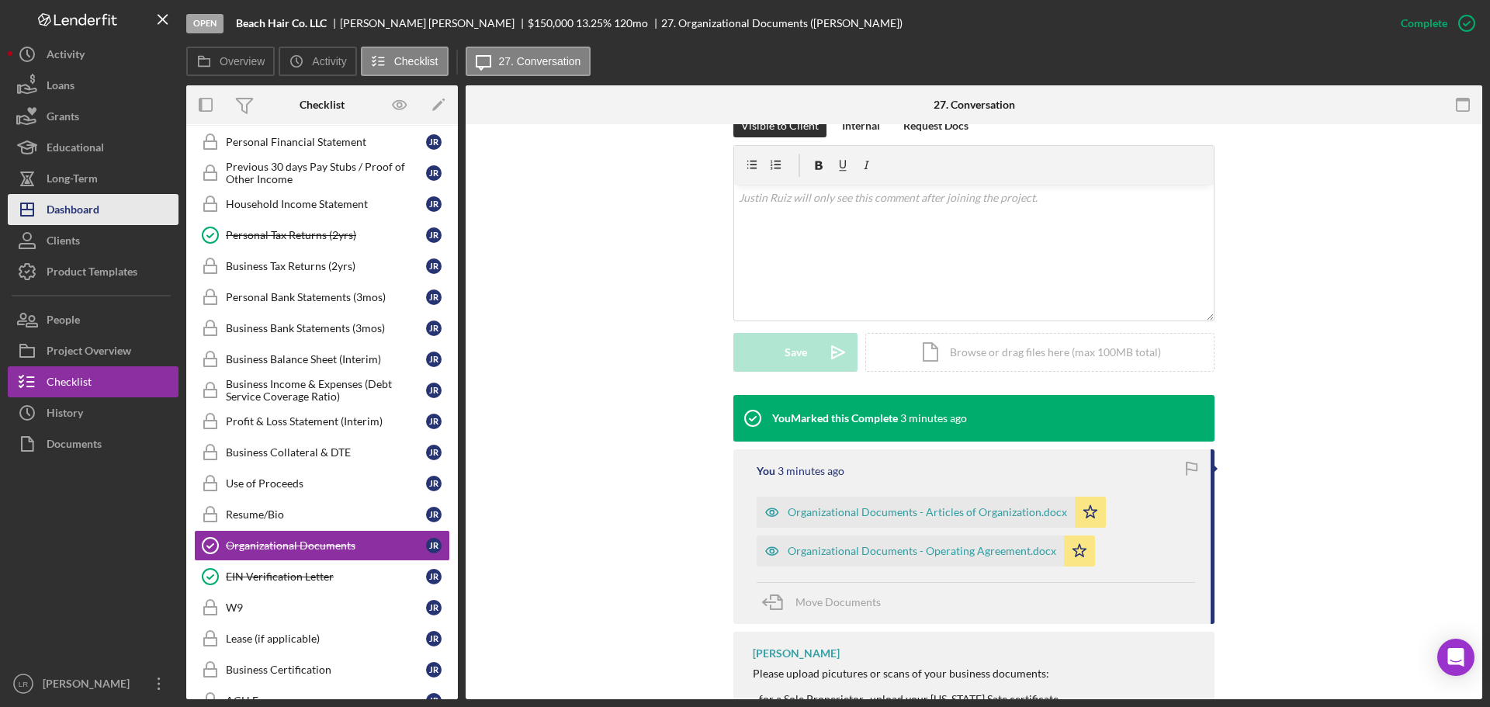
click at [118, 206] on button "Icon/Dashboard Dashboard" at bounding box center [93, 209] width 171 height 31
